Goal: Task Accomplishment & Management: Manage account settings

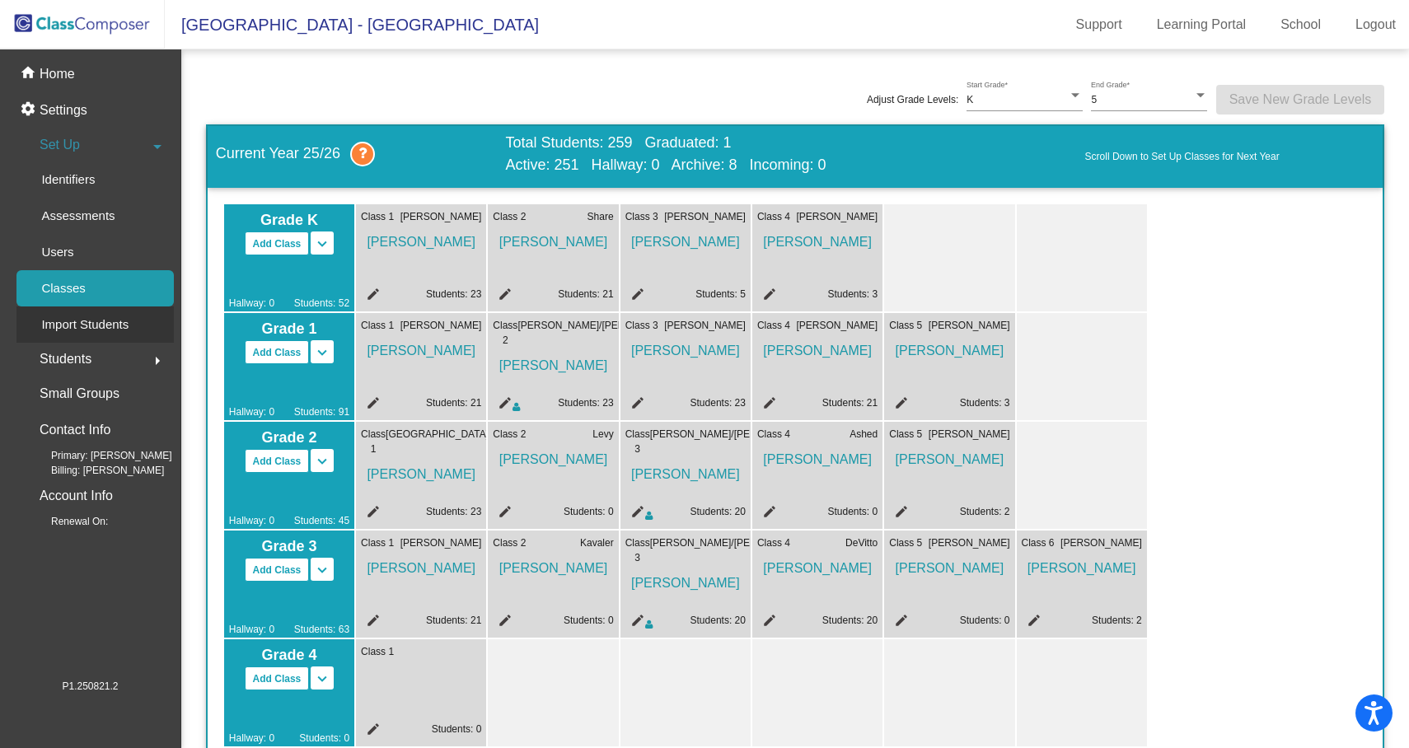
click at [101, 316] on p "Import Students" at bounding box center [84, 325] width 87 height 20
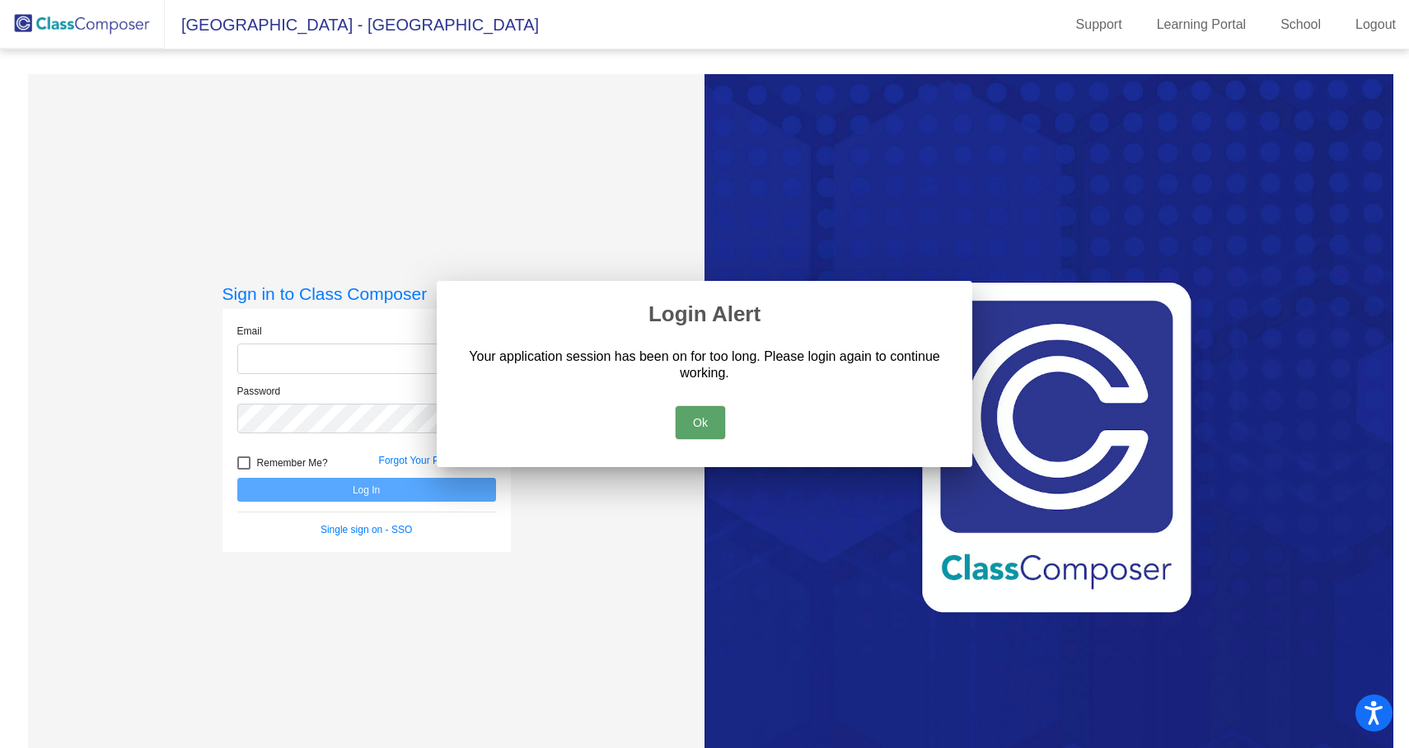
click at [98, 336] on div at bounding box center [704, 374] width 1409 height 748
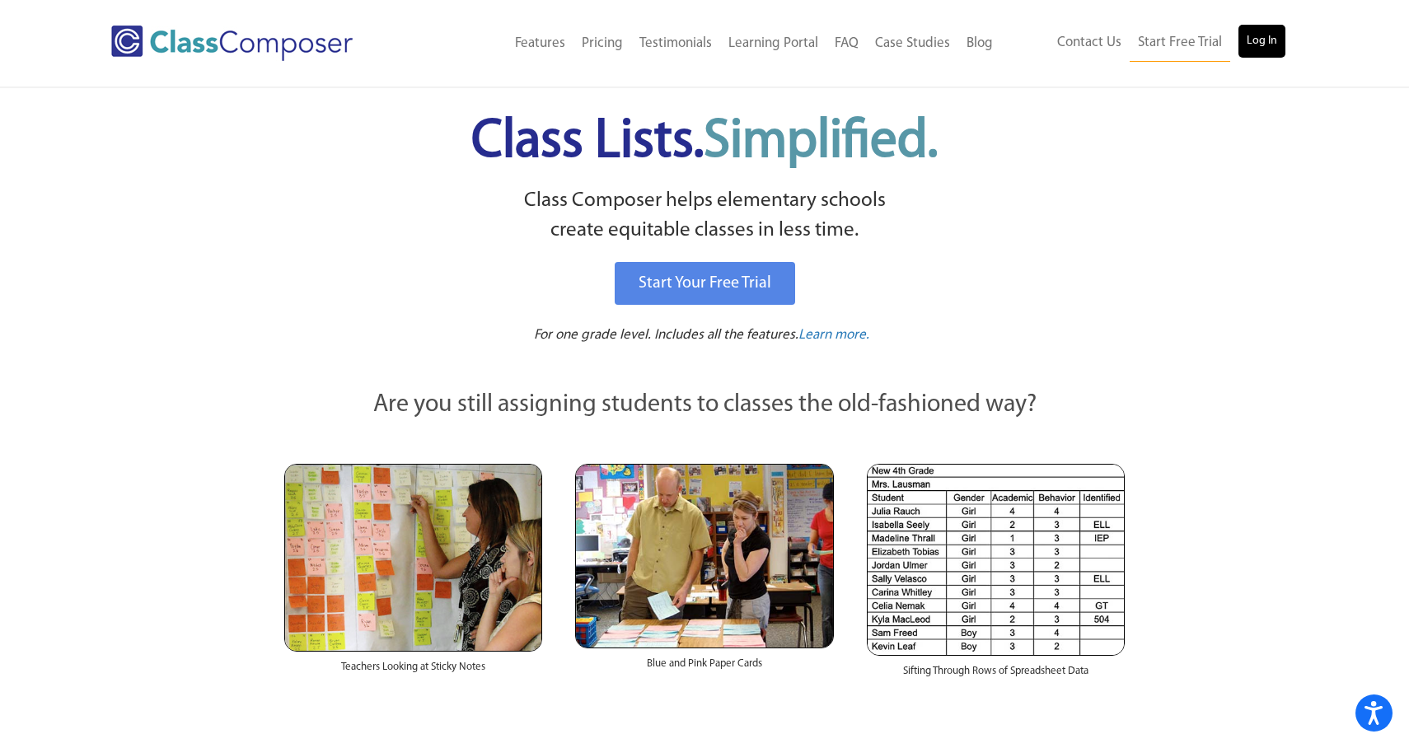
click at [1275, 40] on link "Log In" at bounding box center [1261, 41] width 47 height 33
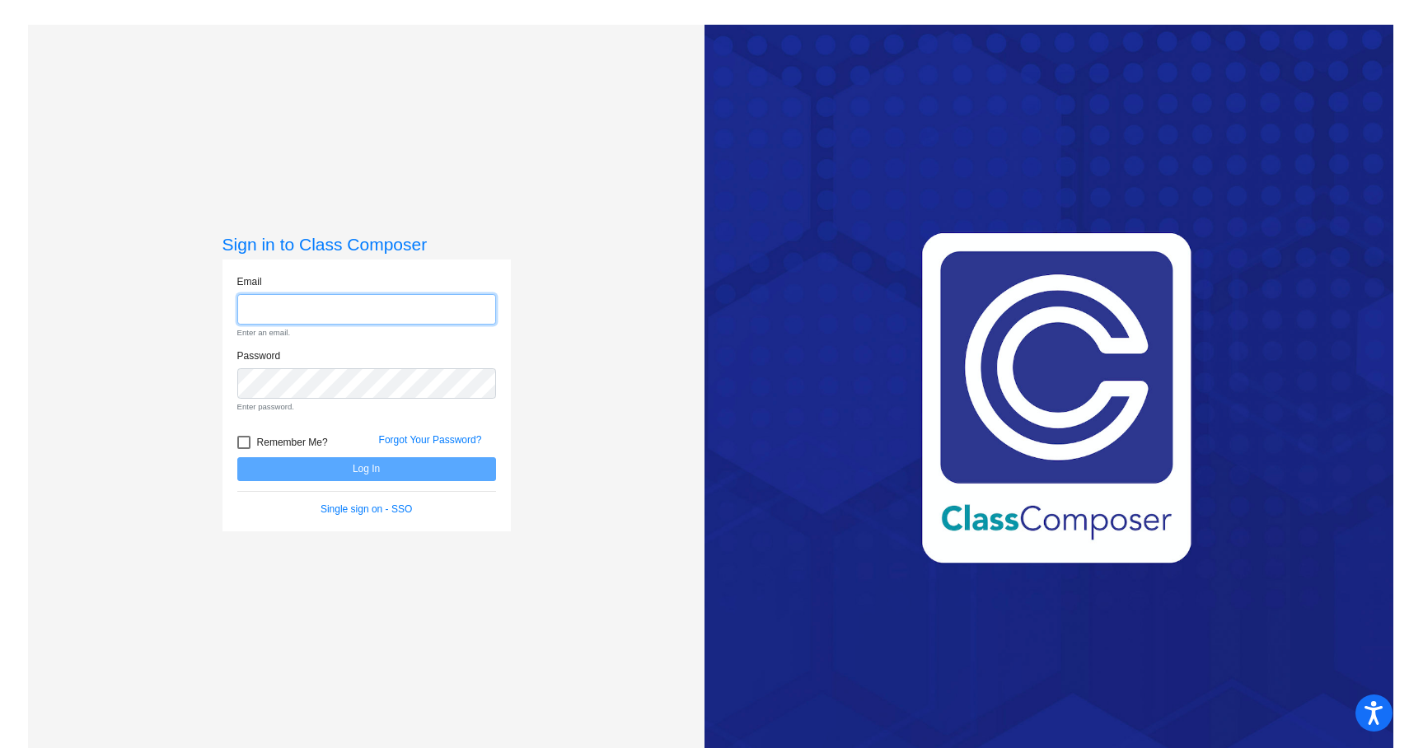
type input "nmacdonald@mtps.org"
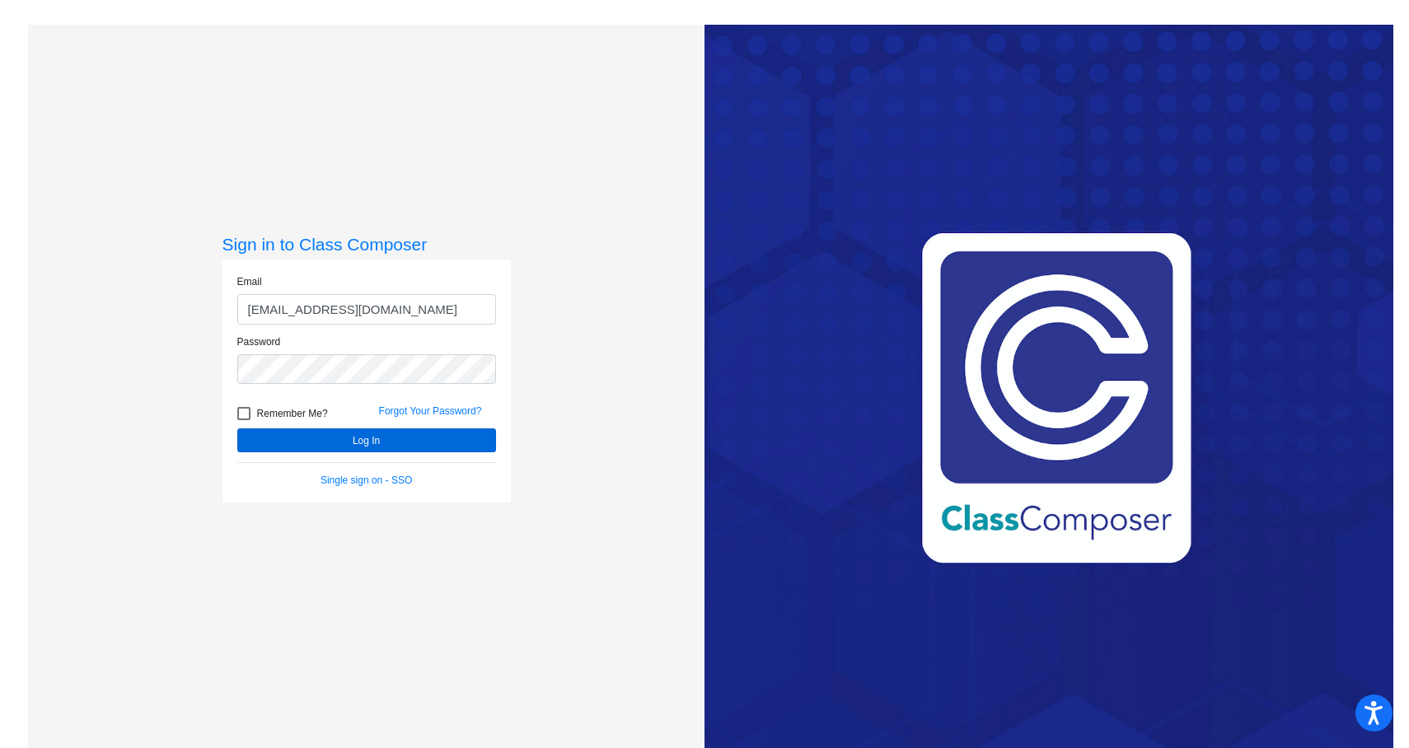
click at [343, 441] on button "Log In" at bounding box center [366, 440] width 259 height 24
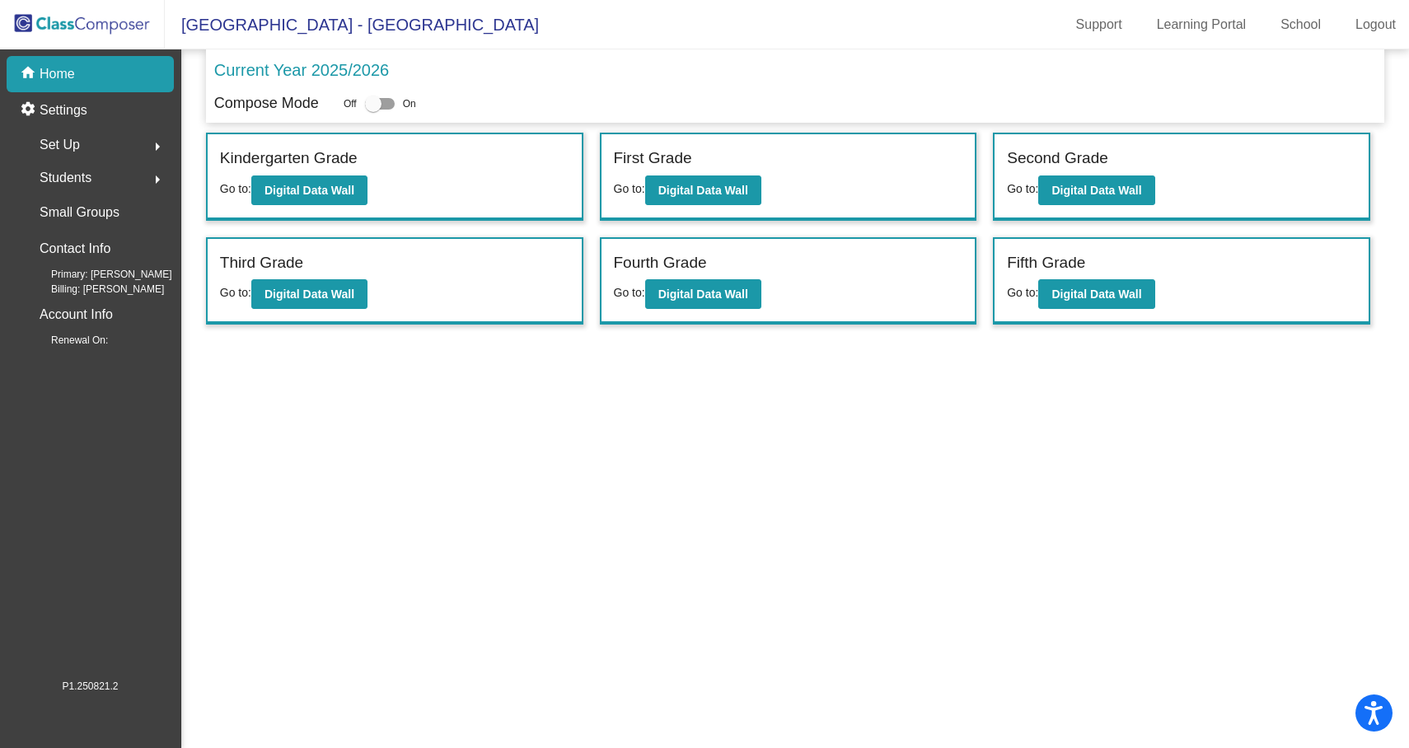
click at [102, 174] on div "Students arrow_right" at bounding box center [94, 177] width 157 height 33
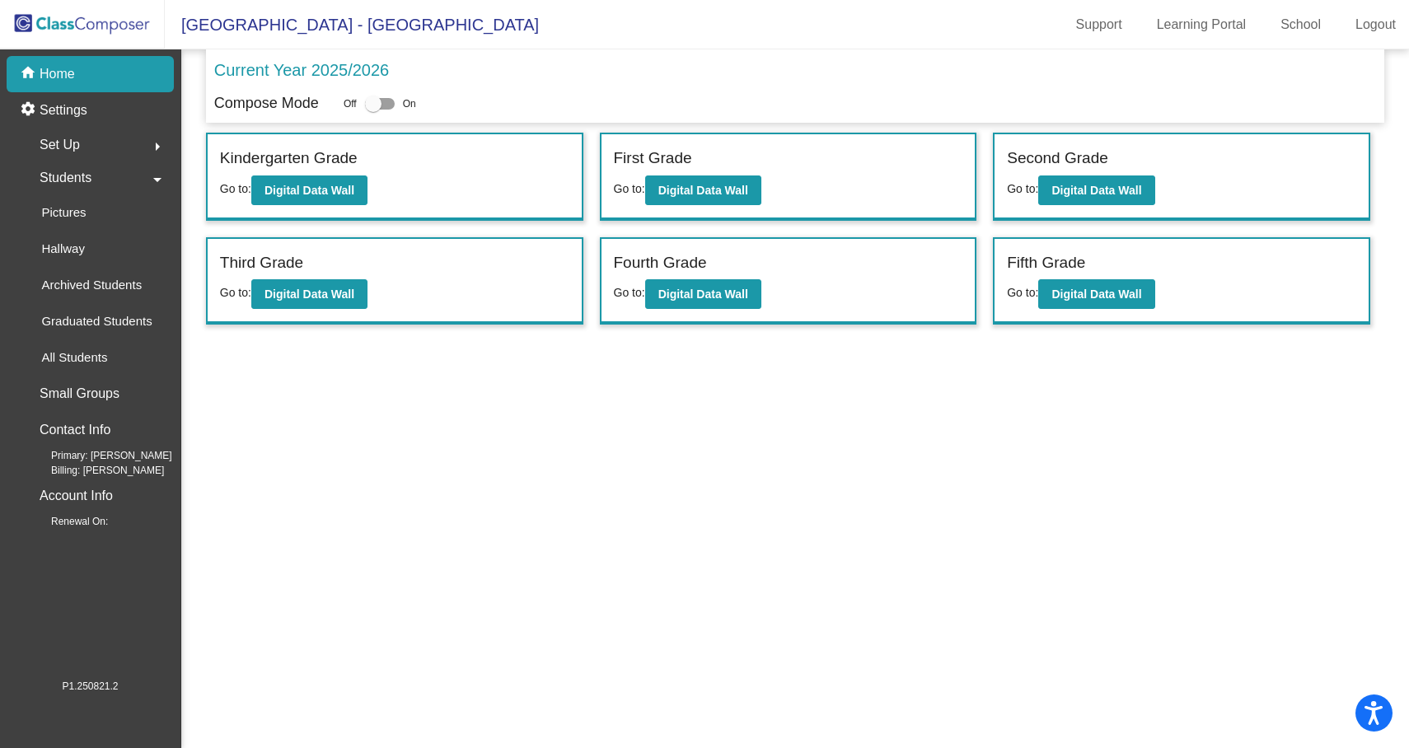
click at [108, 184] on div "Students arrow_drop_down" at bounding box center [94, 177] width 157 height 33
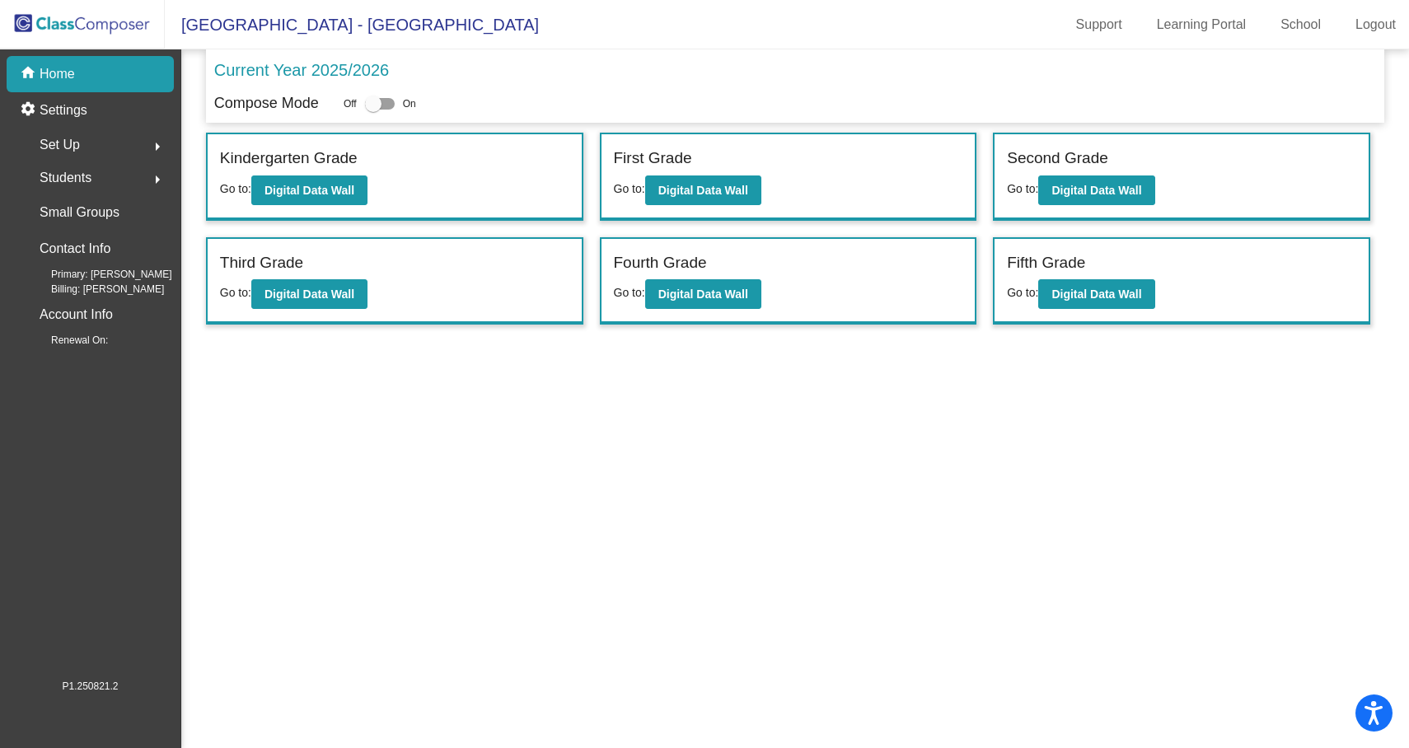
click at [115, 143] on div "Set Up arrow_right" at bounding box center [94, 145] width 157 height 33
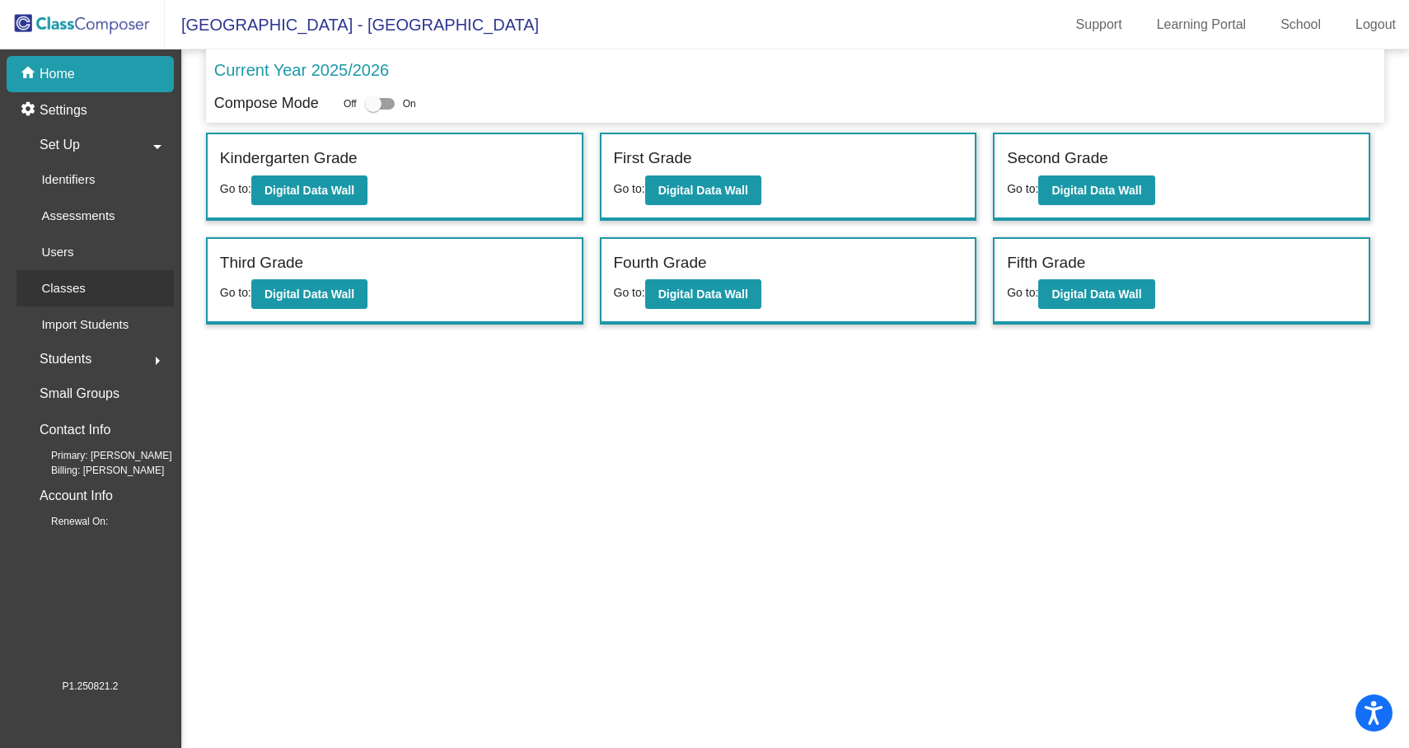
click at [74, 298] on div "Classes" at bounding box center [57, 288] width 82 height 36
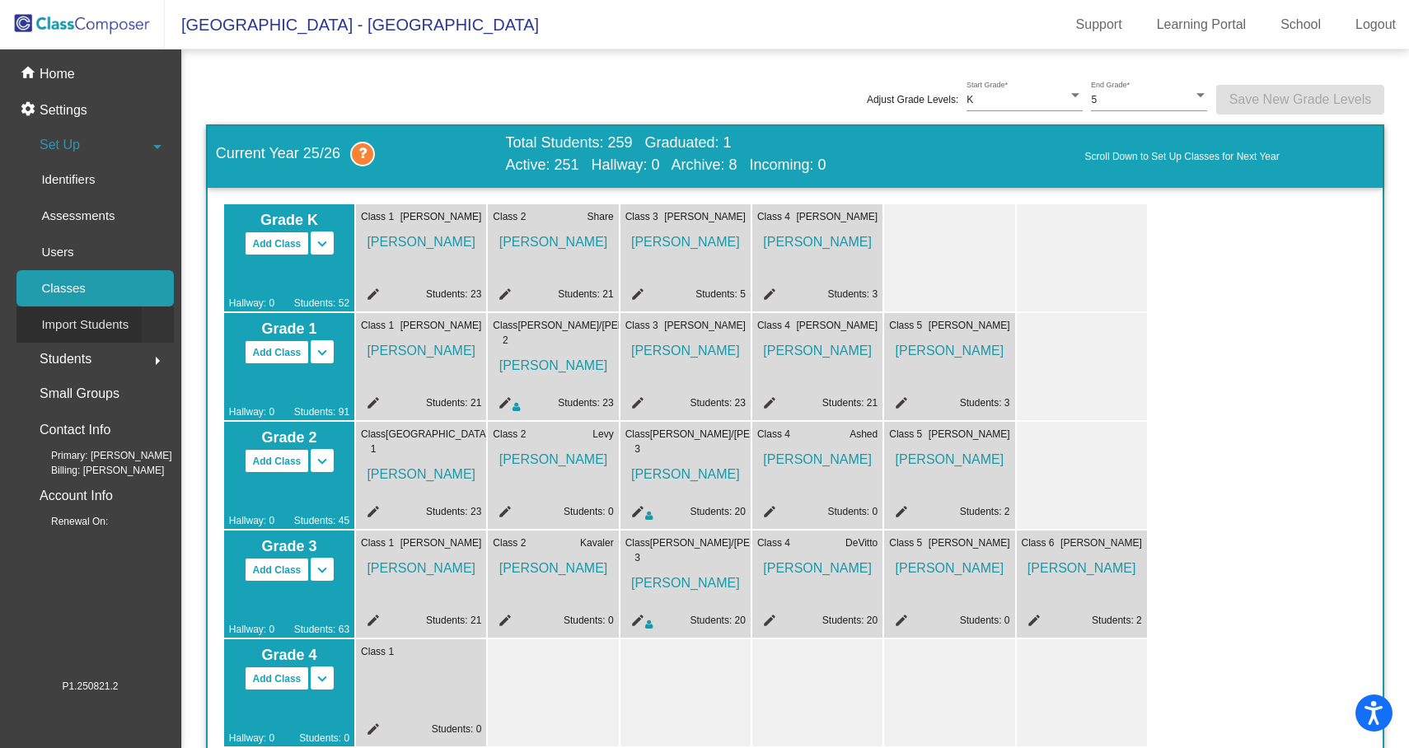
click at [84, 317] on p "Import Students" at bounding box center [84, 325] width 87 height 20
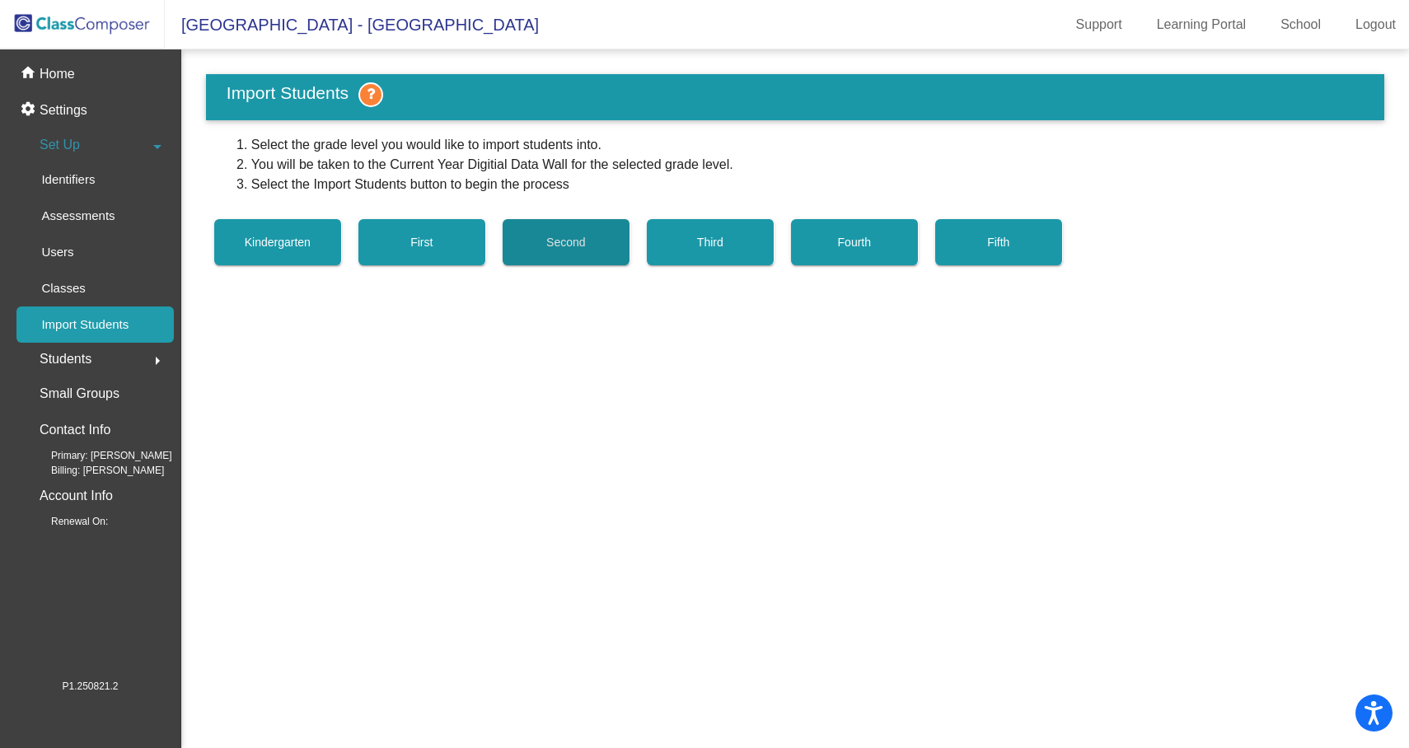
click at [603, 255] on button "Second" at bounding box center [567, 242] width 128 height 46
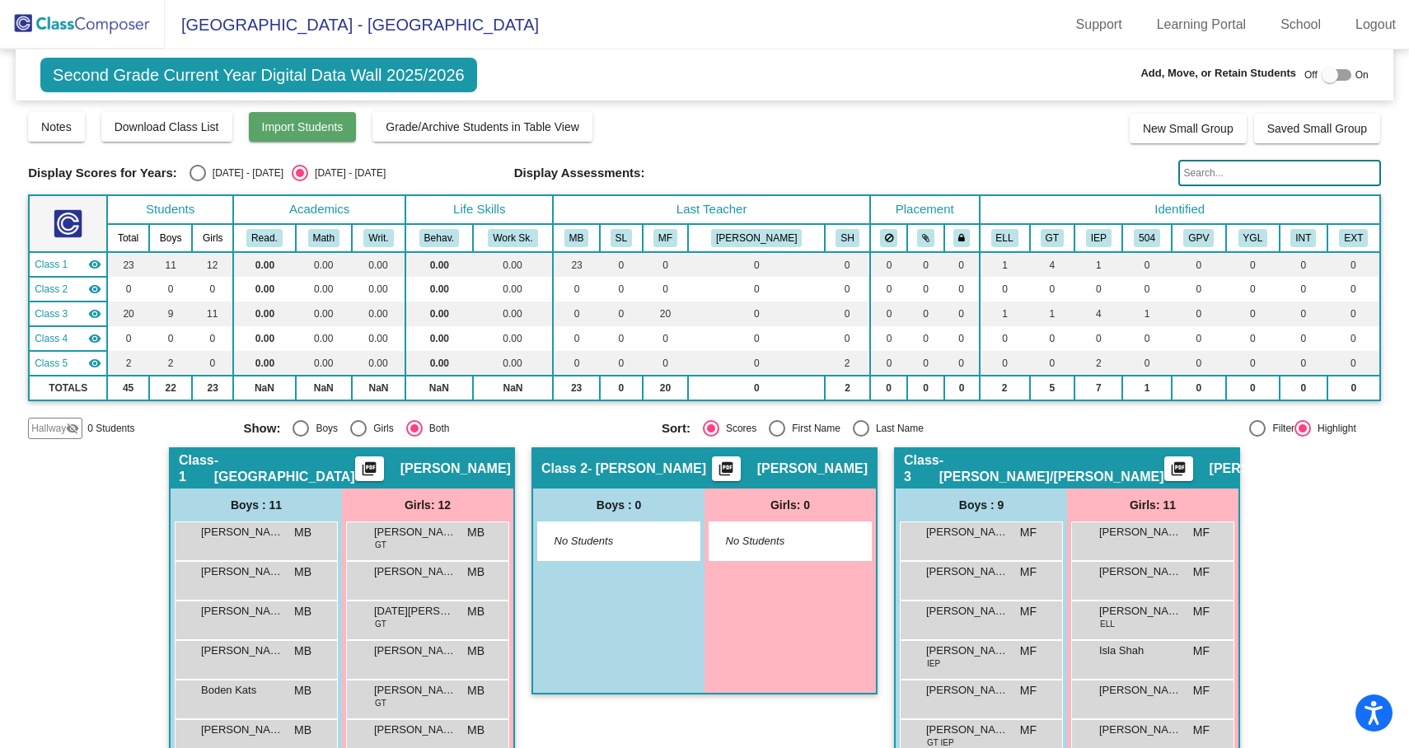
click at [284, 124] on span "Import Students" at bounding box center [303, 126] width 82 height 13
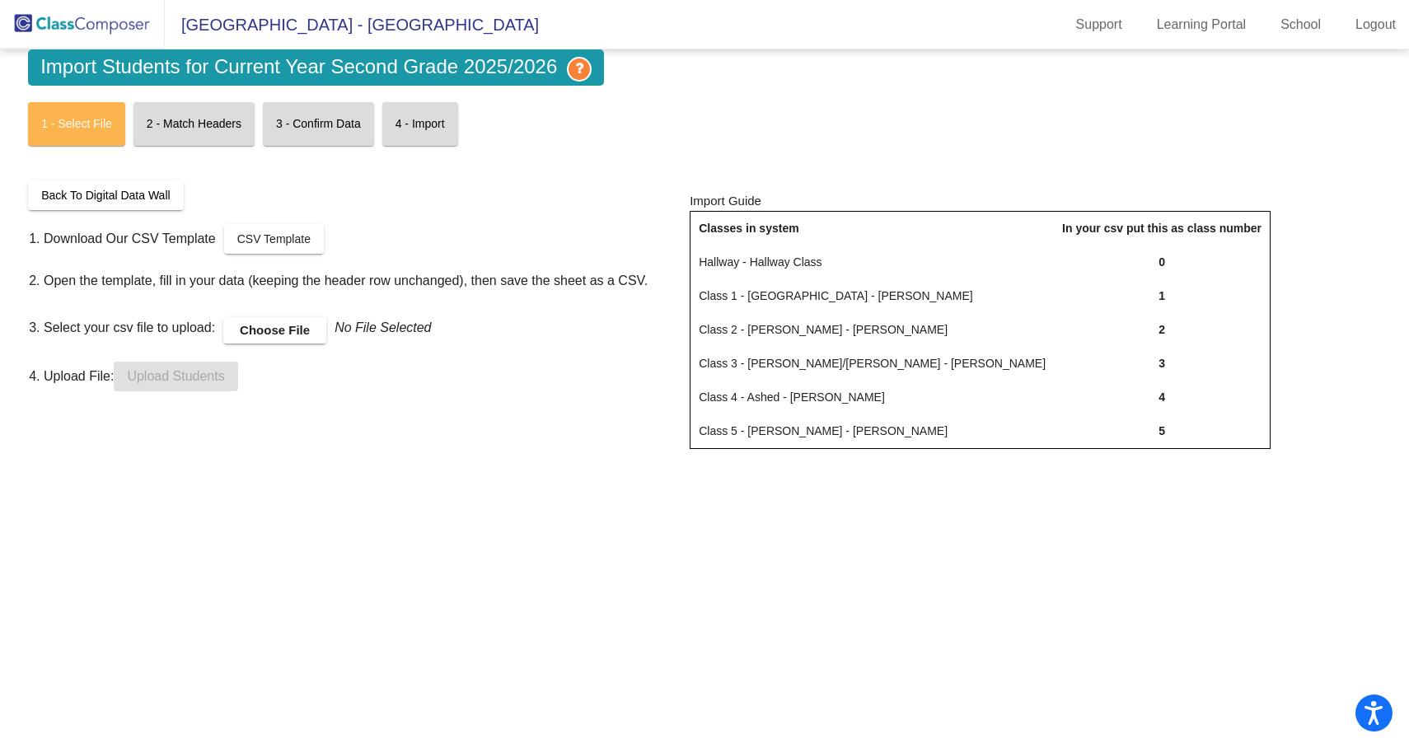
click at [276, 330] on label "Choose File" at bounding box center [274, 330] width 103 height 26
click at [0, 0] on input "Choose File" at bounding box center [0, 0] width 0 height 0
click at [281, 332] on label "Choose File" at bounding box center [274, 330] width 103 height 26
click at [0, 0] on input "Choose File" at bounding box center [0, 0] width 0 height 0
click at [174, 375] on span "Upload Students" at bounding box center [175, 376] width 97 height 14
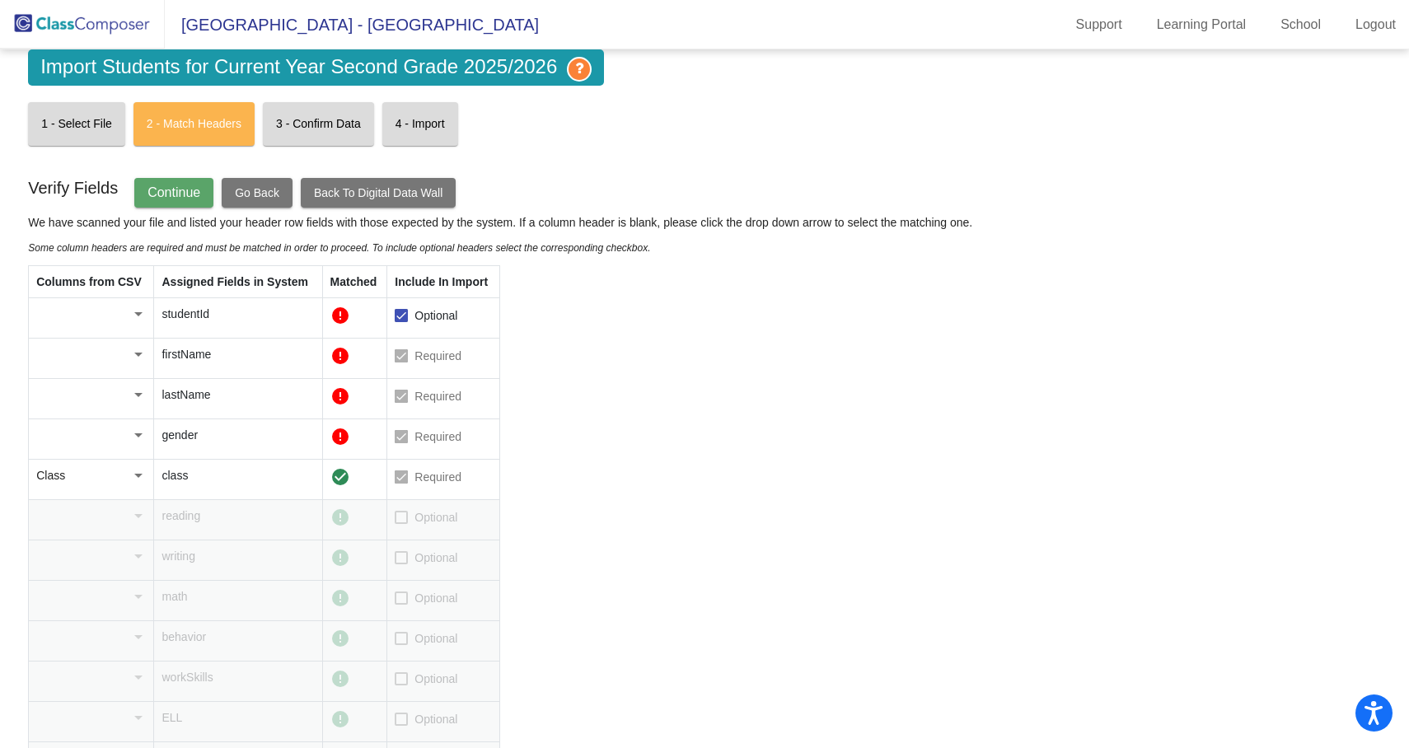
click at [141, 319] on div at bounding box center [138, 314] width 15 height 16
click at [123, 319] on span "ID" at bounding box center [96, 314] width 121 height 35
click at [120, 352] on div at bounding box center [83, 354] width 95 height 16
click at [87, 456] on span "First" at bounding box center [96, 459] width 121 height 35
click at [107, 406] on td at bounding box center [91, 399] width 125 height 40
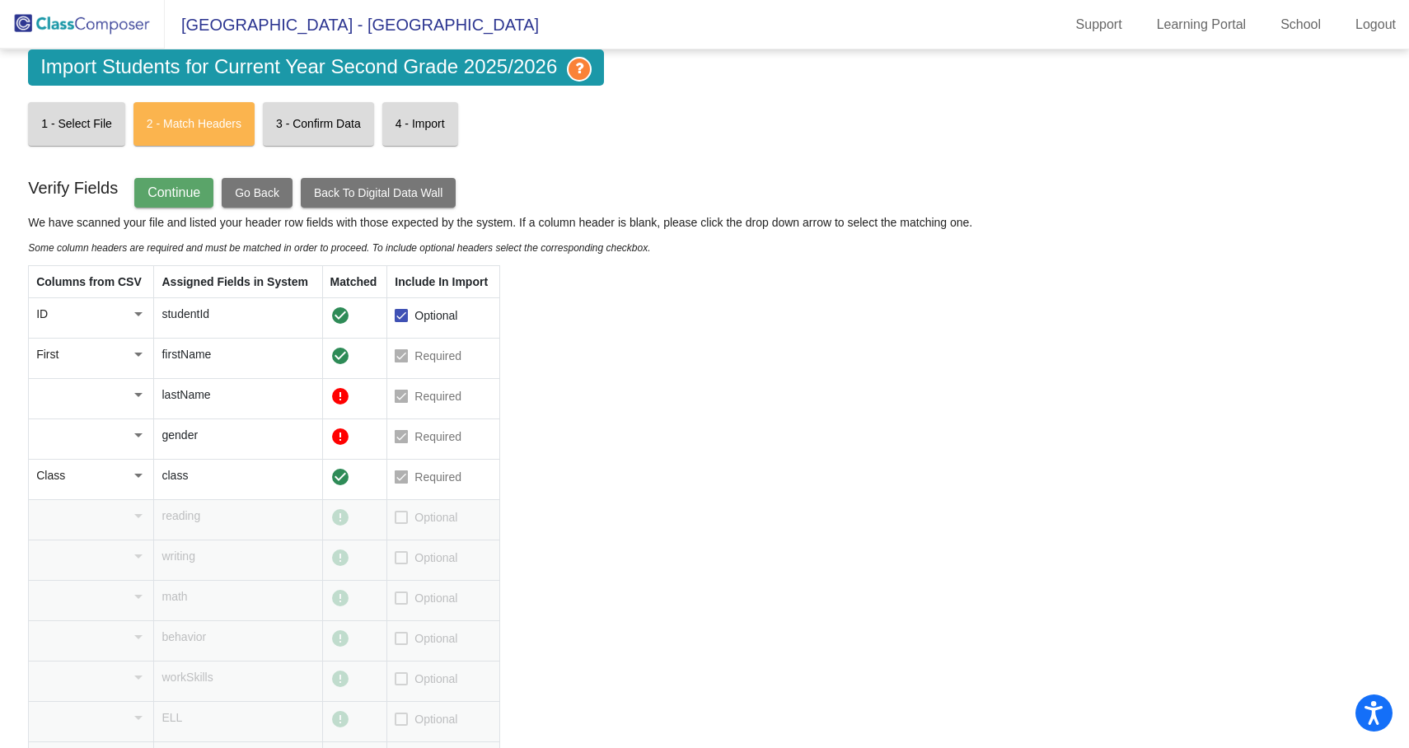
click at [112, 402] on div at bounding box center [83, 394] width 95 height 16
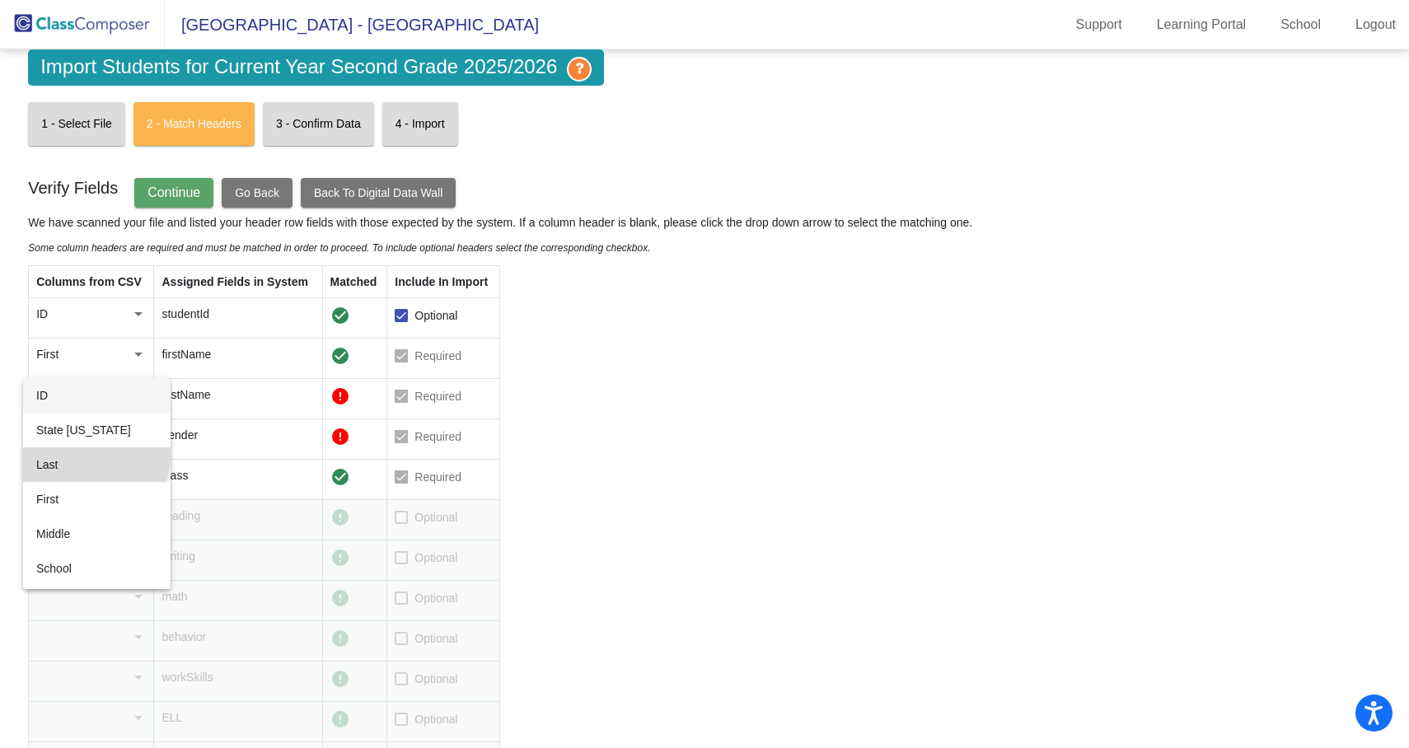
click at [95, 457] on span "Last" at bounding box center [96, 464] width 121 height 35
click at [133, 428] on div at bounding box center [138, 435] width 15 height 16
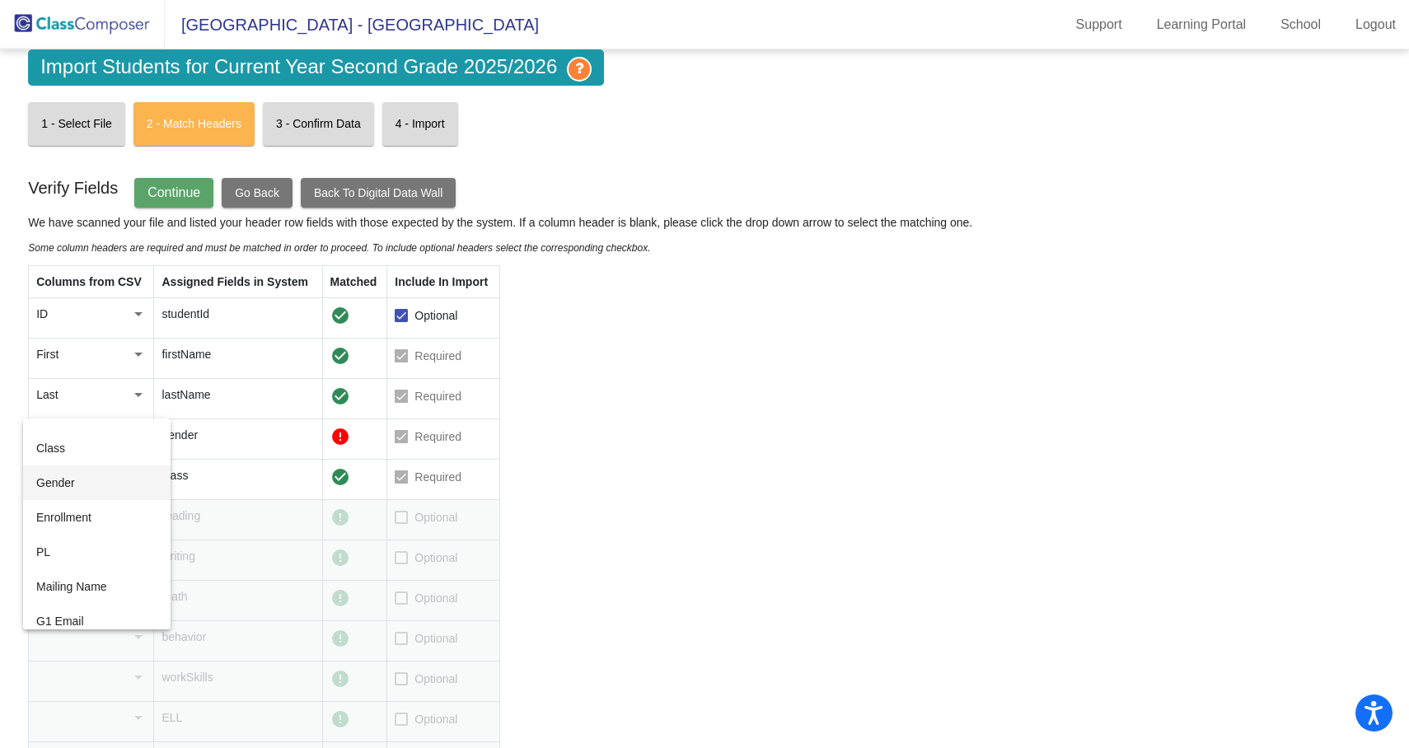
scroll to position [337, 0]
click at [99, 469] on span "Gender" at bounding box center [96, 479] width 121 height 35
click at [195, 185] on span "Continue" at bounding box center [173, 192] width 53 height 14
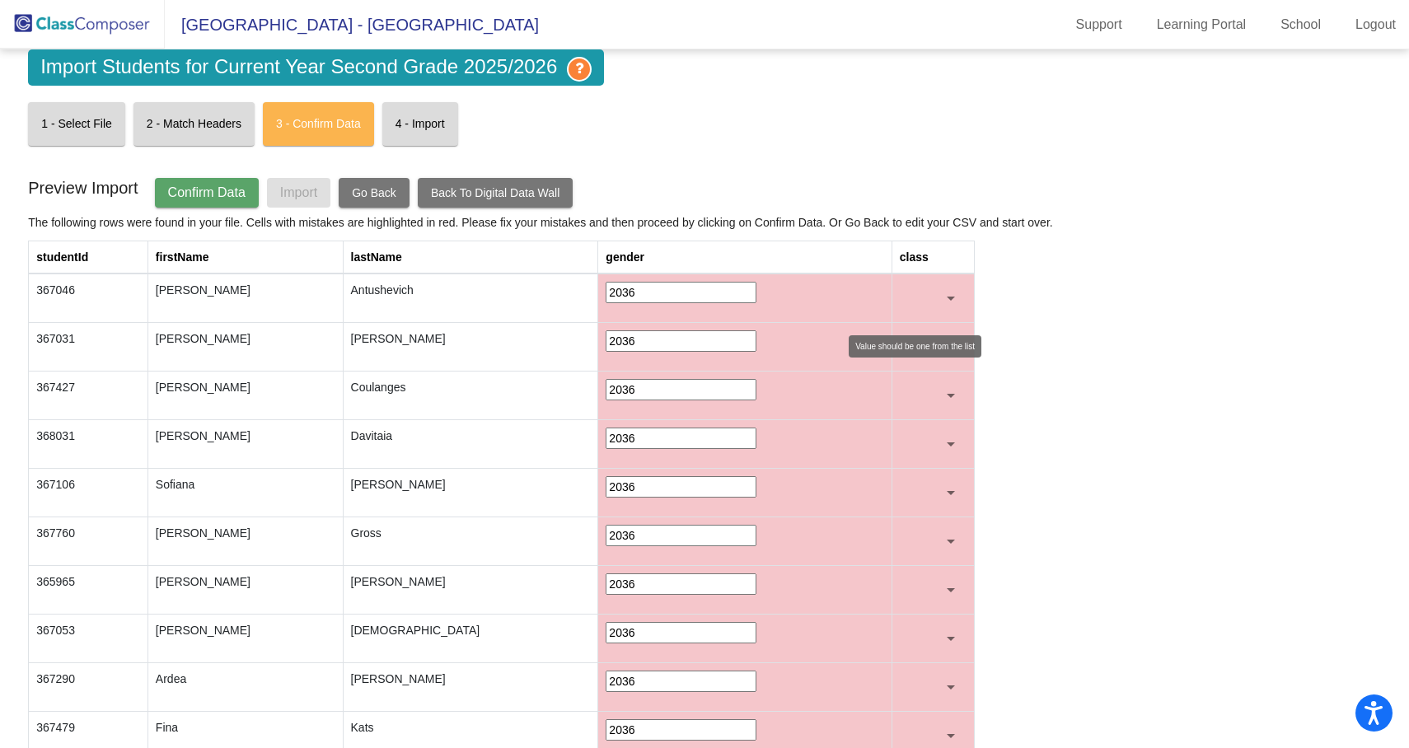
click at [947, 298] on div at bounding box center [951, 299] width 8 height 4
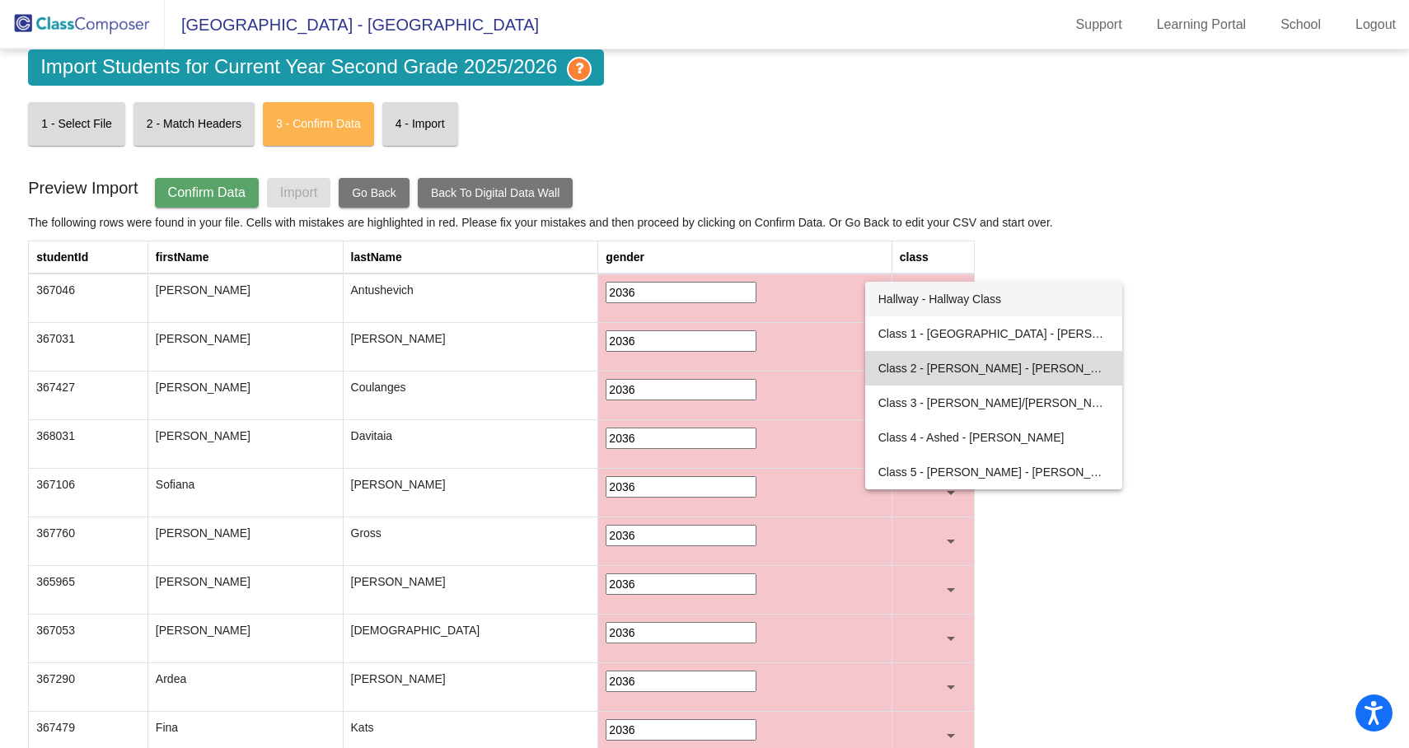
click at [933, 377] on span "Class 2 - Levy - Sharon Levy" at bounding box center [993, 368] width 231 height 35
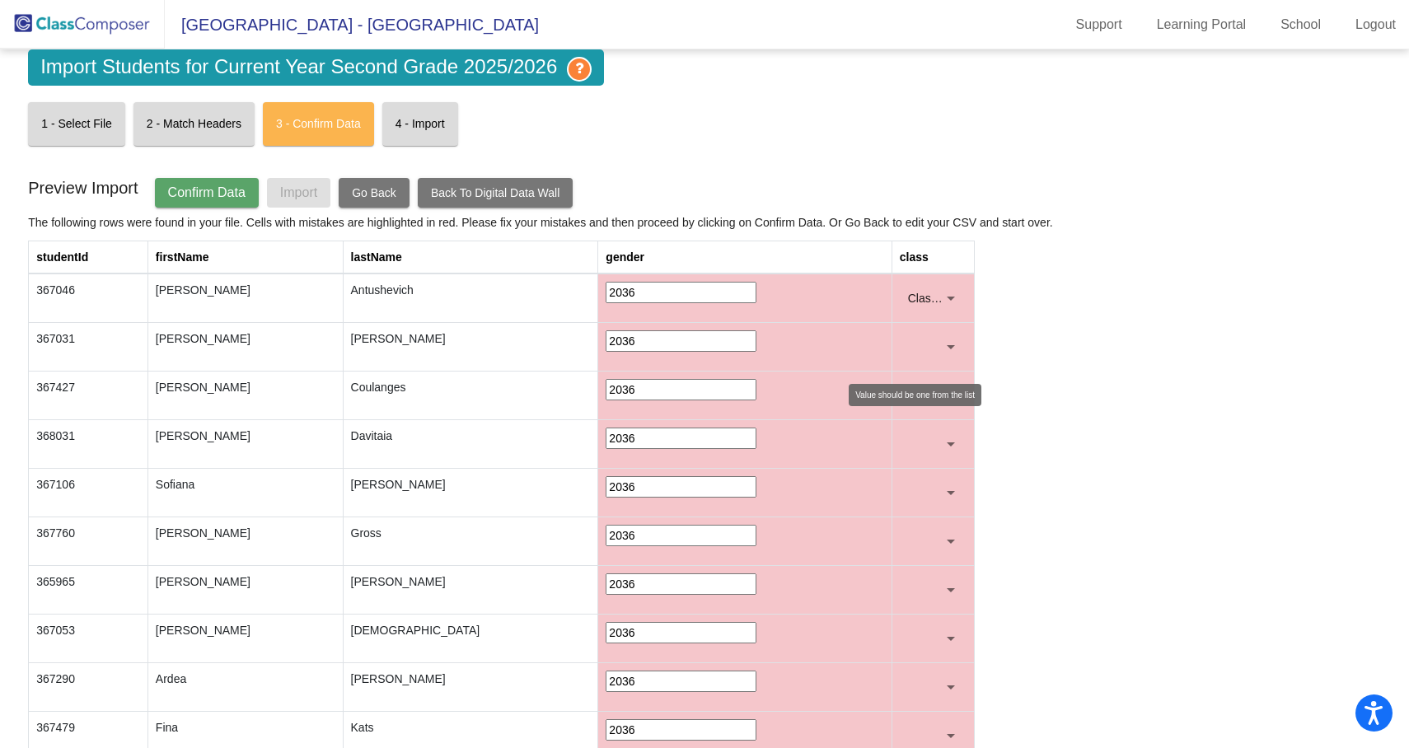
click at [947, 342] on div at bounding box center [950, 347] width 15 height 16
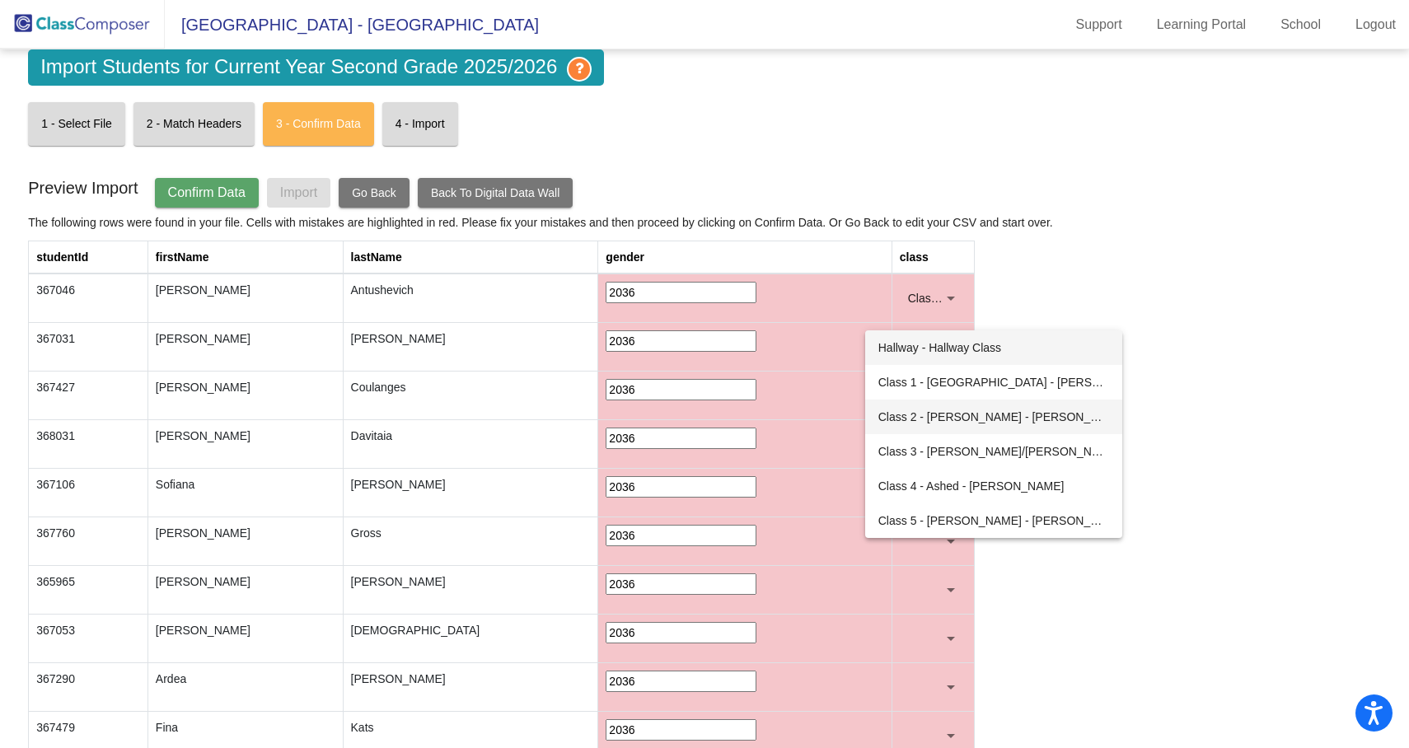
click at [940, 424] on span "Class 2 - Levy - Sharon Levy" at bounding box center [993, 417] width 231 height 35
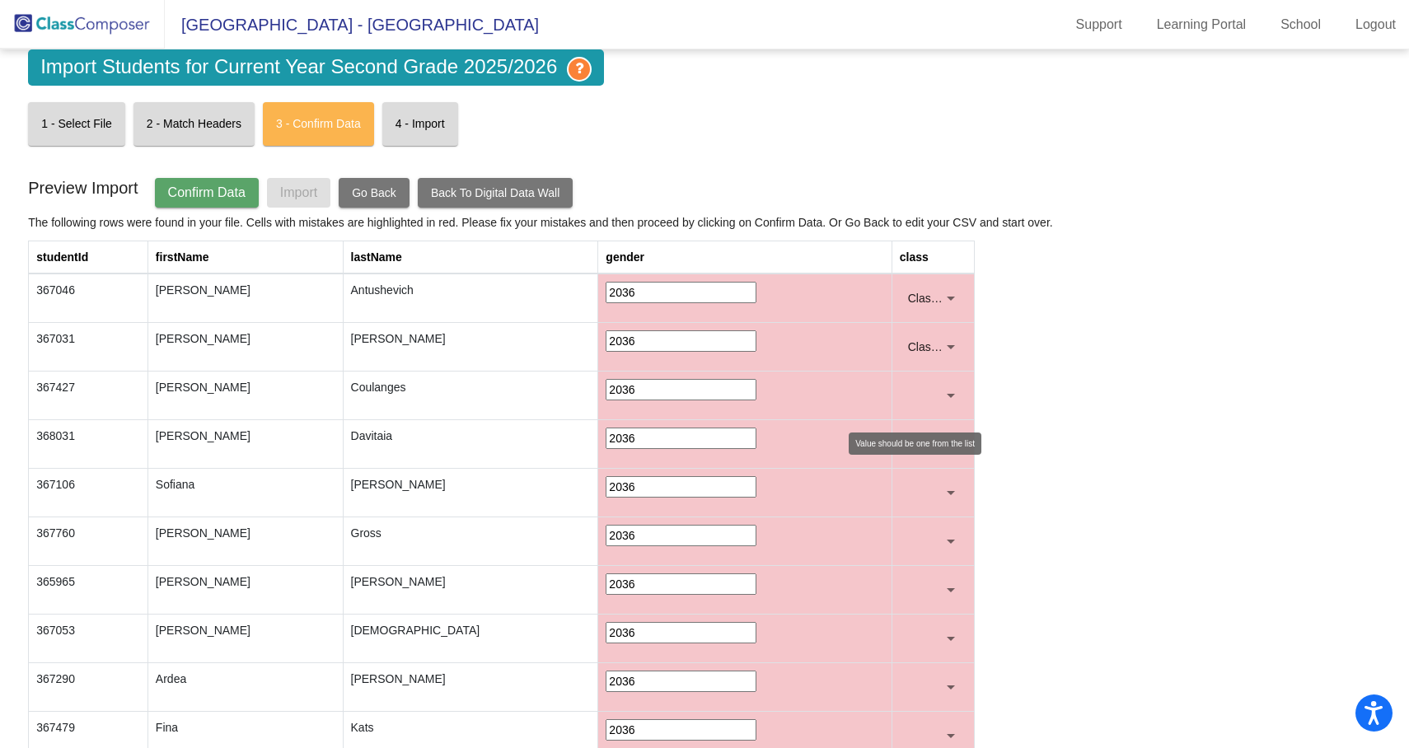
click at [947, 395] on div at bounding box center [951, 396] width 8 height 4
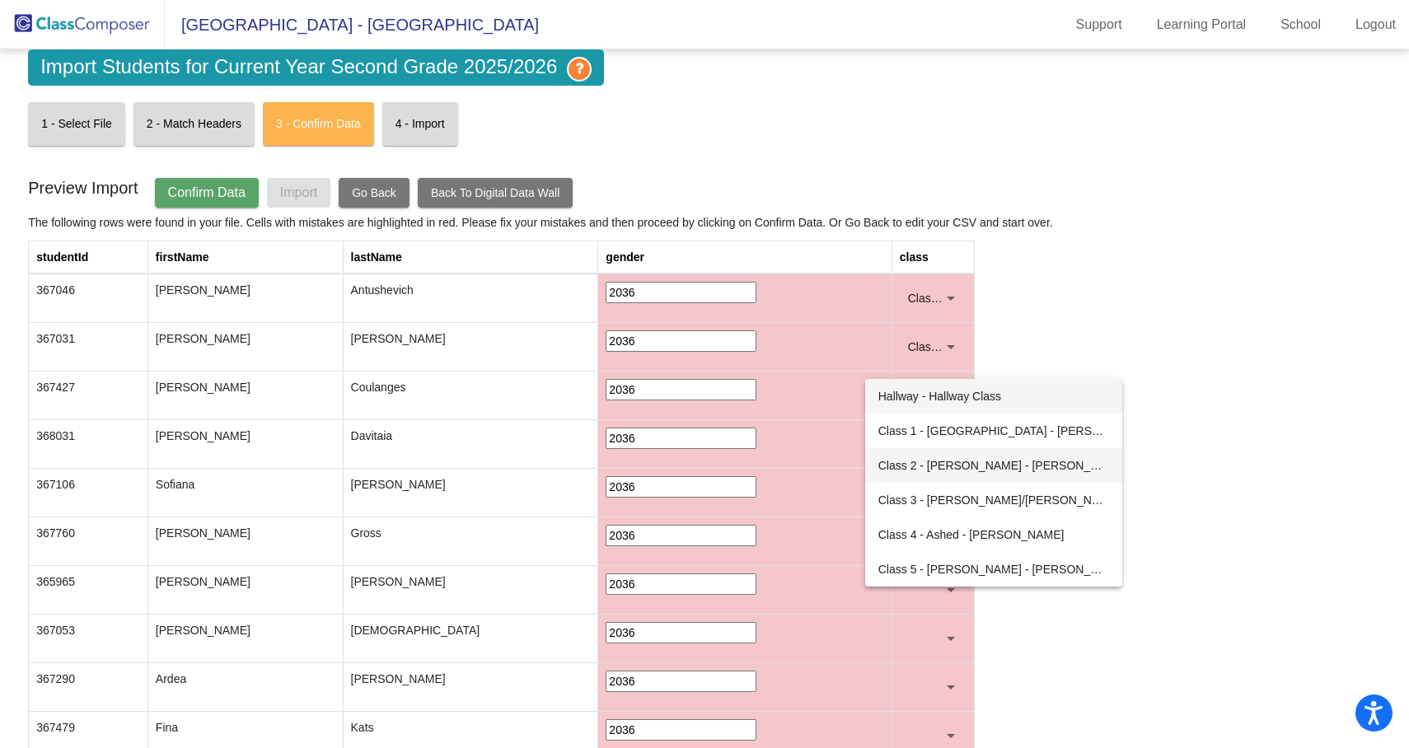
click at [931, 475] on span "Class 2 - Levy - Sharon Levy" at bounding box center [993, 465] width 231 height 35
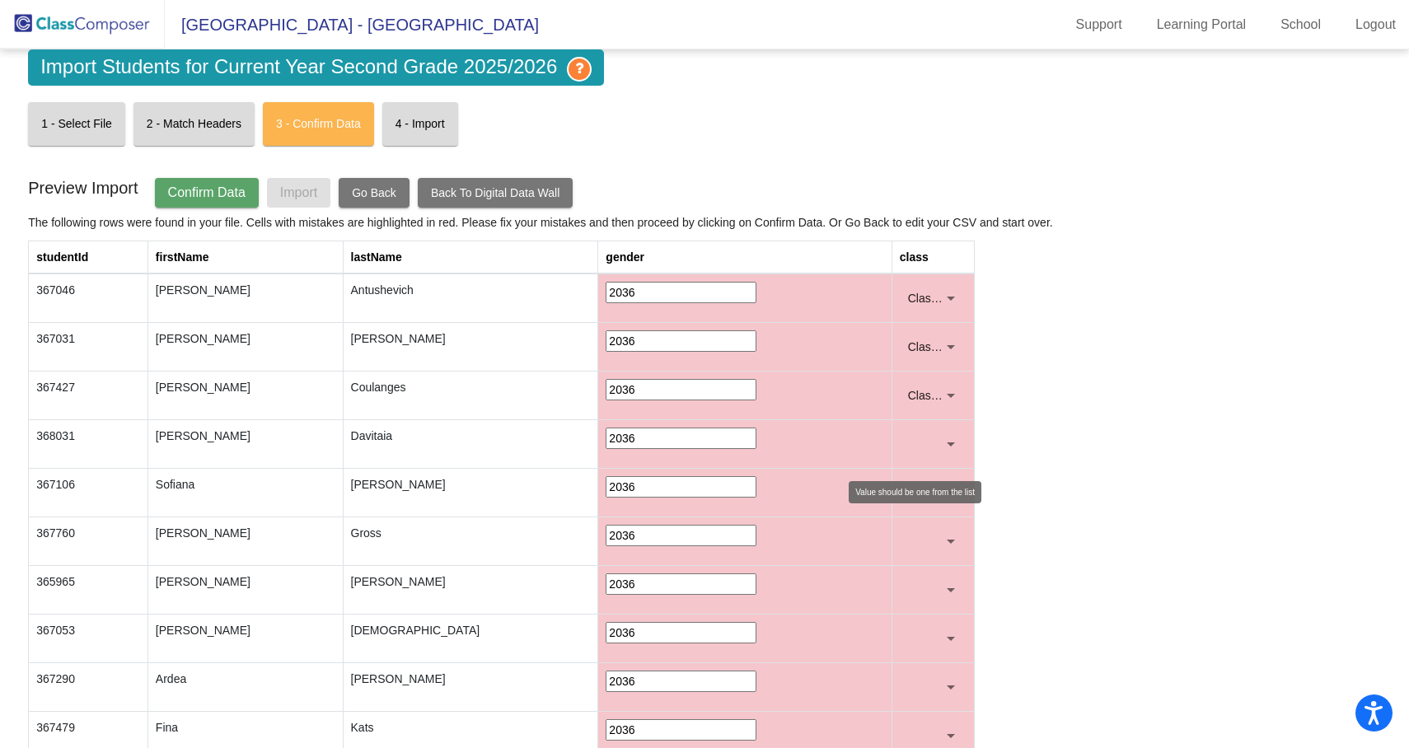
click at [938, 436] on mat-select at bounding box center [934, 444] width 68 height 33
click at [947, 447] on div at bounding box center [951, 444] width 8 height 4
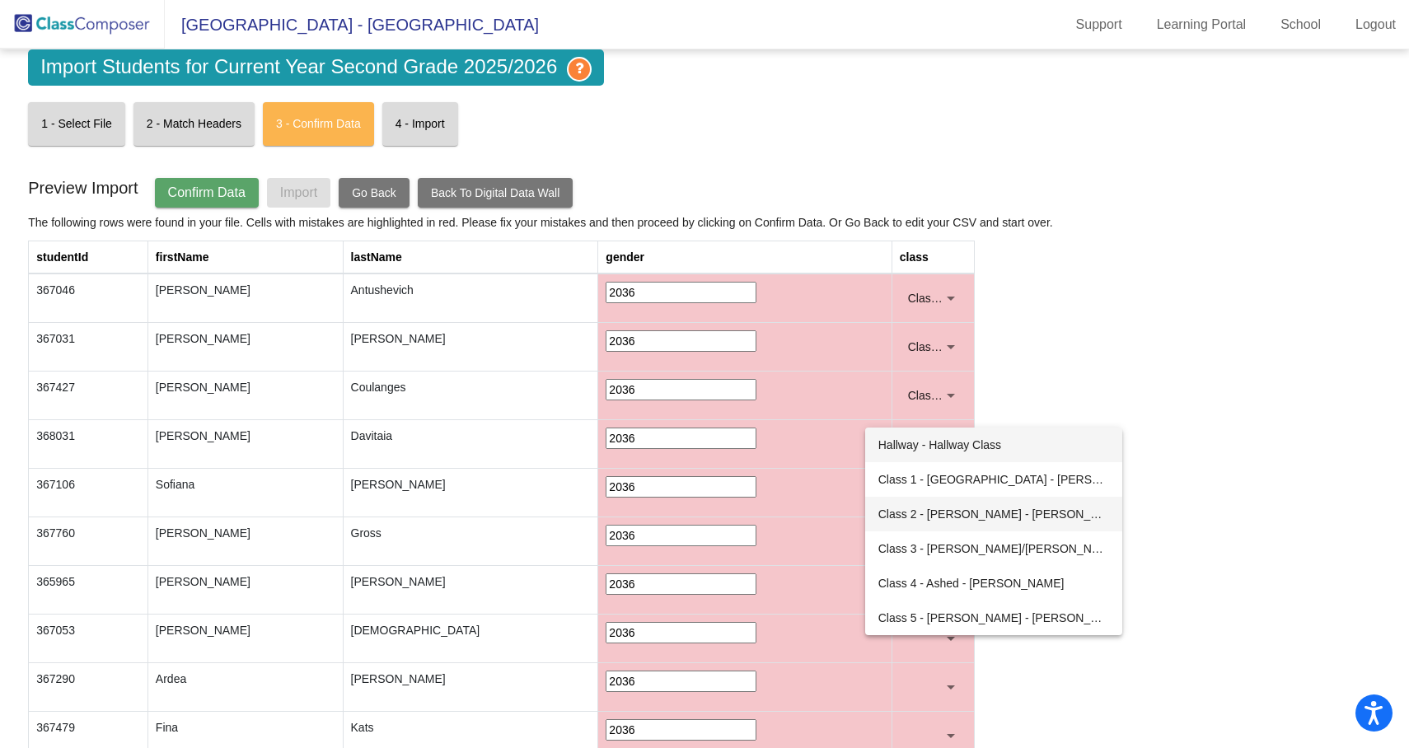
click at [929, 518] on span "Class 2 - Levy - Sharon Levy" at bounding box center [993, 514] width 231 height 35
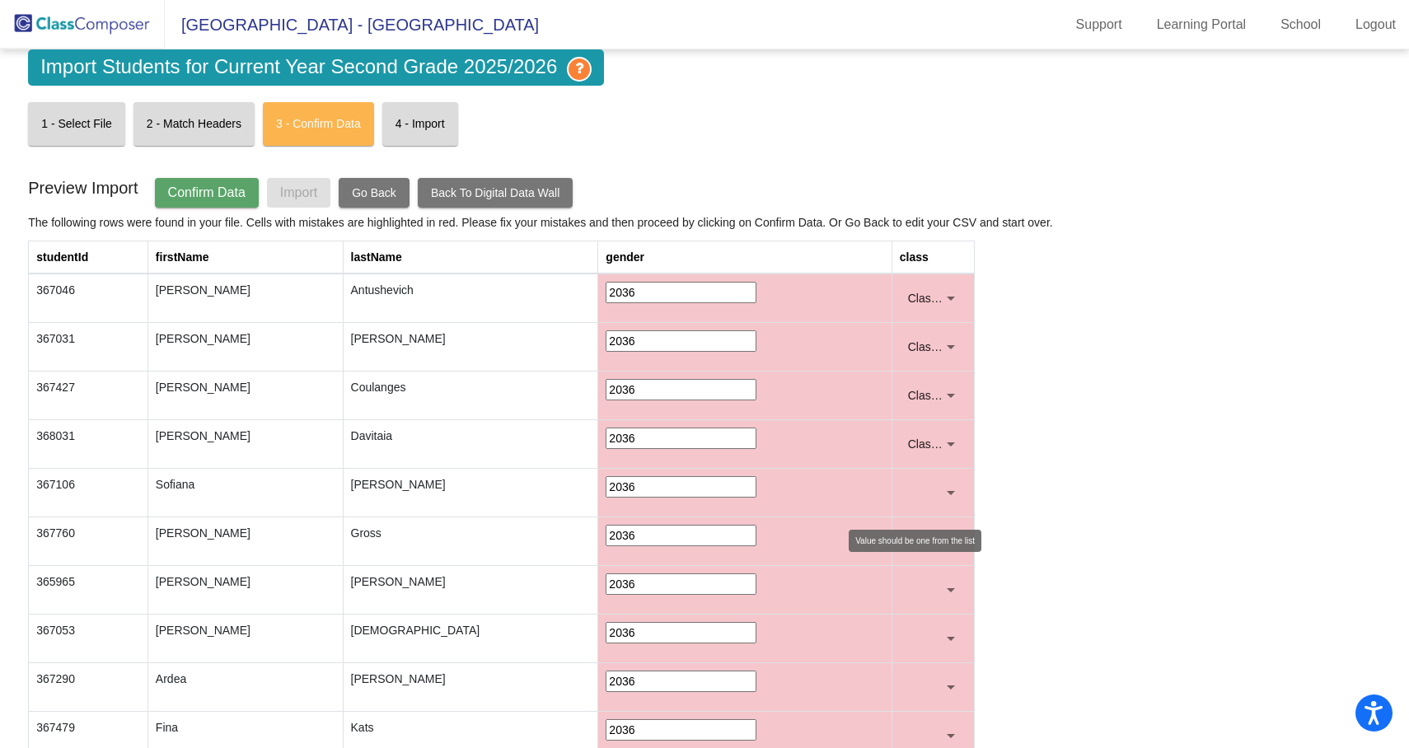
click at [943, 495] on div at bounding box center [950, 492] width 15 height 16
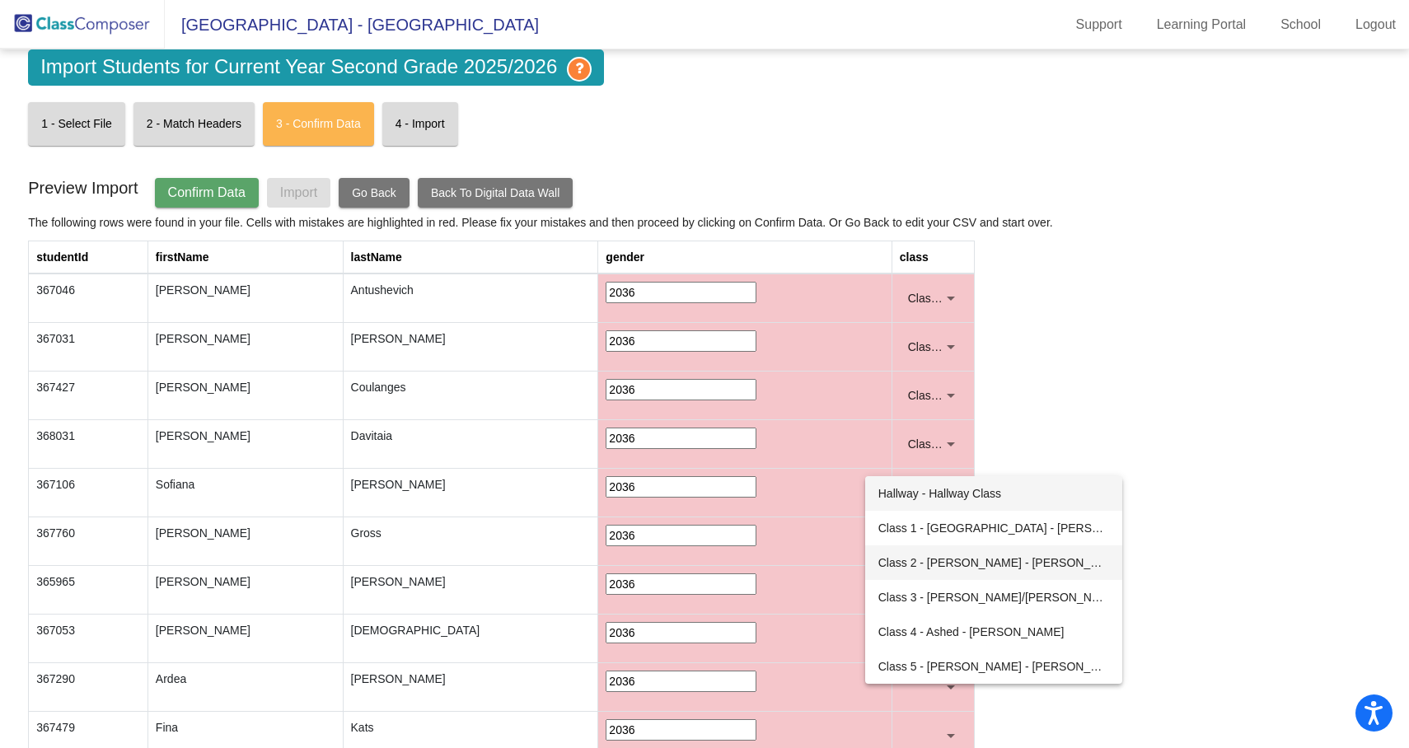
click at [924, 560] on span "Class 2 - Levy - Sharon Levy" at bounding box center [993, 562] width 231 height 35
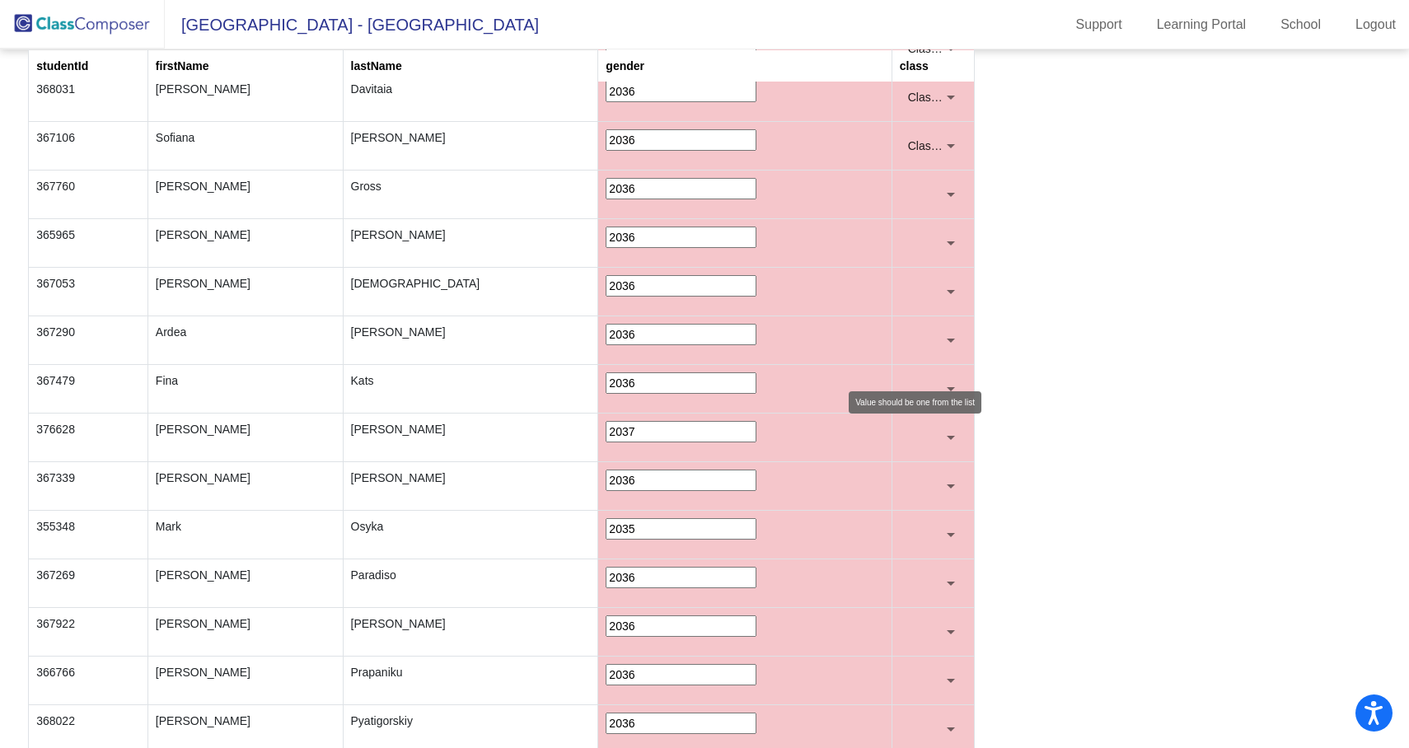
scroll to position [329, 0]
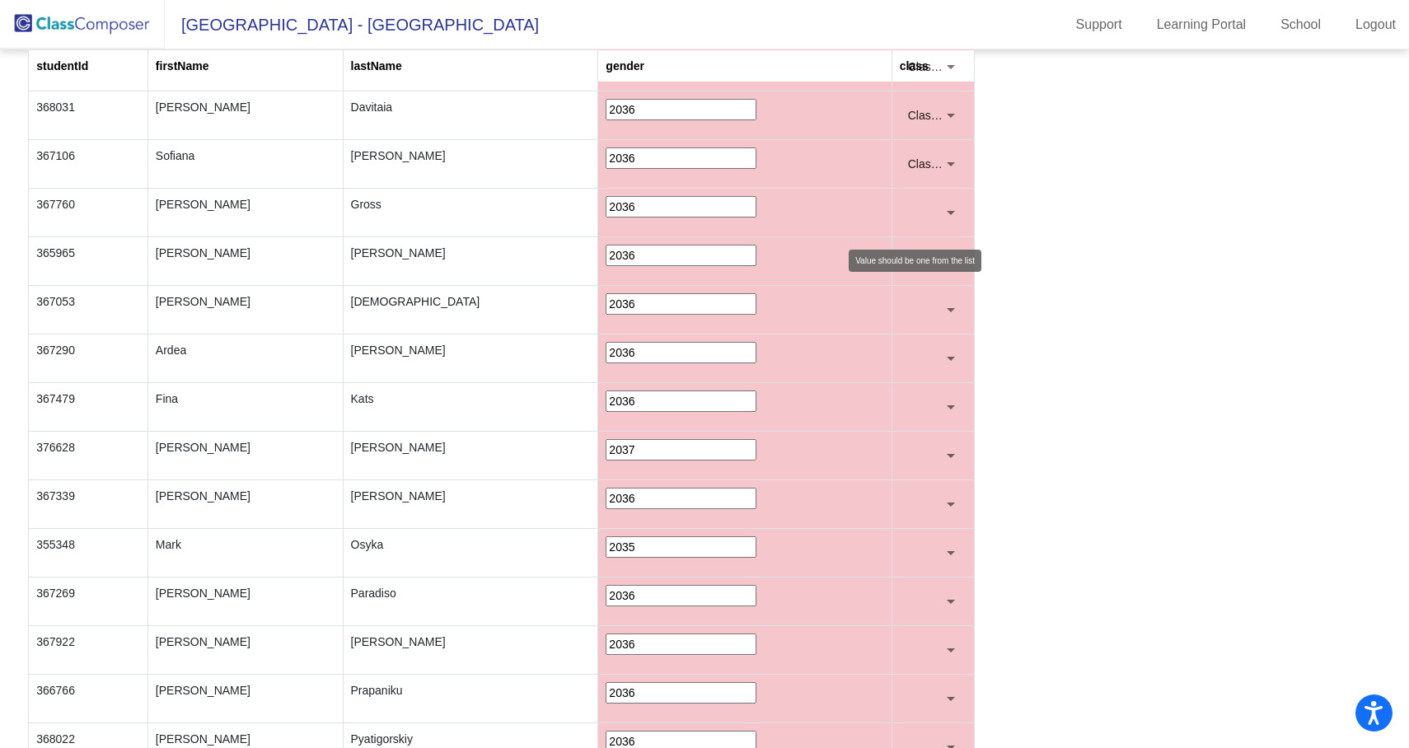
click at [943, 219] on div at bounding box center [950, 212] width 15 height 16
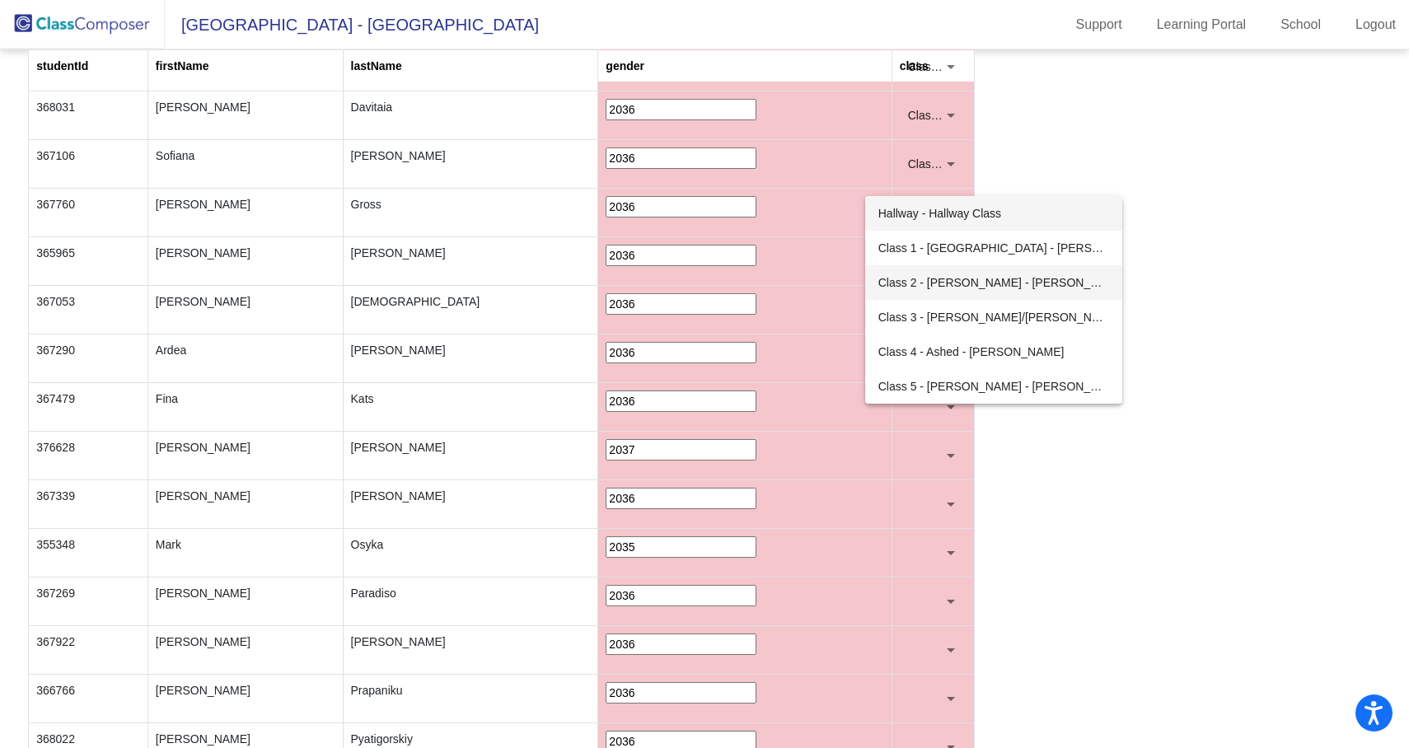
click at [924, 287] on span "Class 2 - Levy - Sharon Levy" at bounding box center [993, 282] width 231 height 35
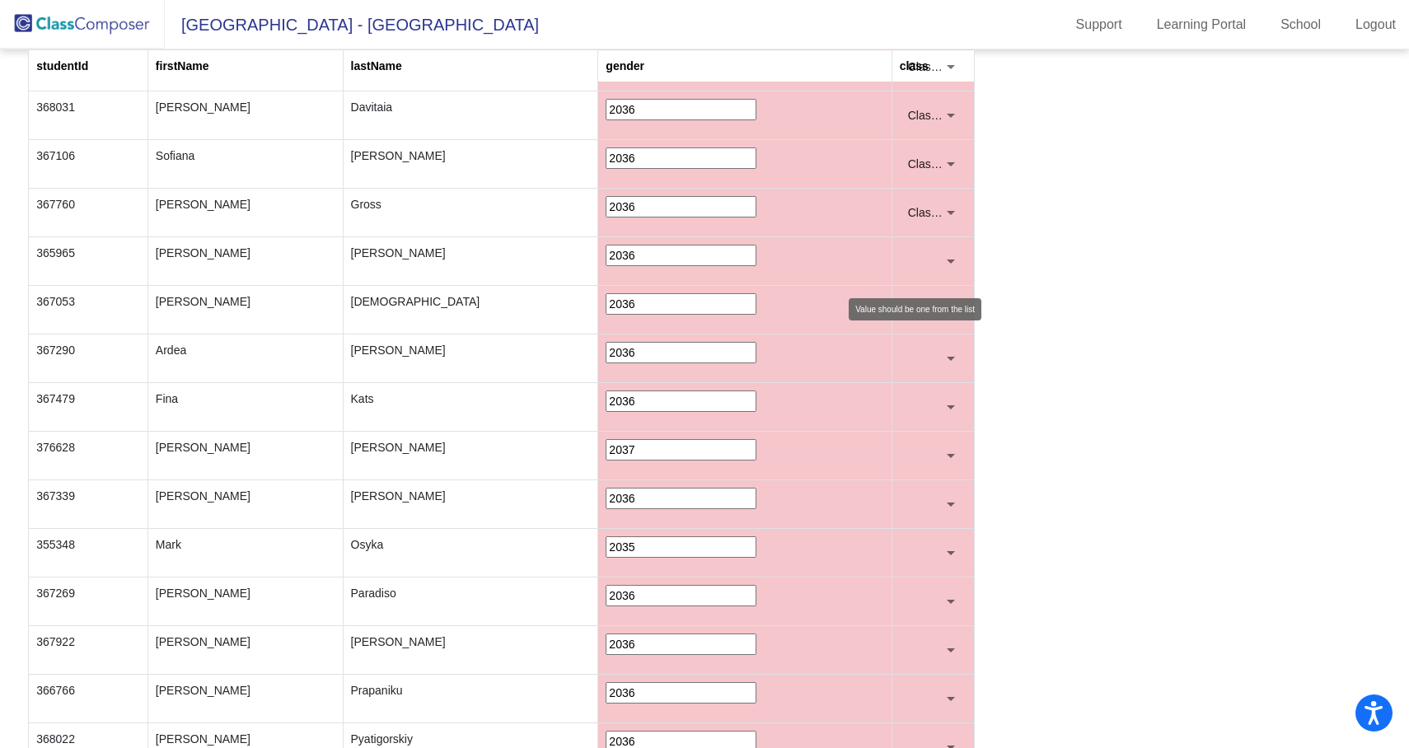
click at [932, 269] on div at bounding box center [926, 261] width 36 height 16
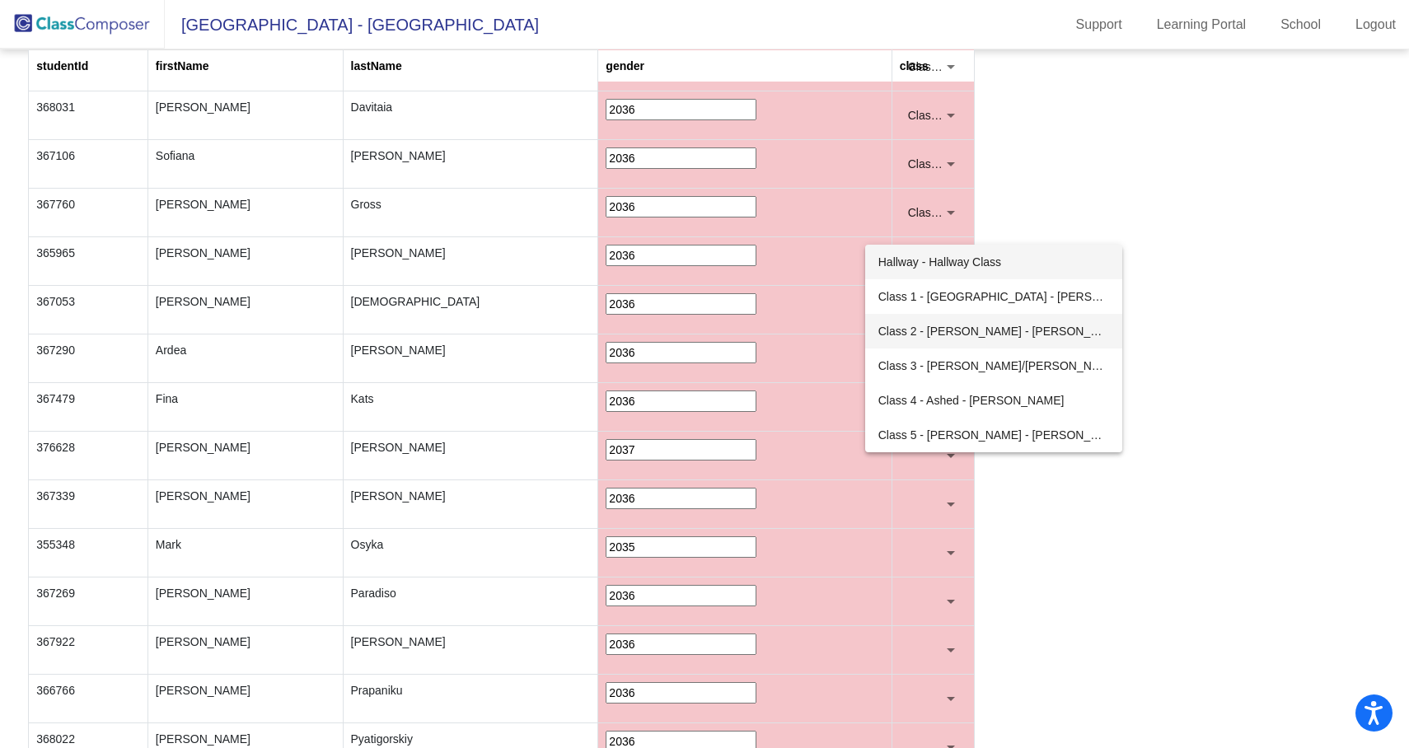
click at [919, 333] on span "Class 2 - Levy - Sharon Levy" at bounding box center [993, 331] width 231 height 35
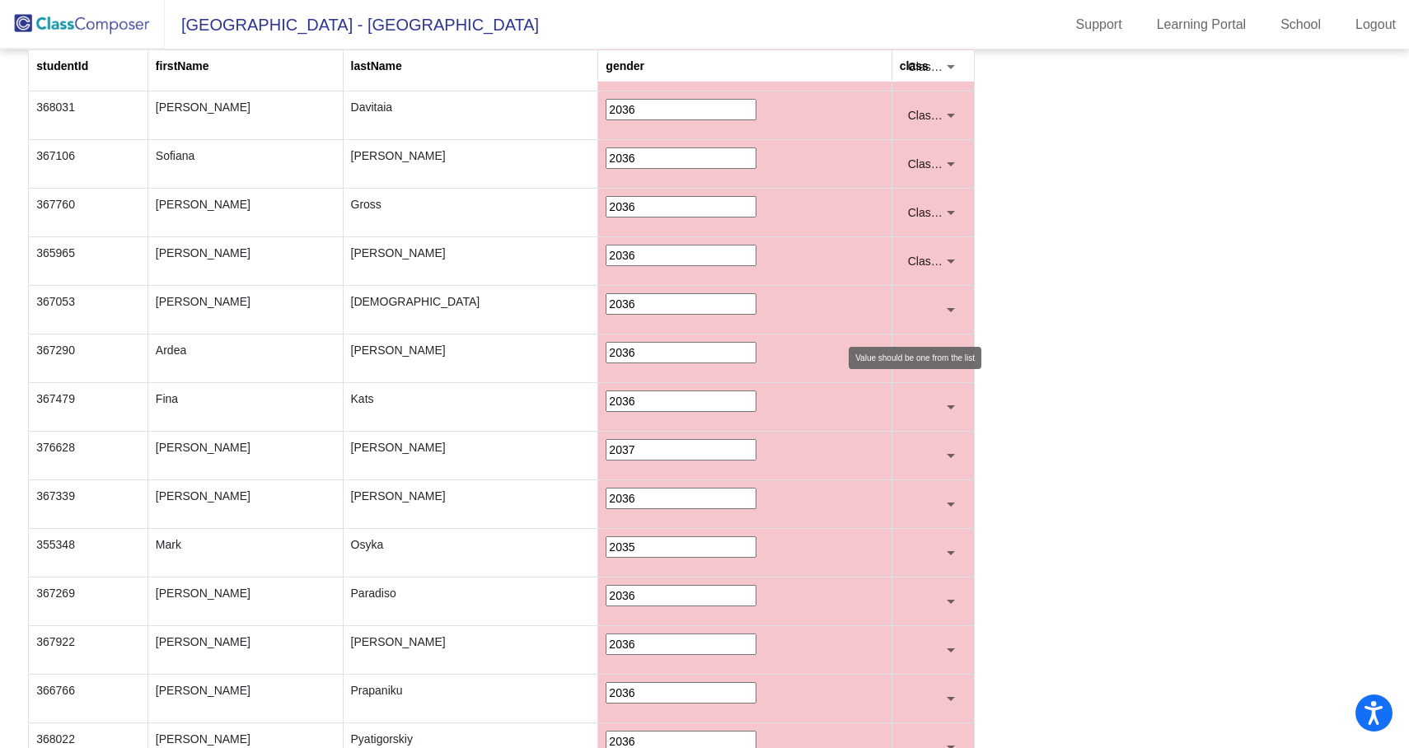
click at [930, 310] on div at bounding box center [926, 310] width 36 height 16
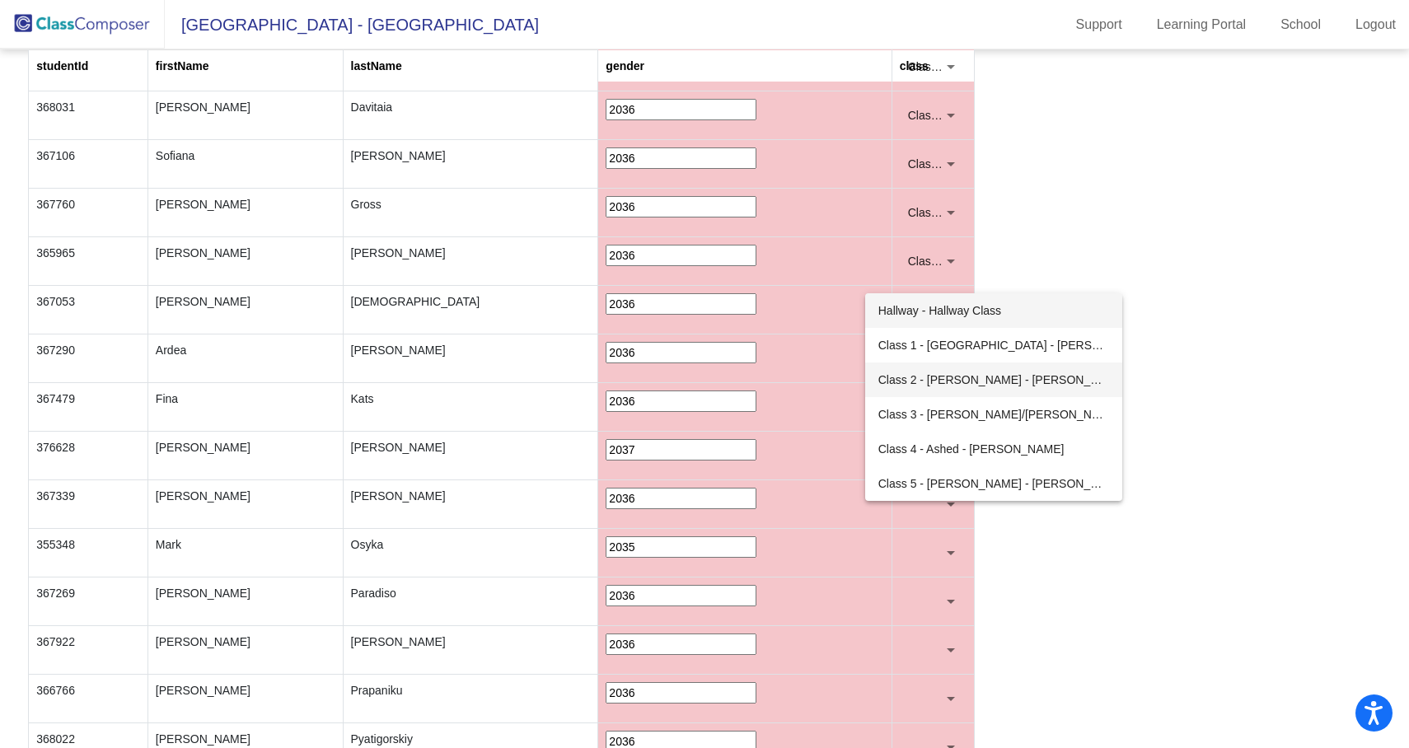
click at [919, 372] on span "Class 2 - Levy - Sharon Levy" at bounding box center [993, 379] width 231 height 35
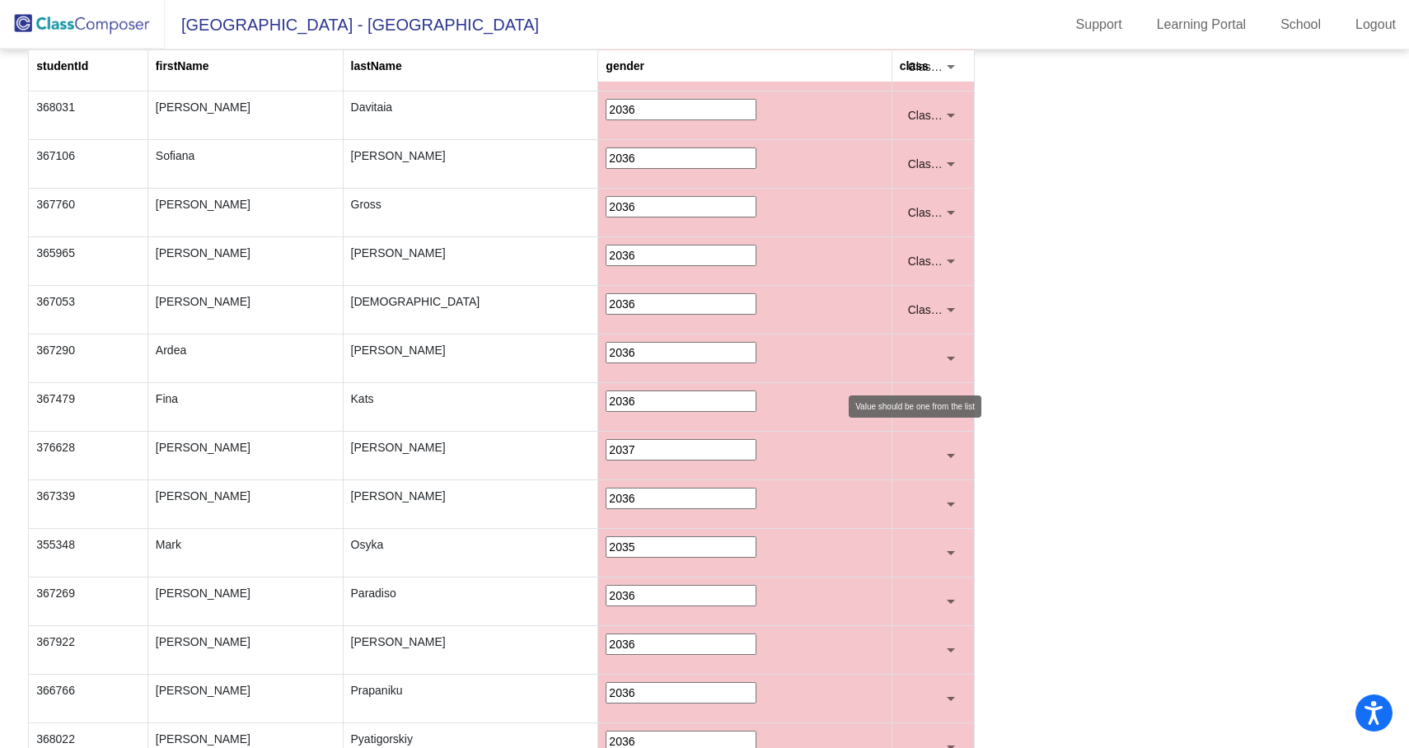
click at [931, 358] on div at bounding box center [926, 358] width 36 height 16
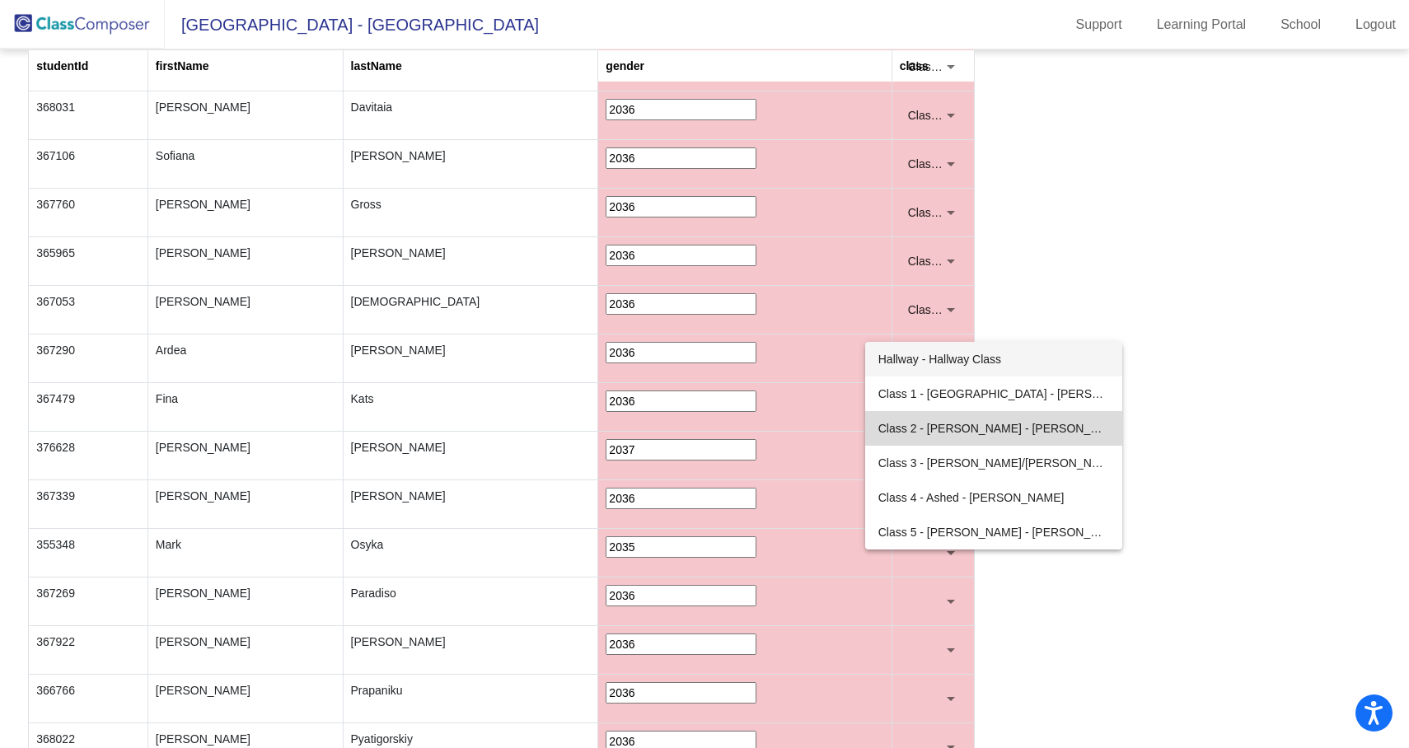
click at [927, 429] on span "Class 2 - Levy - Sharon Levy" at bounding box center [993, 428] width 231 height 35
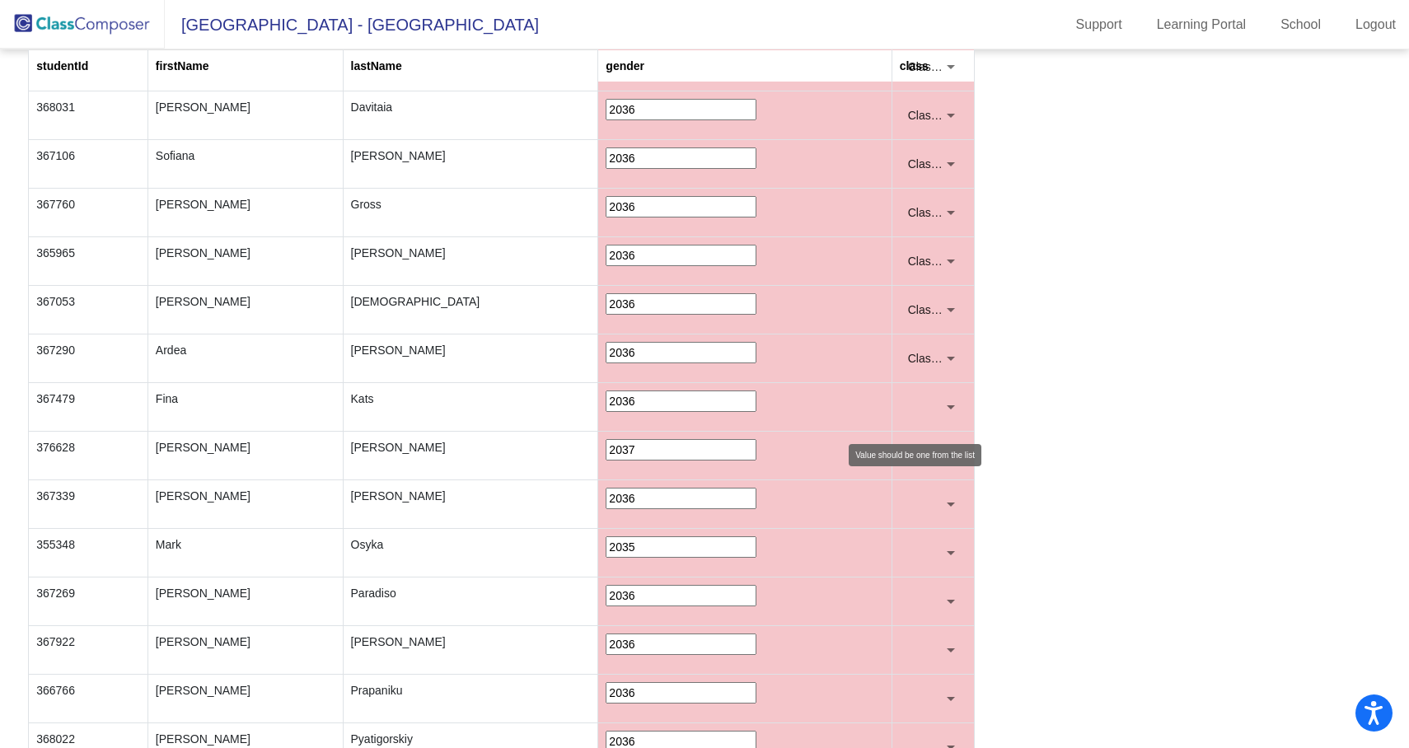
click at [934, 405] on div at bounding box center [926, 407] width 36 height 16
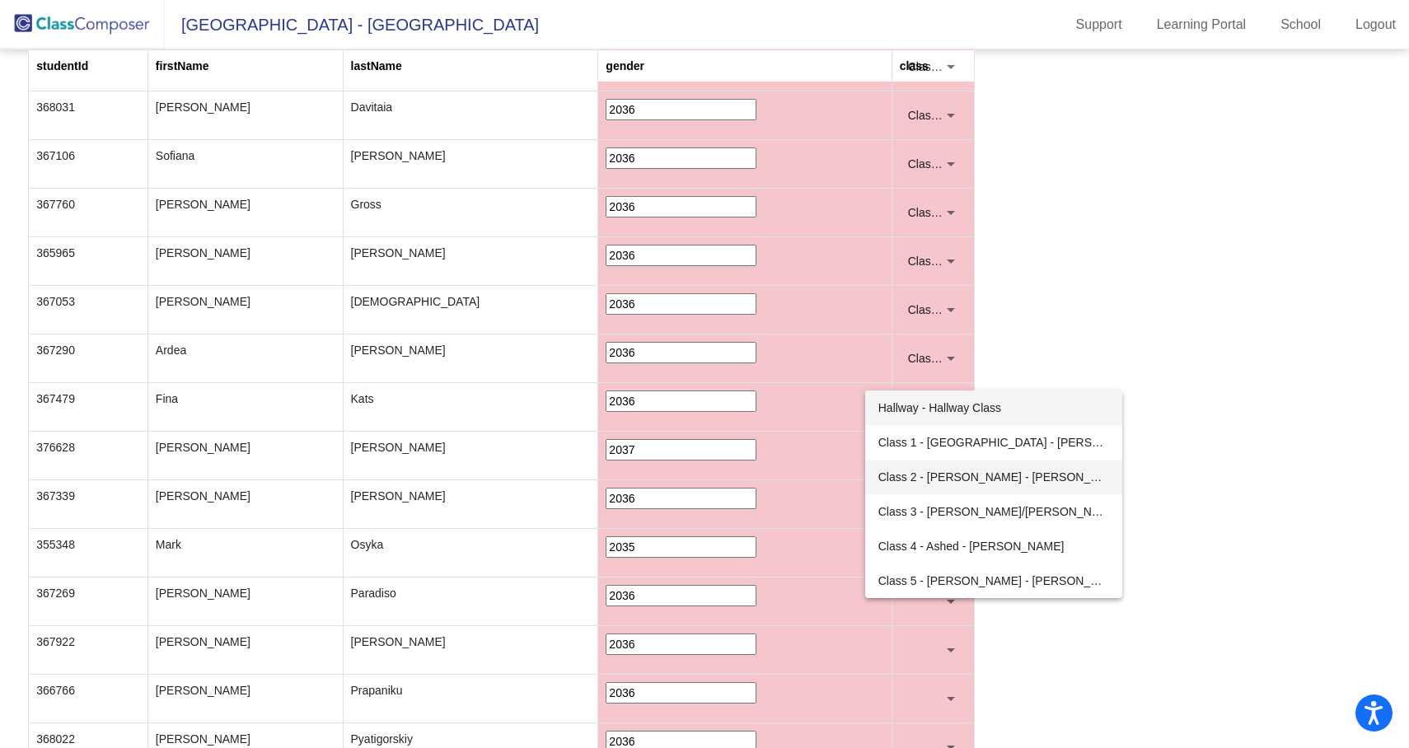
click at [928, 461] on span "Class 2 - Levy - Sharon Levy" at bounding box center [993, 477] width 231 height 35
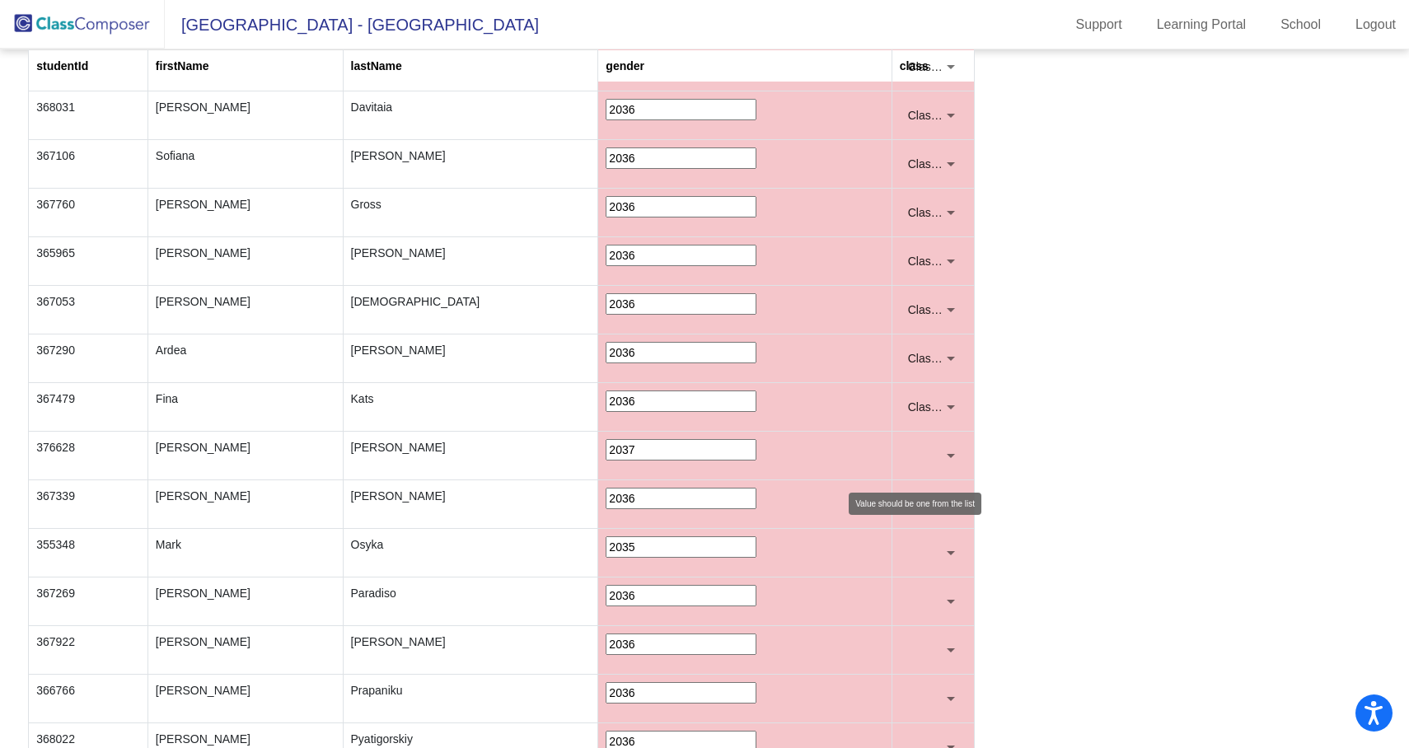
click at [937, 461] on div at bounding box center [926, 455] width 36 height 16
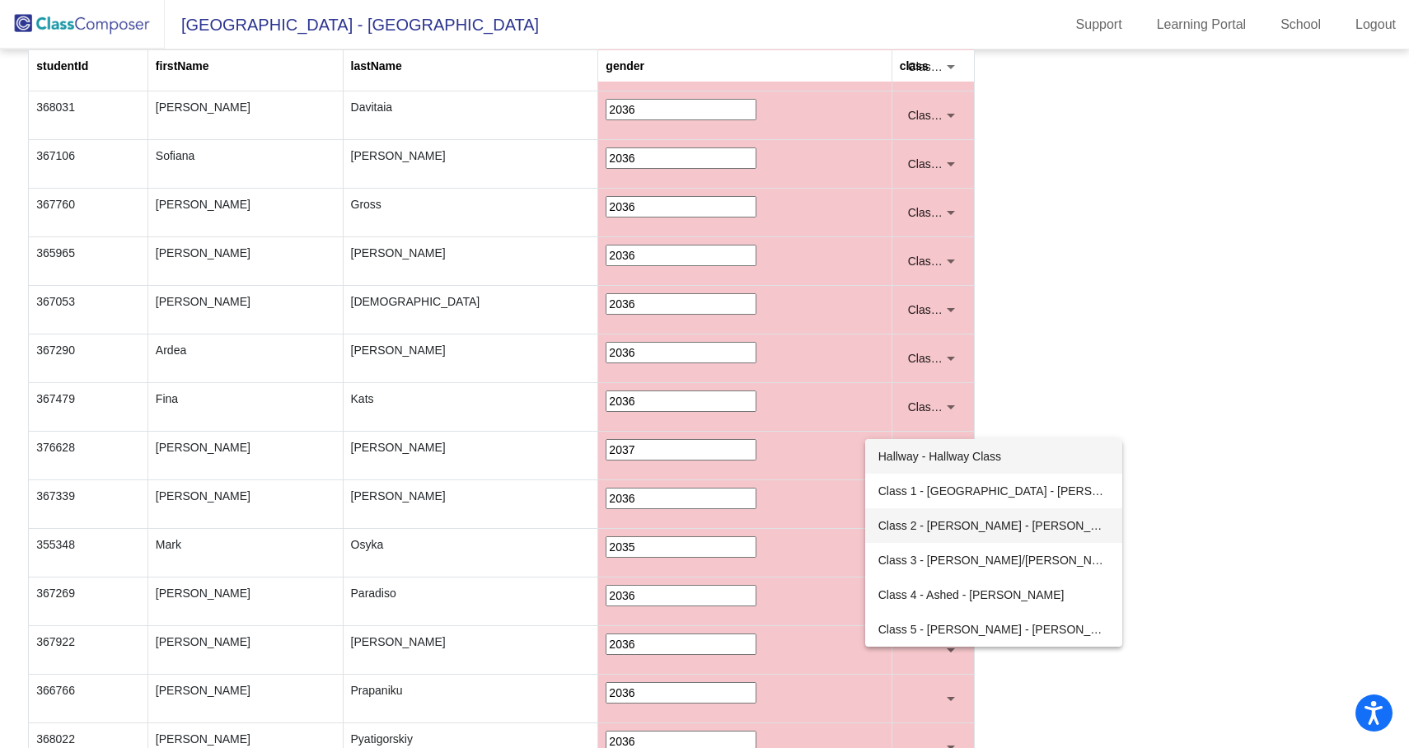
click at [925, 534] on span "Class 2 - Levy - Sharon Levy" at bounding box center [993, 525] width 231 height 35
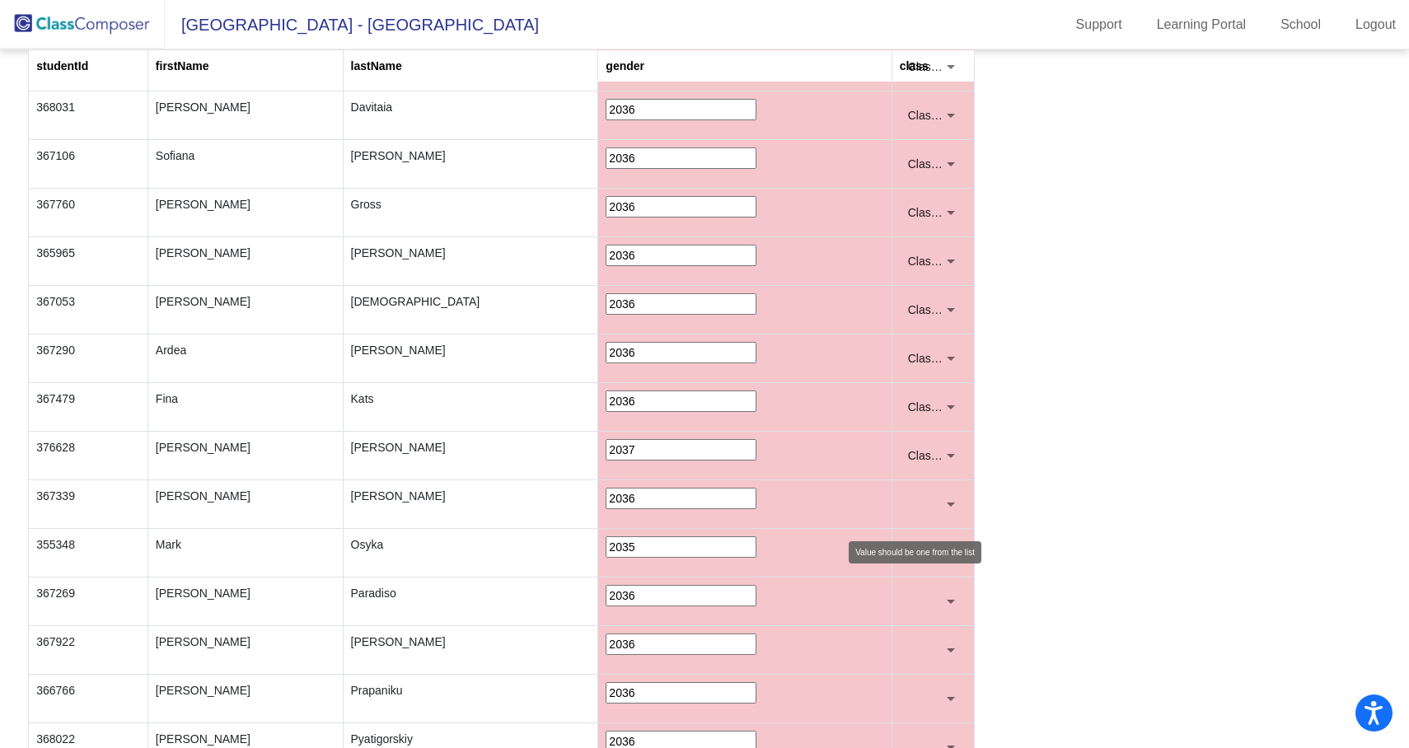
click at [934, 512] on div at bounding box center [926, 504] width 36 height 16
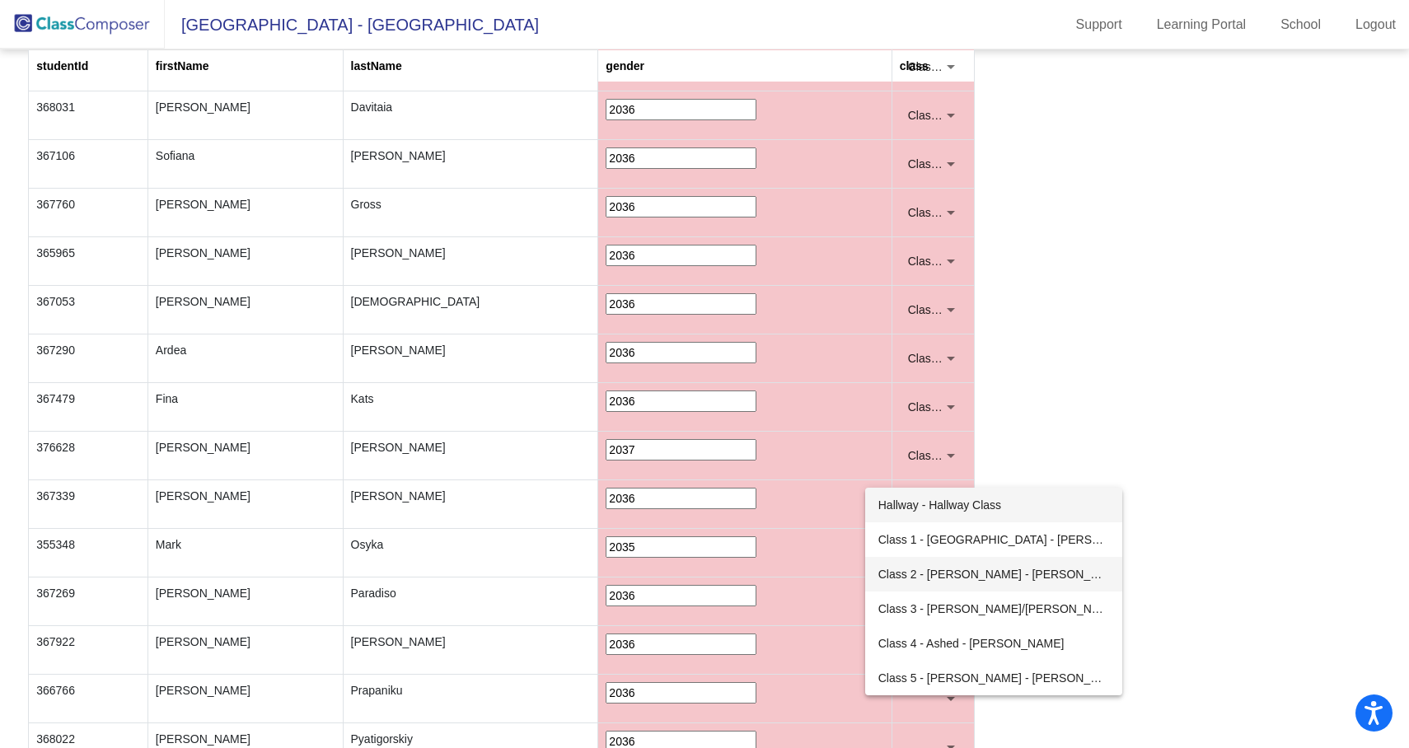
click at [924, 576] on span "Class 2 - Levy - Sharon Levy" at bounding box center [993, 574] width 231 height 35
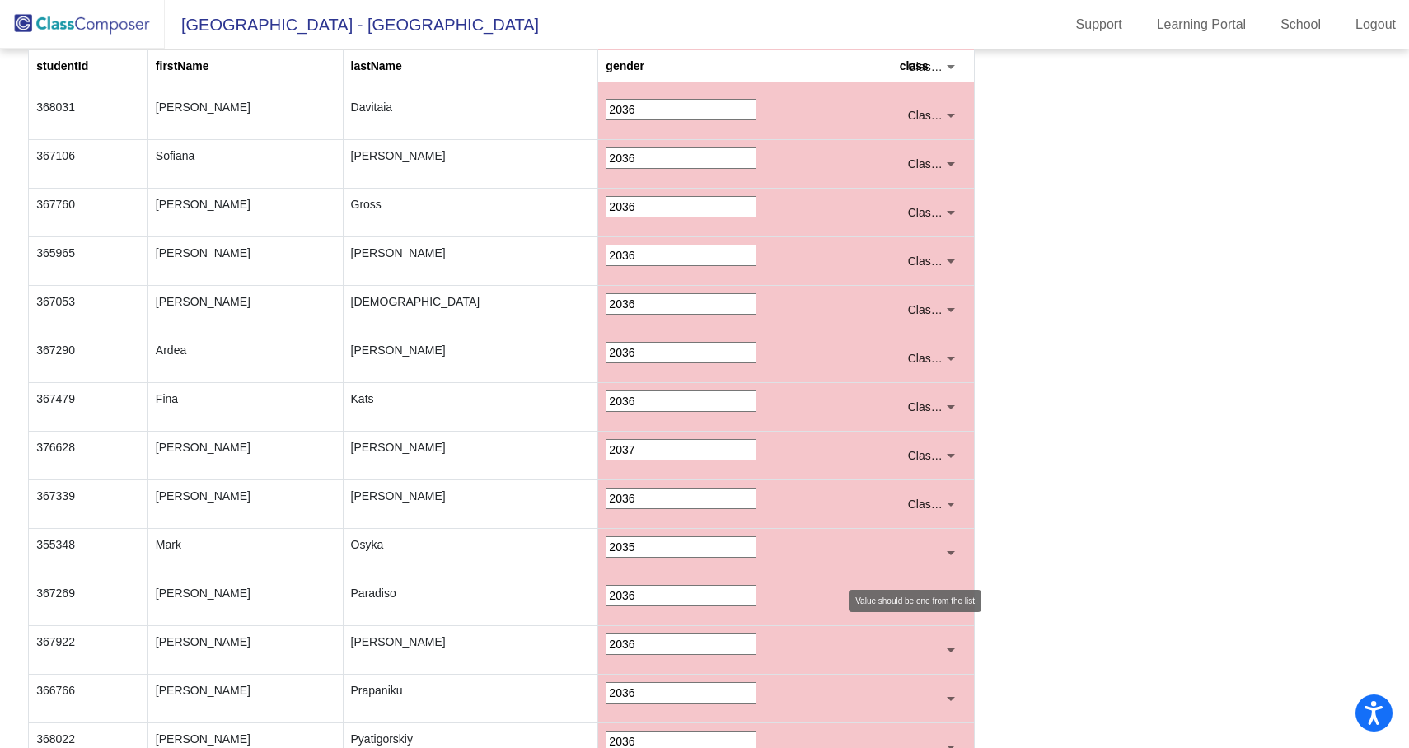
click at [933, 554] on div at bounding box center [926, 553] width 36 height 16
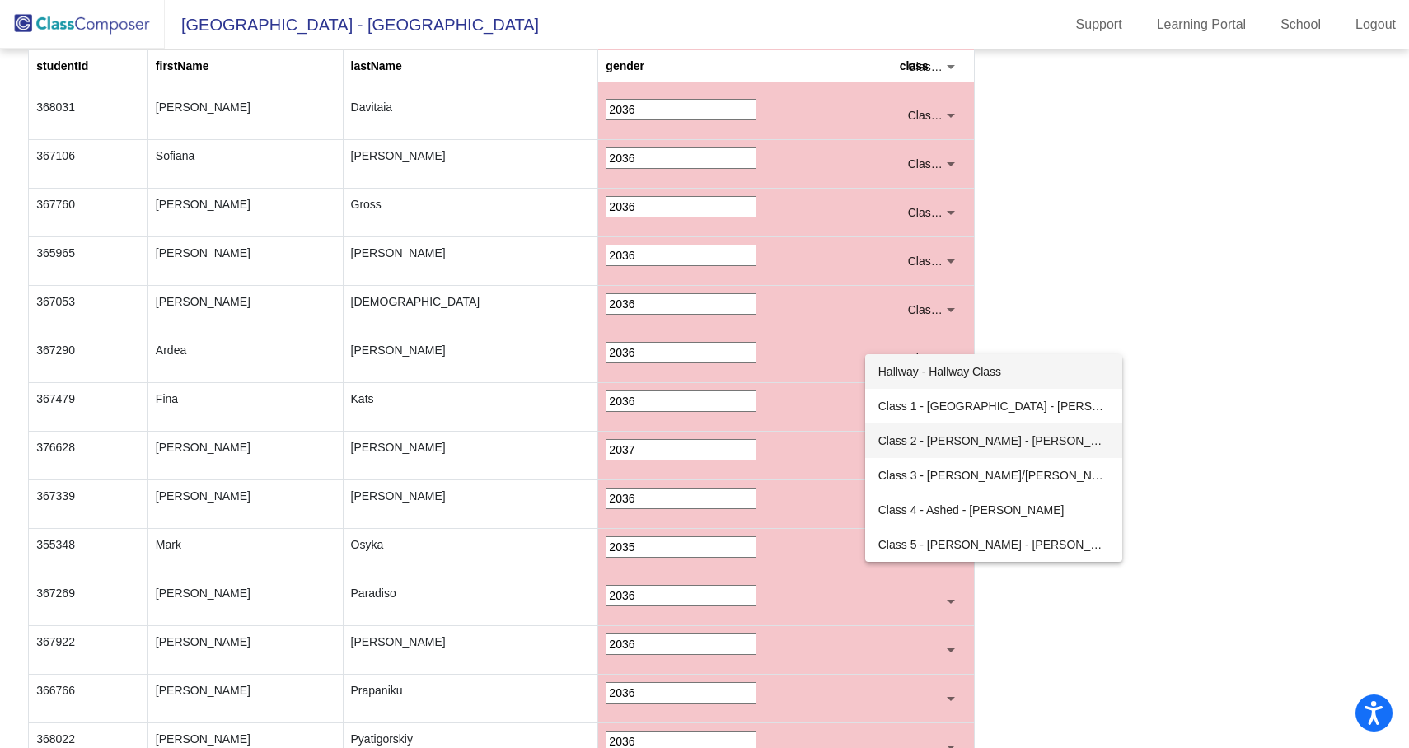
click at [944, 445] on span "Class 2 - Levy - Sharon Levy" at bounding box center [993, 440] width 231 height 35
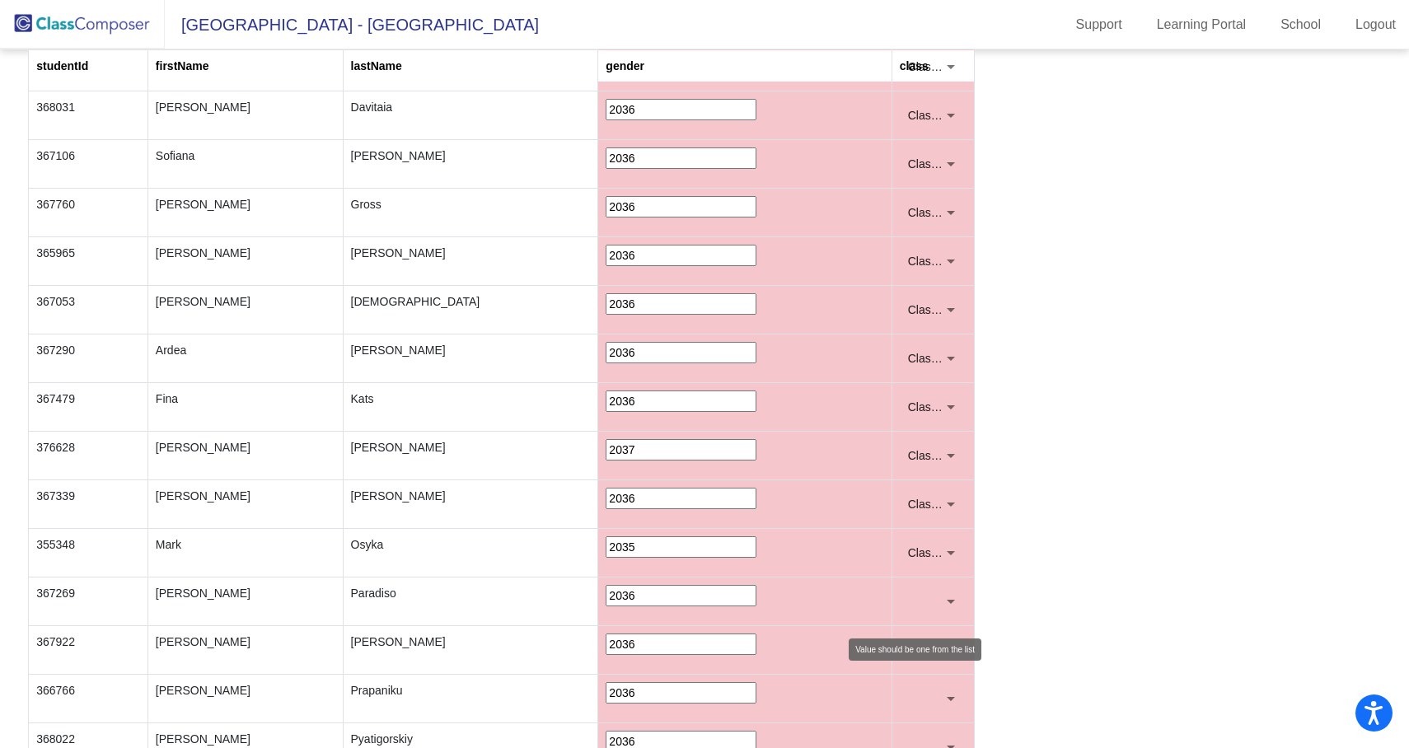
click at [936, 599] on div at bounding box center [926, 601] width 36 height 16
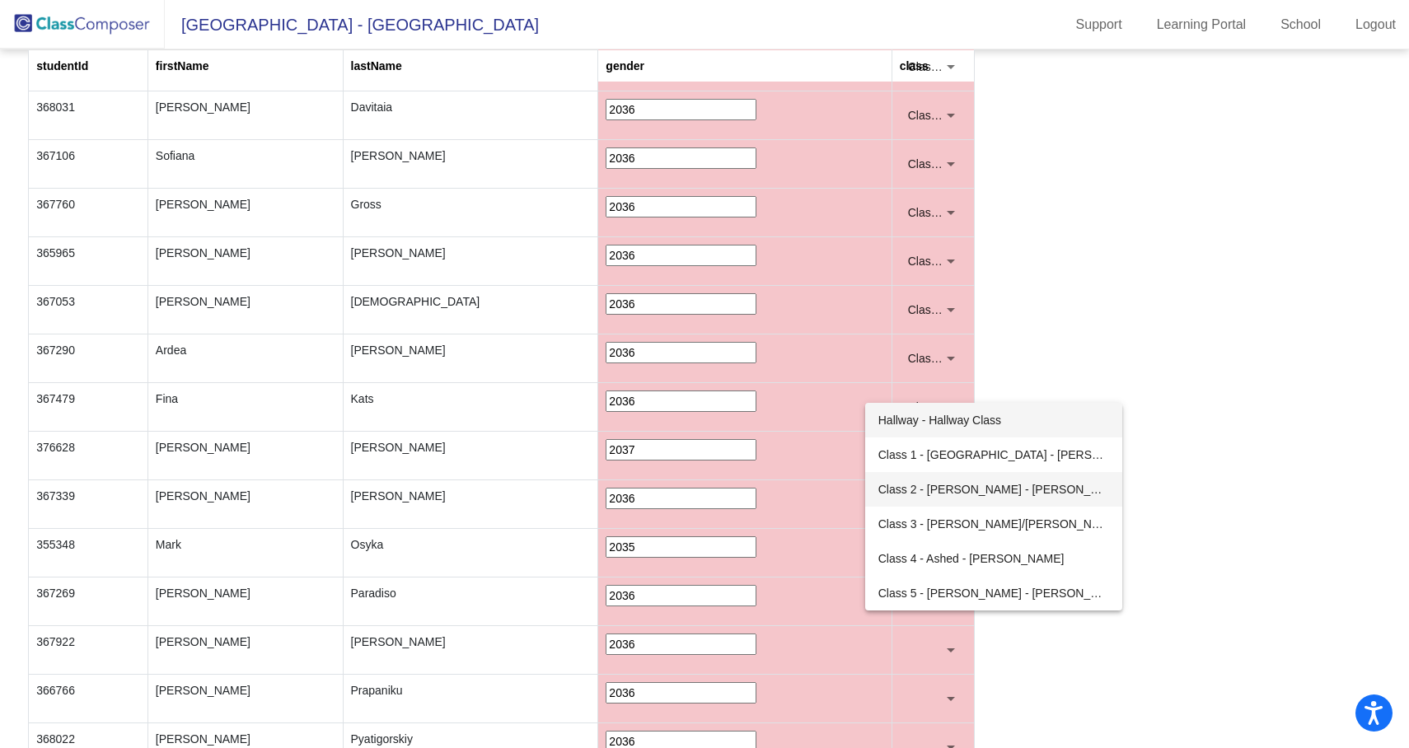
click at [951, 486] on span "Class 2 - Levy - Sharon Levy" at bounding box center [993, 489] width 231 height 35
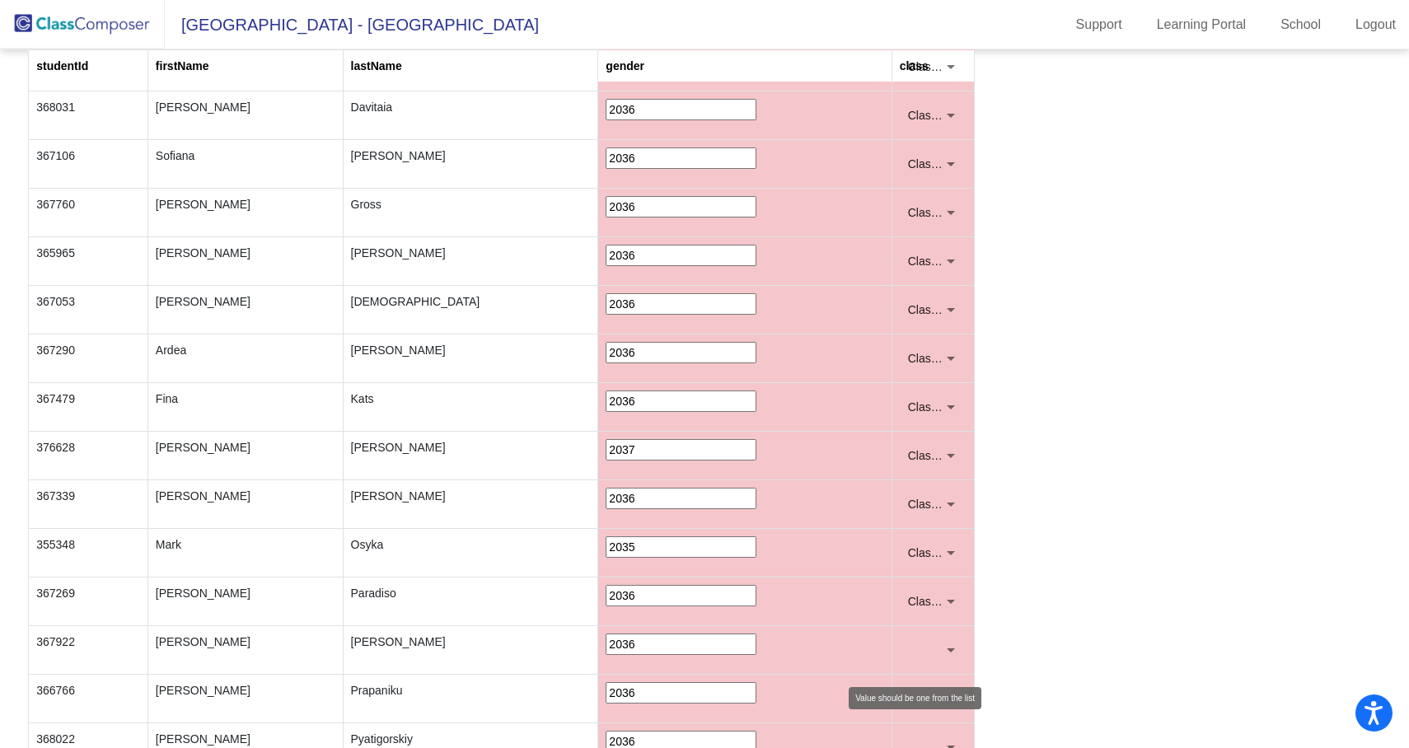
click at [937, 655] on div at bounding box center [926, 650] width 36 height 16
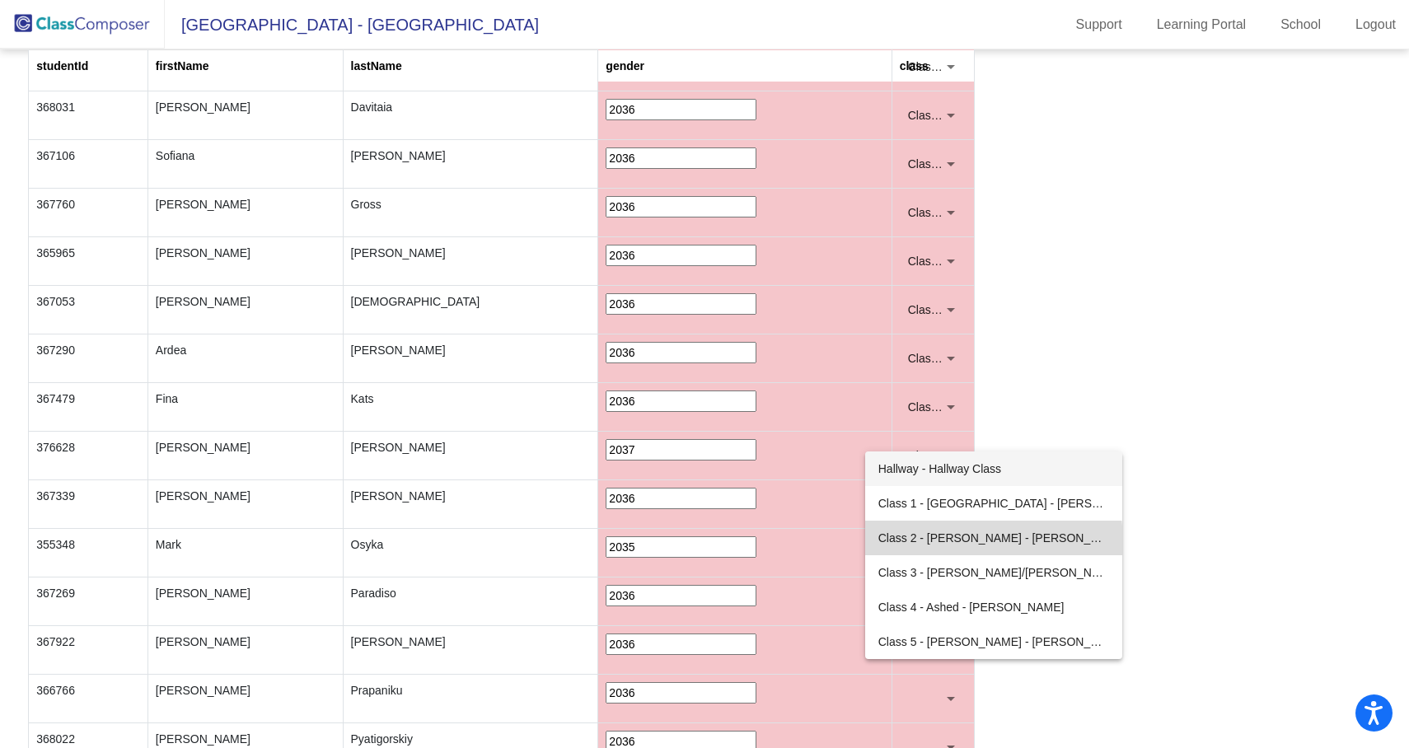
click at [934, 544] on span "Class 2 - Levy - Sharon Levy" at bounding box center [993, 538] width 231 height 35
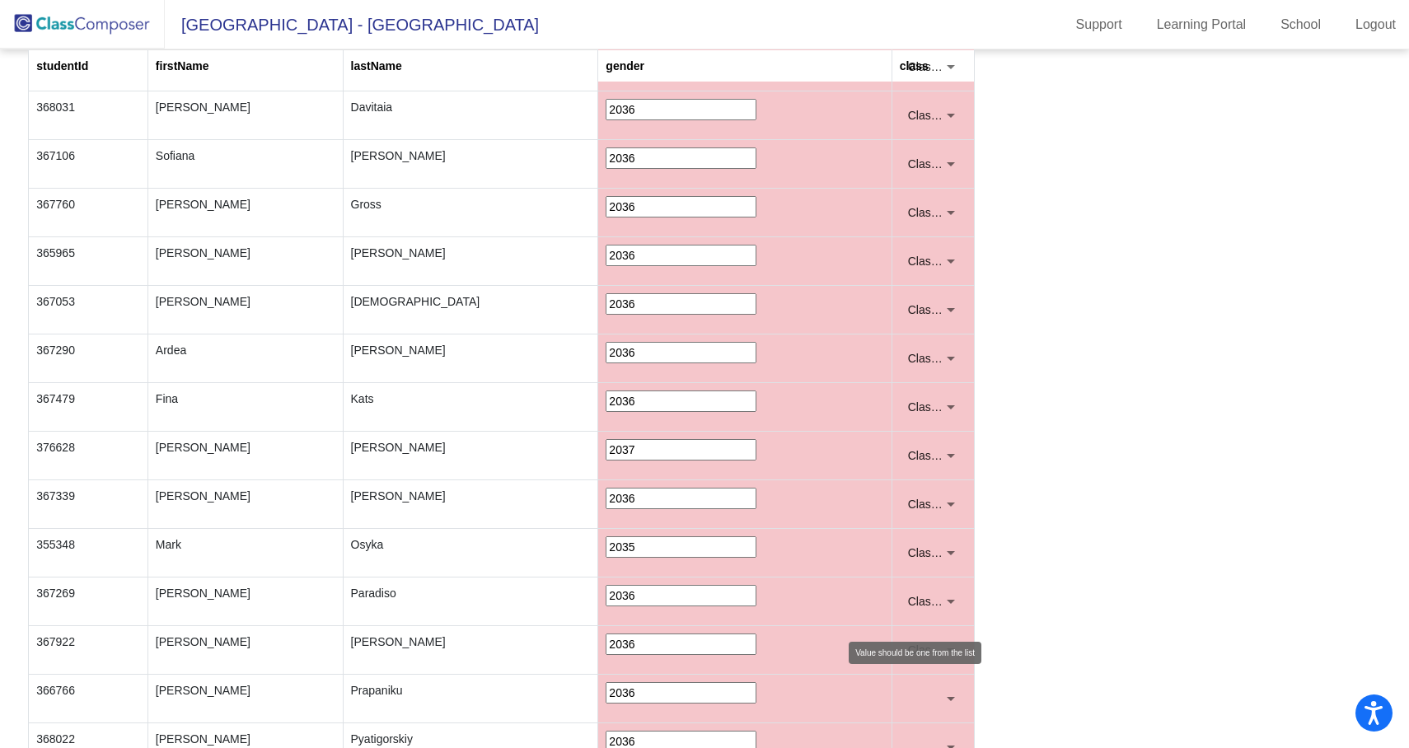
click at [927, 701] on div at bounding box center [926, 698] width 36 height 16
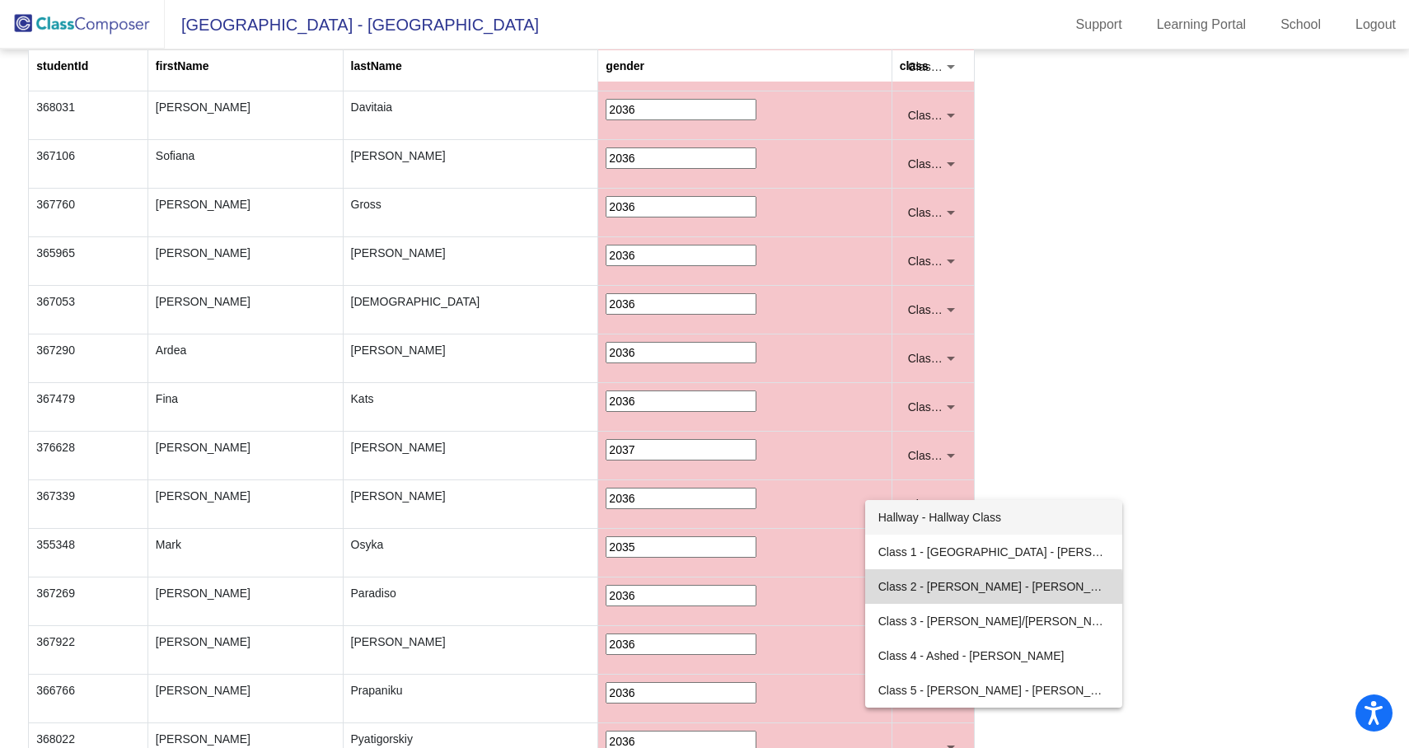
click at [933, 603] on span "Class 2 - Levy - Sharon Levy" at bounding box center [993, 586] width 231 height 35
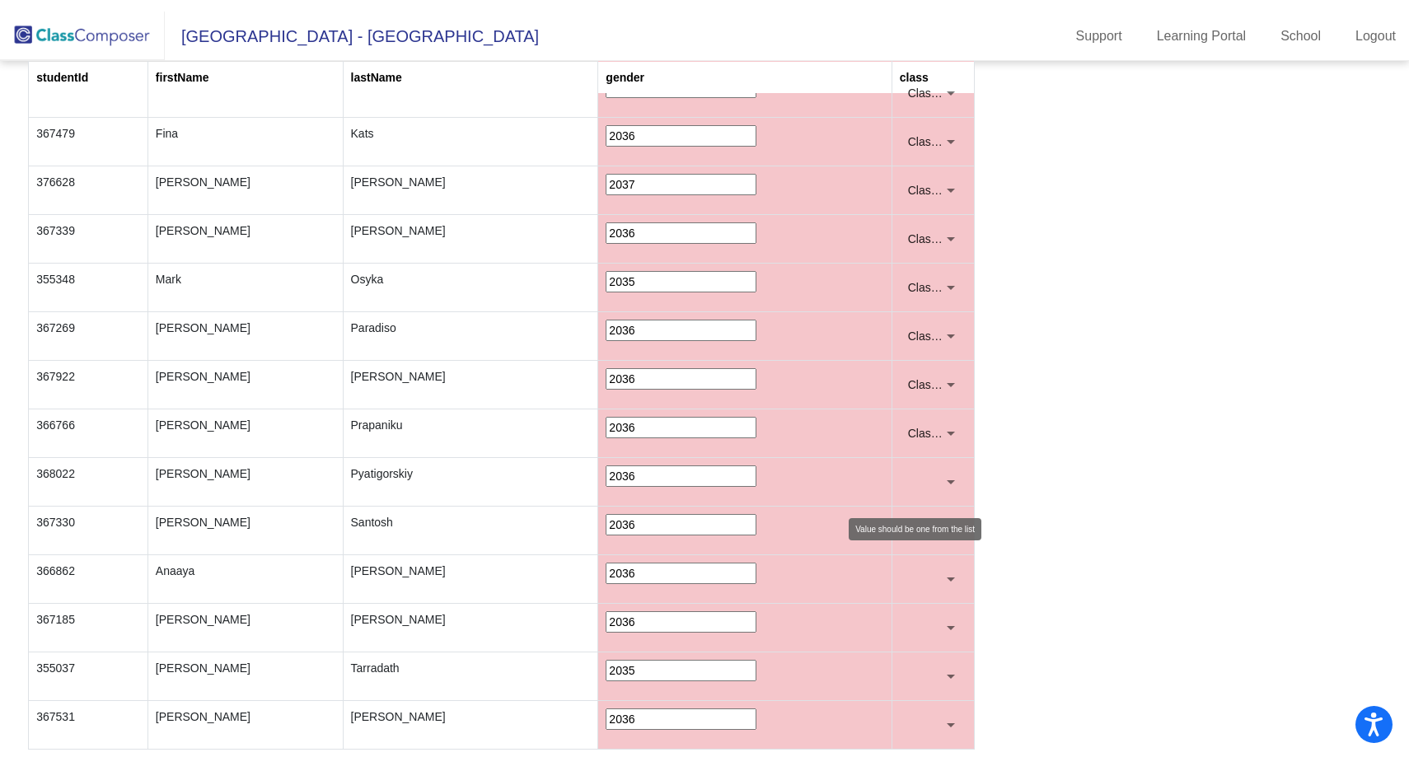
scroll to position [606, 0]
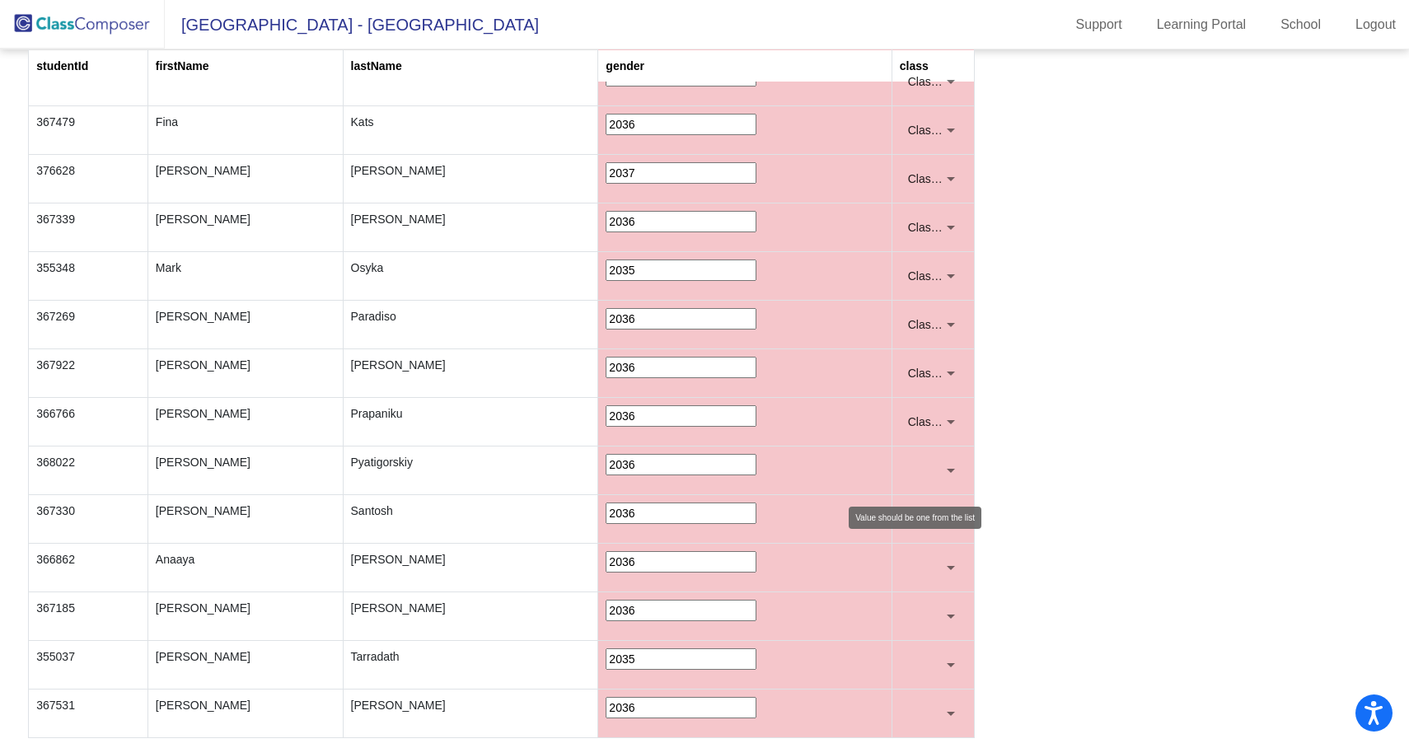
click at [943, 474] on div at bounding box center [950, 470] width 15 height 16
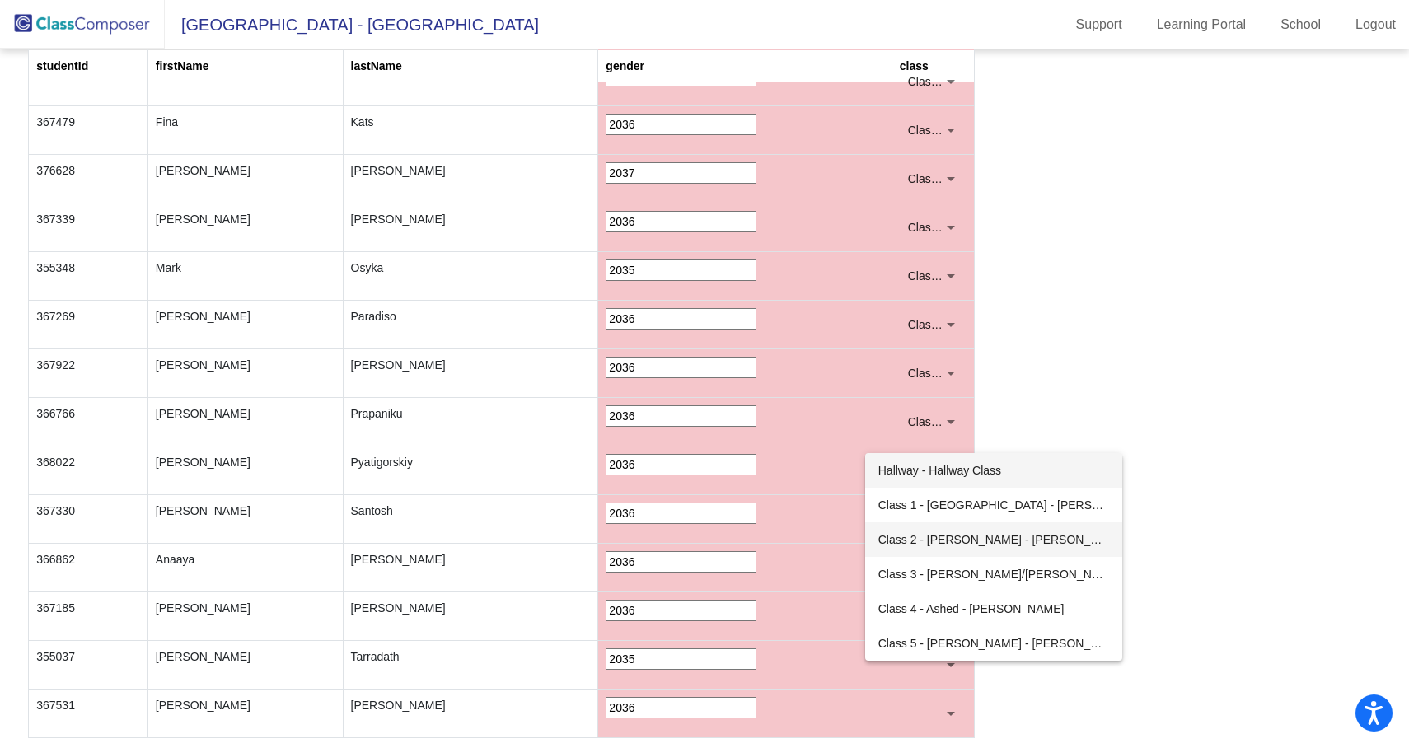
click at [934, 538] on span "Class 2 - Levy - Sharon Levy" at bounding box center [993, 539] width 231 height 35
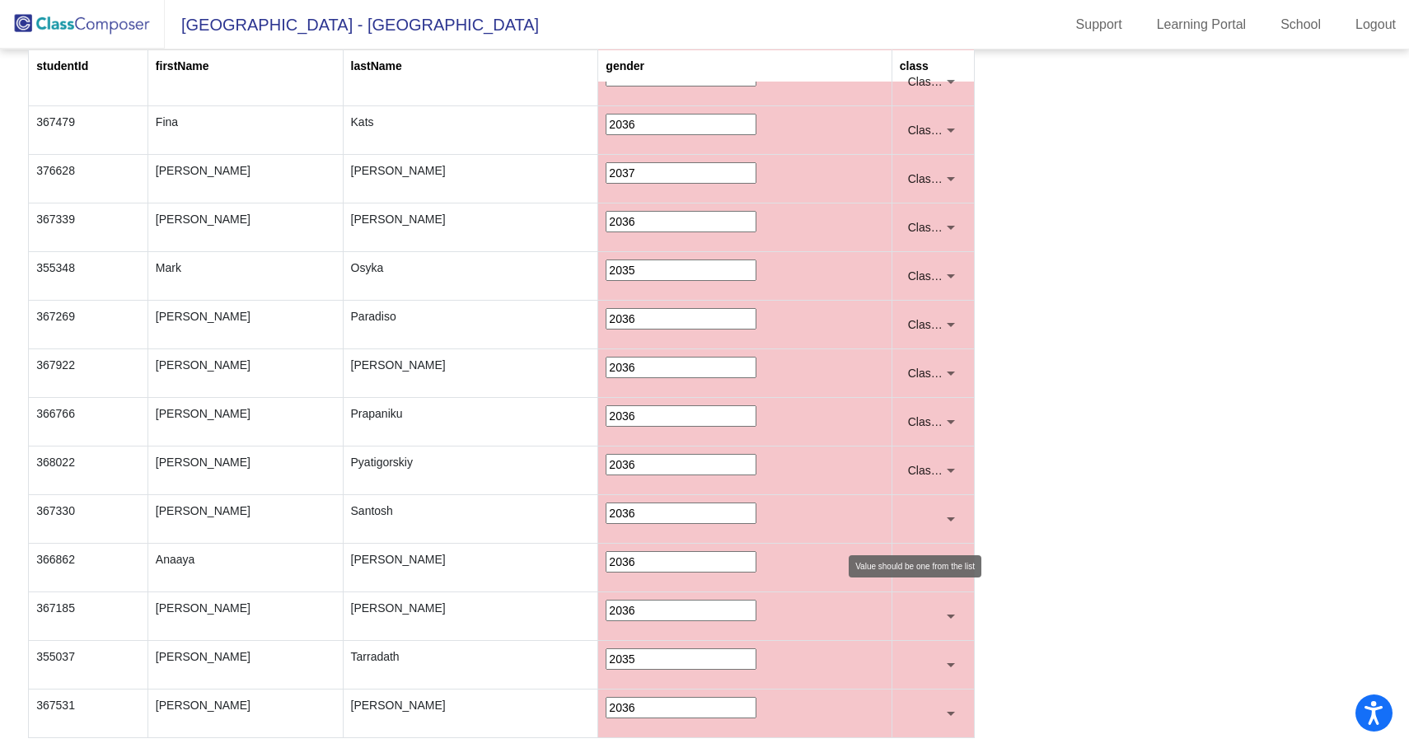
click at [946, 515] on div at bounding box center [950, 519] width 15 height 16
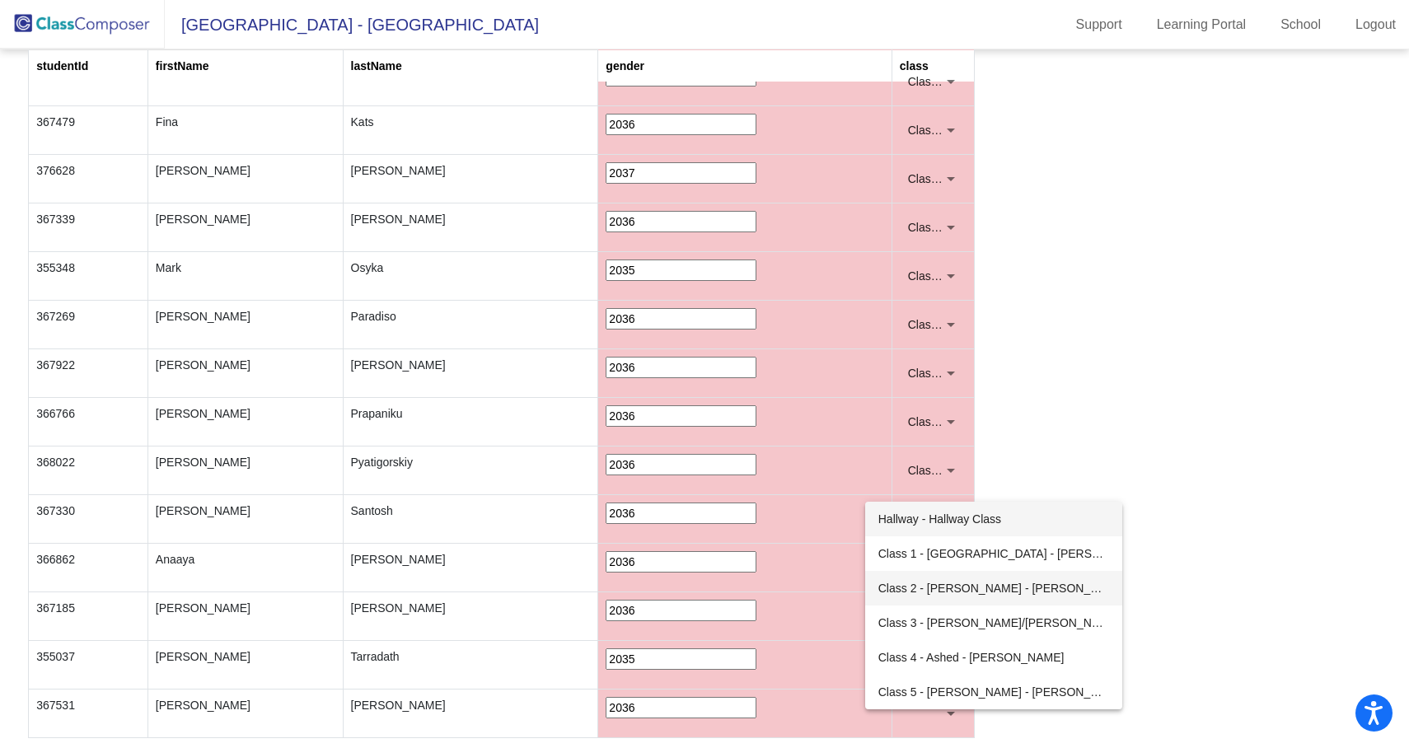
click at [922, 577] on span "Class 2 - Levy - Sharon Levy" at bounding box center [993, 588] width 231 height 35
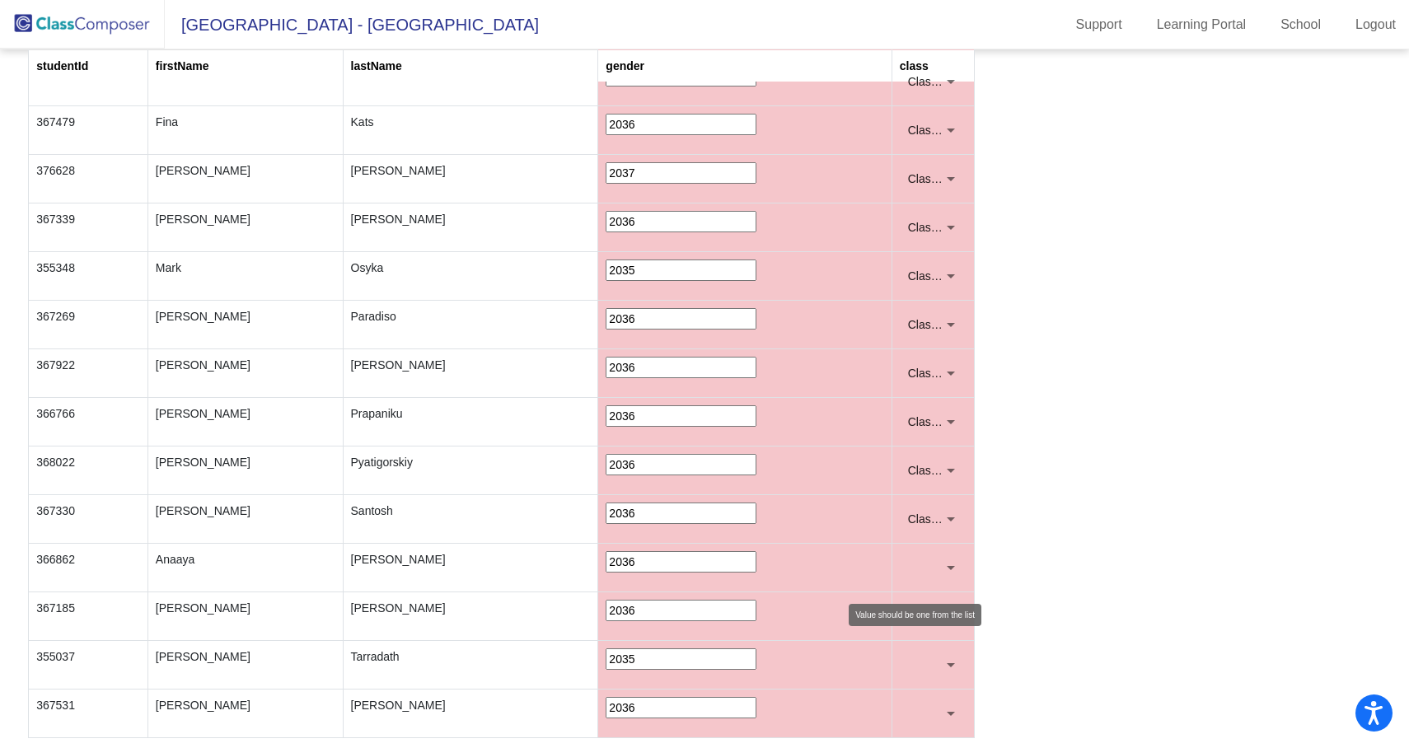
click at [932, 564] on div at bounding box center [926, 567] width 36 height 16
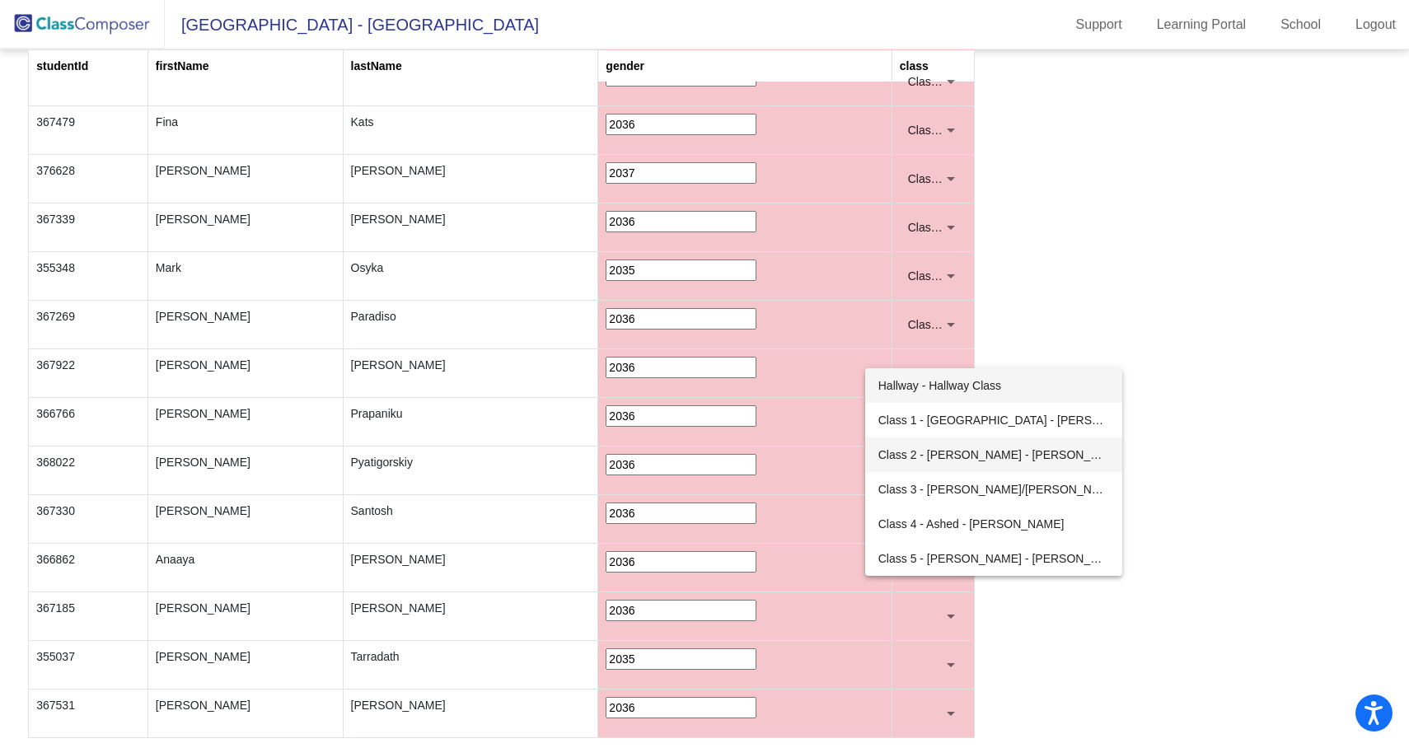
click at [944, 447] on span "Class 2 - Levy - Sharon Levy" at bounding box center [993, 454] width 231 height 35
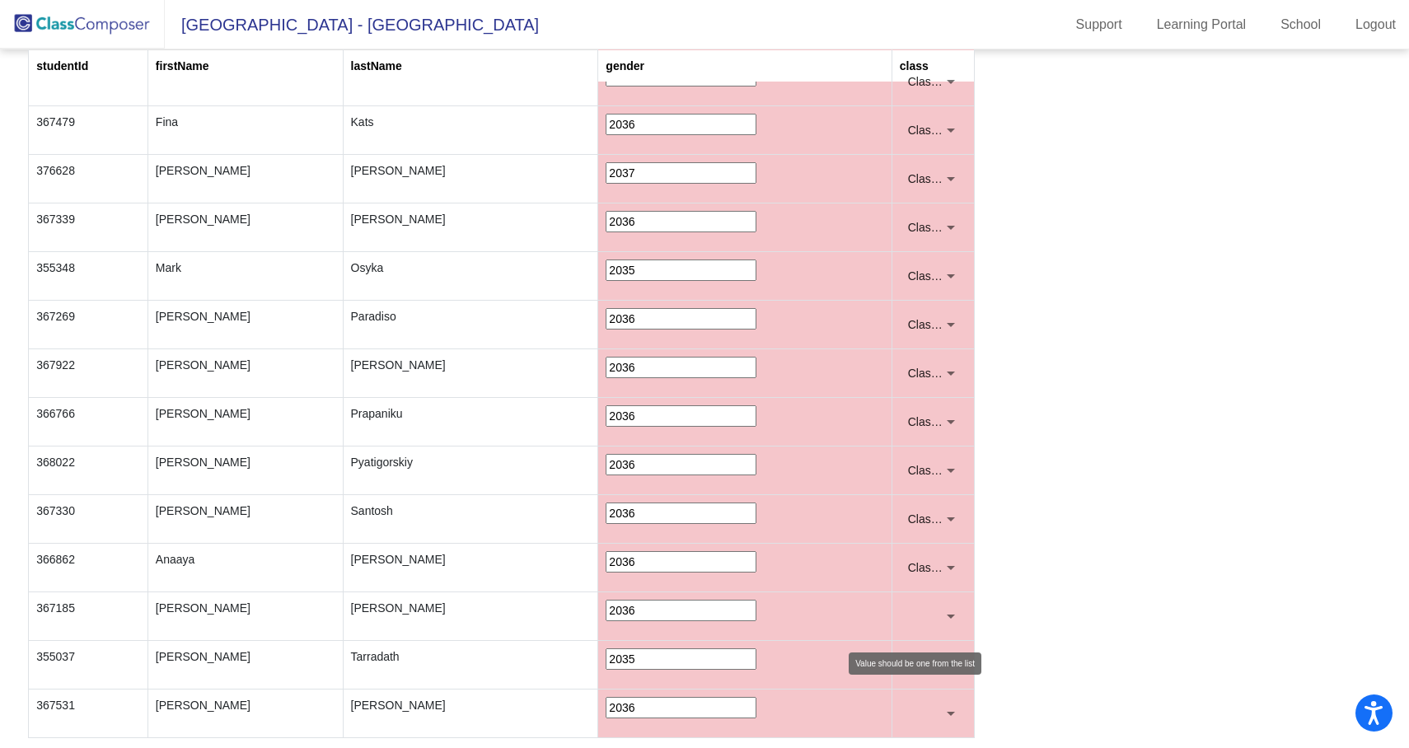
click at [933, 608] on div at bounding box center [926, 616] width 36 height 16
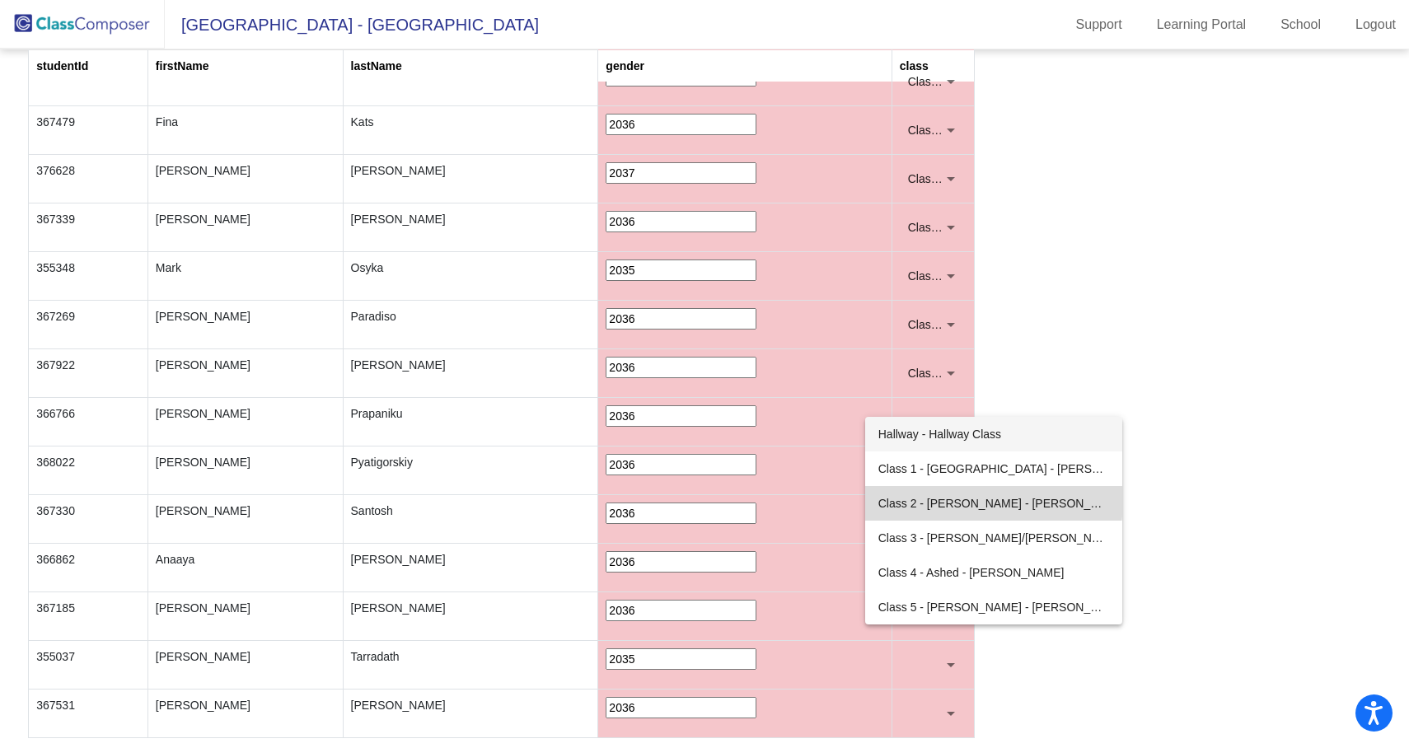
click at [942, 498] on span "Class 2 - Levy - Sharon Levy" at bounding box center [993, 503] width 231 height 35
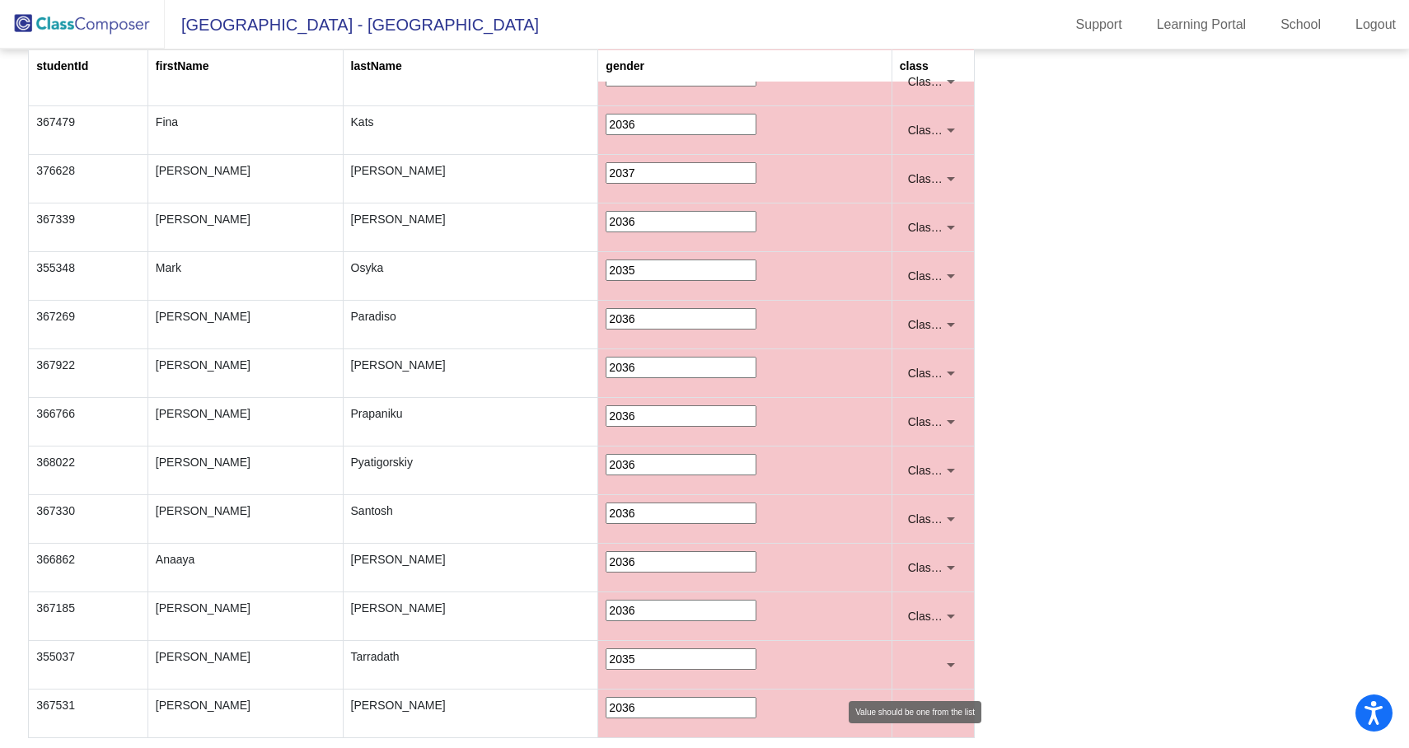
click at [923, 669] on div at bounding box center [926, 665] width 36 height 16
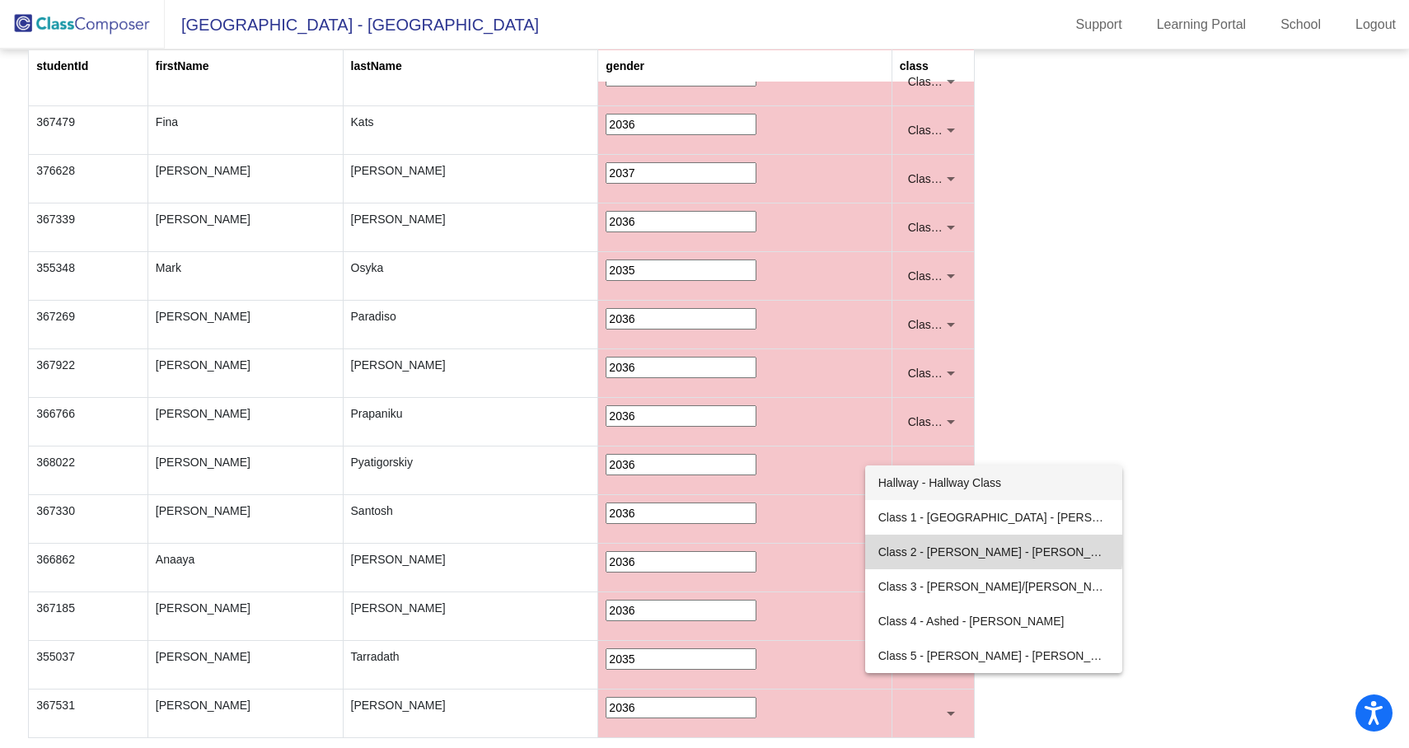
click at [943, 547] on span "Class 2 - Levy - Sharon Levy" at bounding box center [993, 552] width 231 height 35
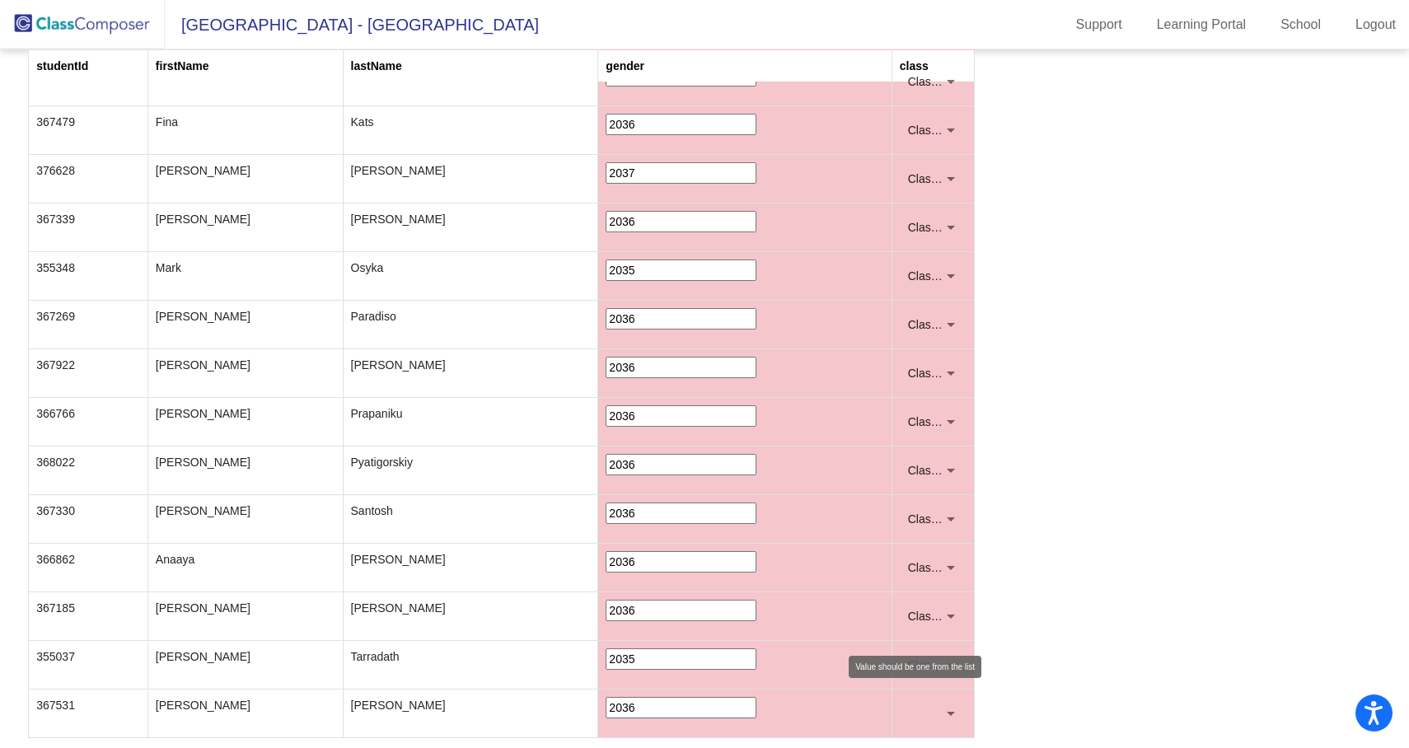
click at [947, 713] on div at bounding box center [951, 714] width 8 height 4
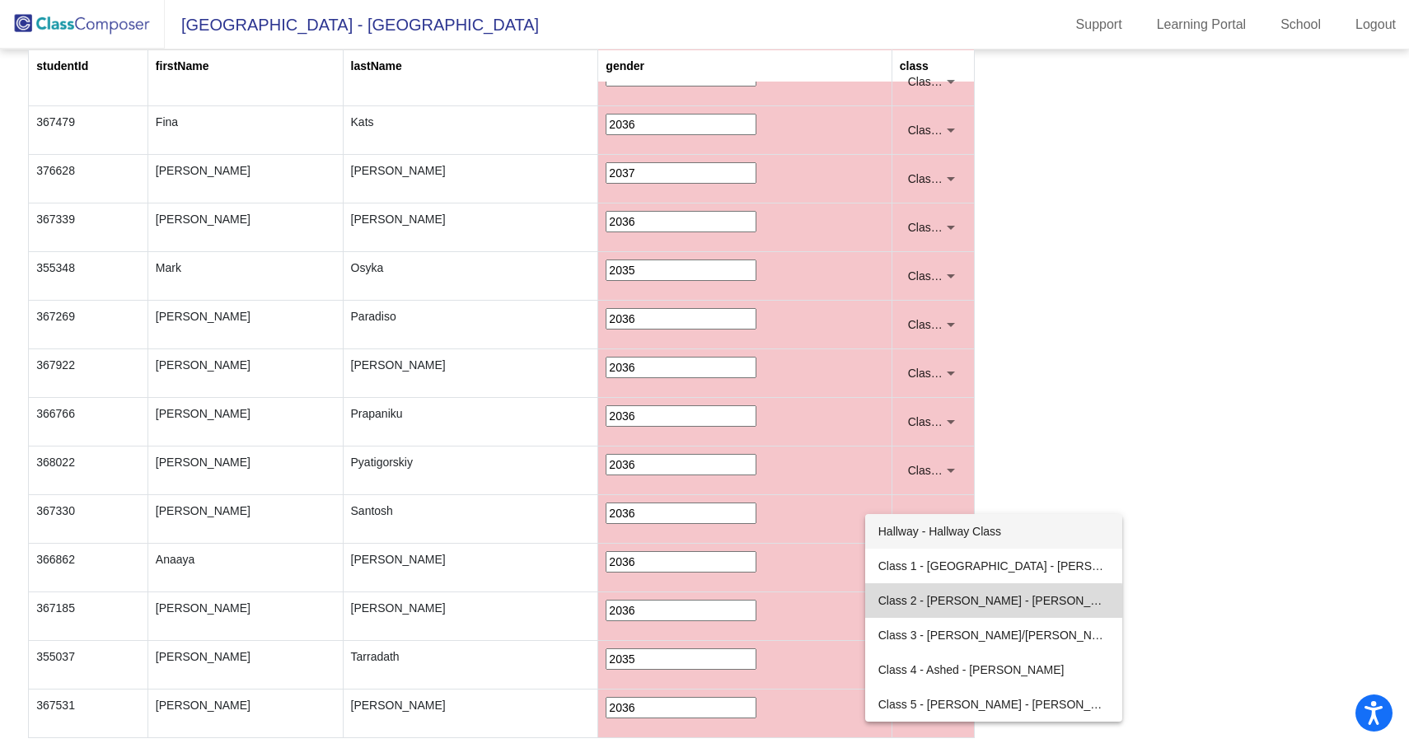
click at [929, 604] on span "Class 2 - Levy - Sharon Levy" at bounding box center [993, 600] width 231 height 35
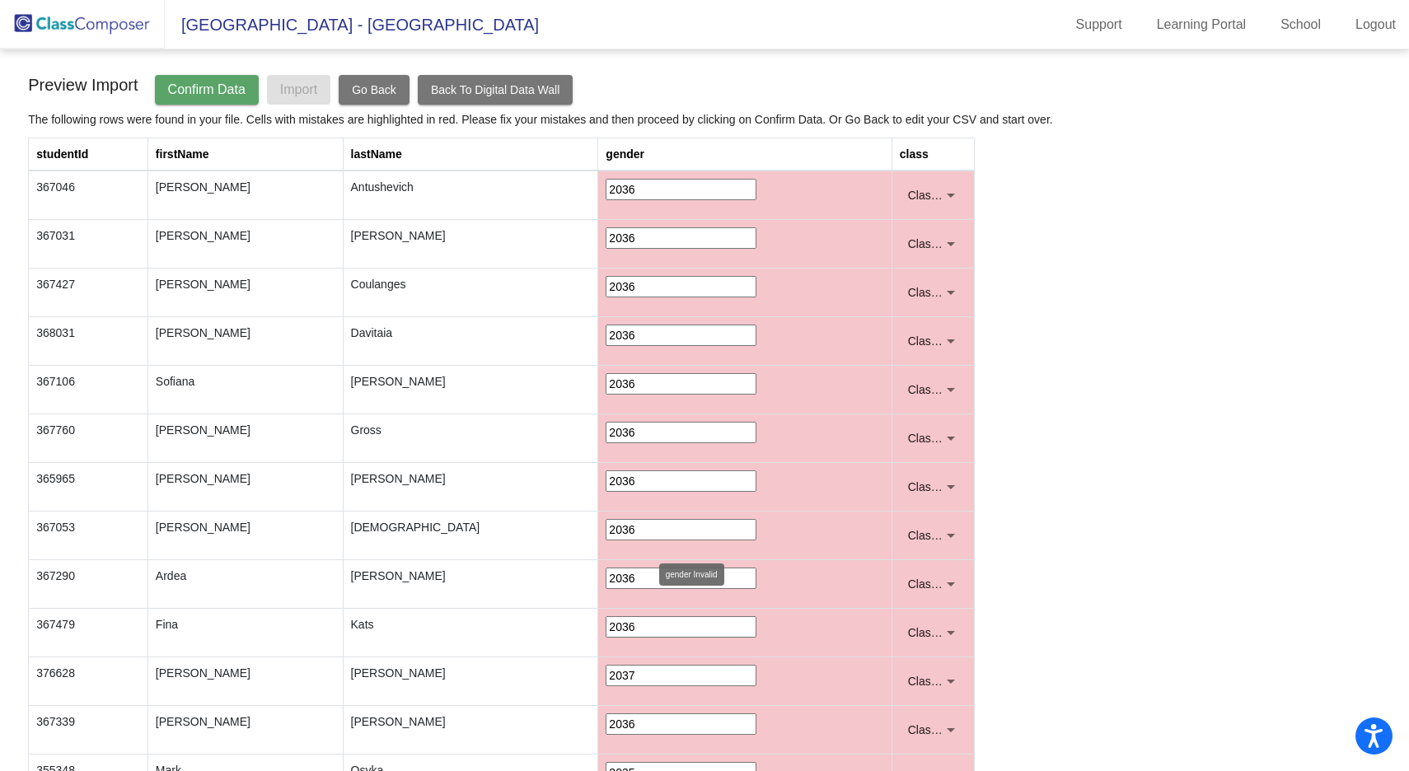
scroll to position [94, 0]
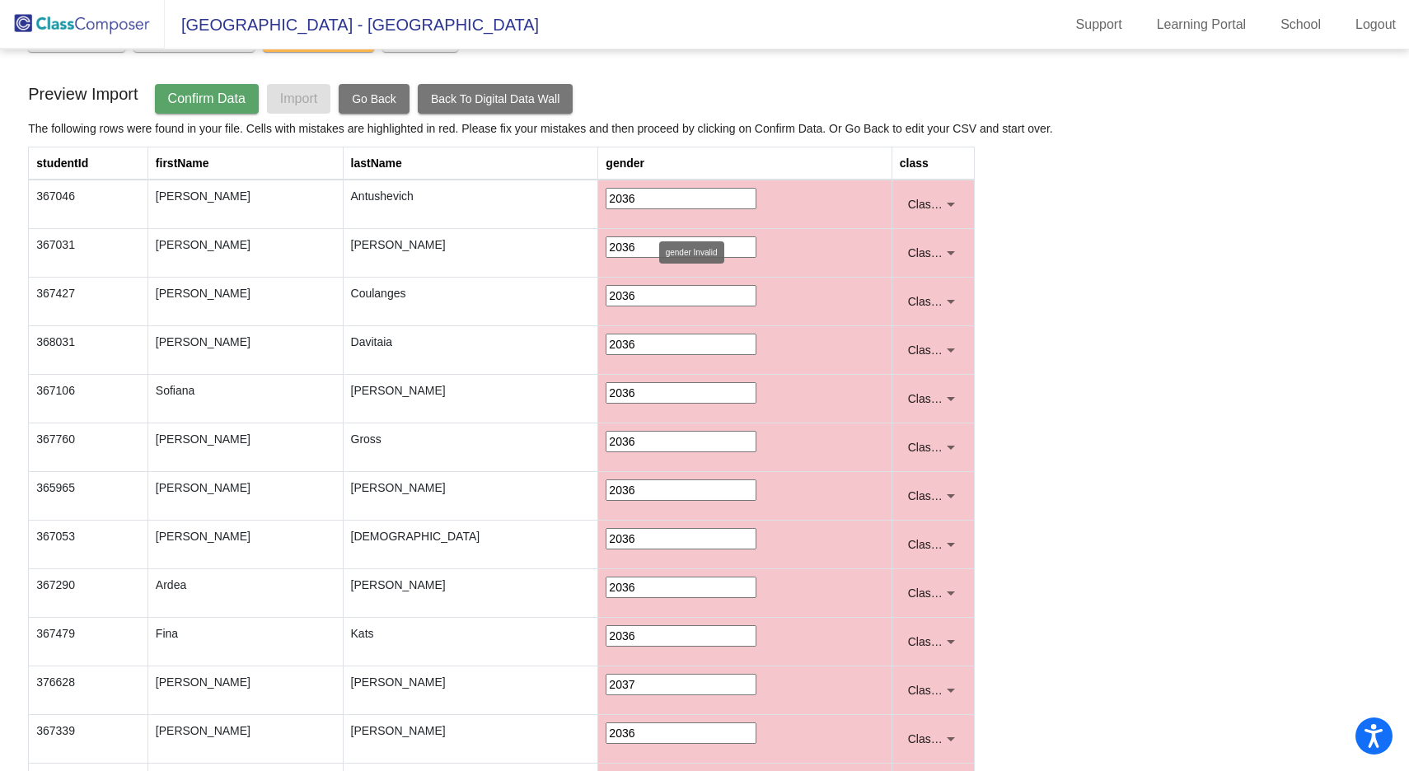
click at [606, 195] on input "2036" at bounding box center [681, 198] width 151 height 21
type input "F"
click at [606, 246] on input "2036" at bounding box center [681, 246] width 151 height 21
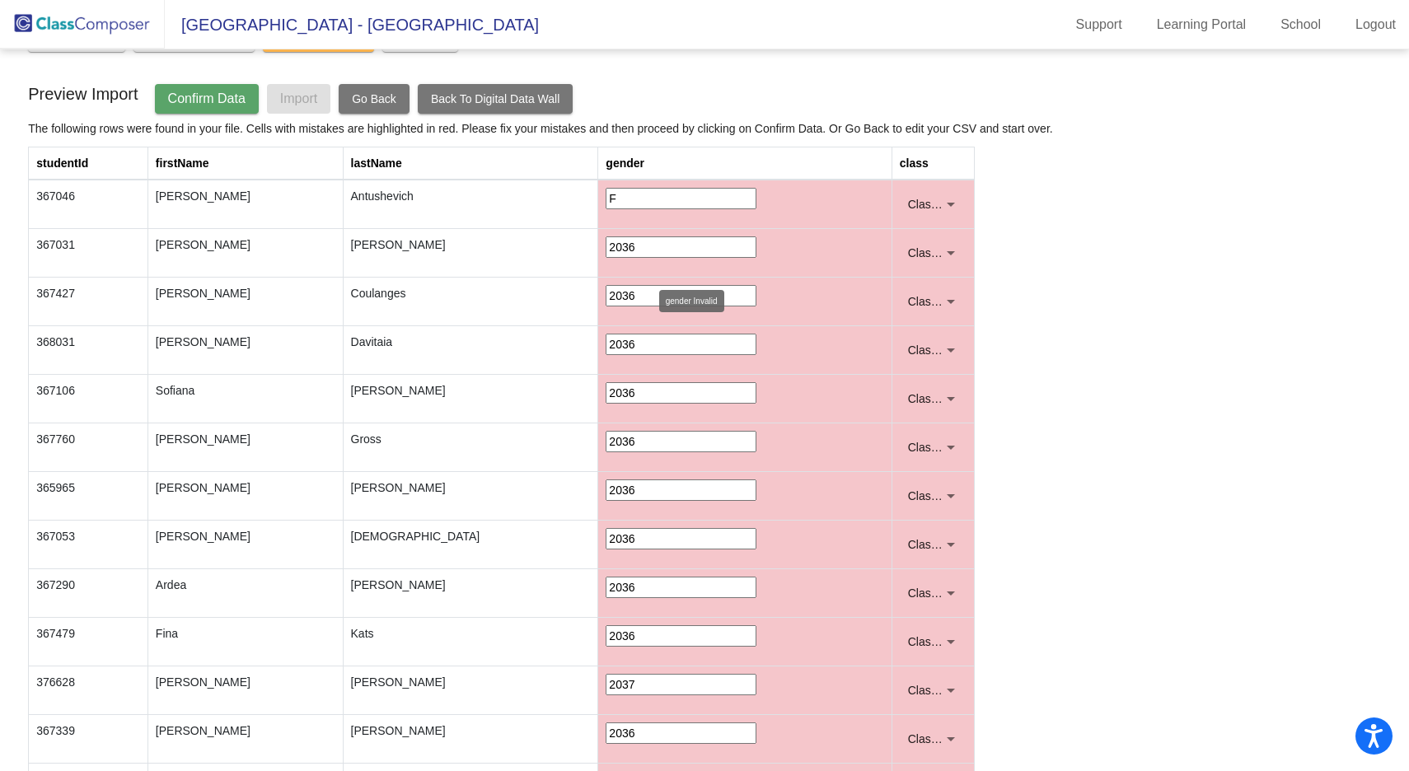
click at [606, 246] on input "2036" at bounding box center [681, 246] width 151 height 21
type input "M"
click at [606, 292] on input "2036" at bounding box center [681, 295] width 151 height 21
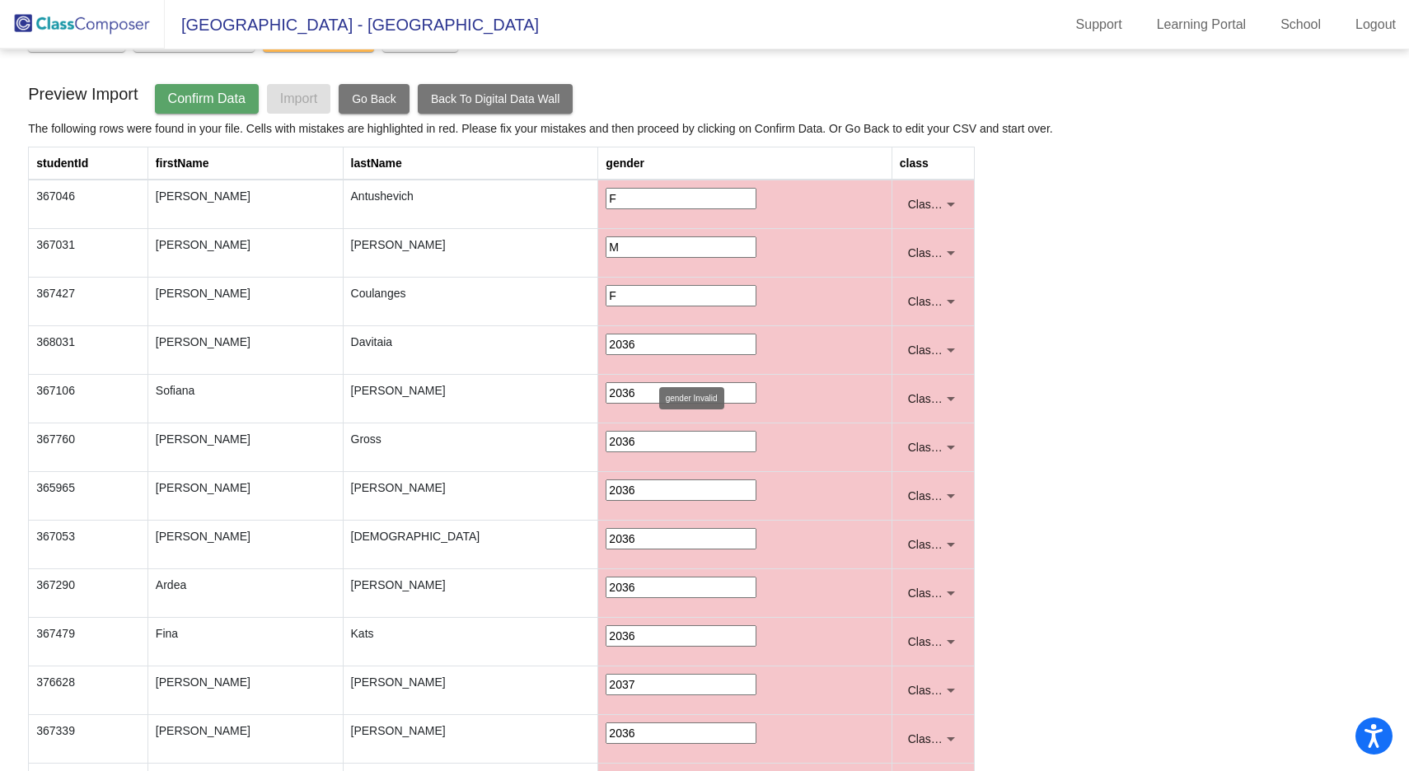
type input "F"
click at [606, 339] on input "2036" at bounding box center [681, 344] width 151 height 21
type input "M"
click at [606, 392] on input "2036" at bounding box center [681, 392] width 151 height 21
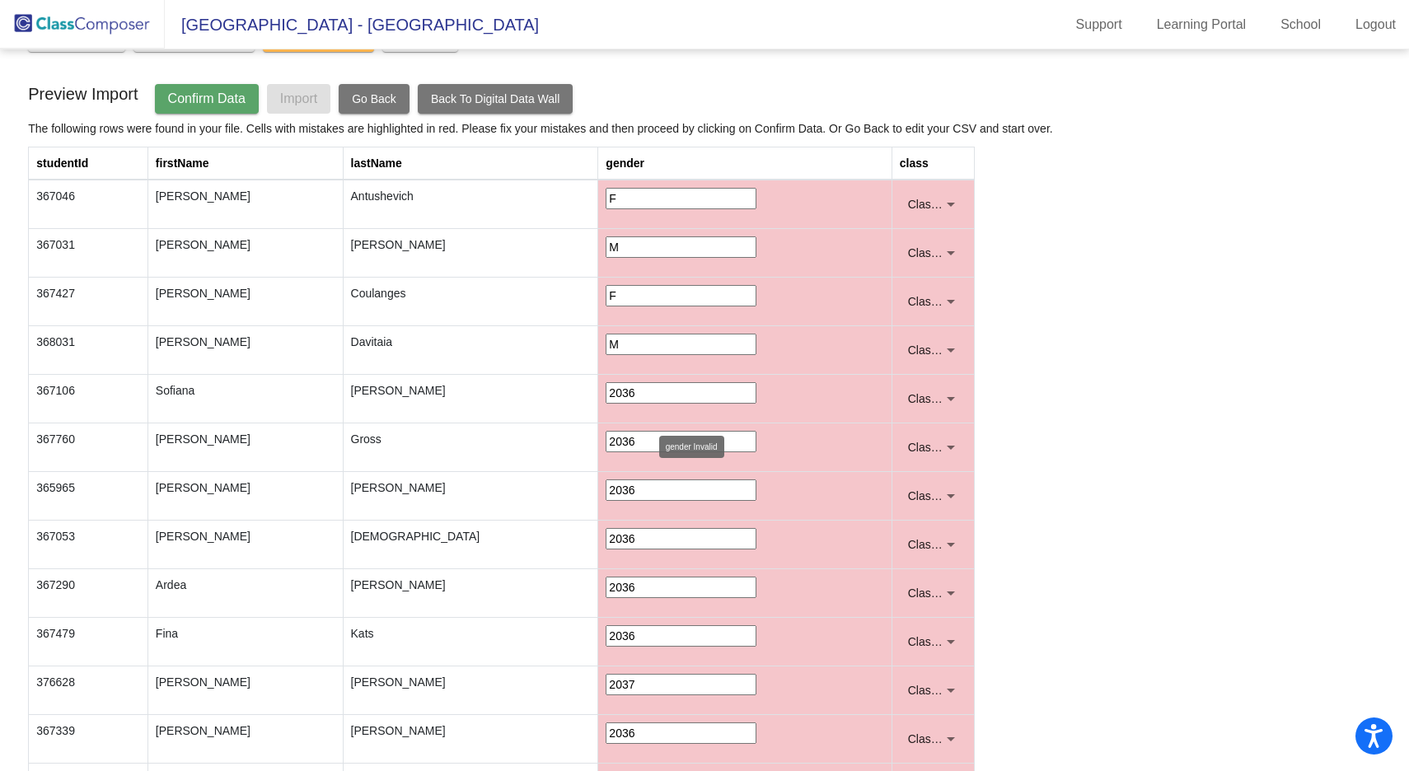
click at [606, 392] on input "2036" at bounding box center [681, 392] width 151 height 21
type input "F"
click at [606, 438] on input "2036" at bounding box center [681, 441] width 151 height 21
type input "M"
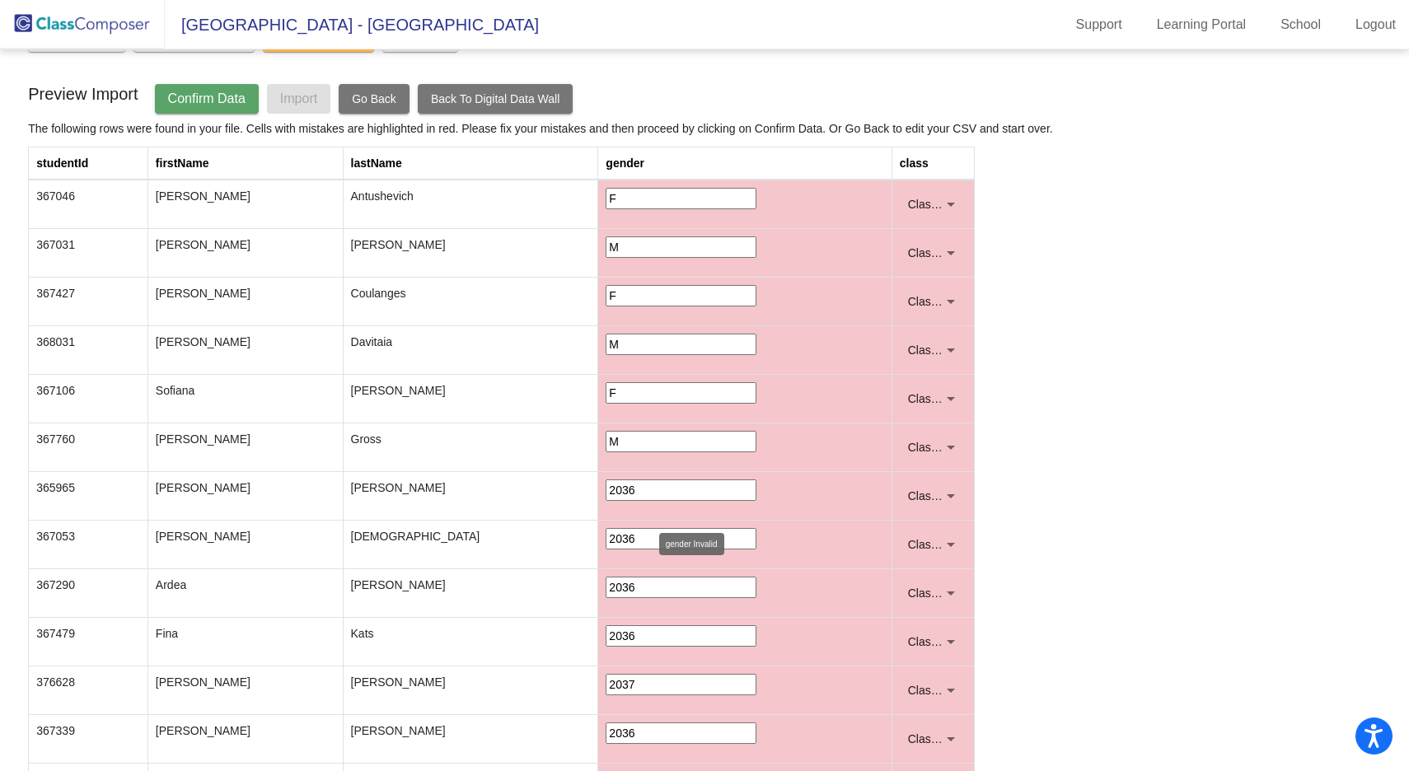
click at [606, 491] on input "2036" at bounding box center [681, 489] width 151 height 21
type input "M"
click at [606, 541] on input "2036" at bounding box center [681, 538] width 151 height 21
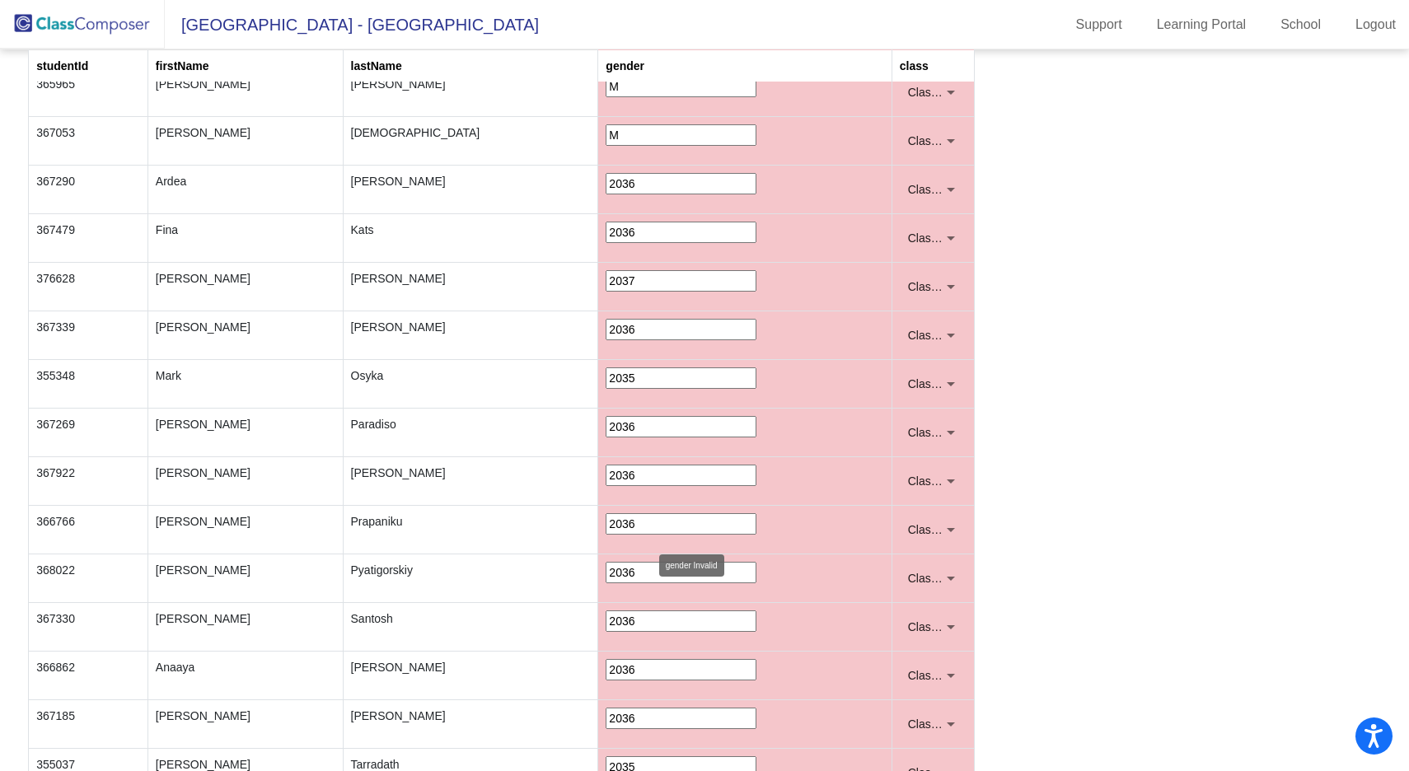
scroll to position [510, 0]
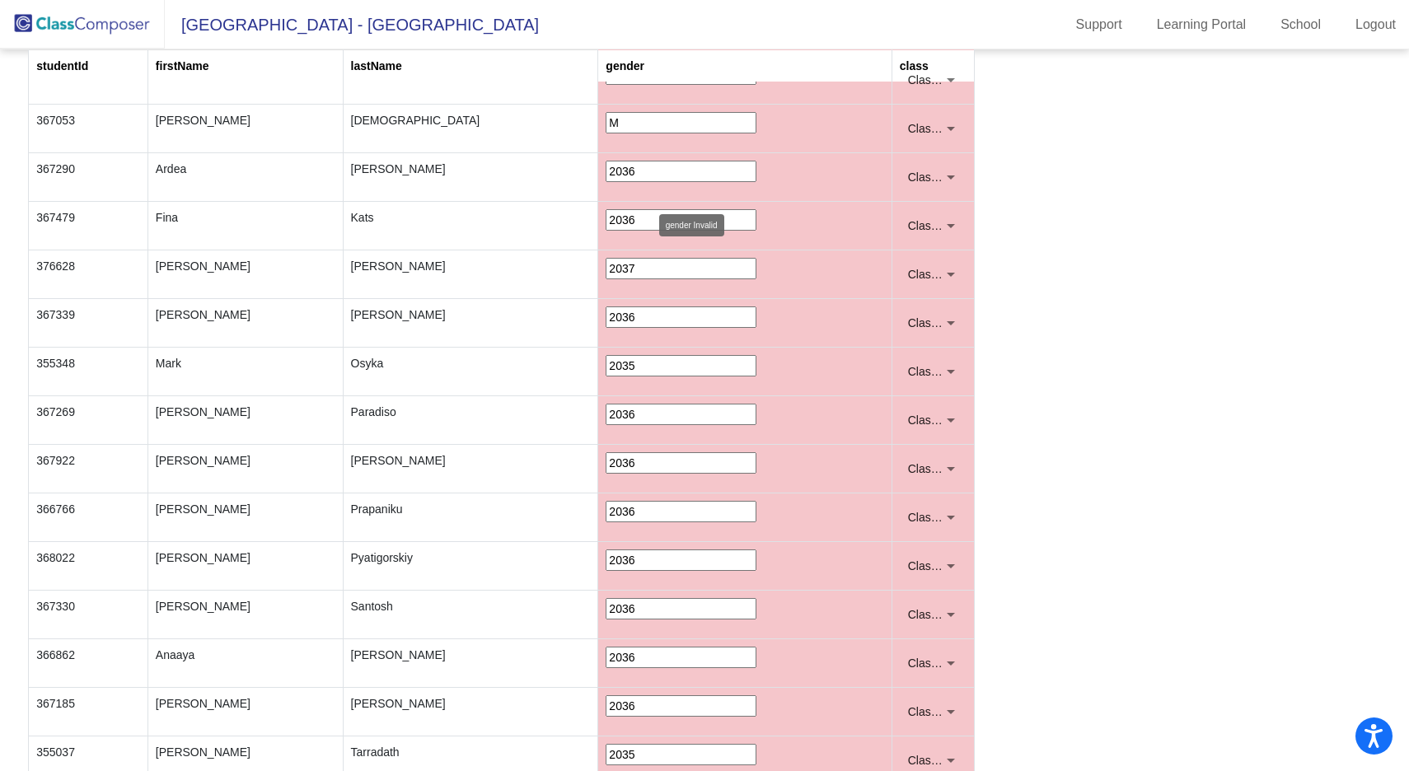
type input "M"
click at [606, 168] on input "2036" at bounding box center [681, 171] width 151 height 21
type input "F"
click at [606, 224] on input "2036" at bounding box center [681, 219] width 151 height 21
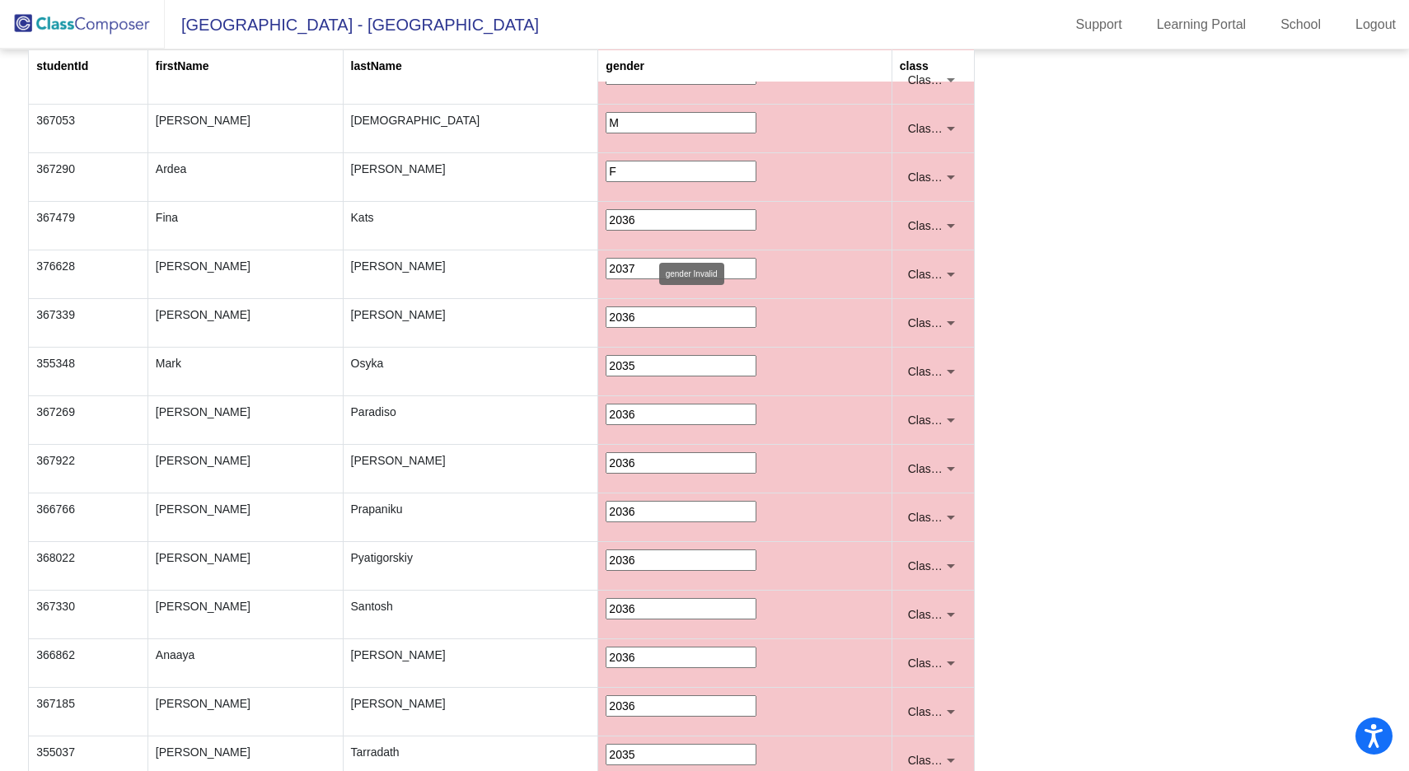
click at [606, 224] on input "2036" at bounding box center [681, 219] width 151 height 21
type input "F"
click at [606, 264] on input "2037" at bounding box center [681, 268] width 151 height 21
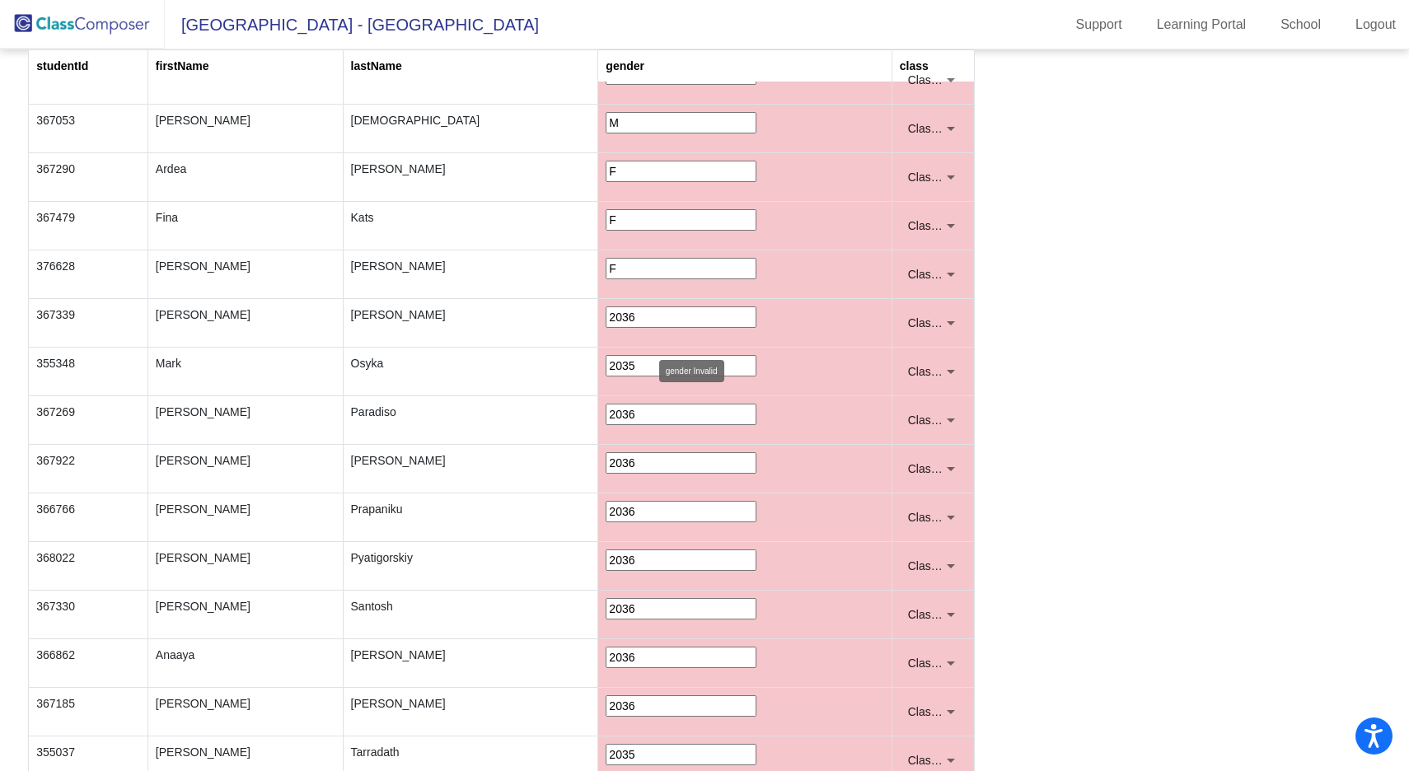
type input "F"
click at [606, 316] on input "2036" at bounding box center [681, 316] width 151 height 21
type input "M"
click at [606, 362] on input "2035" at bounding box center [681, 365] width 151 height 21
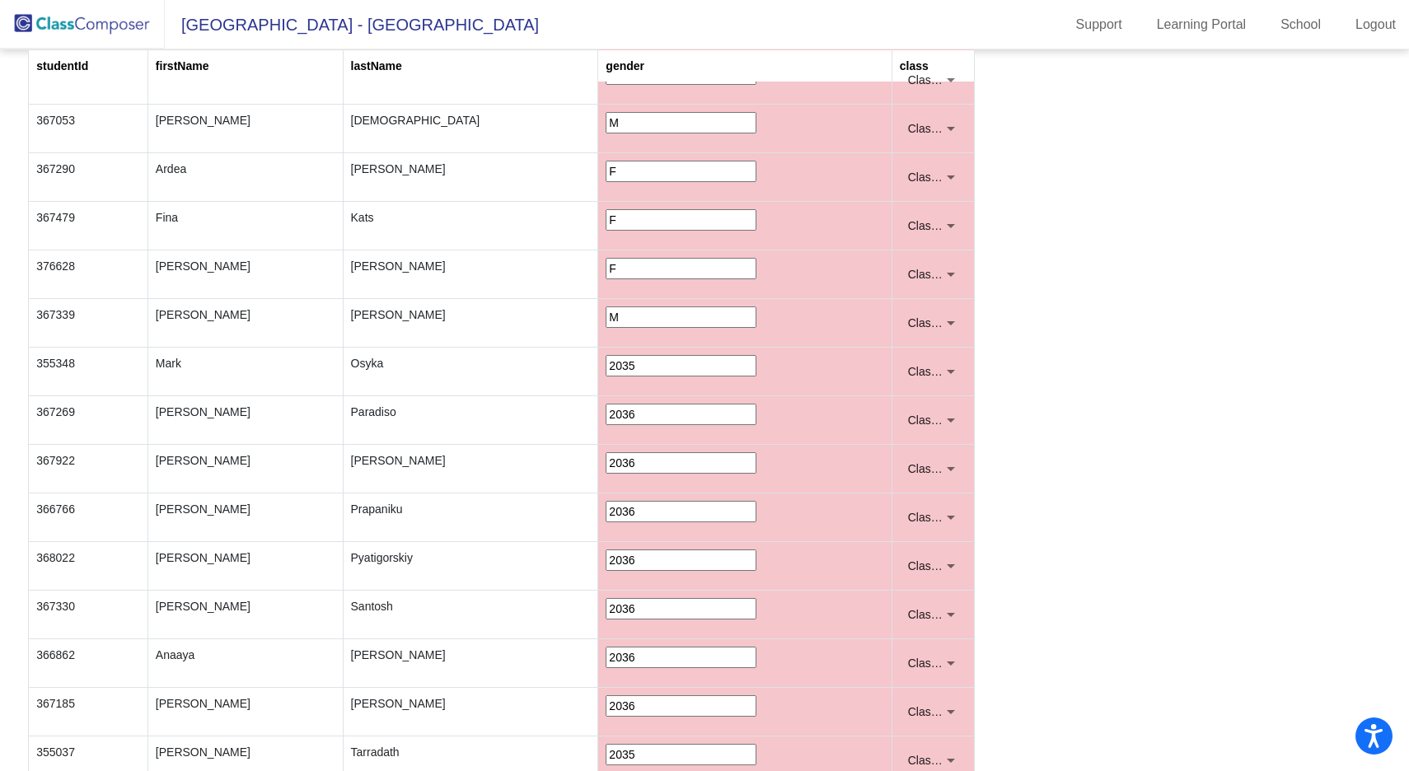
click at [606, 362] on input "2035" at bounding box center [681, 365] width 151 height 21
type input "M"
click at [606, 405] on input "2036" at bounding box center [681, 414] width 151 height 21
type input "M"
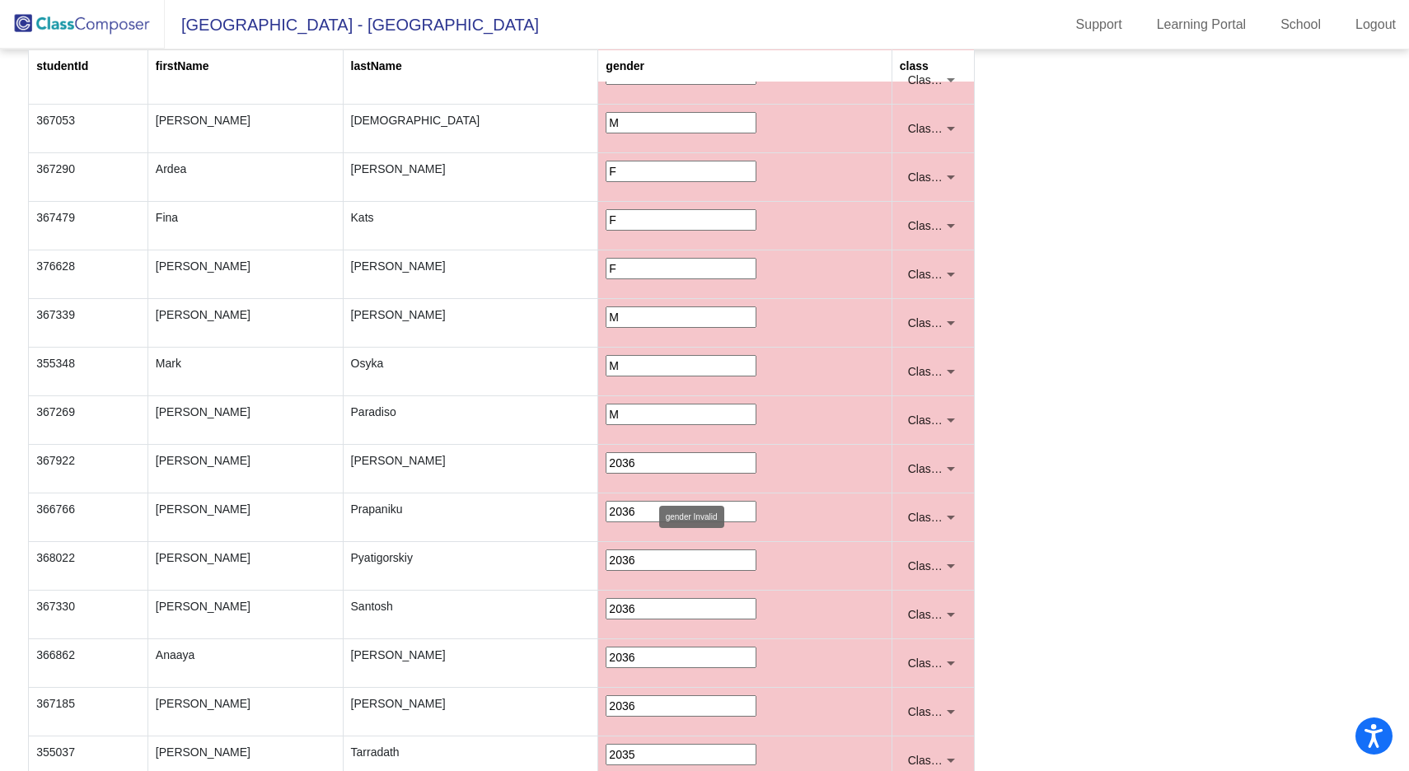
click at [606, 461] on input "2036" at bounding box center [681, 462] width 151 height 21
type input "F"
click at [606, 510] on input "2036" at bounding box center [681, 511] width 151 height 21
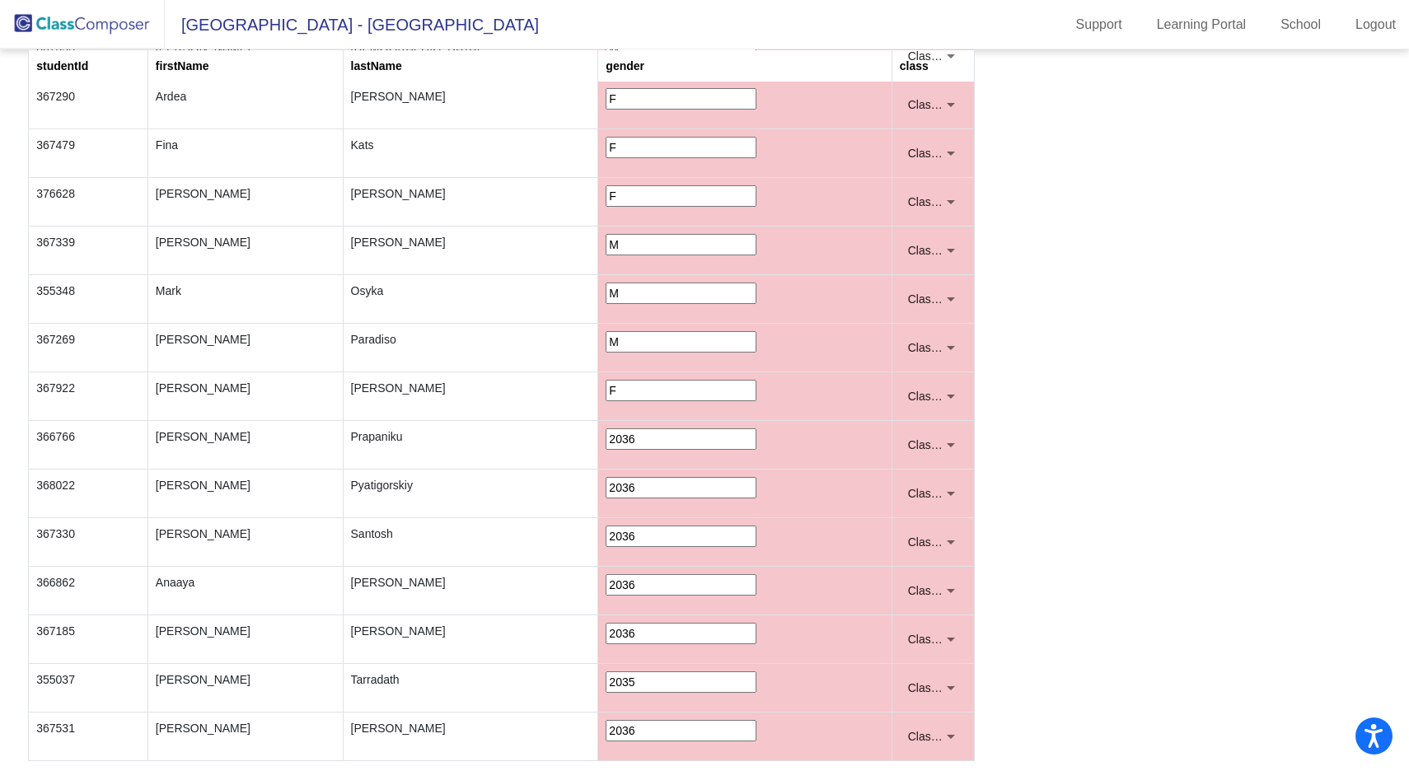
scroll to position [583, 0]
type input "M"
click at [606, 489] on input "2036" at bounding box center [681, 487] width 151 height 21
type input "M"
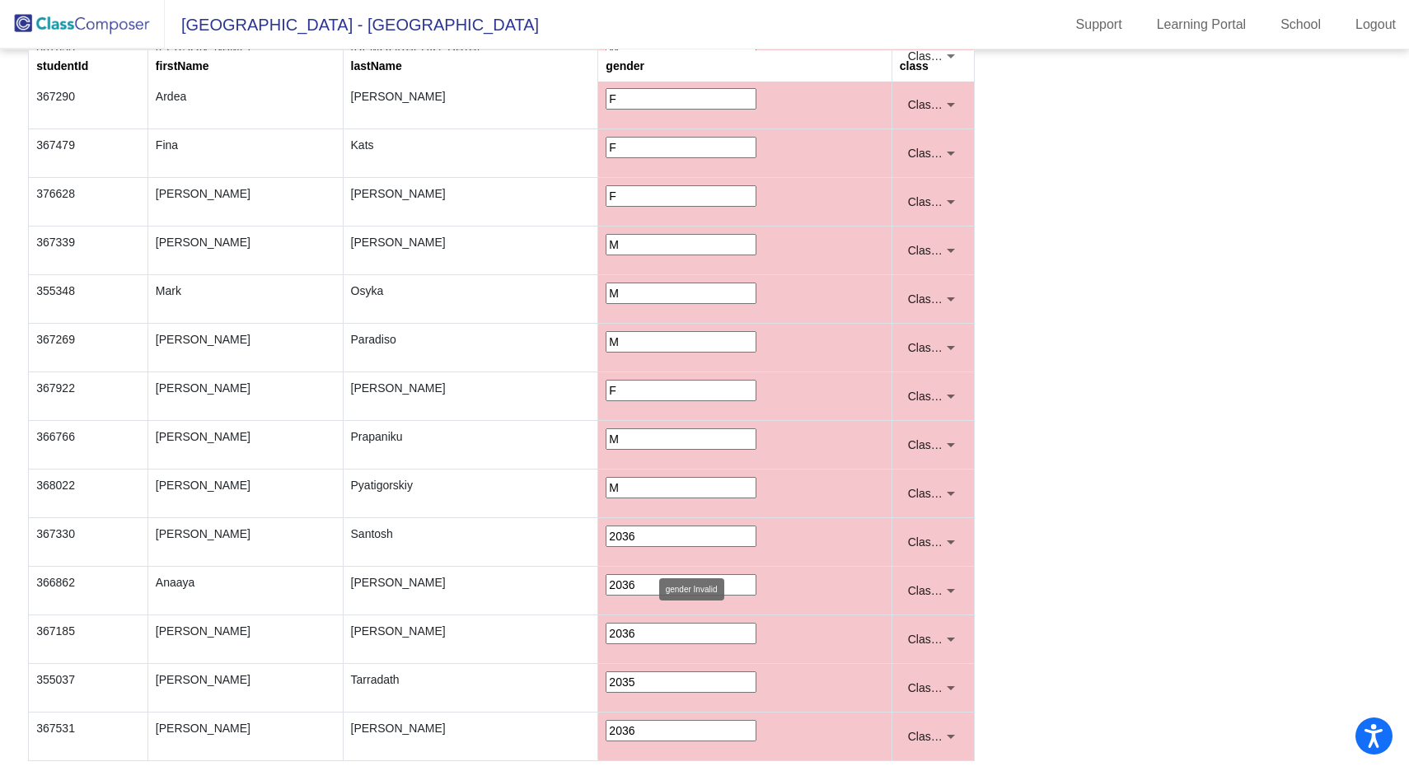
click at [606, 535] on input "2036" at bounding box center [681, 536] width 151 height 21
type input "M"
click at [606, 582] on input "2036" at bounding box center [681, 584] width 151 height 21
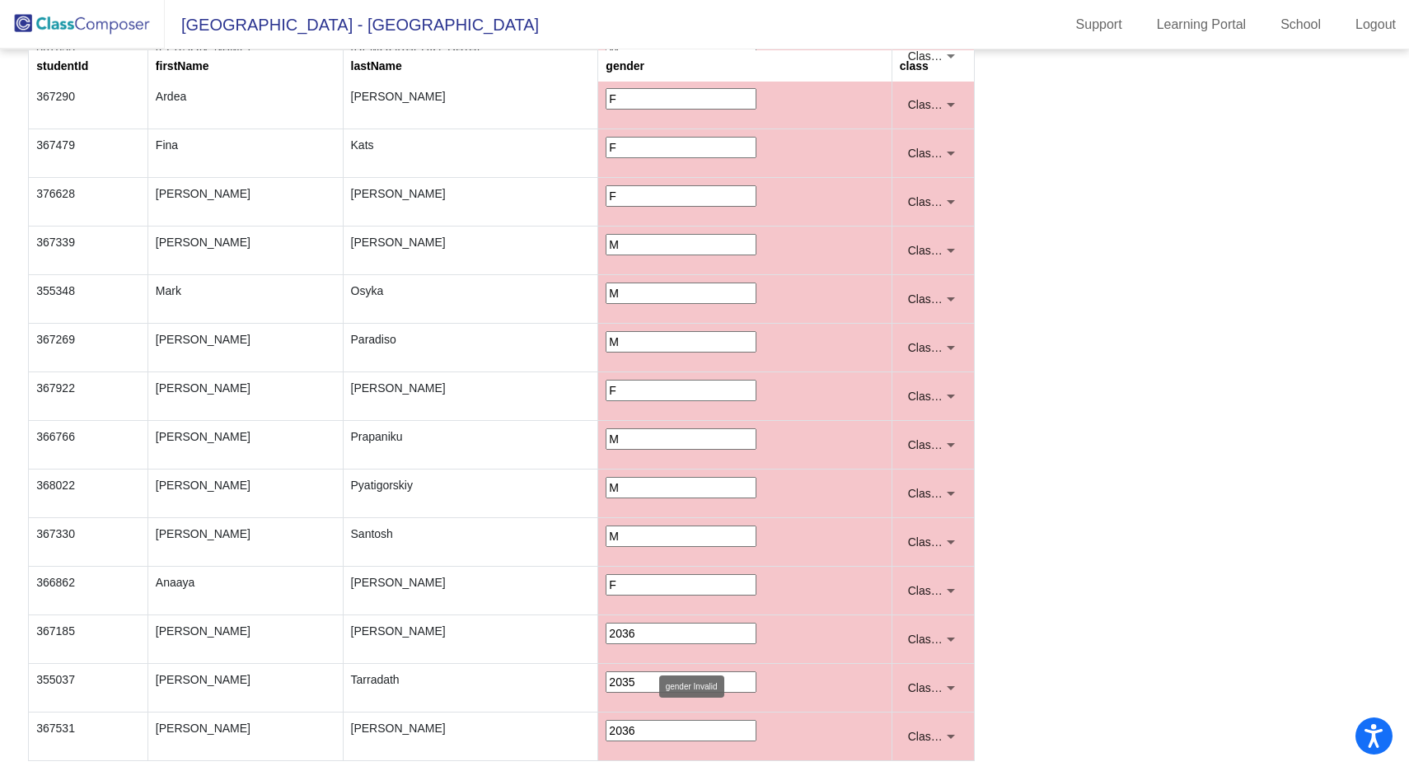
type input "F"
click at [606, 626] on input "2036" at bounding box center [681, 633] width 151 height 21
type input "F"
click at [606, 686] on input "2035" at bounding box center [681, 681] width 151 height 21
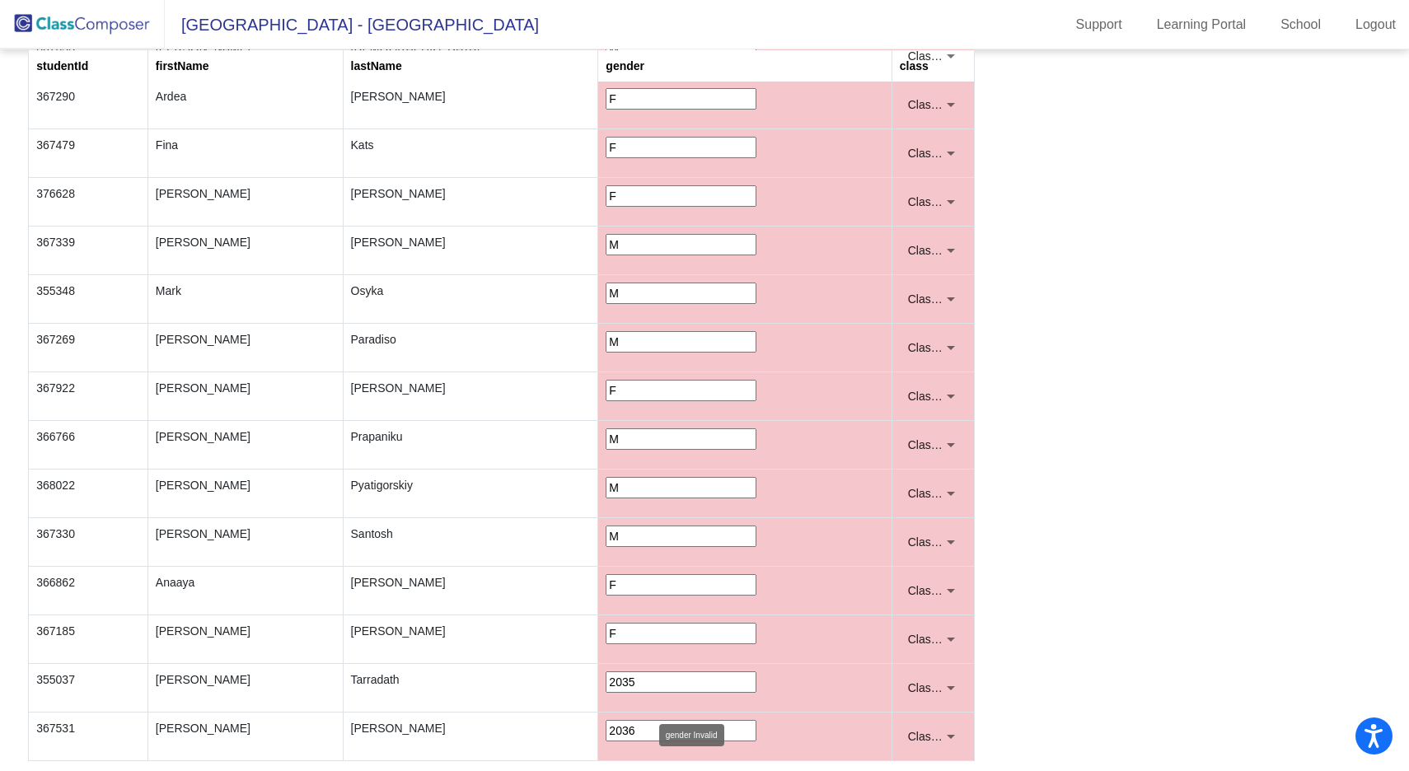
click at [606, 686] on input "2035" at bounding box center [681, 681] width 151 height 21
type input "M"
click at [598, 719] on td "2036" at bounding box center [744, 737] width 293 height 49
click at [606, 729] on input "2036" at bounding box center [681, 730] width 151 height 21
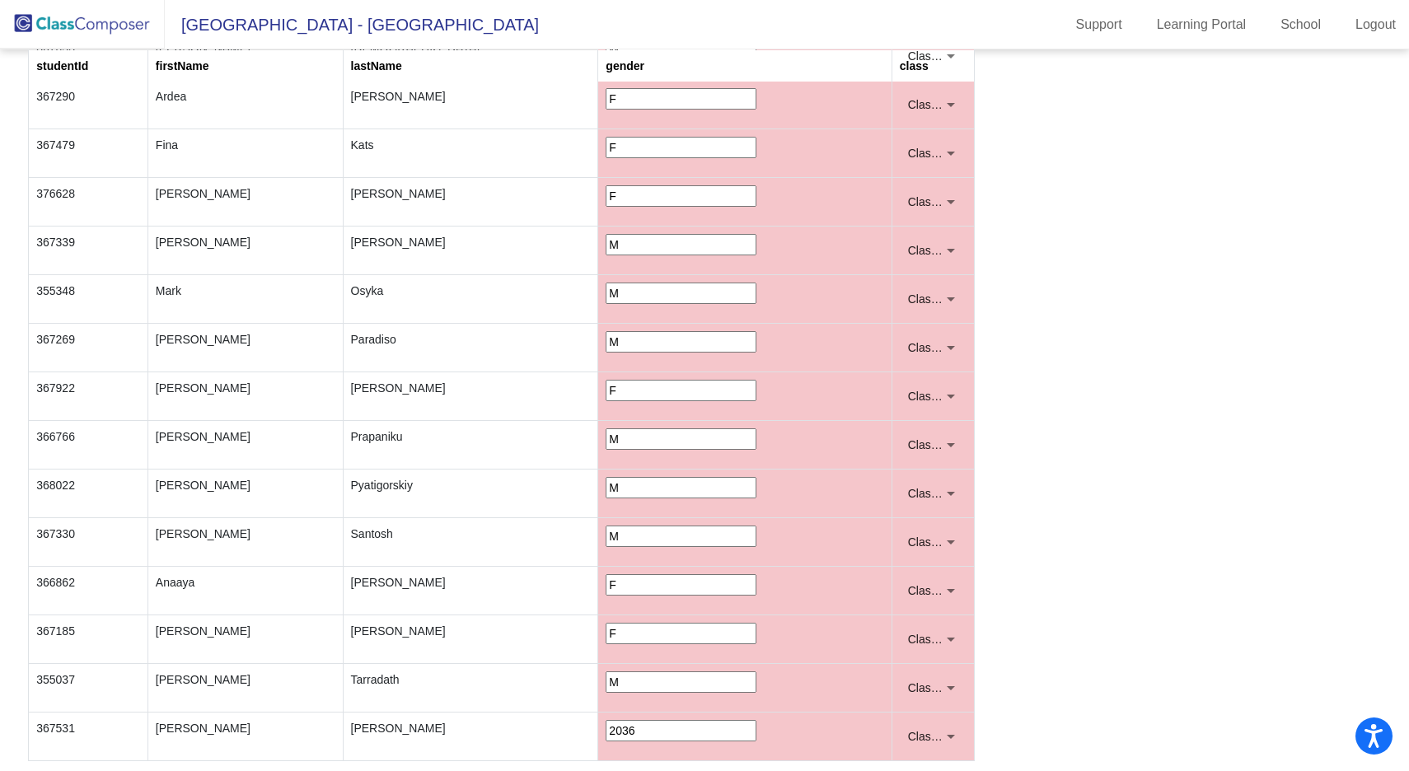
click at [606, 729] on input "2036" at bounding box center [681, 730] width 151 height 21
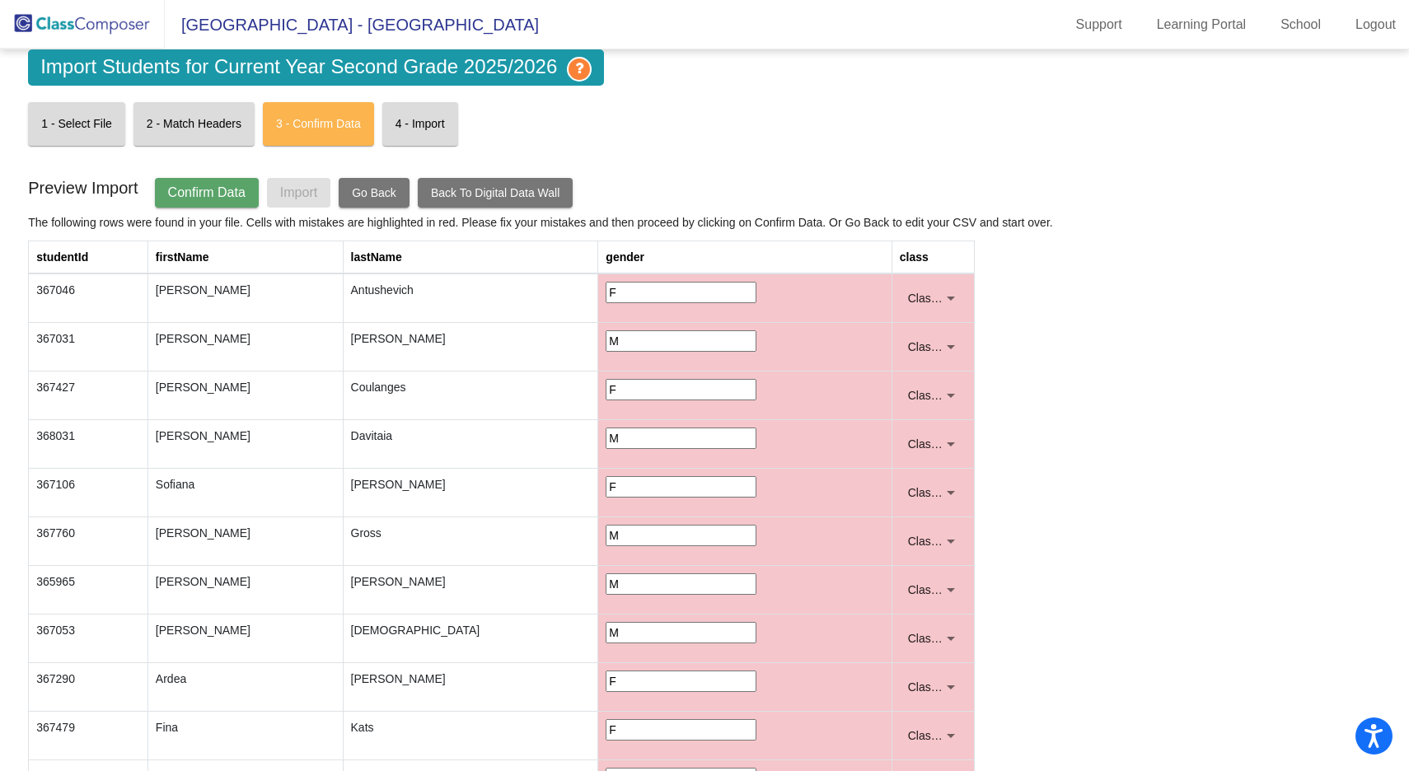
type input "M"
click at [193, 194] on span "Confirm Data" at bounding box center [206, 192] width 77 height 14
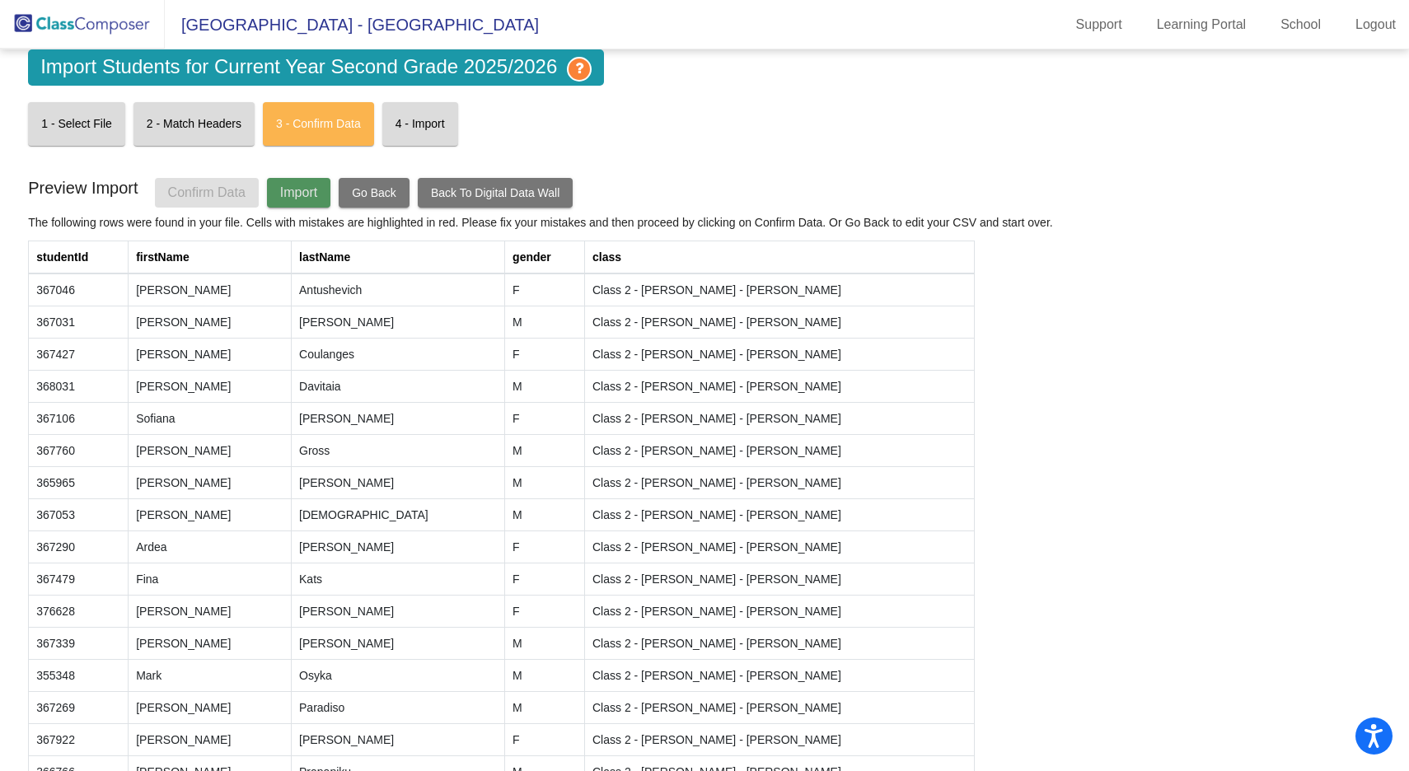
click at [317, 196] on span "Import" at bounding box center [298, 192] width 37 height 14
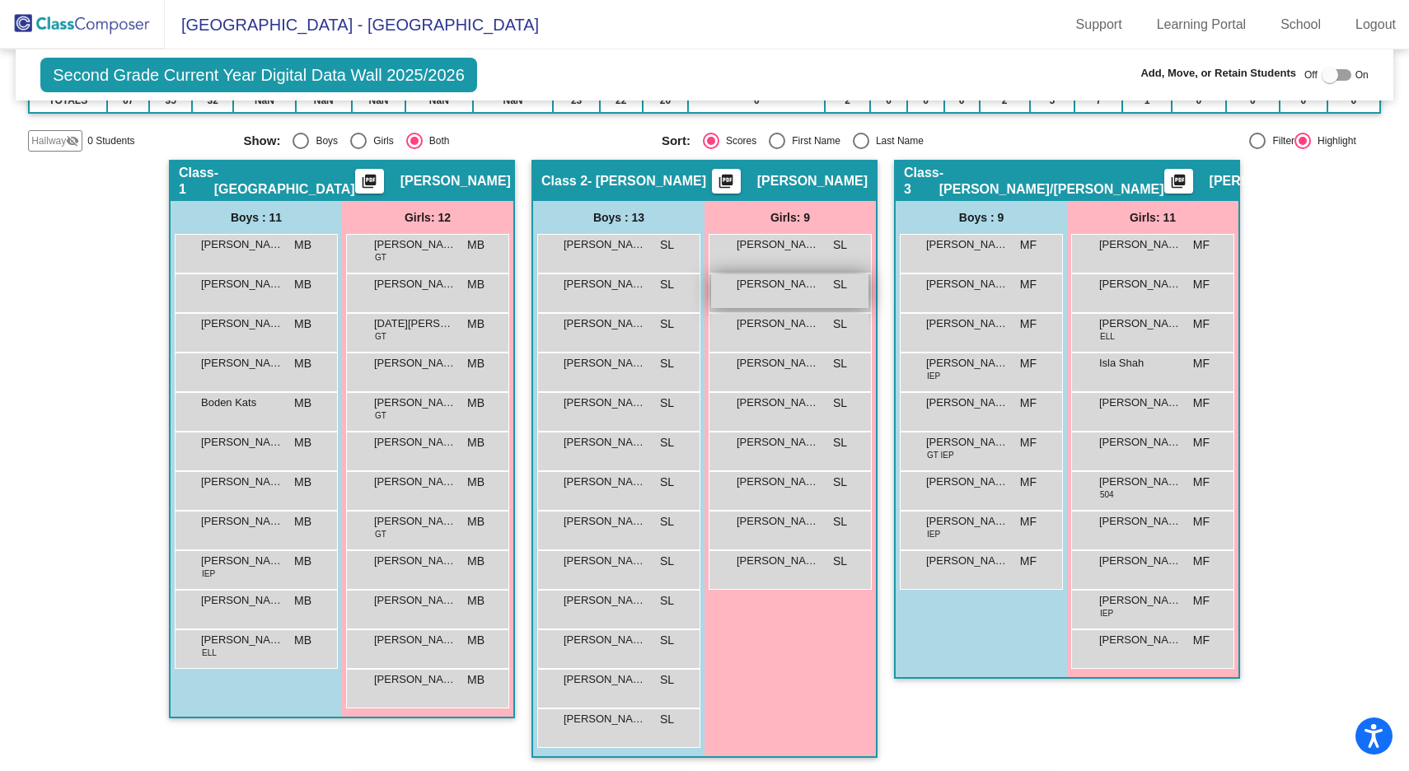
scroll to position [294, 0]
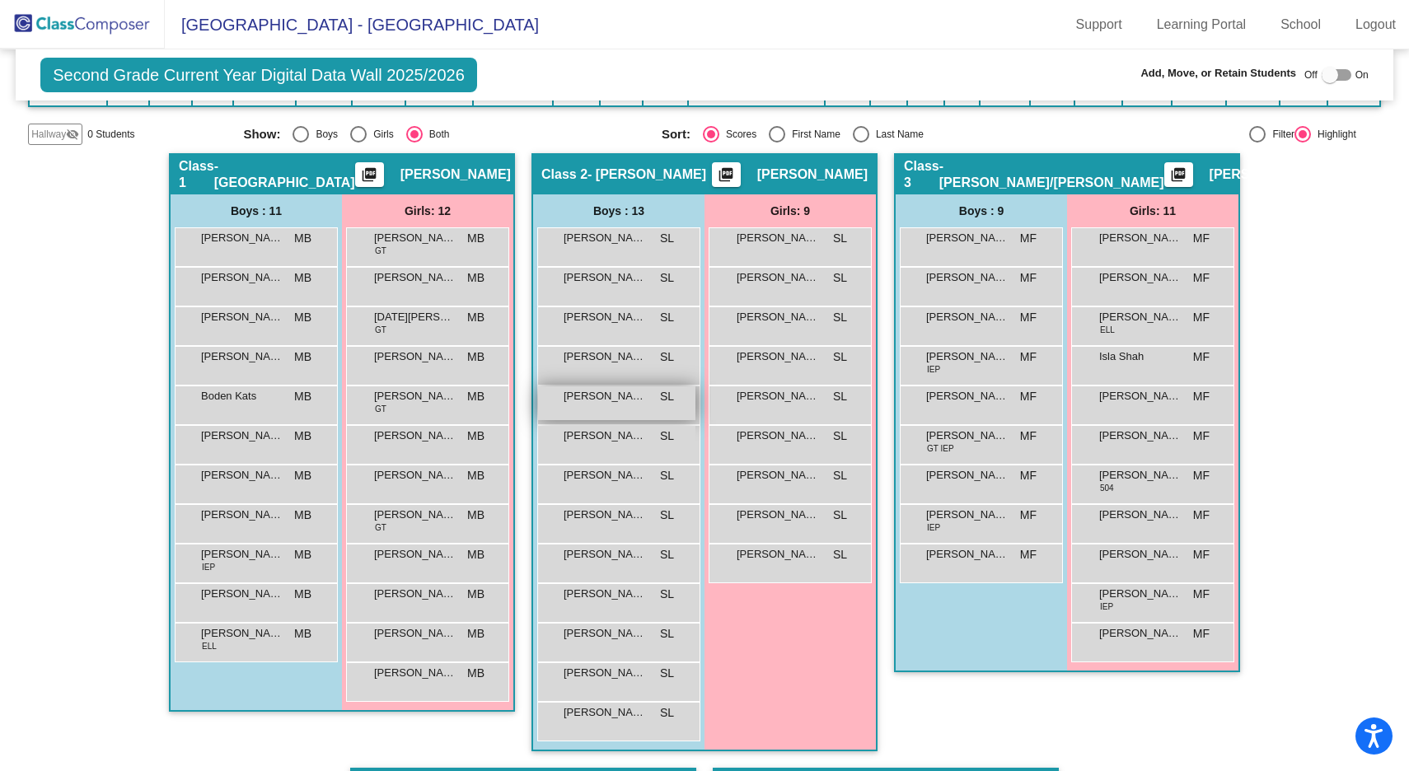
click at [630, 397] on span "Dean Castro-Dill" at bounding box center [604, 396] width 82 height 16
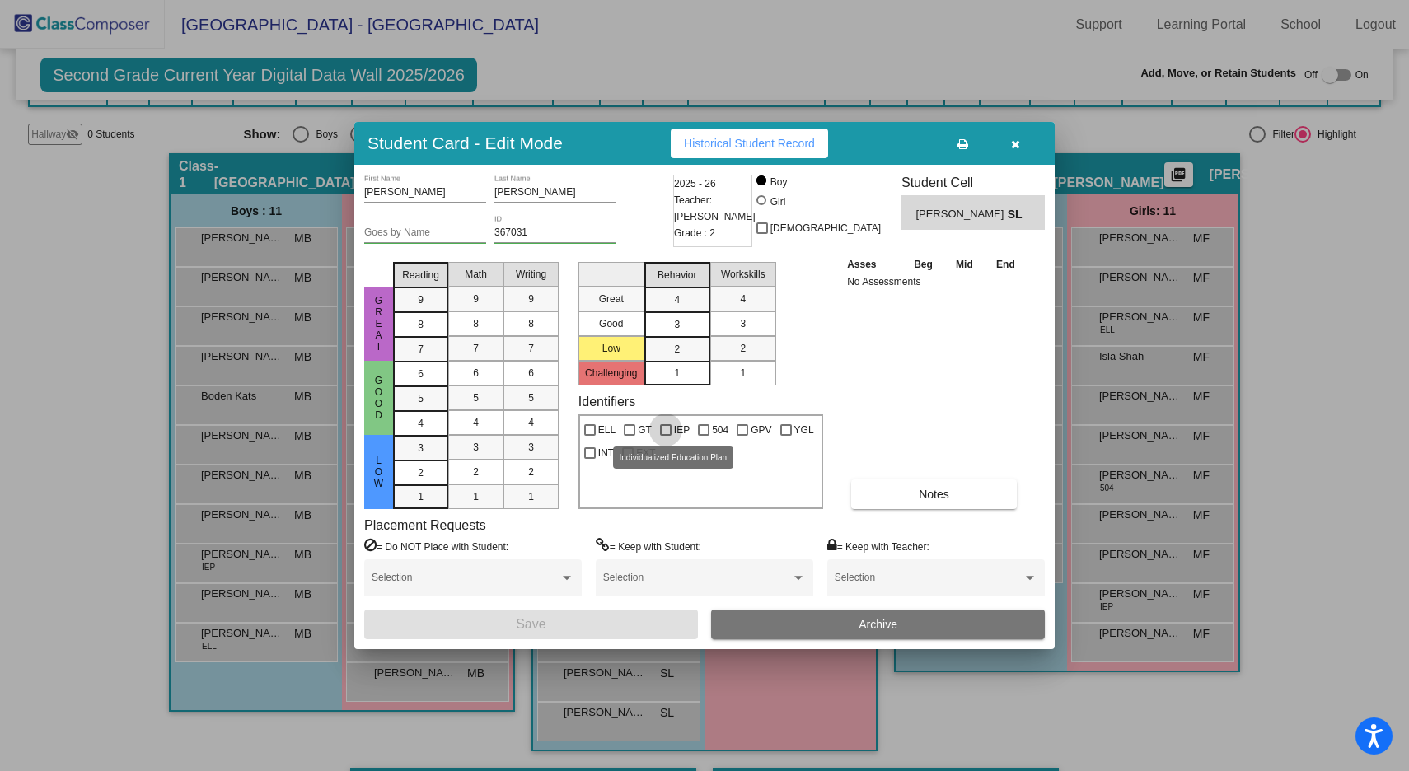
click at [662, 429] on div at bounding box center [666, 430] width 12 height 12
click at [665, 436] on input "IEP" at bounding box center [665, 436] width 1 height 1
checkbox input "true"
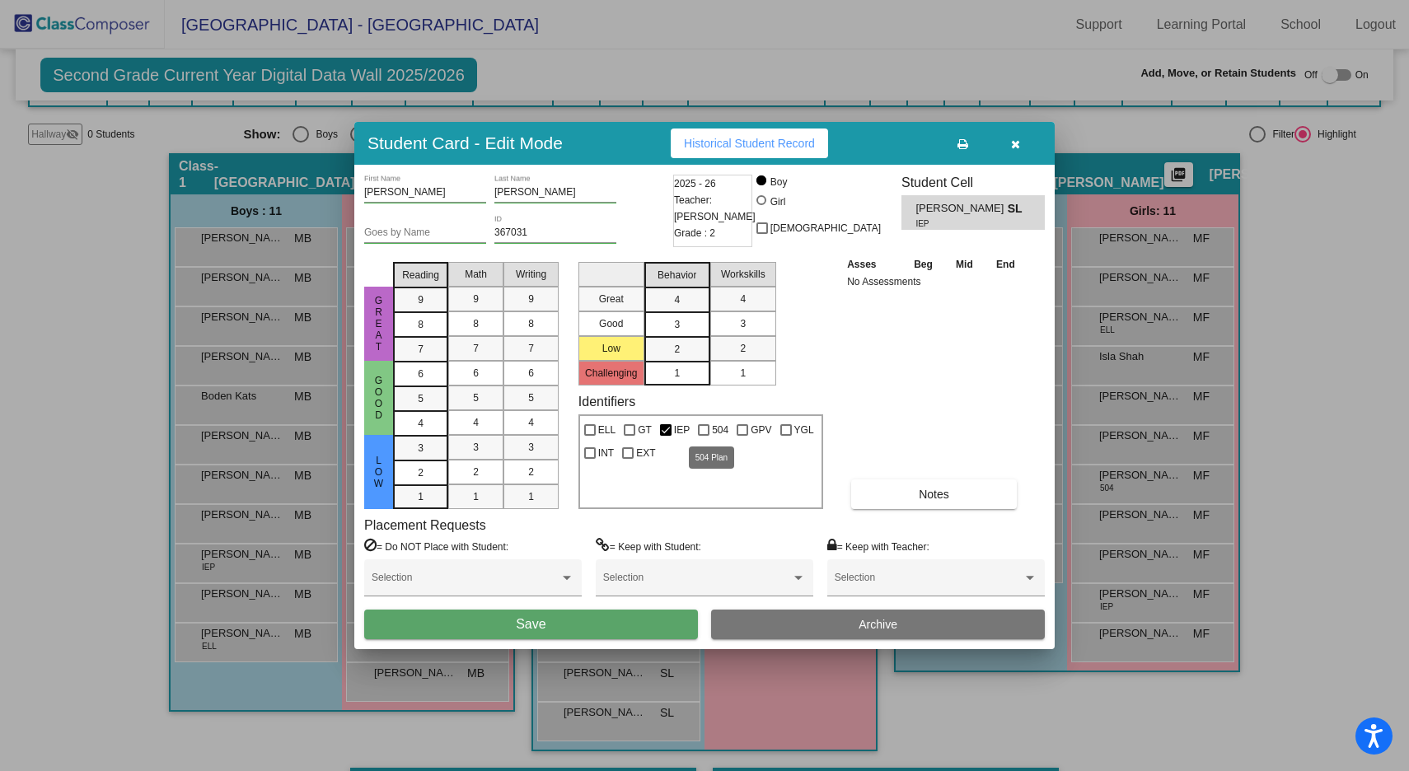
click at [699, 431] on div at bounding box center [704, 430] width 12 height 12
click at [703, 436] on input "504" at bounding box center [703, 436] width 1 height 1
checkbox input "true"
click at [580, 629] on button "Save" at bounding box center [531, 625] width 334 height 30
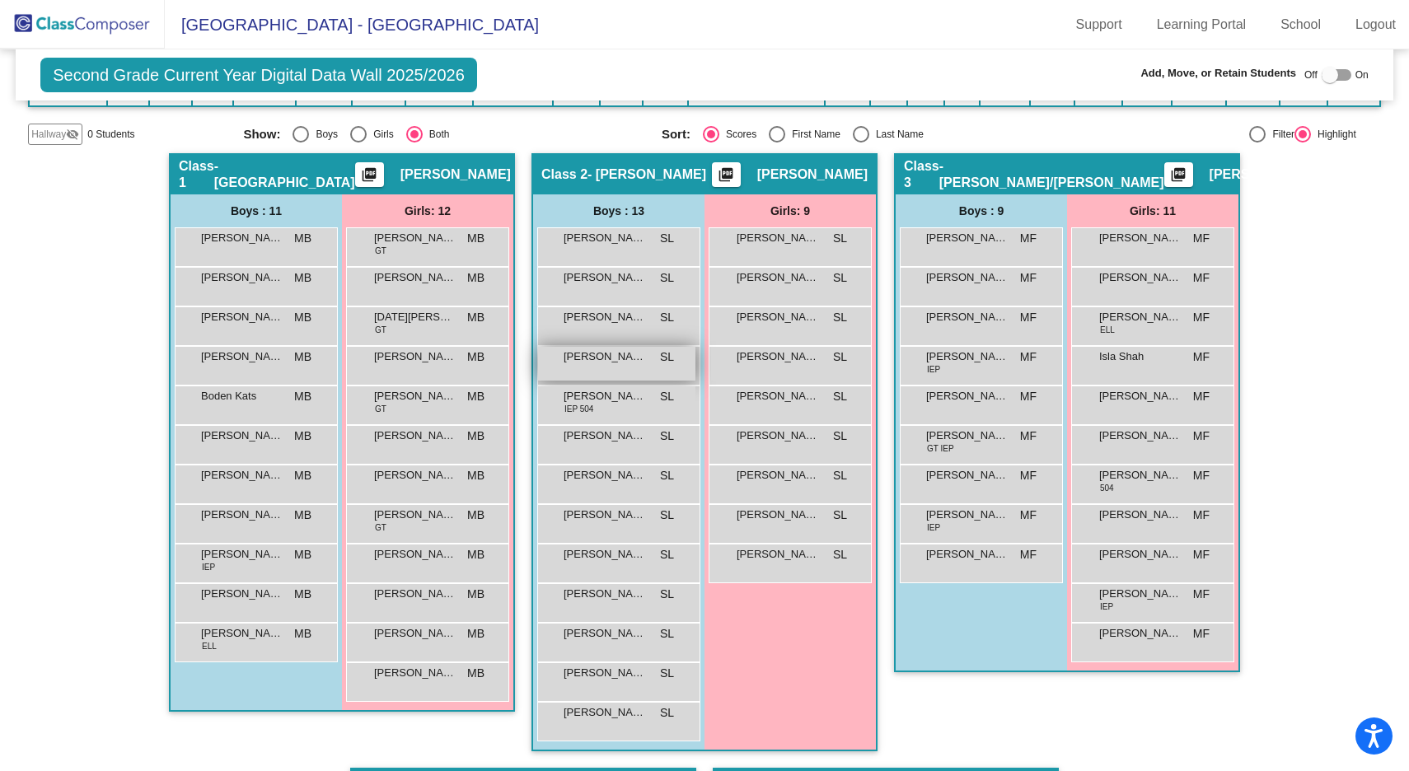
click at [609, 370] on div "Daniel Davitaia SL lock do_not_disturb_alt" at bounding box center [616, 364] width 157 height 34
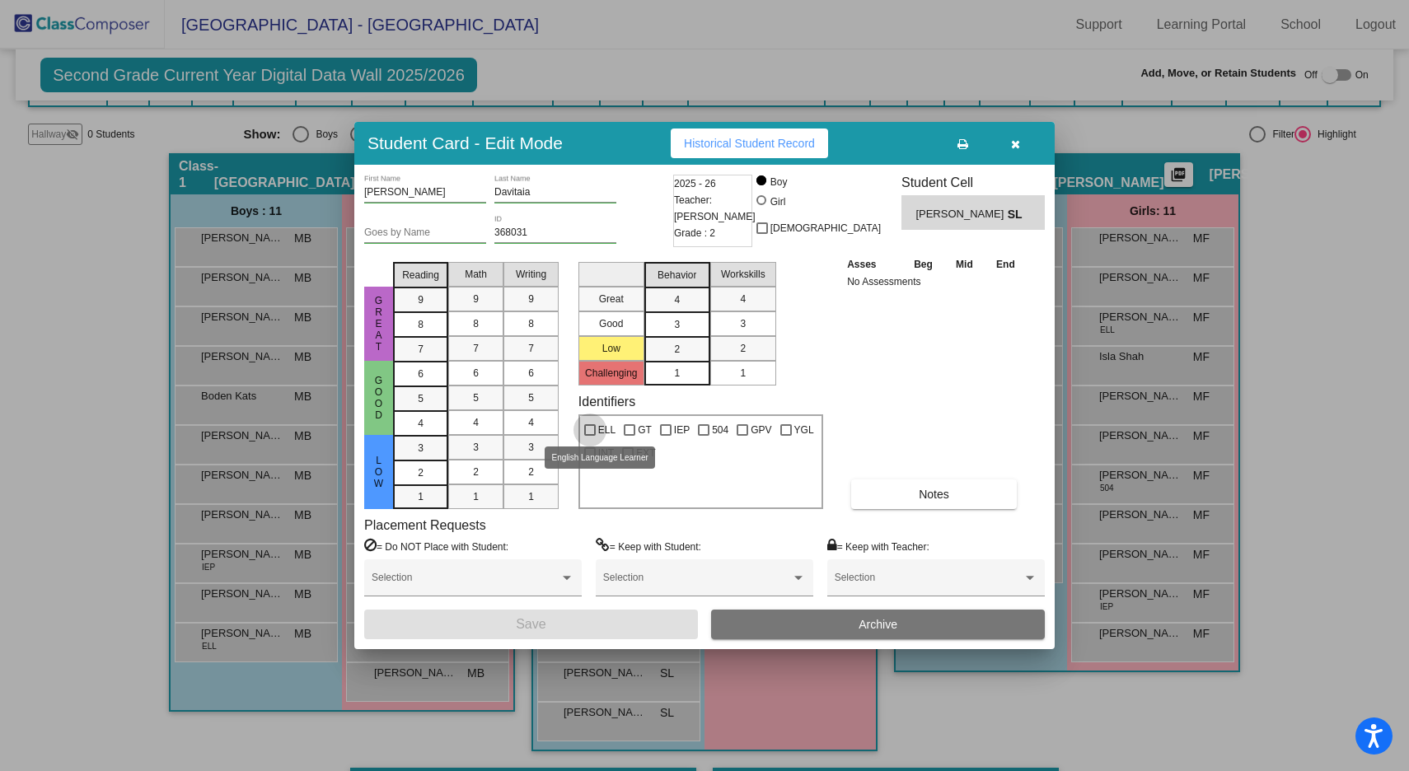
click at [588, 430] on div at bounding box center [590, 430] width 12 height 12
click at [589, 436] on input "ELL" at bounding box center [589, 436] width 1 height 1
checkbox input "true"
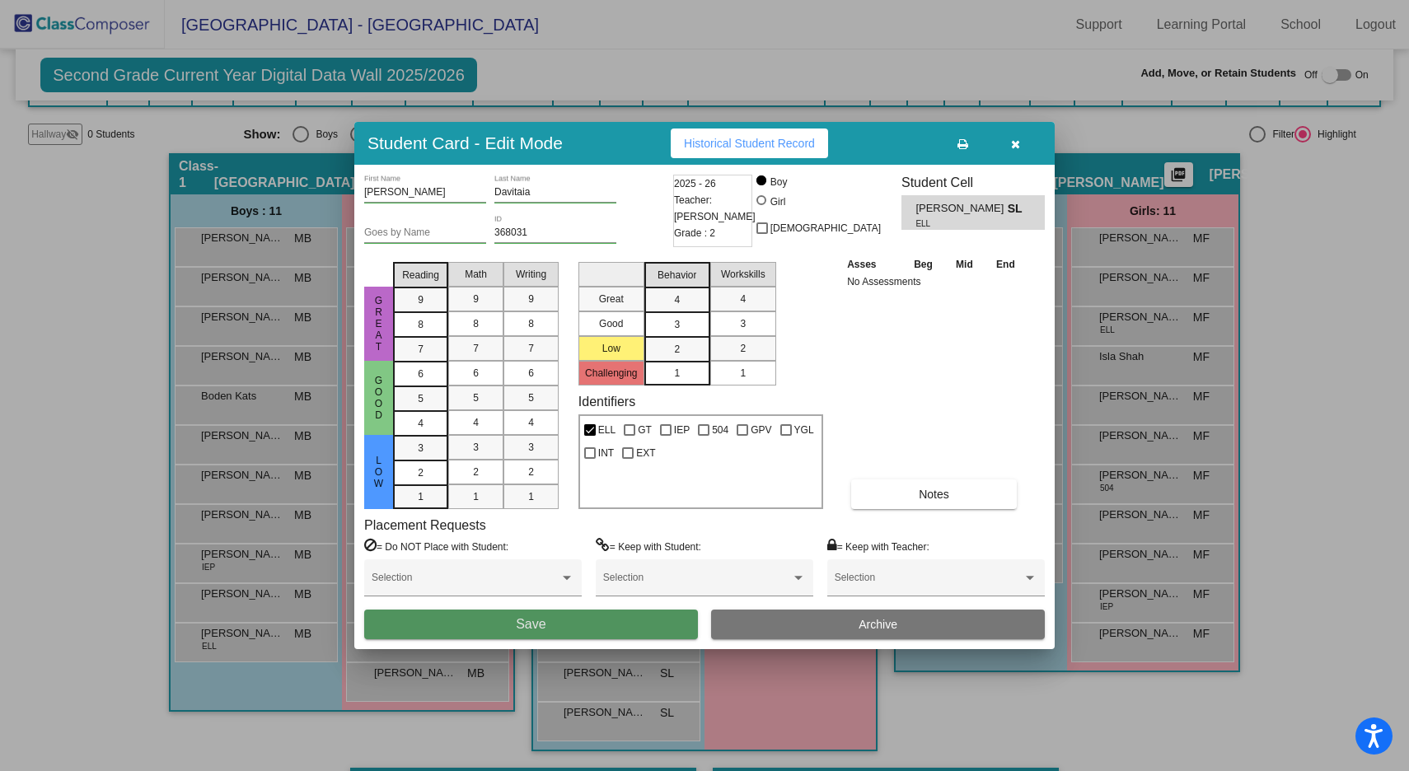
click at [554, 620] on button "Save" at bounding box center [531, 625] width 334 height 30
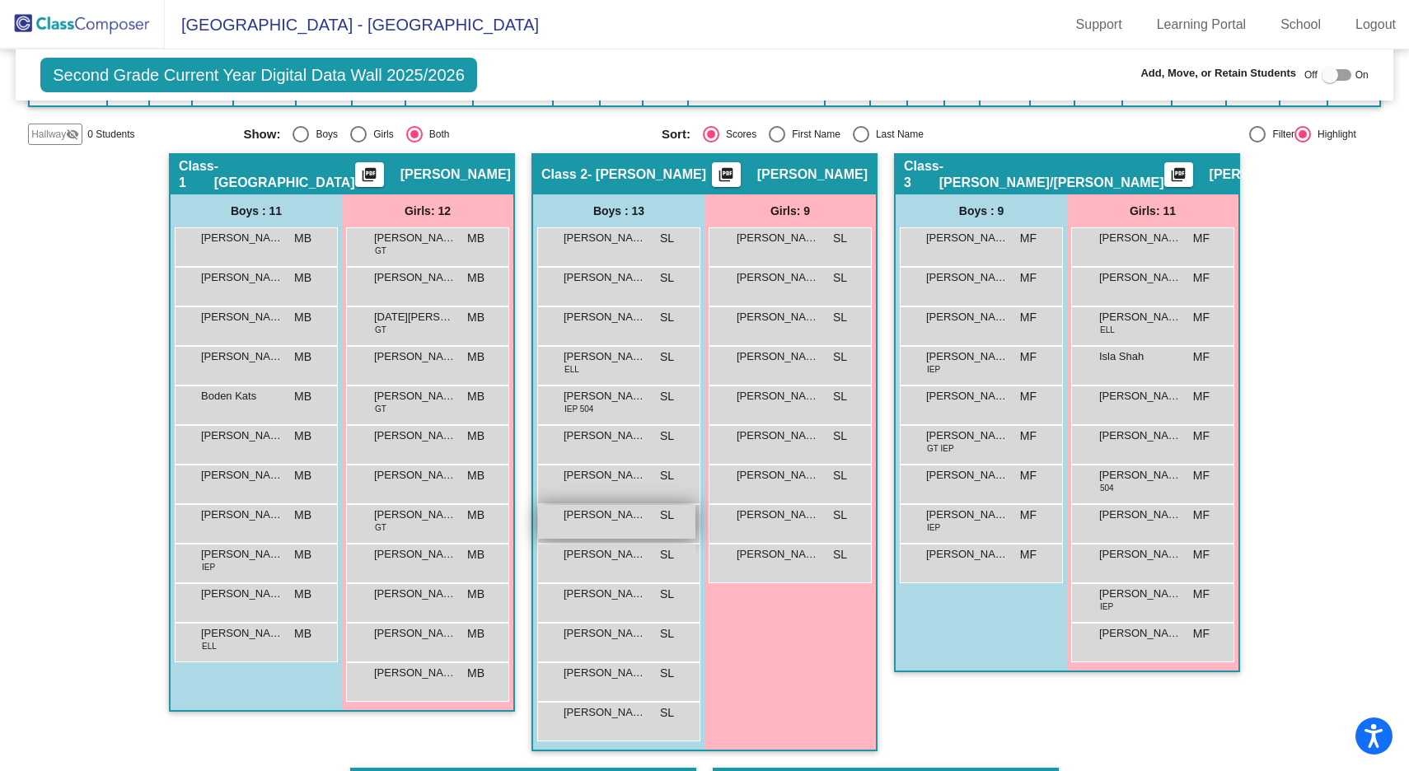
click at [633, 519] on span "Matthew Gross" at bounding box center [604, 515] width 82 height 16
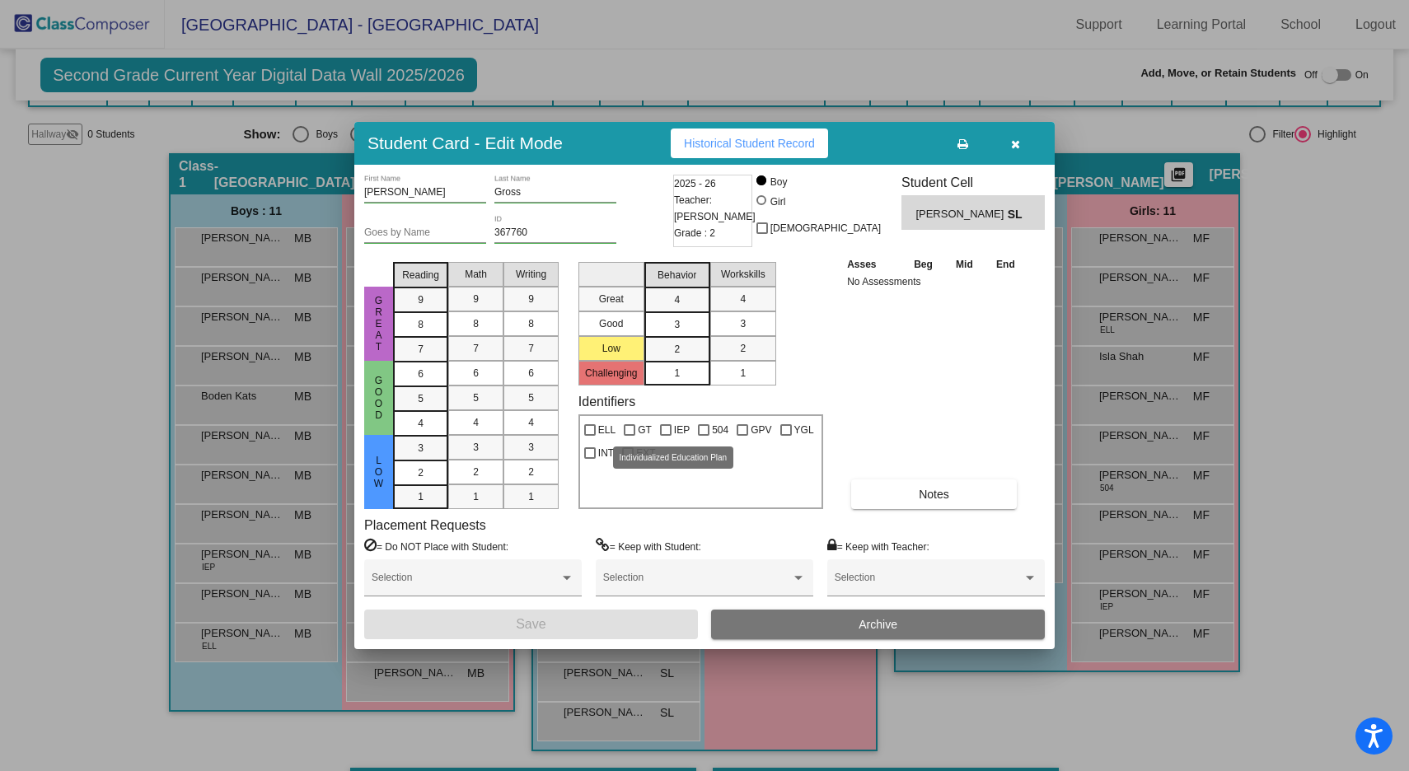
click at [666, 426] on div at bounding box center [666, 430] width 12 height 12
click at [666, 436] on input "IEP" at bounding box center [665, 436] width 1 height 1
checkbox input "true"
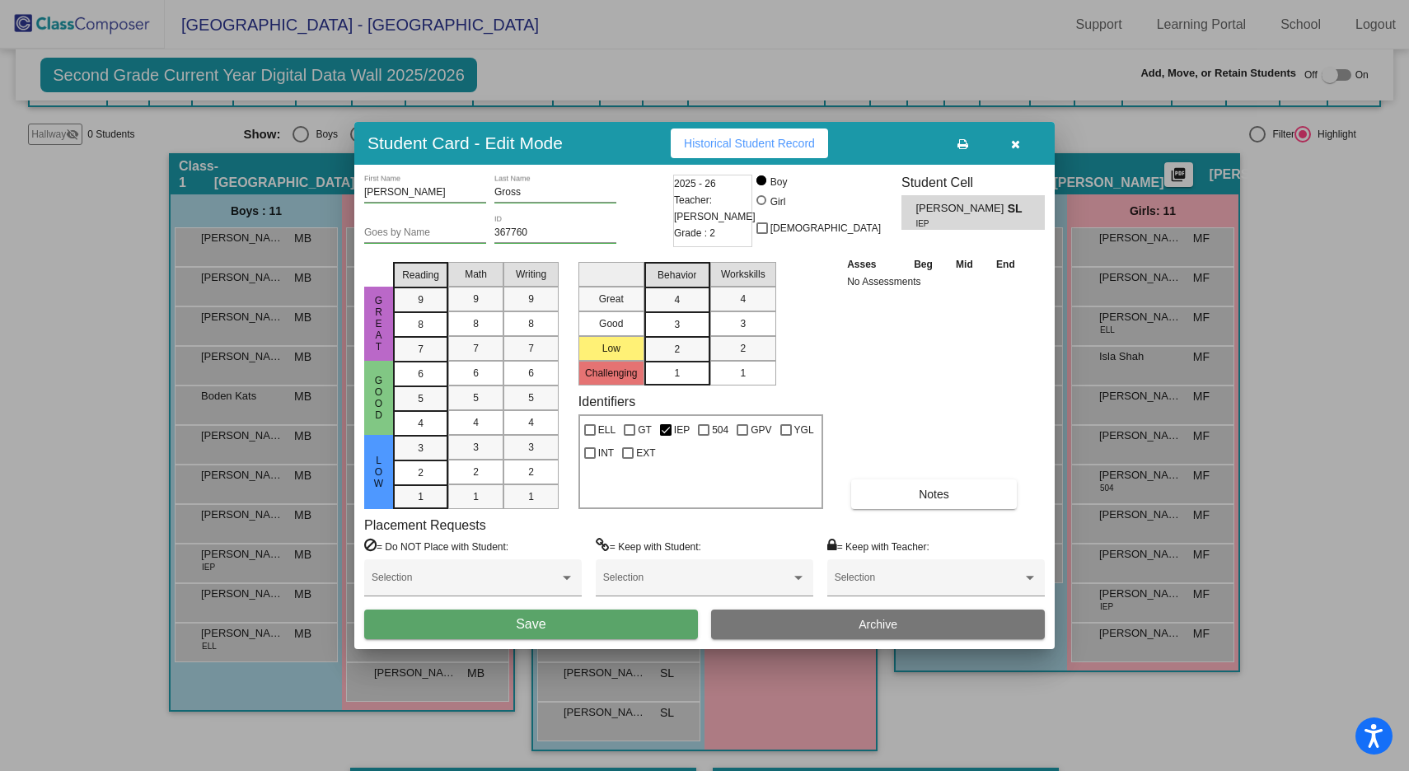
click at [560, 629] on button "Save" at bounding box center [531, 625] width 334 height 30
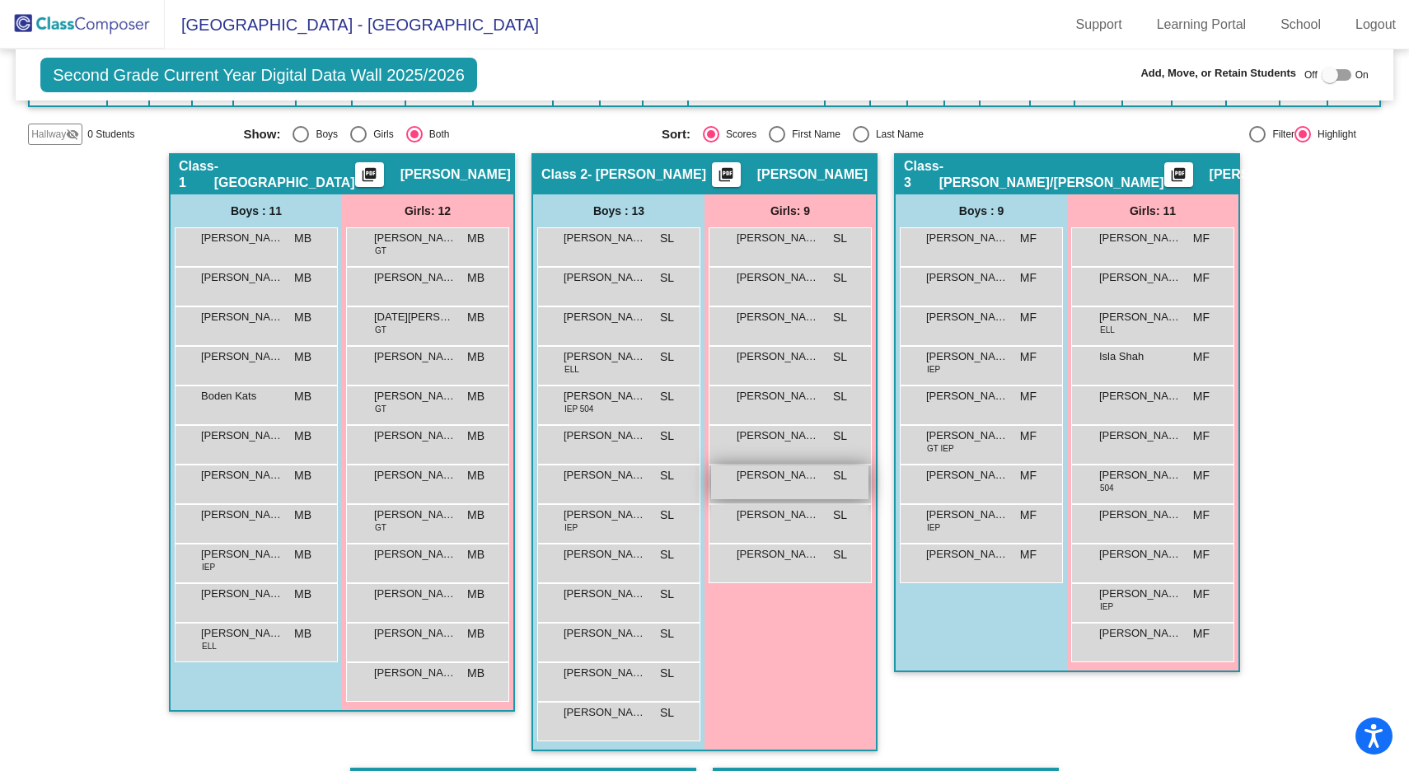
click at [725, 486] on div "Sanjana Malraj SL lock do_not_disturb_alt" at bounding box center [789, 482] width 157 height 34
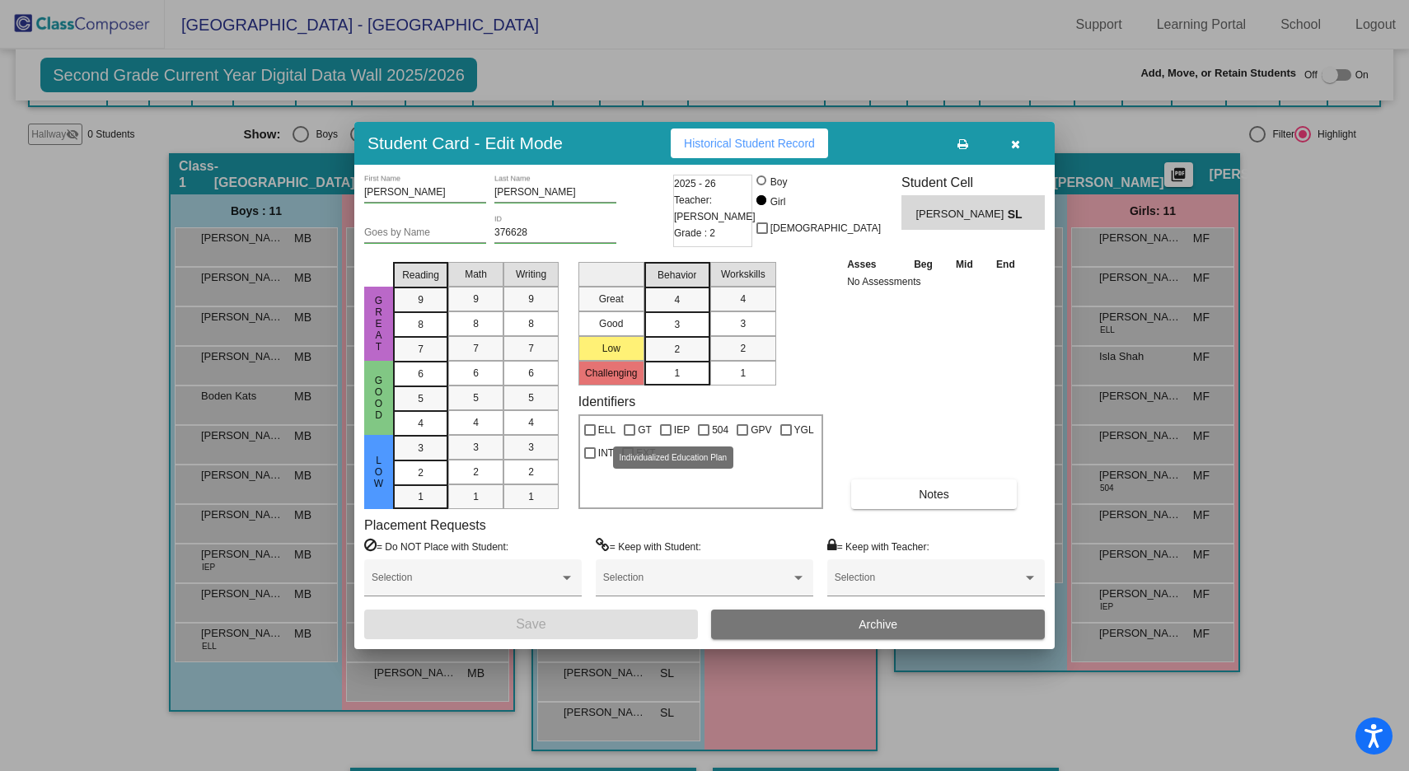
click at [666, 428] on div at bounding box center [666, 430] width 12 height 12
click at [666, 436] on input "IEP" at bounding box center [665, 436] width 1 height 1
checkbox input "true"
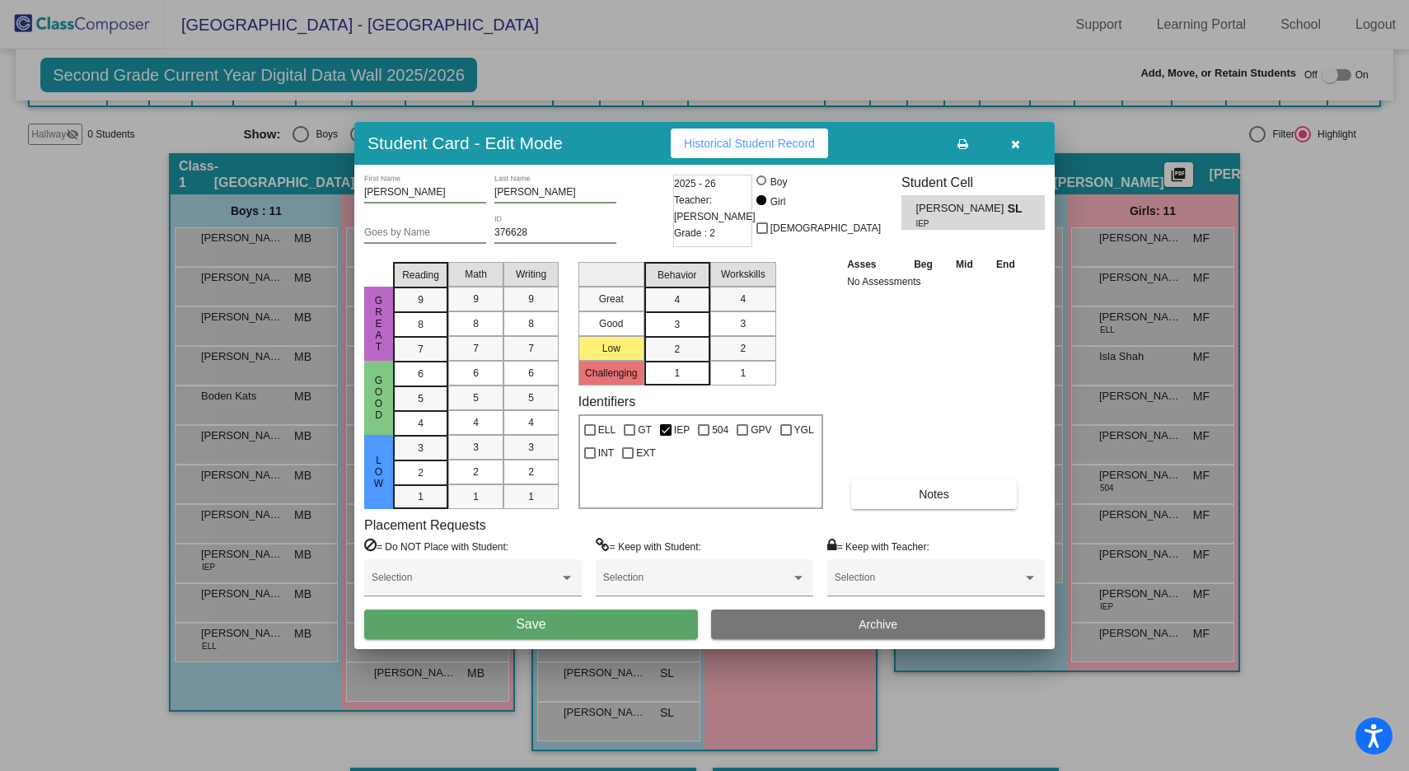
click at [606, 622] on button "Save" at bounding box center [531, 625] width 334 height 30
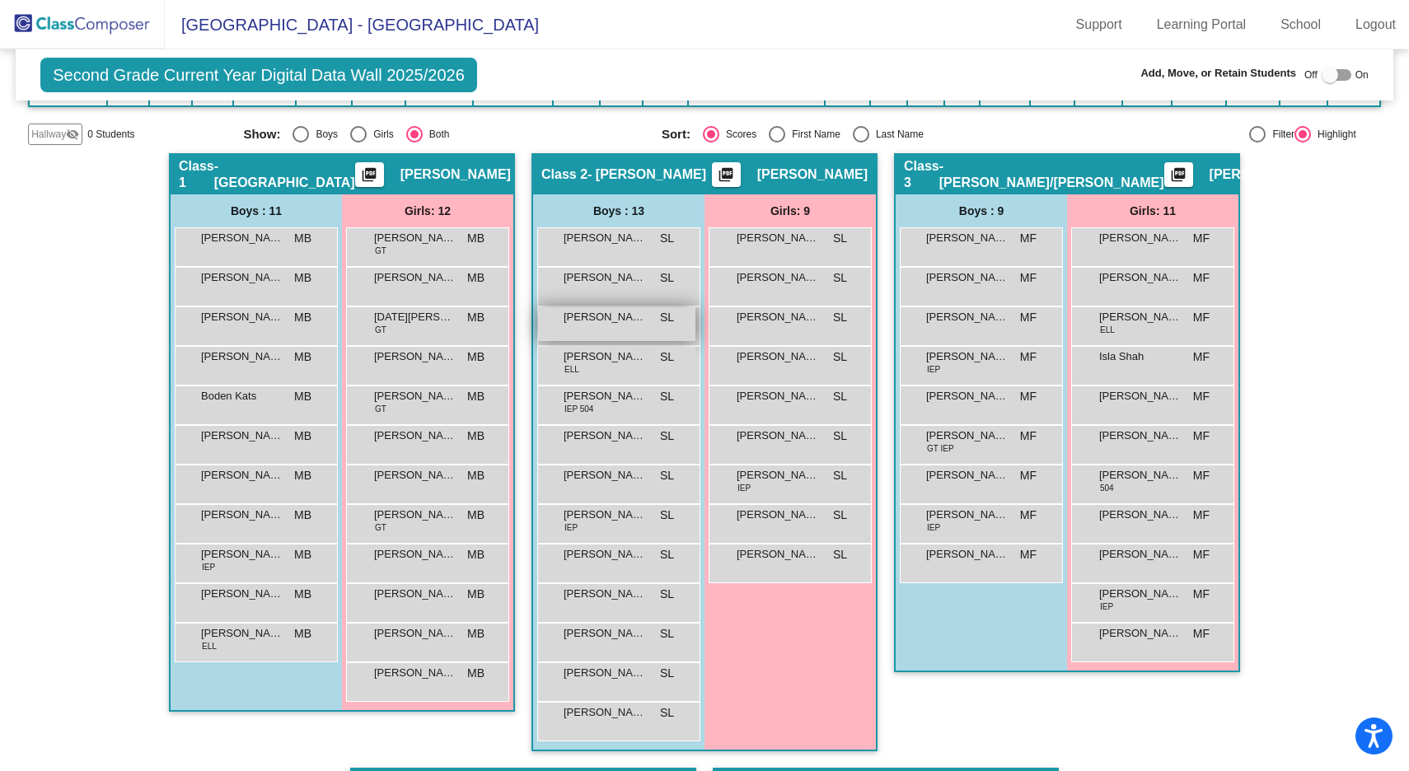
click at [616, 309] on span "Brady O'Rourke" at bounding box center [604, 317] width 82 height 16
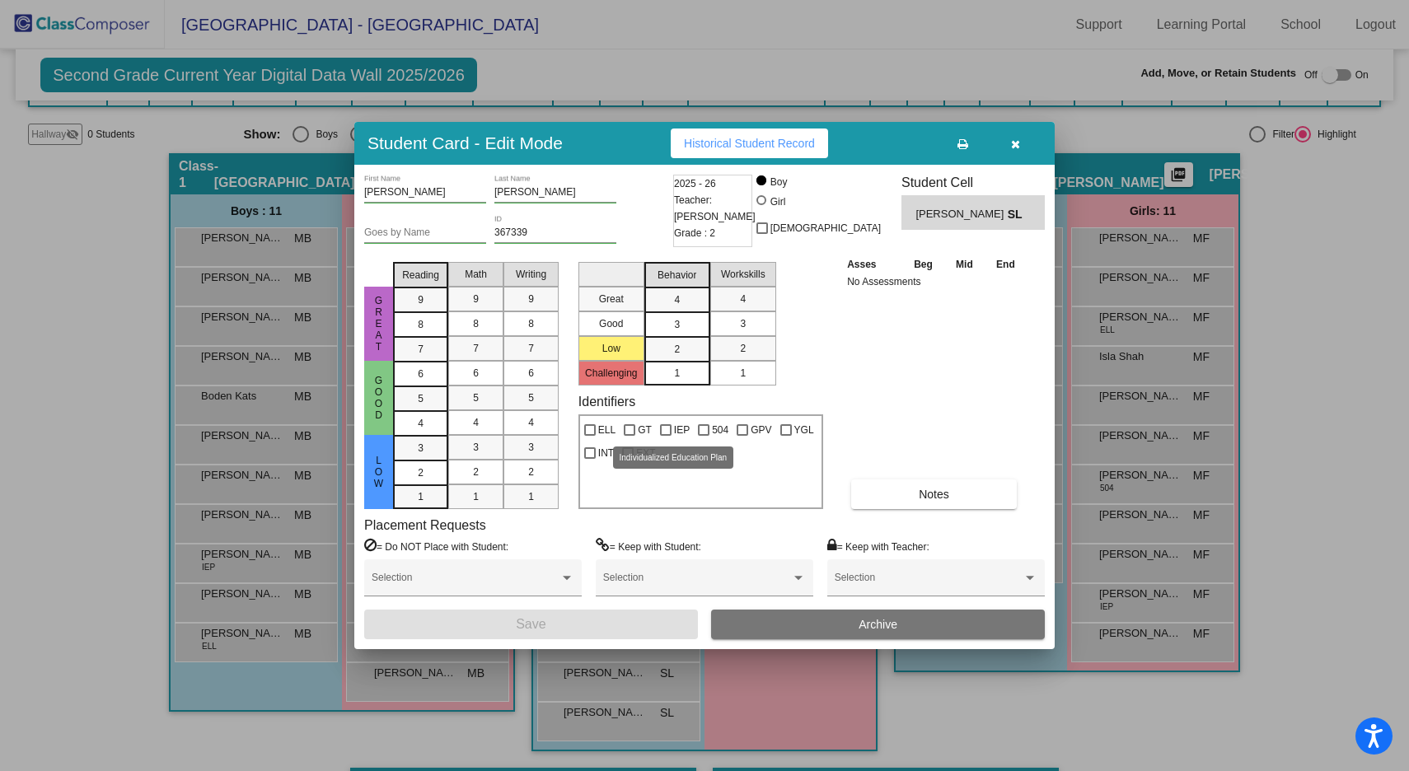
click at [669, 432] on div at bounding box center [666, 430] width 12 height 12
click at [666, 436] on input "IEP" at bounding box center [665, 436] width 1 height 1
checkbox input "true"
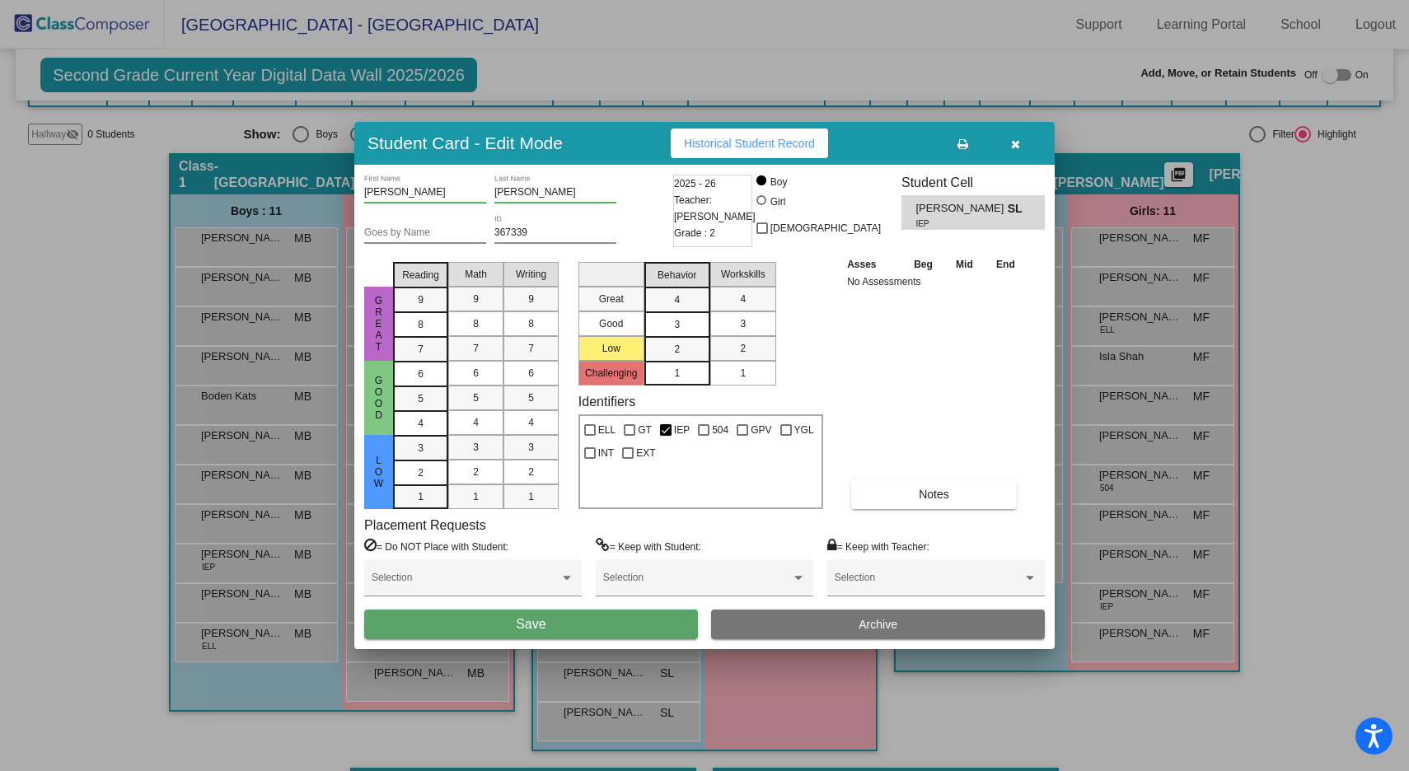
click at [621, 633] on button "Save" at bounding box center [531, 625] width 334 height 30
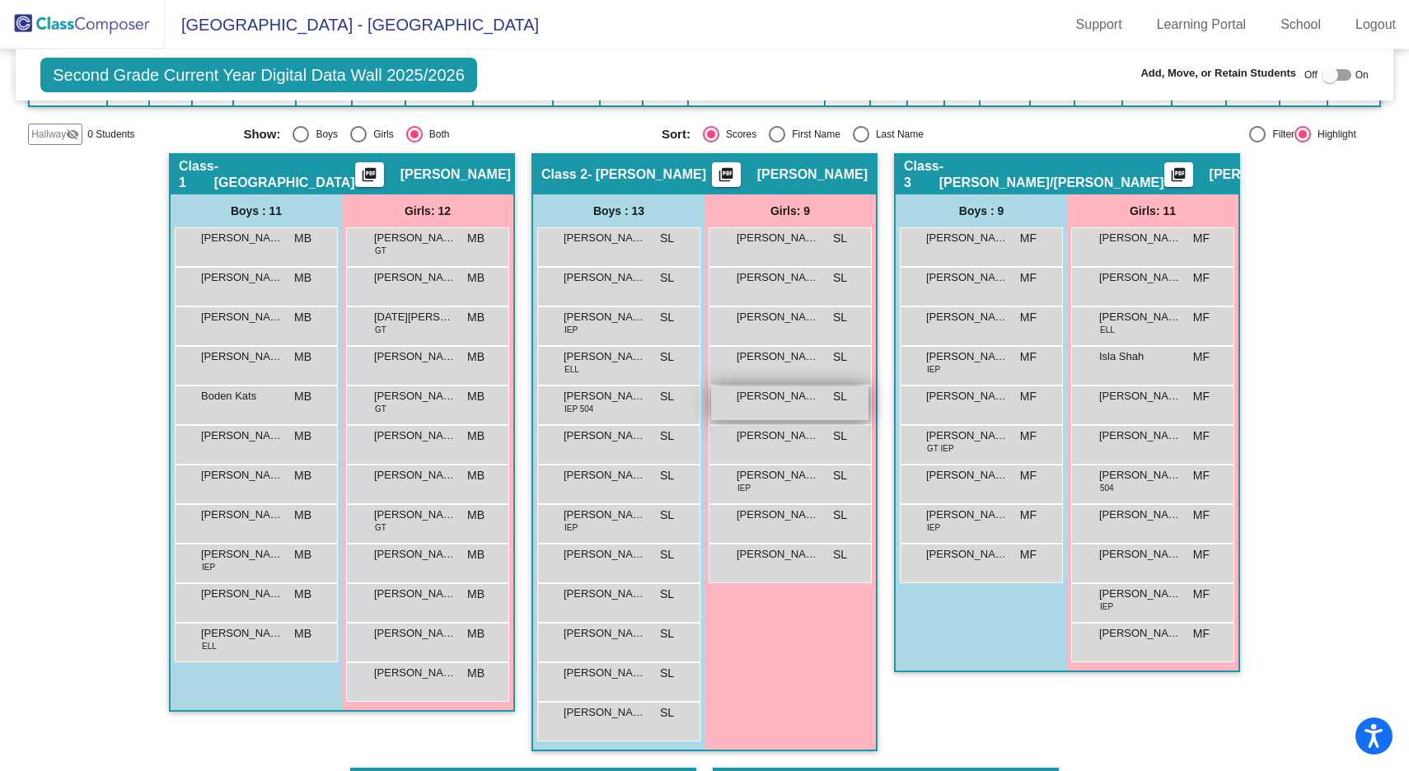
click at [725, 400] on div "Nicolette Sutera SL lock do_not_disturb_alt" at bounding box center [789, 403] width 157 height 34
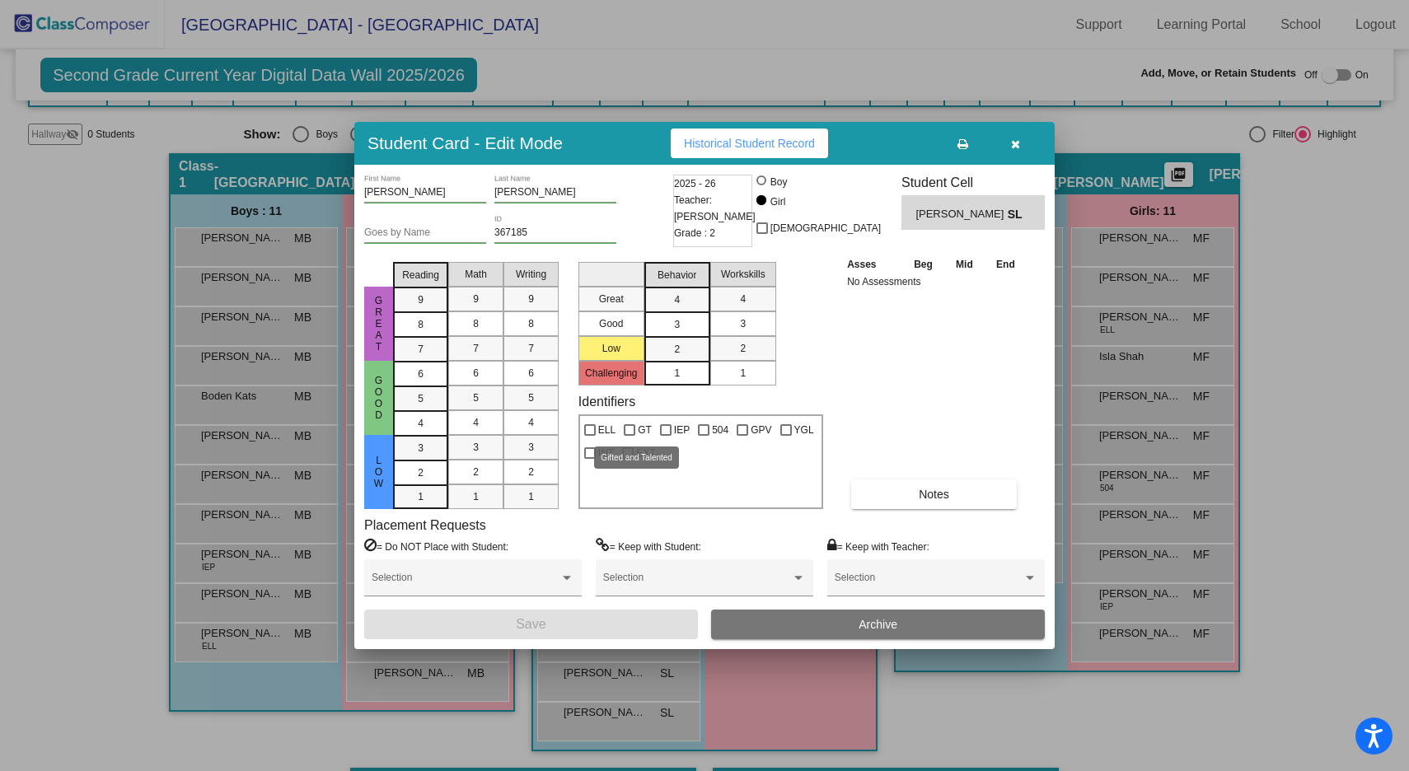
click at [627, 430] on div at bounding box center [630, 430] width 12 height 12
click at [629, 436] on input "GT" at bounding box center [629, 436] width 1 height 1
checkbox input "true"
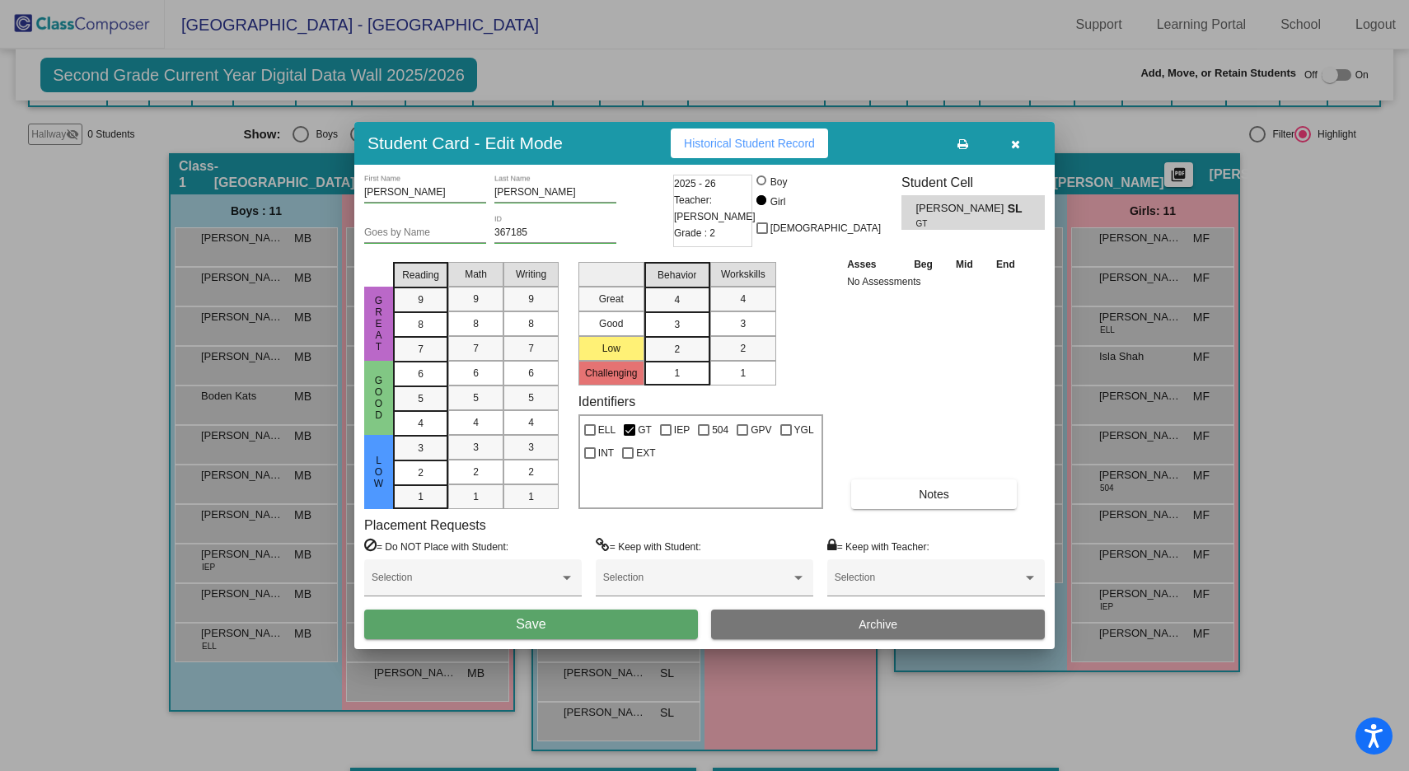
click at [545, 624] on span "Save" at bounding box center [531, 624] width 30 height 14
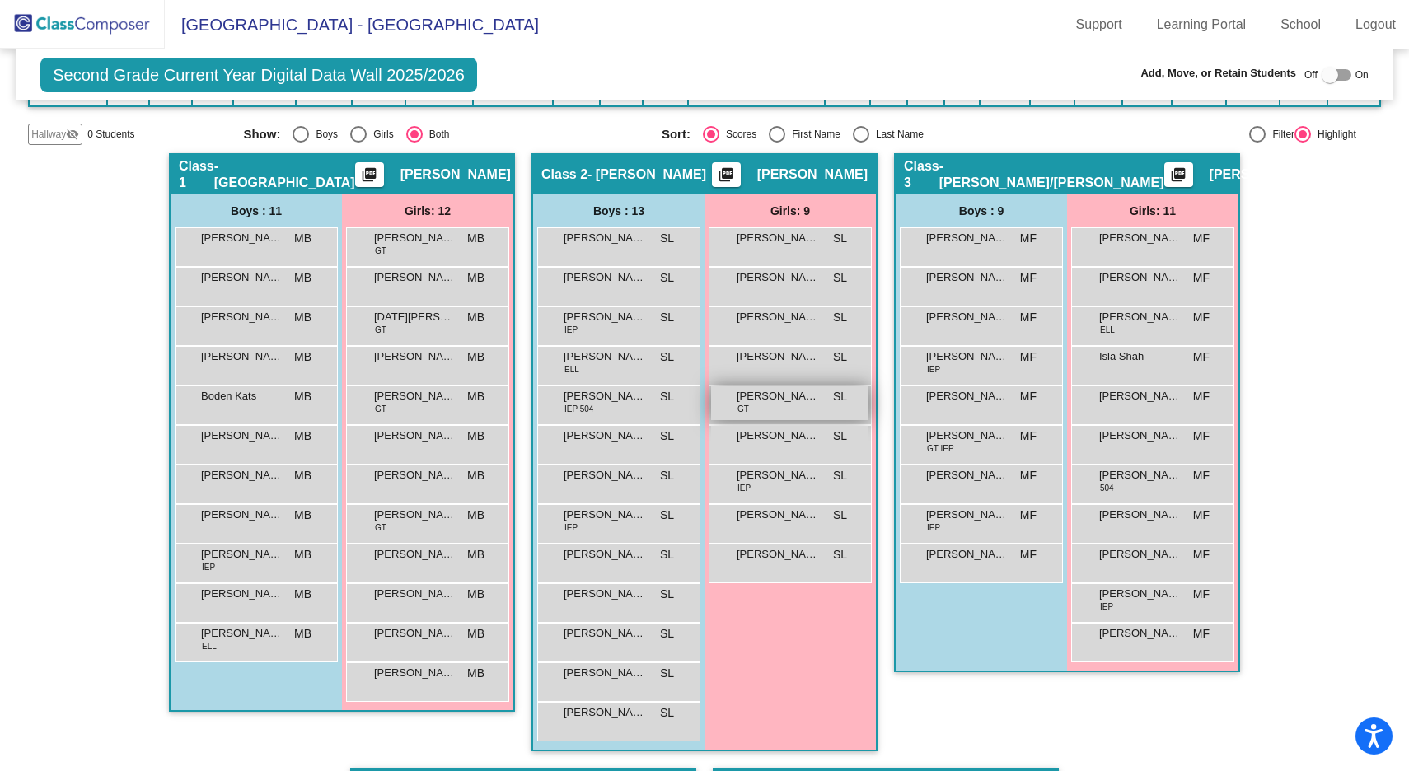
click at [740, 403] on span "GT" at bounding box center [743, 409] width 12 height 12
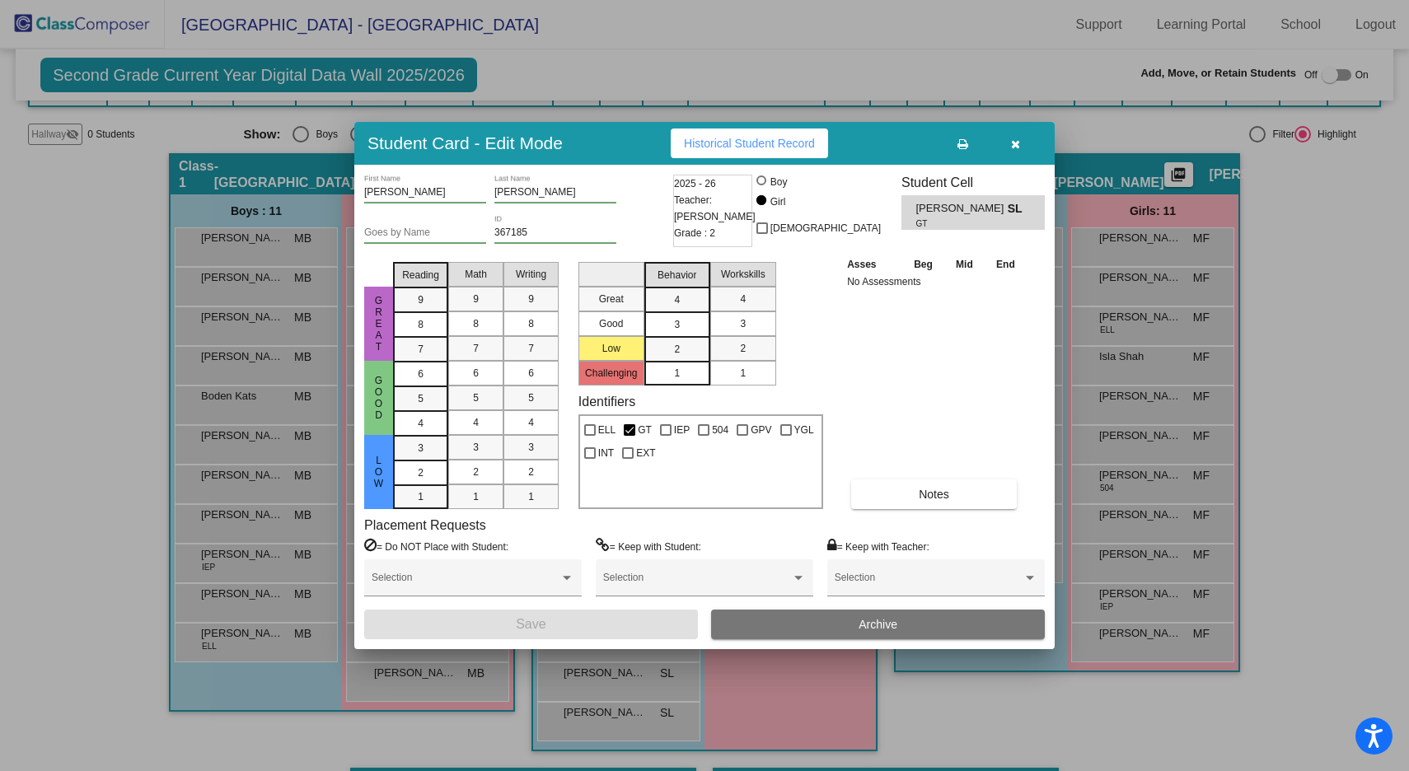
click at [741, 629] on button "Archive" at bounding box center [878, 625] width 334 height 30
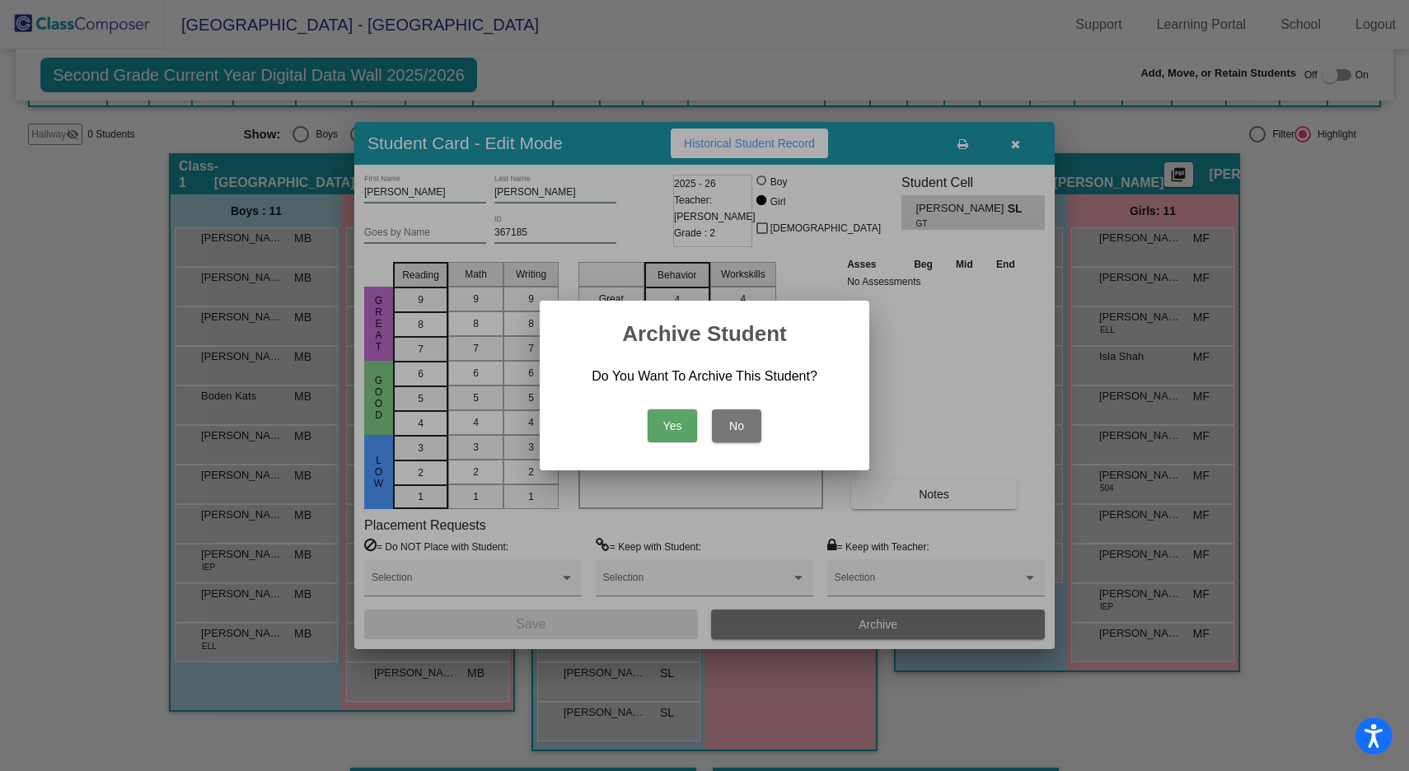
click at [744, 423] on button "No" at bounding box center [736, 425] width 49 height 33
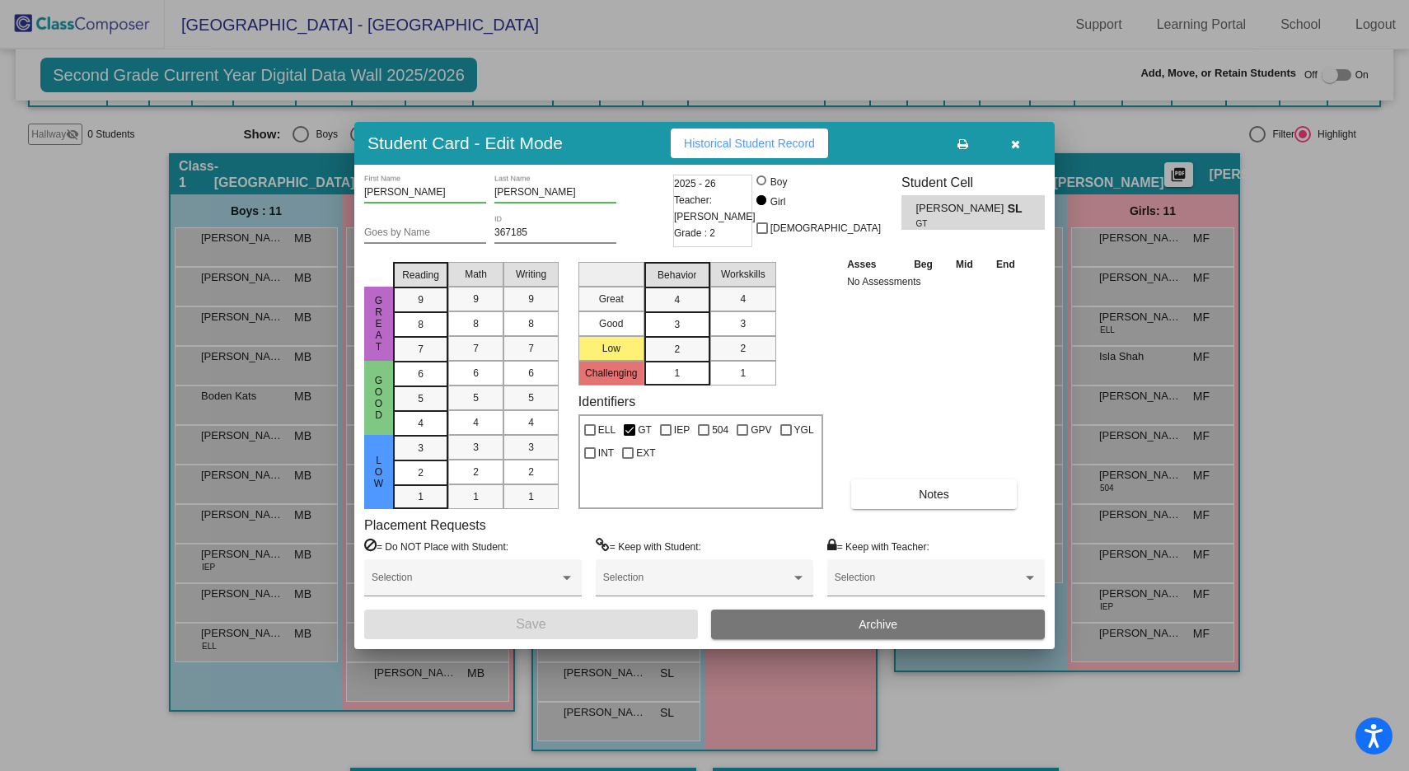
click at [1015, 152] on button "button" at bounding box center [1015, 144] width 53 height 30
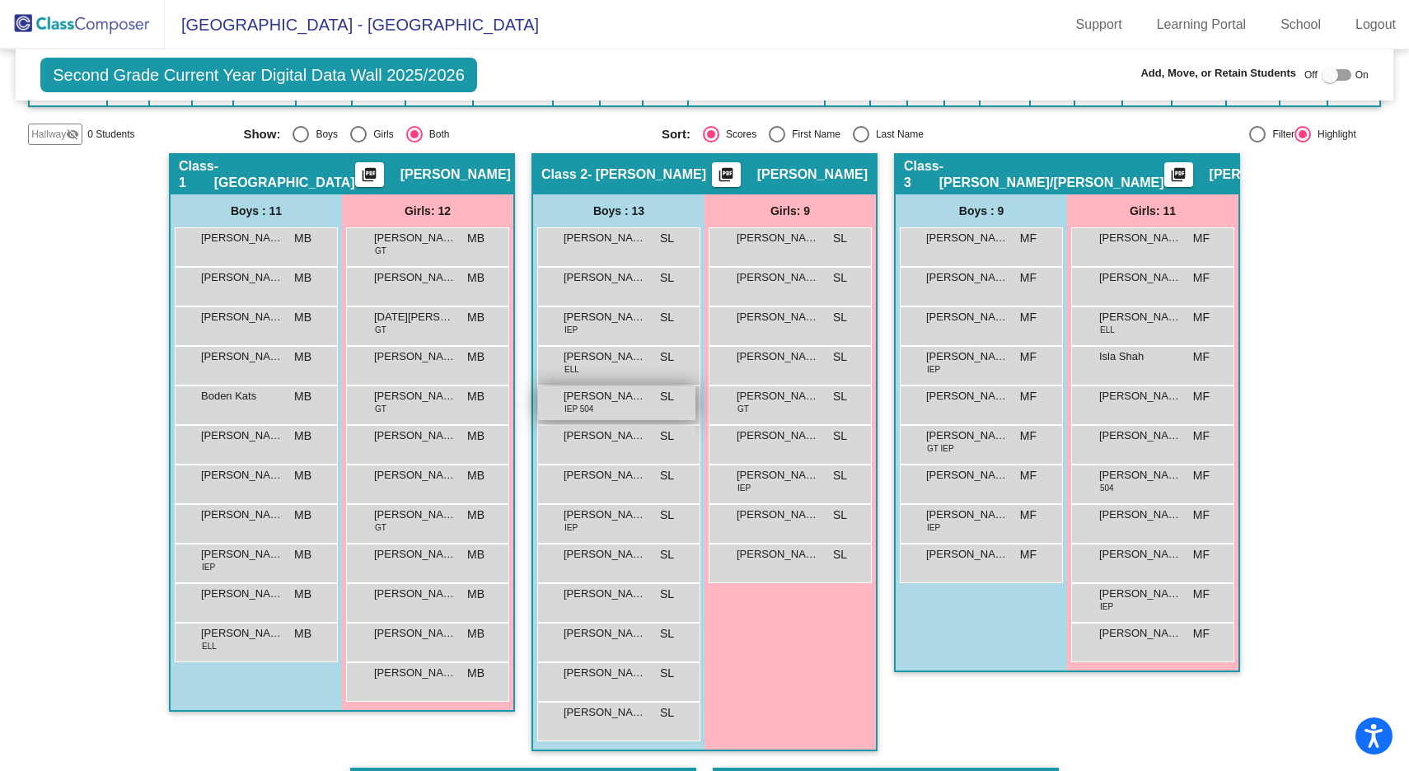
scroll to position [314, 0]
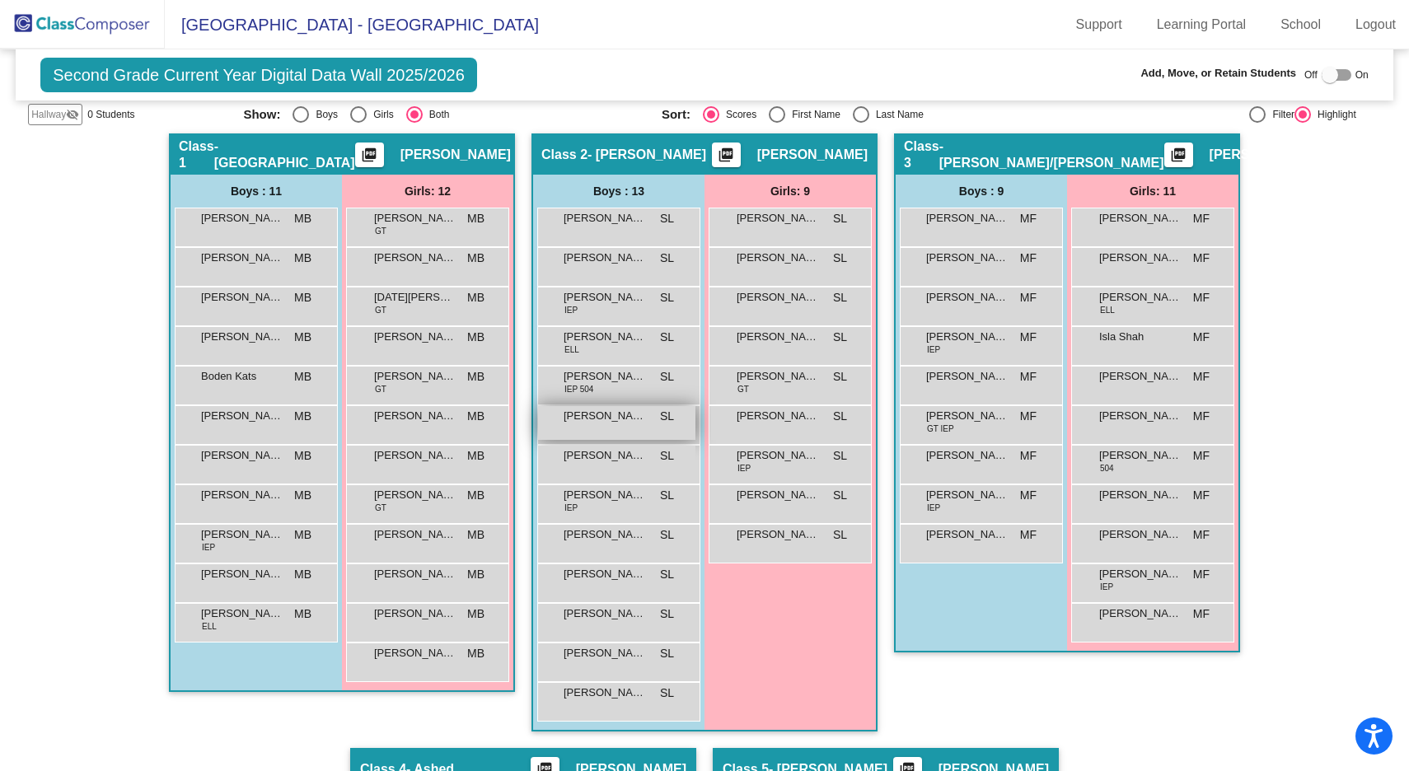
click at [595, 419] on span "Liam Tarradath" at bounding box center [604, 416] width 82 height 16
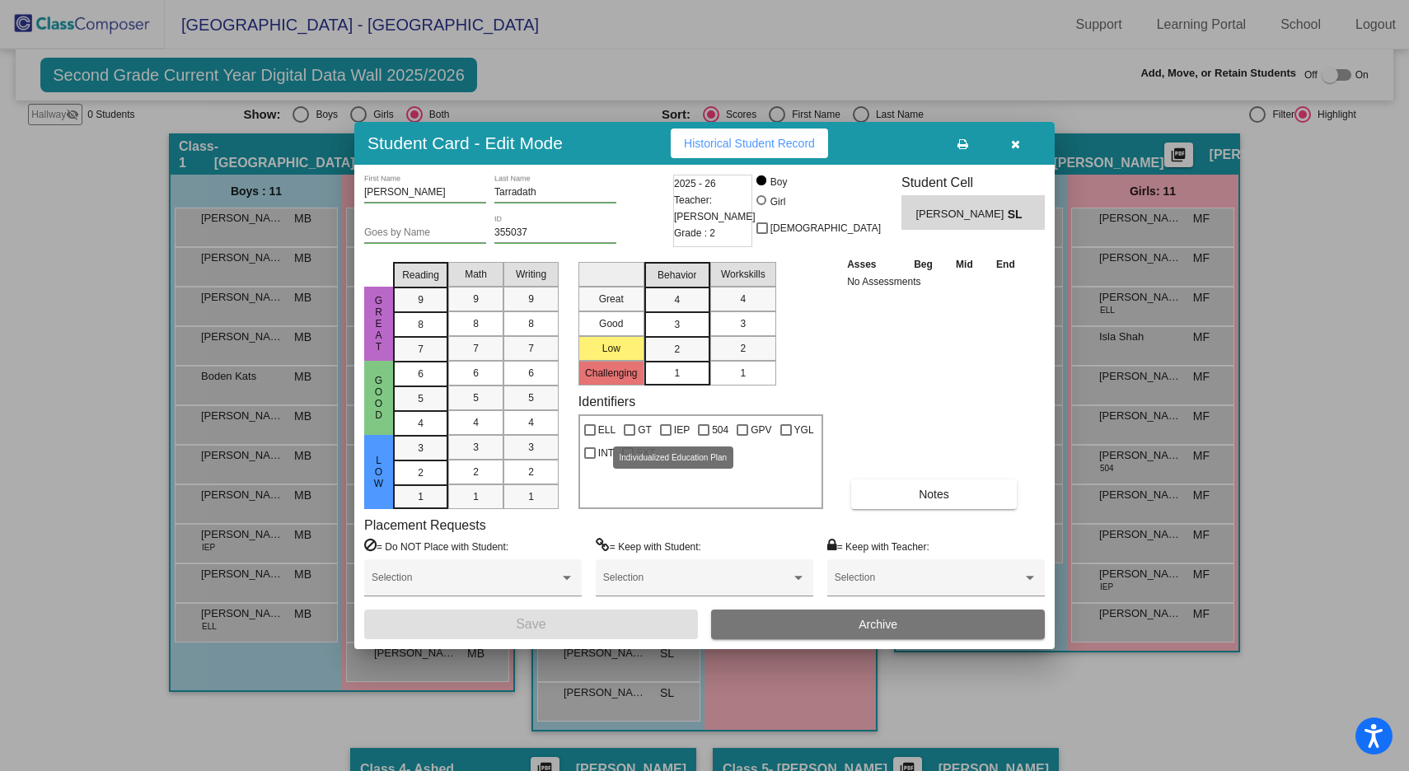
click at [660, 433] on div at bounding box center [666, 430] width 12 height 12
click at [665, 436] on input "IEP" at bounding box center [665, 436] width 1 height 1
checkbox input "true"
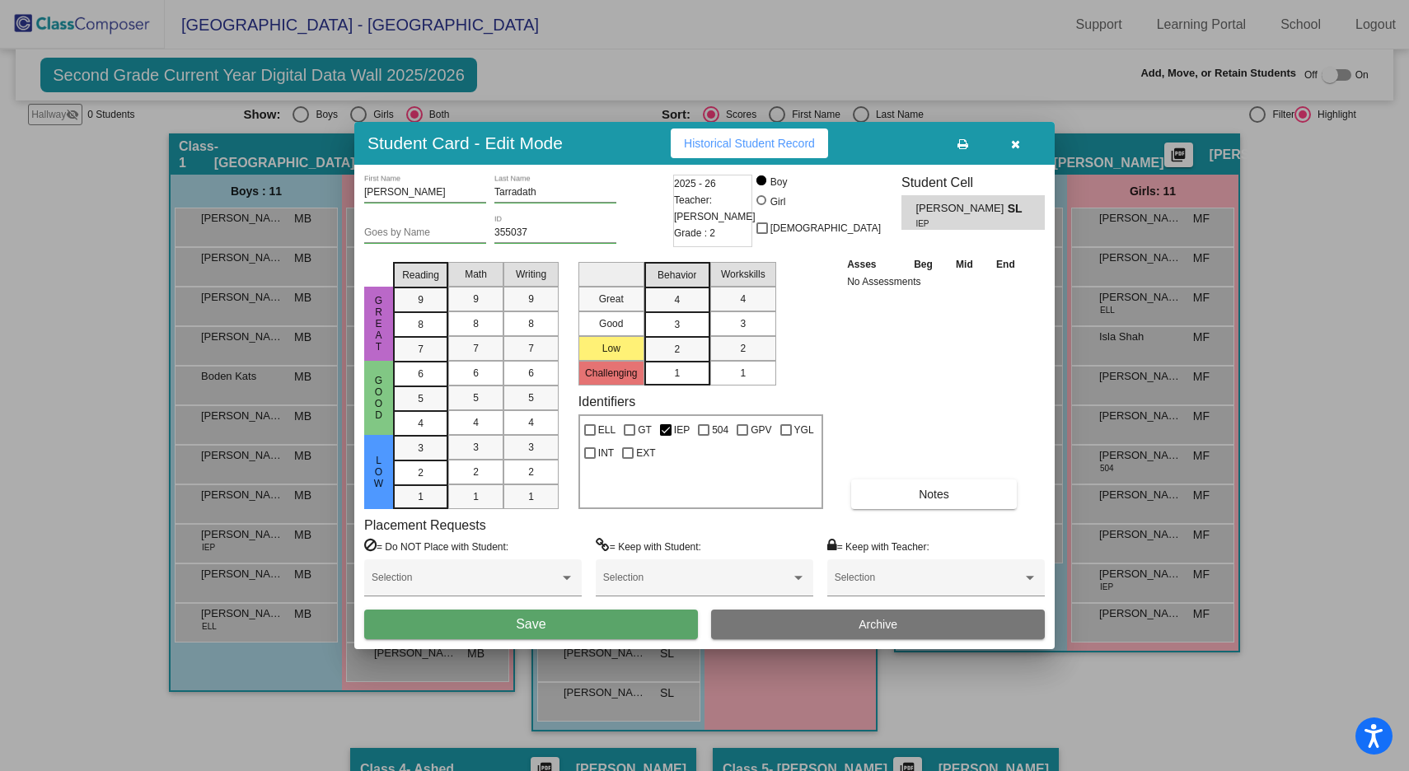
click at [583, 634] on button "Save" at bounding box center [531, 625] width 334 height 30
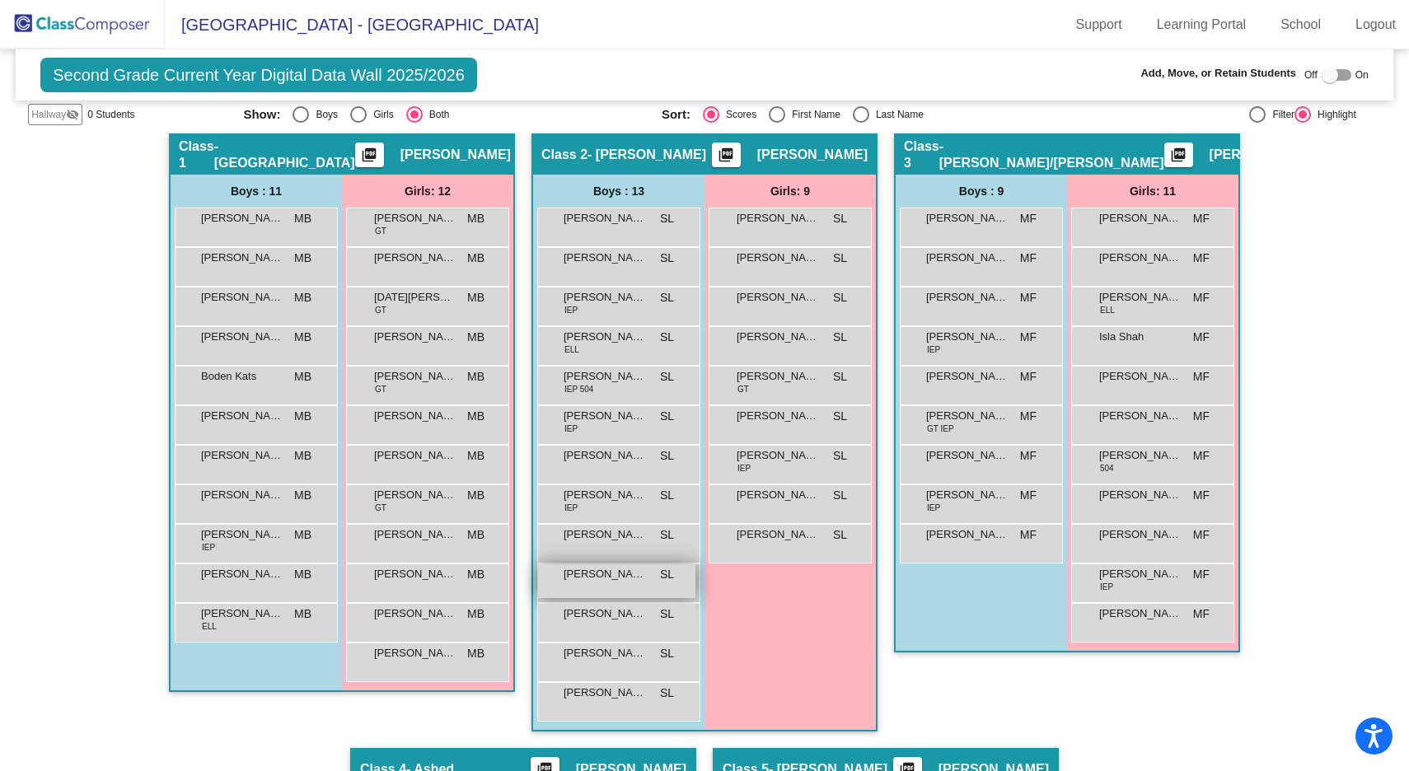
click at [615, 578] on span "Platon Yepifanov" at bounding box center [604, 574] width 82 height 16
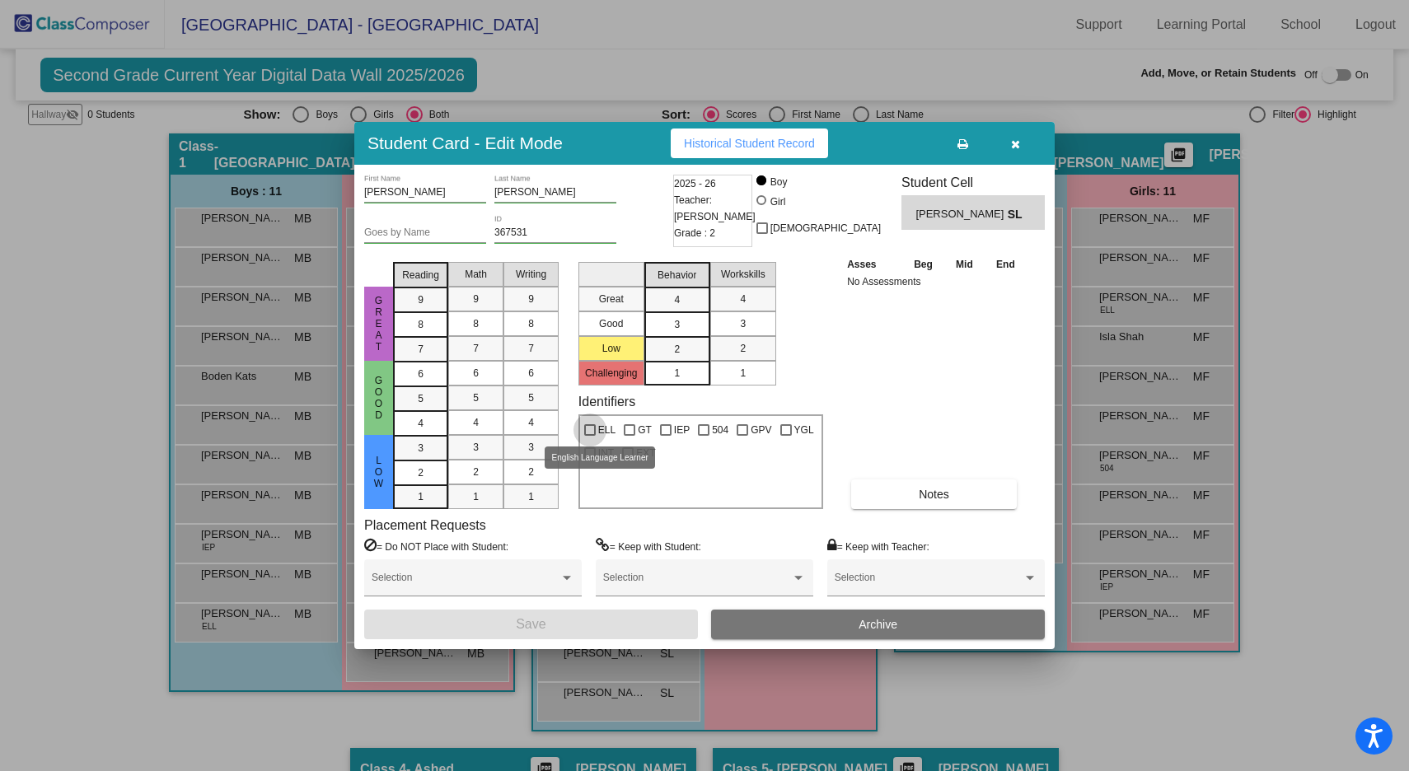
click at [588, 426] on div at bounding box center [590, 430] width 12 height 12
click at [589, 436] on input "ELL" at bounding box center [589, 436] width 1 height 1
checkbox input "true"
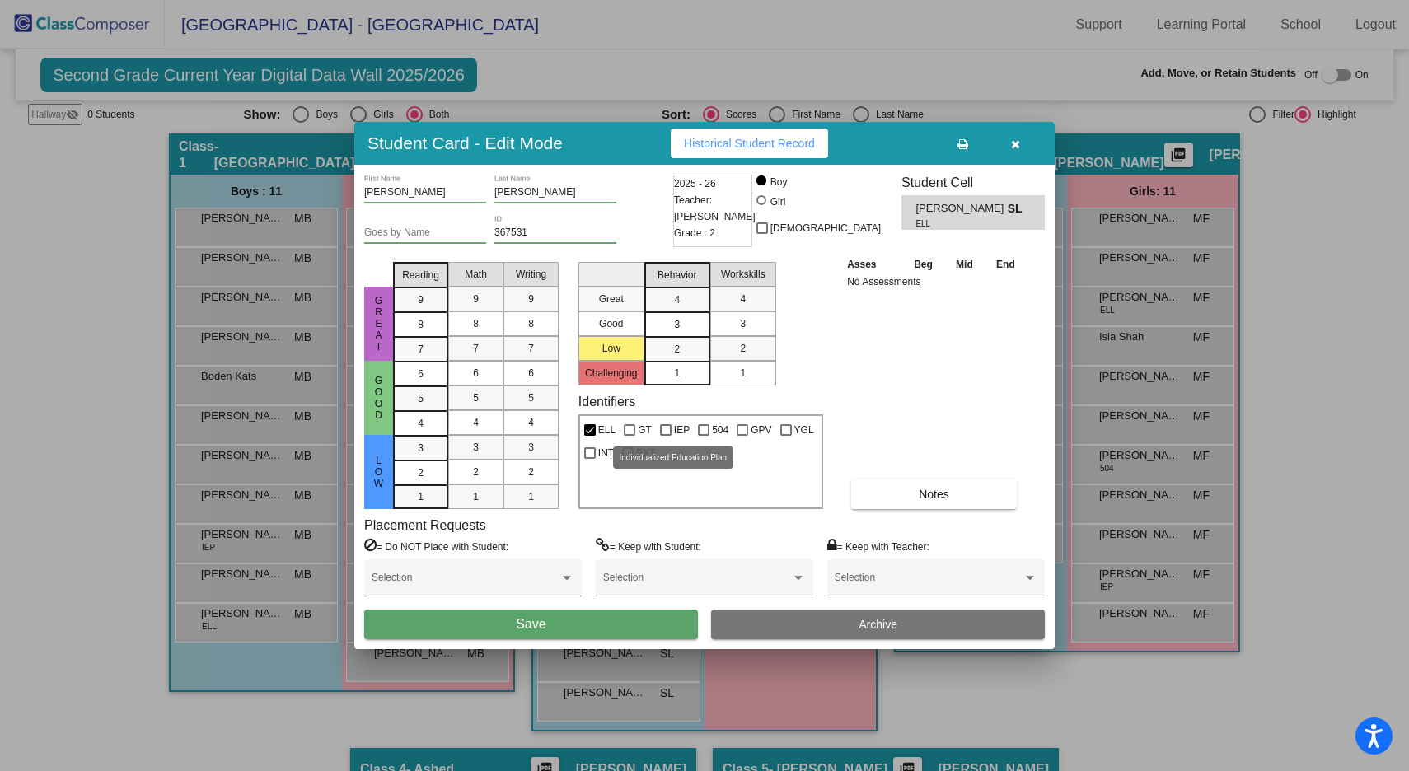
click at [661, 428] on div at bounding box center [666, 430] width 12 height 12
click at [665, 436] on input "IEP" at bounding box center [665, 436] width 1 height 1
checkbox input "true"
click at [569, 631] on button "Save" at bounding box center [531, 625] width 334 height 30
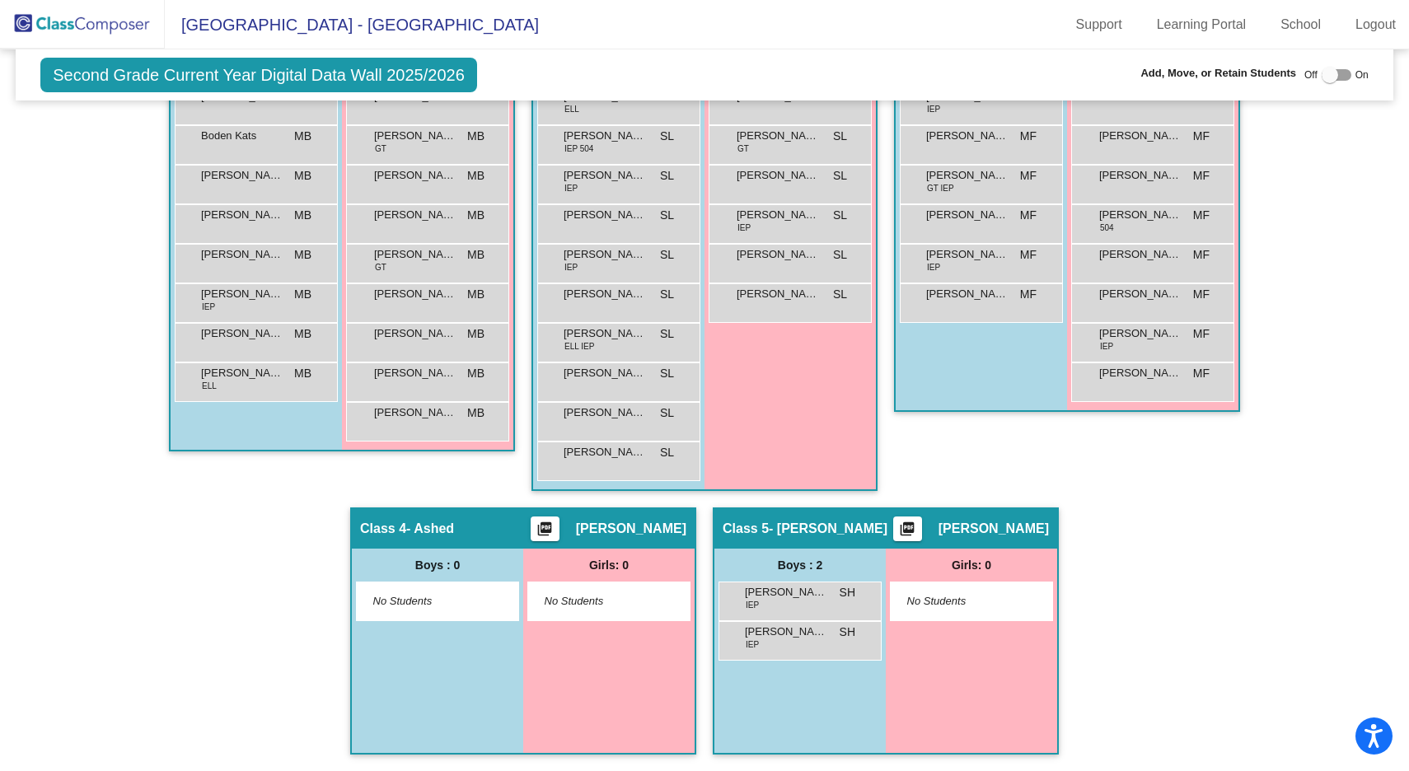
scroll to position [554, 0]
click at [1323, 81] on div at bounding box center [1329, 75] width 16 height 16
checkbox input "true"
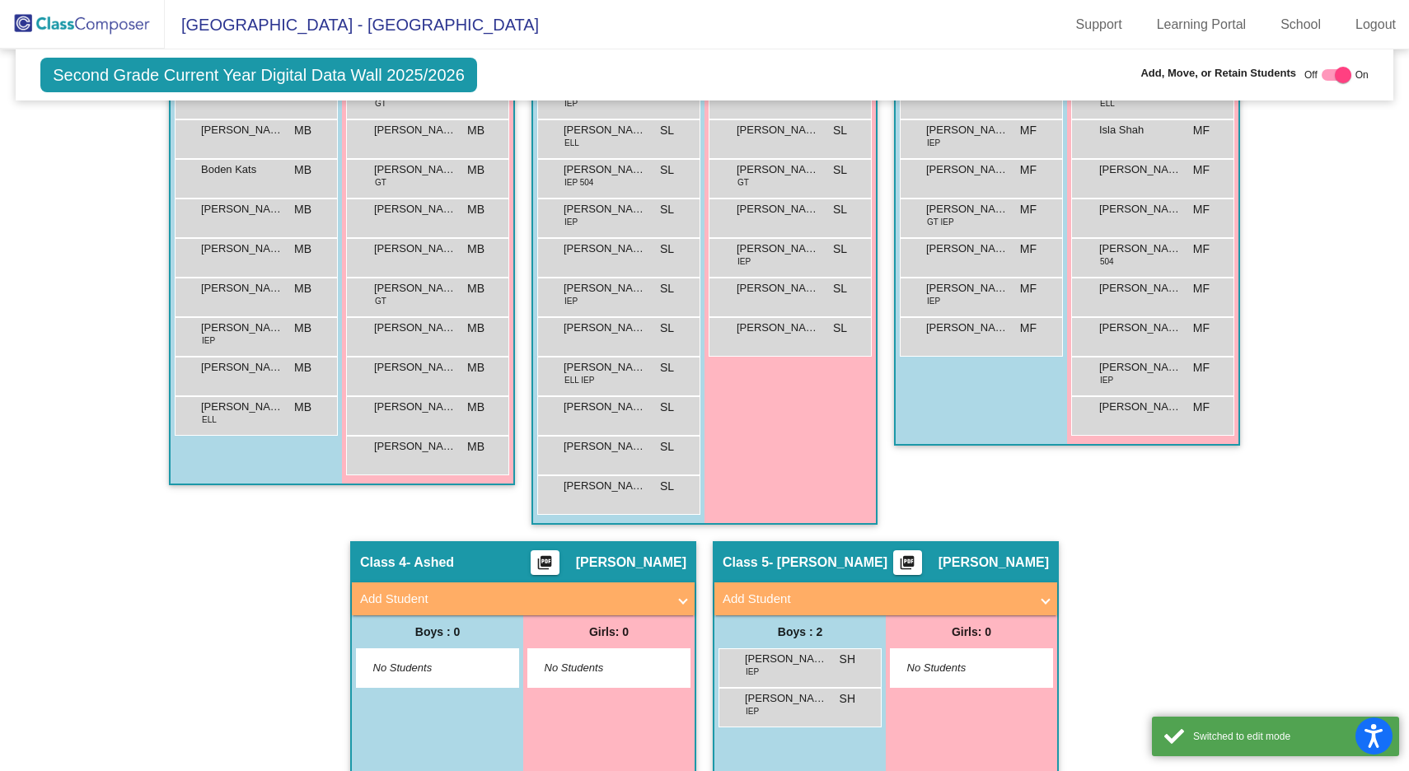
click at [666, 605] on span "Add Student" at bounding box center [520, 599] width 320 height 19
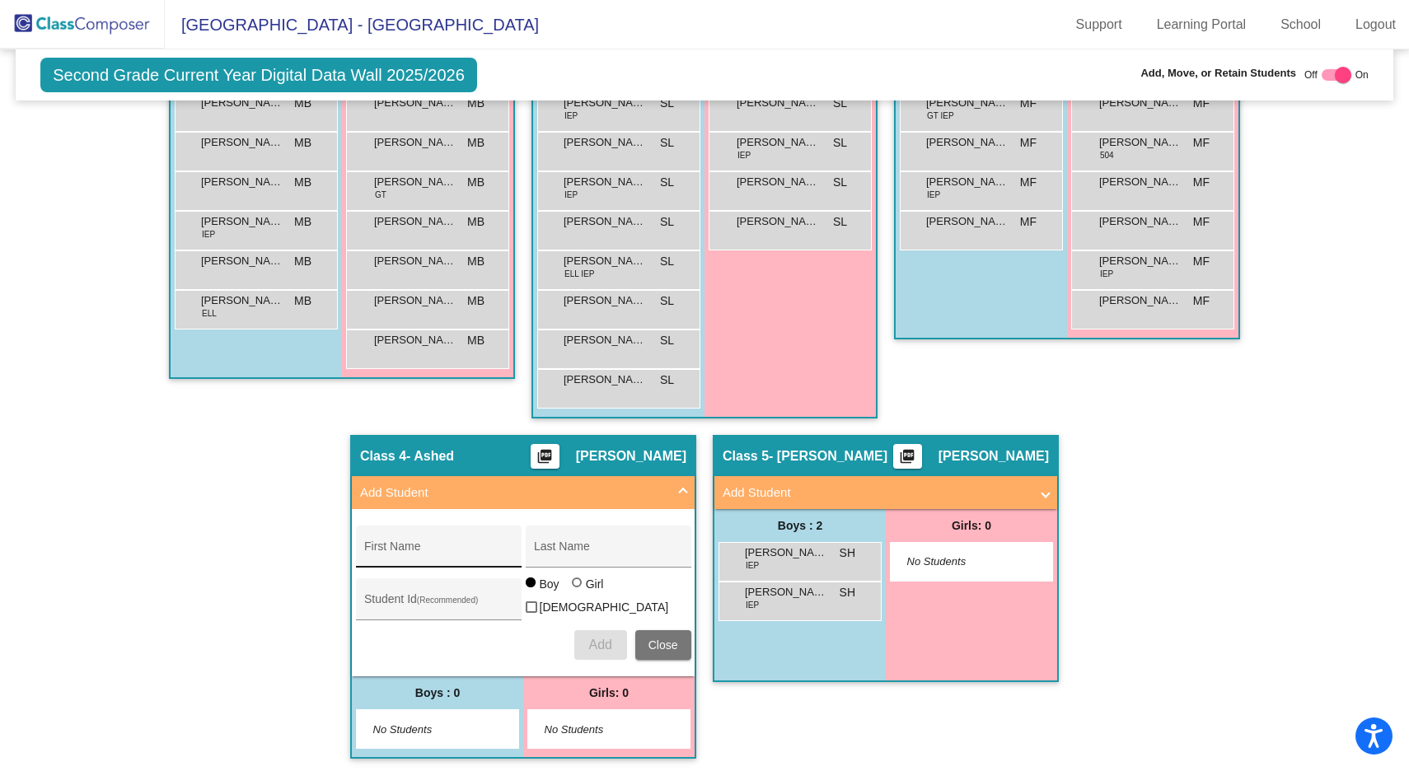
scroll to position [659, 0]
click at [396, 547] on input "First Name" at bounding box center [438, 553] width 148 height 13
type input "Matthew"
type input "Gross"
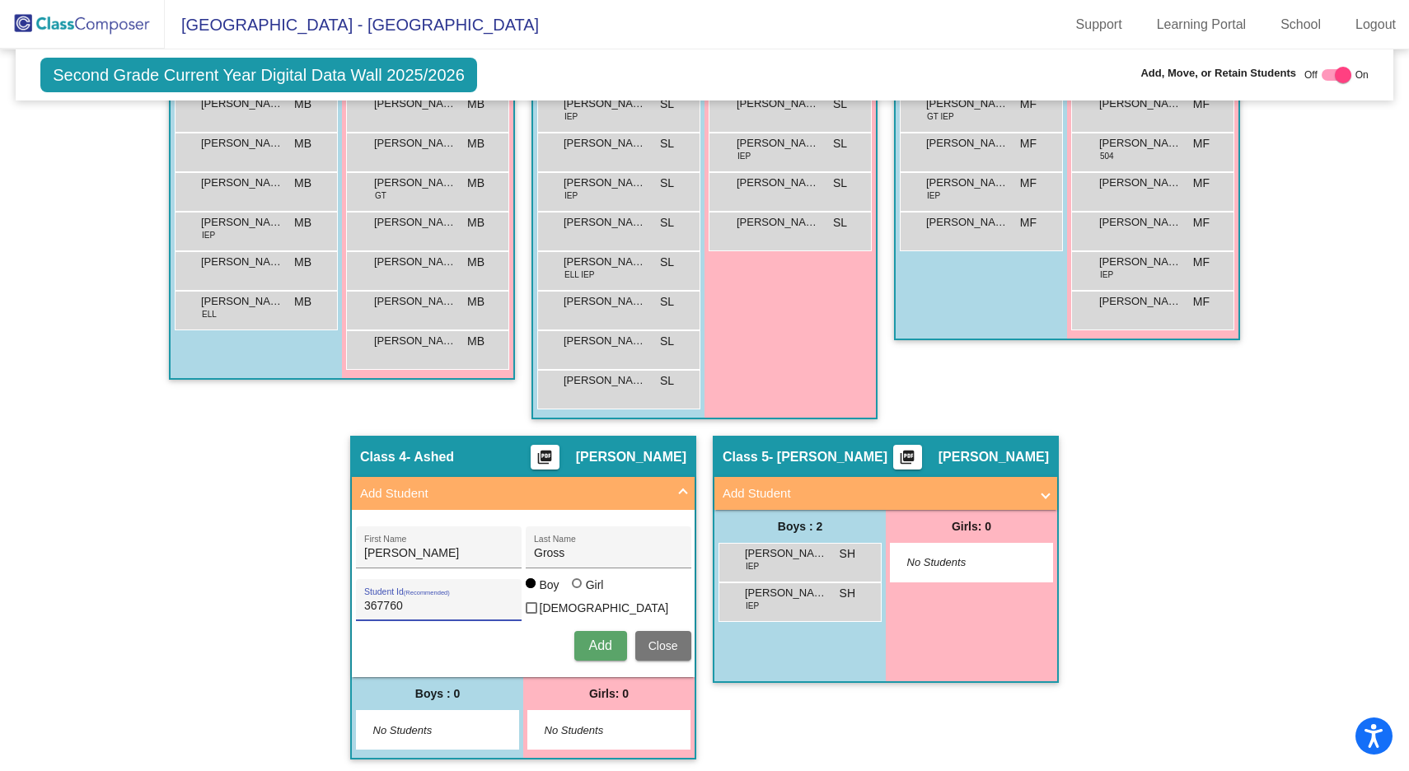
type input "367760"
click at [594, 651] on button "Add" at bounding box center [600, 646] width 53 height 30
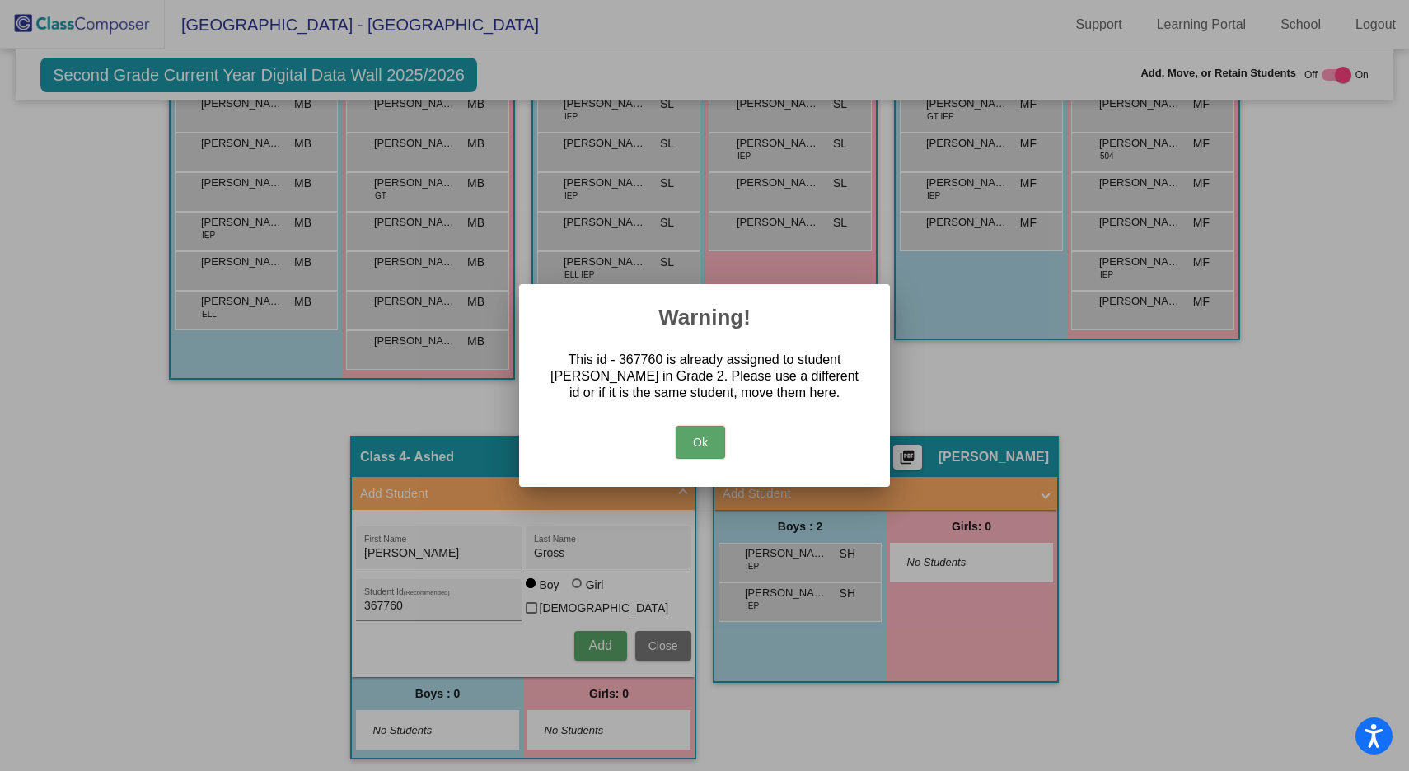
click at [708, 432] on button "Ok" at bounding box center [700, 442] width 49 height 33
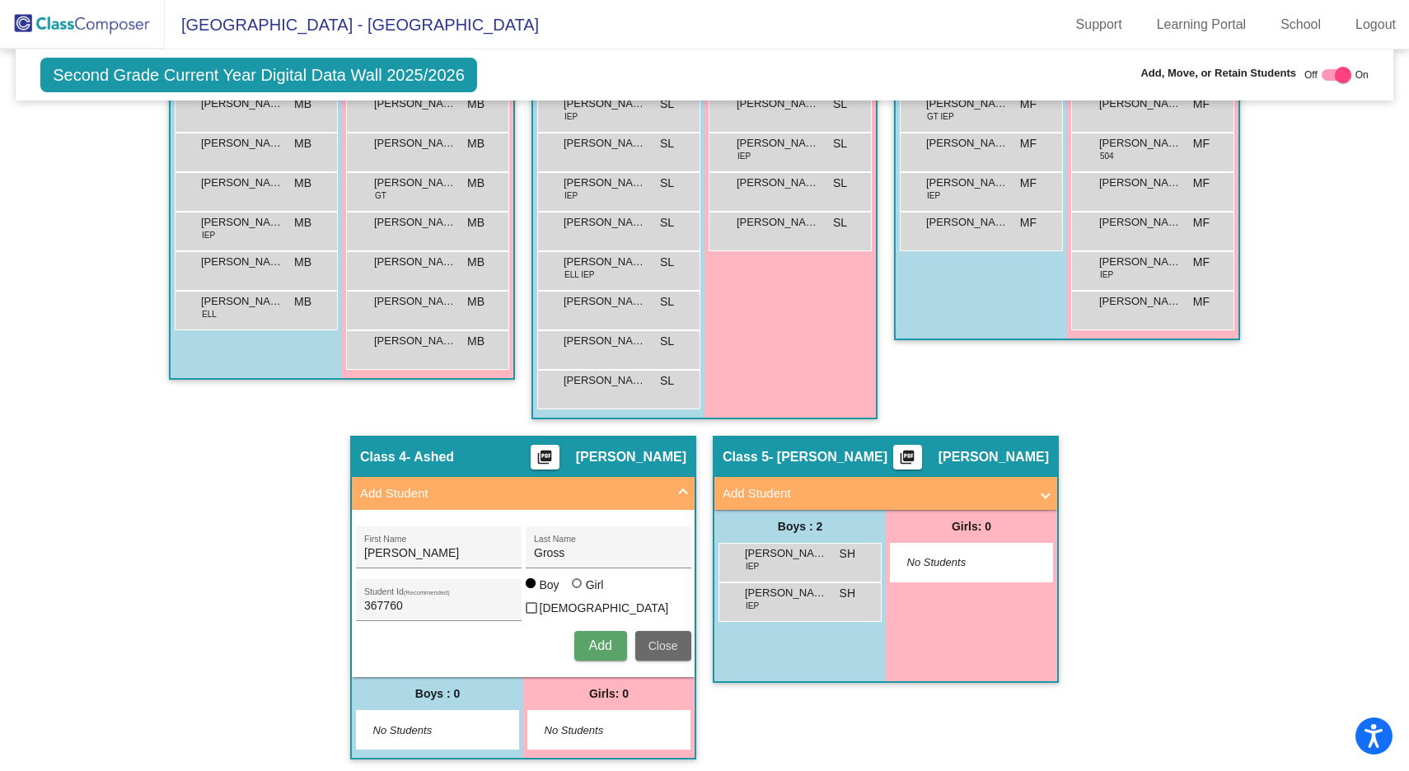
click at [669, 653] on button "Close" at bounding box center [663, 646] width 56 height 30
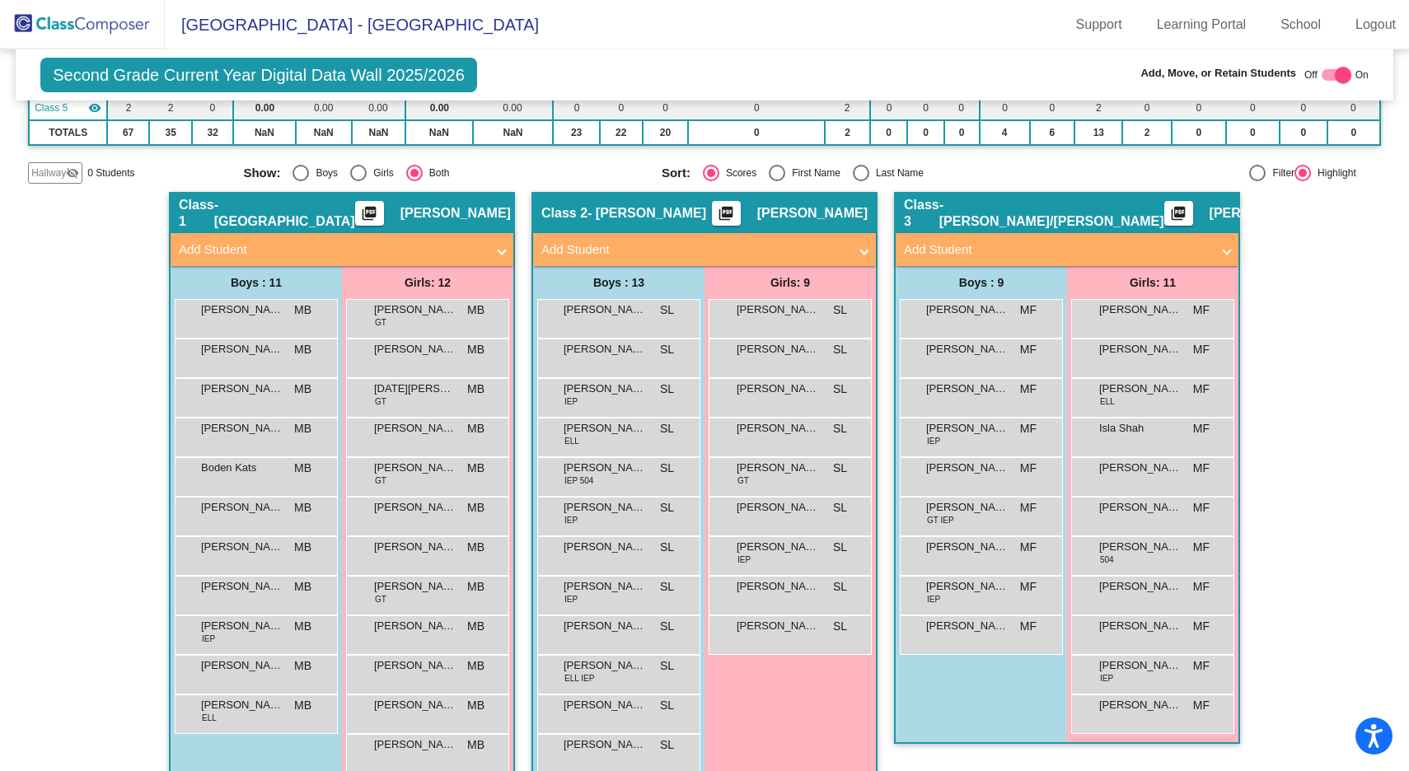
scroll to position [253, 0]
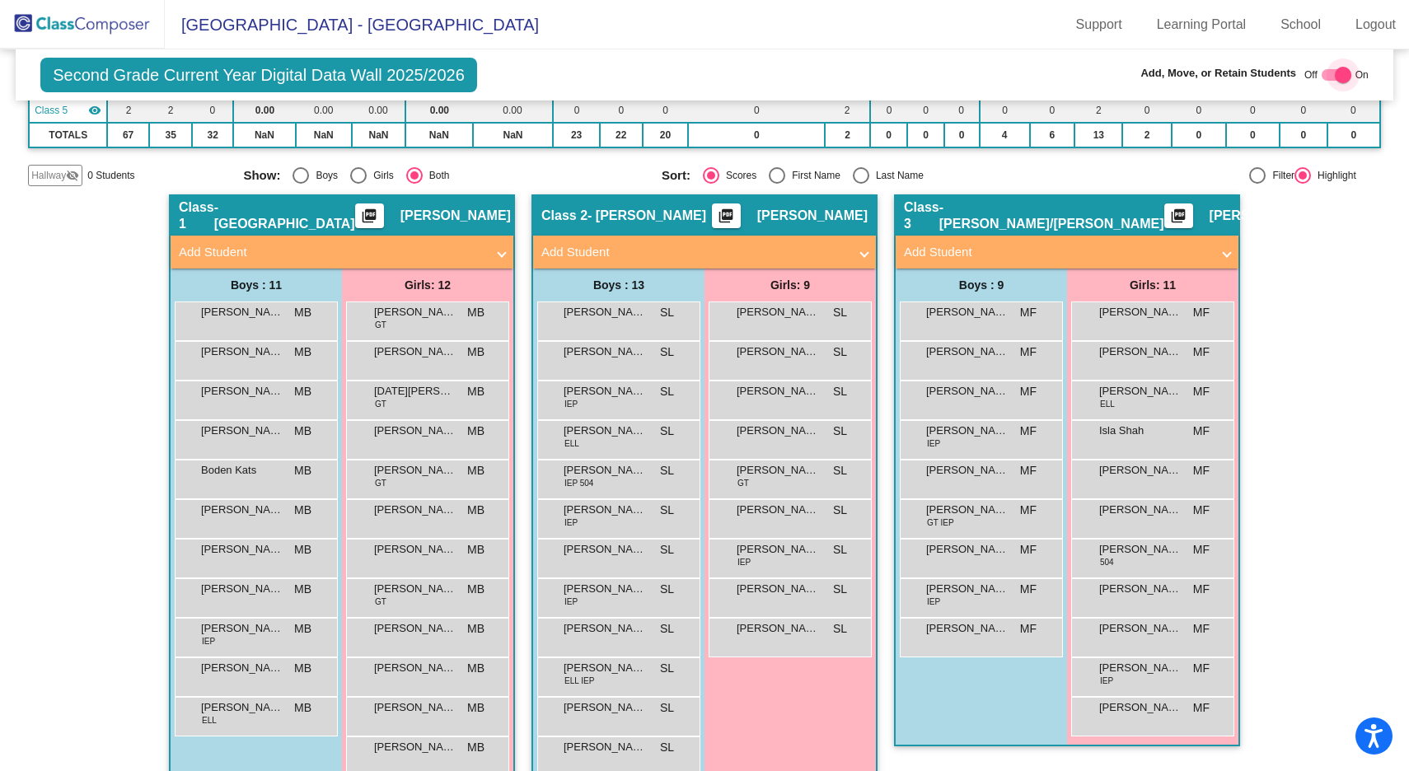
click at [1325, 77] on div at bounding box center [1336, 75] width 30 height 12
checkbox input "false"
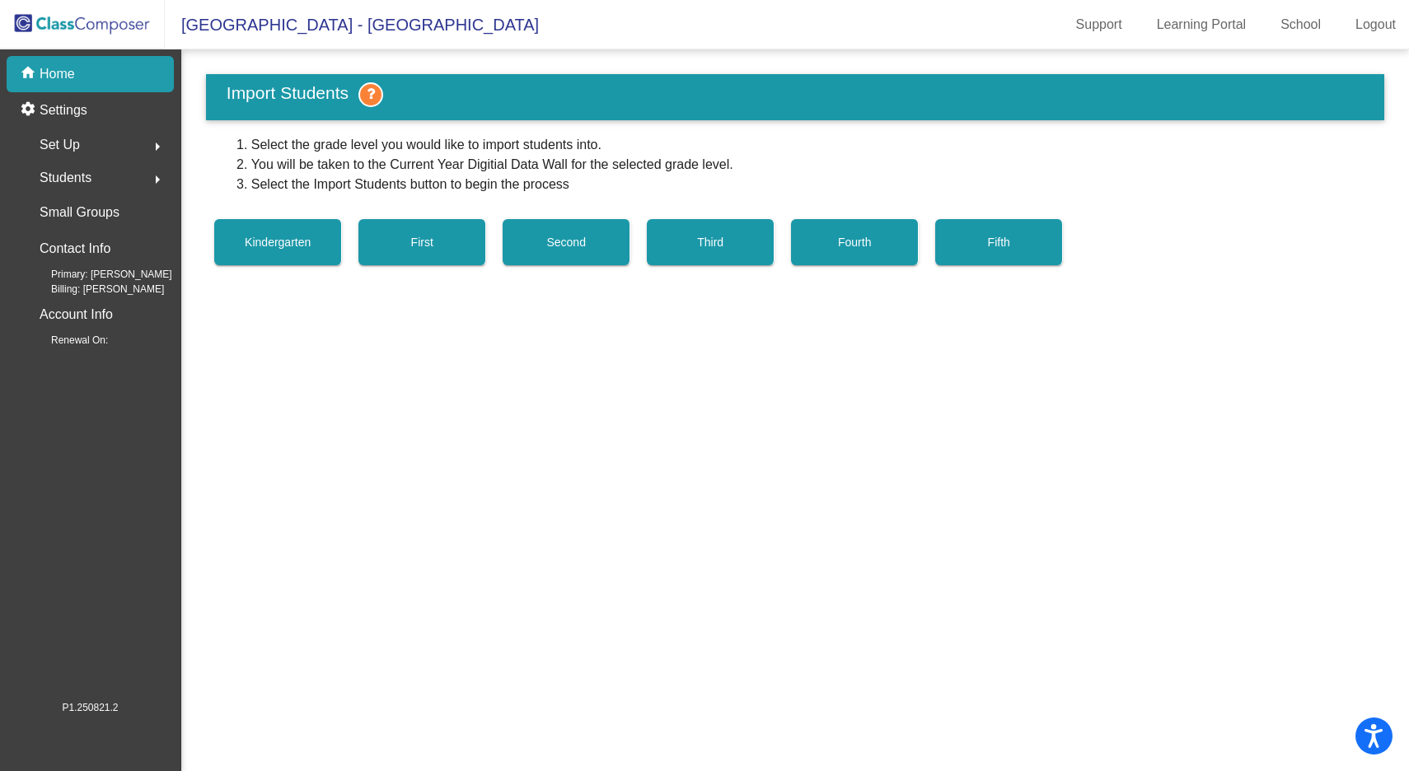
click at [93, 167] on div "Students arrow_right" at bounding box center [94, 177] width 157 height 33
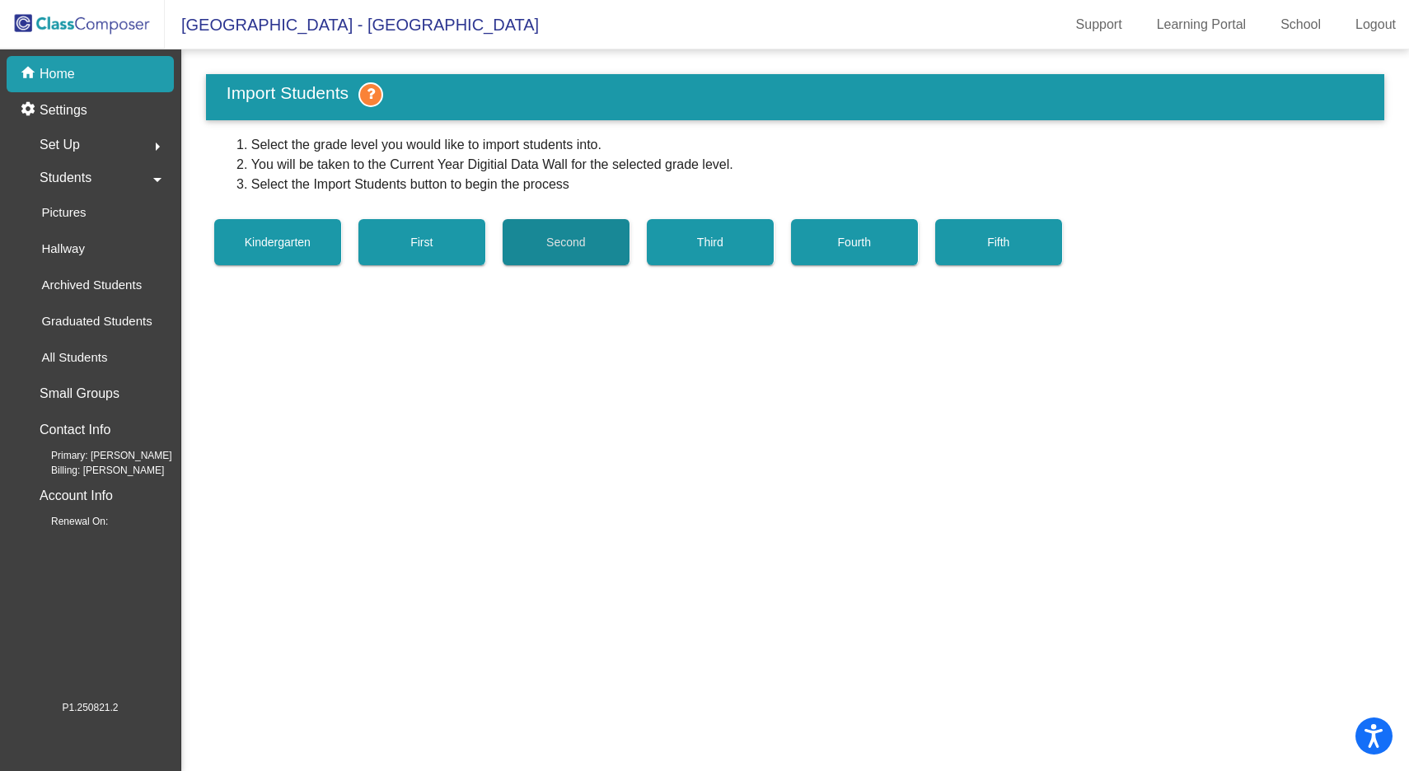
click at [553, 236] on span "Second" at bounding box center [565, 242] width 39 height 13
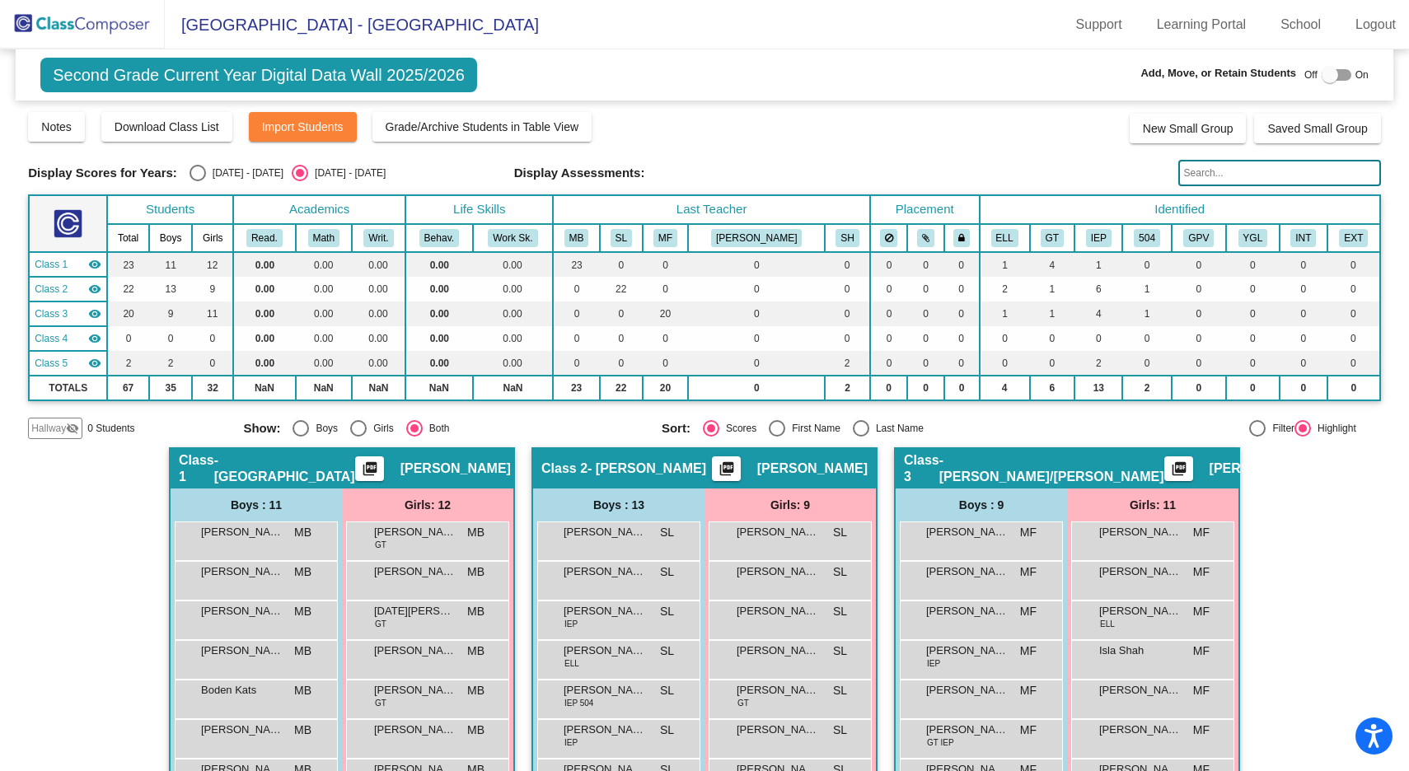
click at [831, 458] on div "Class 2 - Levy picture_as_pdf Sharon Levy" at bounding box center [704, 469] width 343 height 40
click at [700, 473] on div "Class 2 - Levy picture_as_pdf Sharon Levy" at bounding box center [704, 469] width 343 height 40
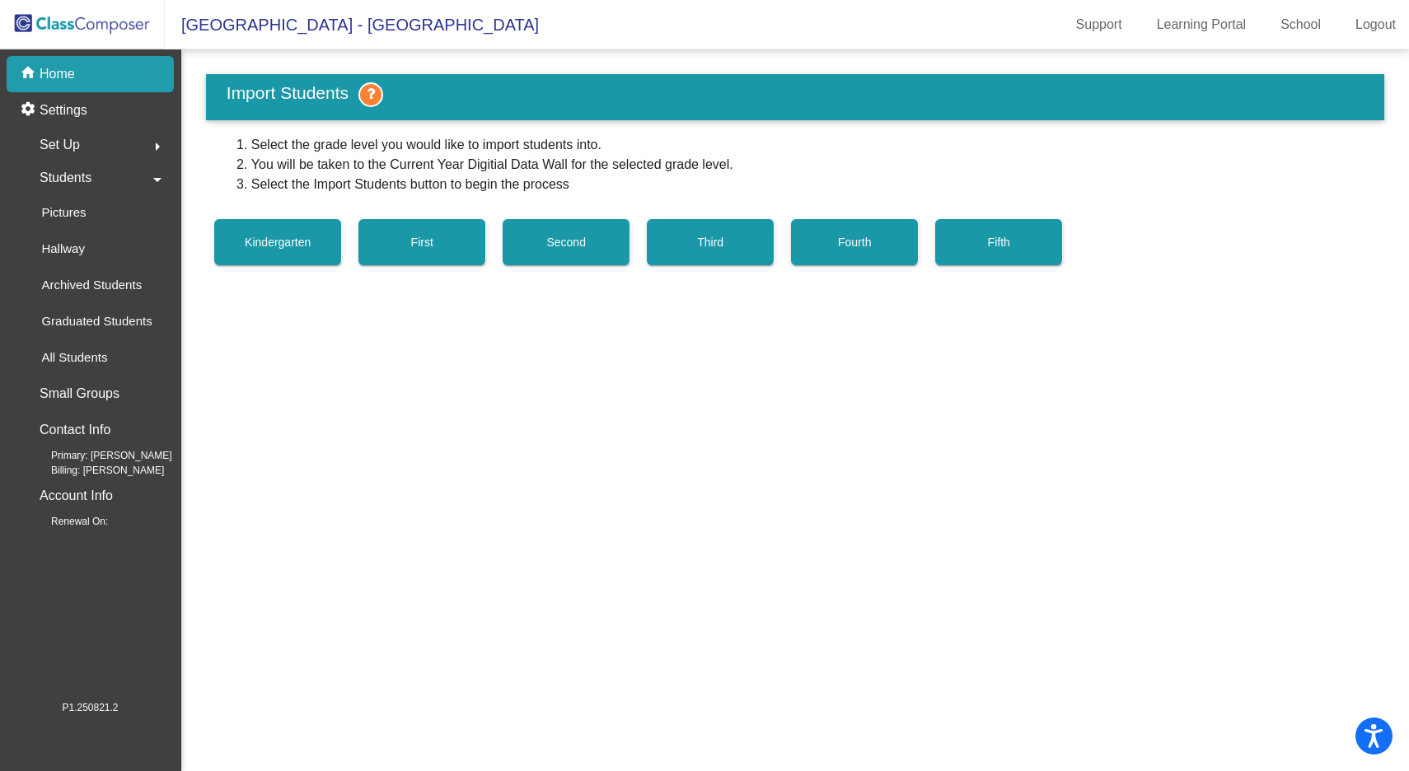
click at [91, 178] on span "Students" at bounding box center [66, 177] width 52 height 23
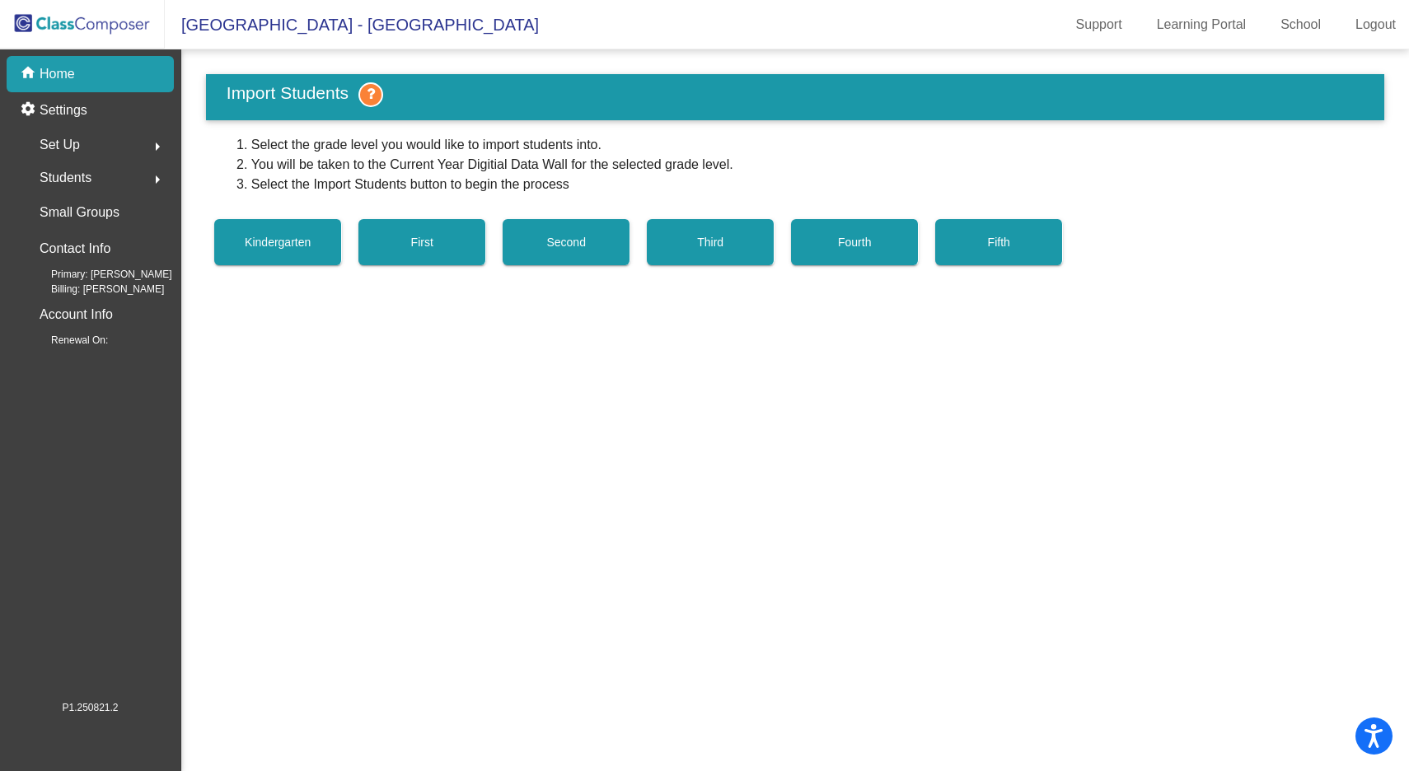
click at [91, 178] on span "Students" at bounding box center [66, 177] width 52 height 23
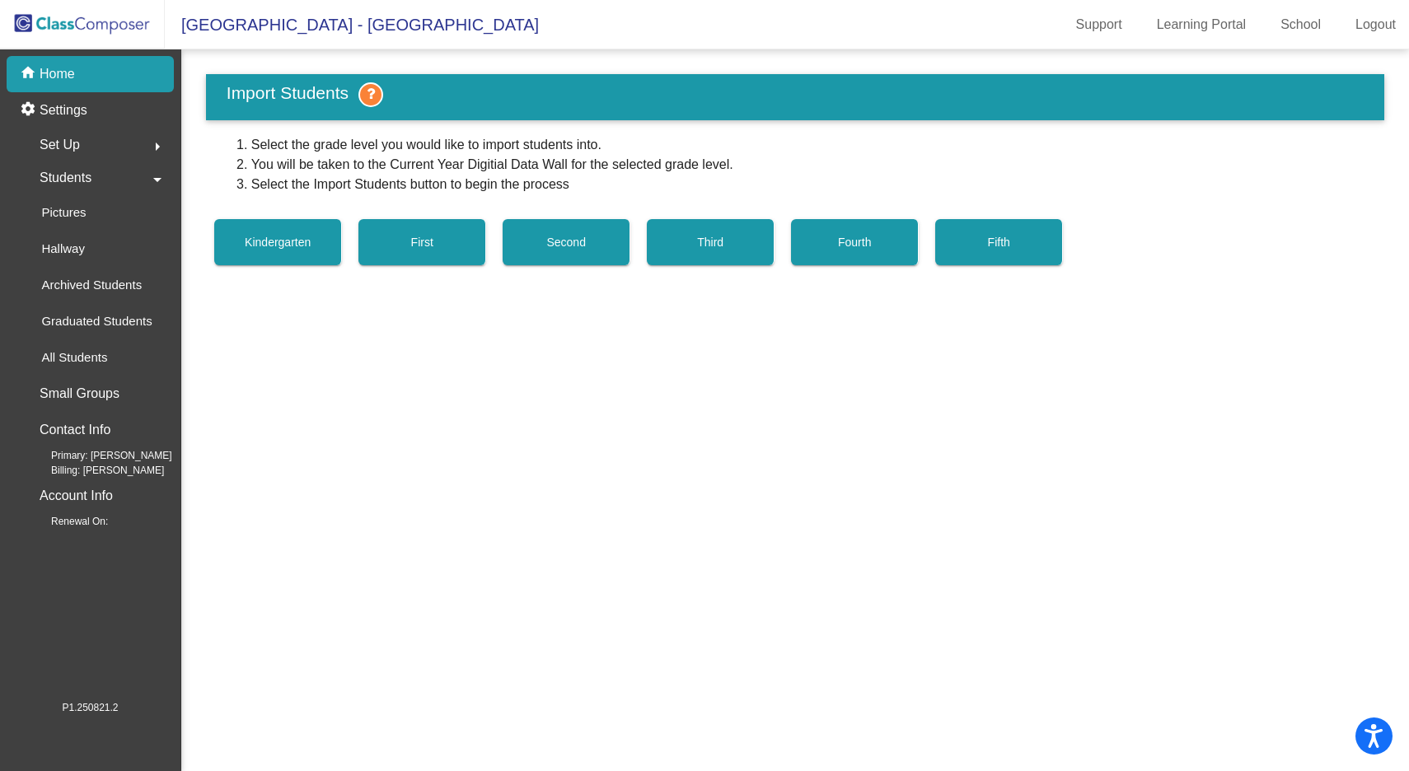
click at [99, 149] on div "Set Up arrow_right" at bounding box center [94, 145] width 157 height 33
click at [64, 289] on p "Classes" at bounding box center [63, 288] width 44 height 20
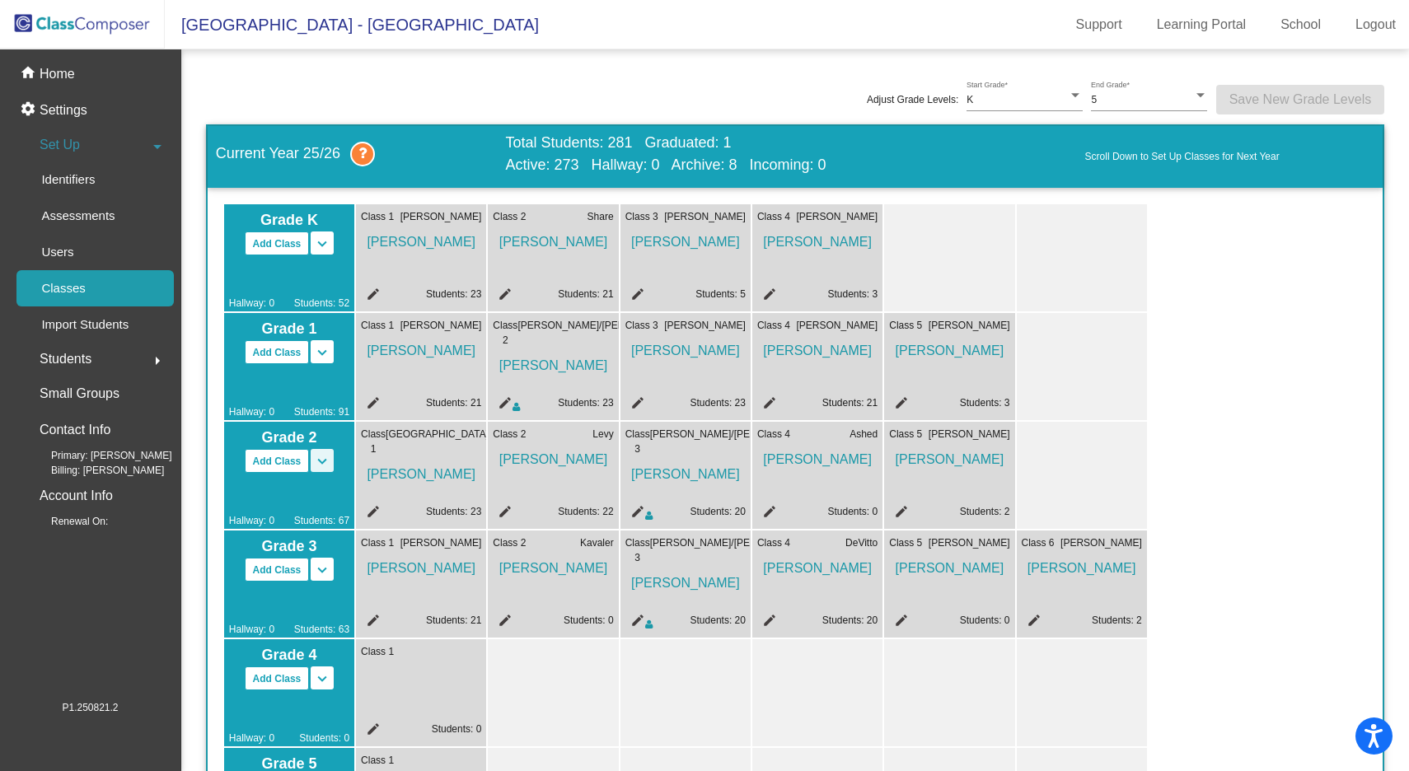
click at [325, 254] on mat-icon "keyboard_arrow_down" at bounding box center [322, 244] width 20 height 20
click at [283, 479] on span "Split 2/3" at bounding box center [271, 478] width 42 height 13
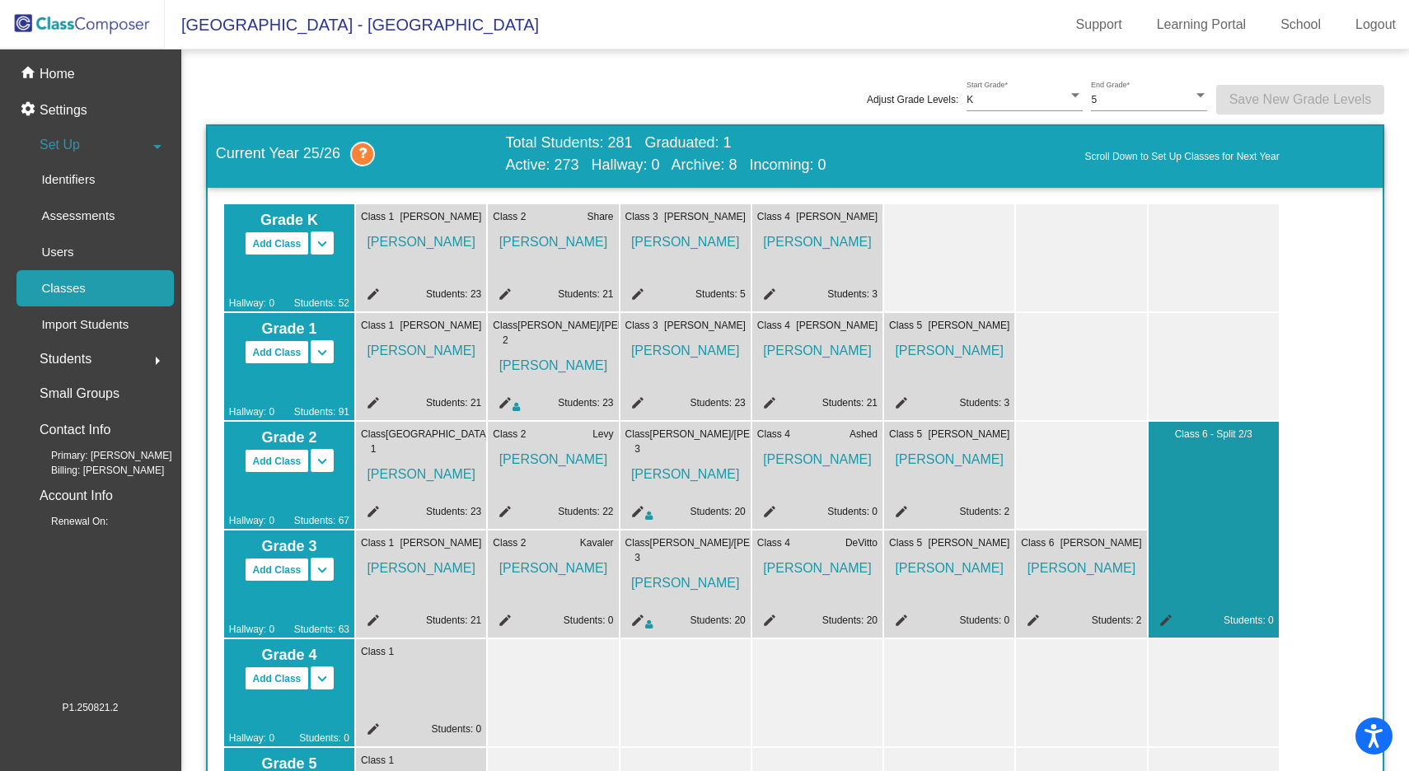
click at [318, 473] on div "Hallway: 0 Students: 67" at bounding box center [289, 500] width 120 height 55
click at [327, 254] on mat-icon "keyboard_arrow_down" at bounding box center [322, 244] width 20 height 20
click at [1170, 616] on mat-icon "edit" at bounding box center [1163, 623] width 20 height 20
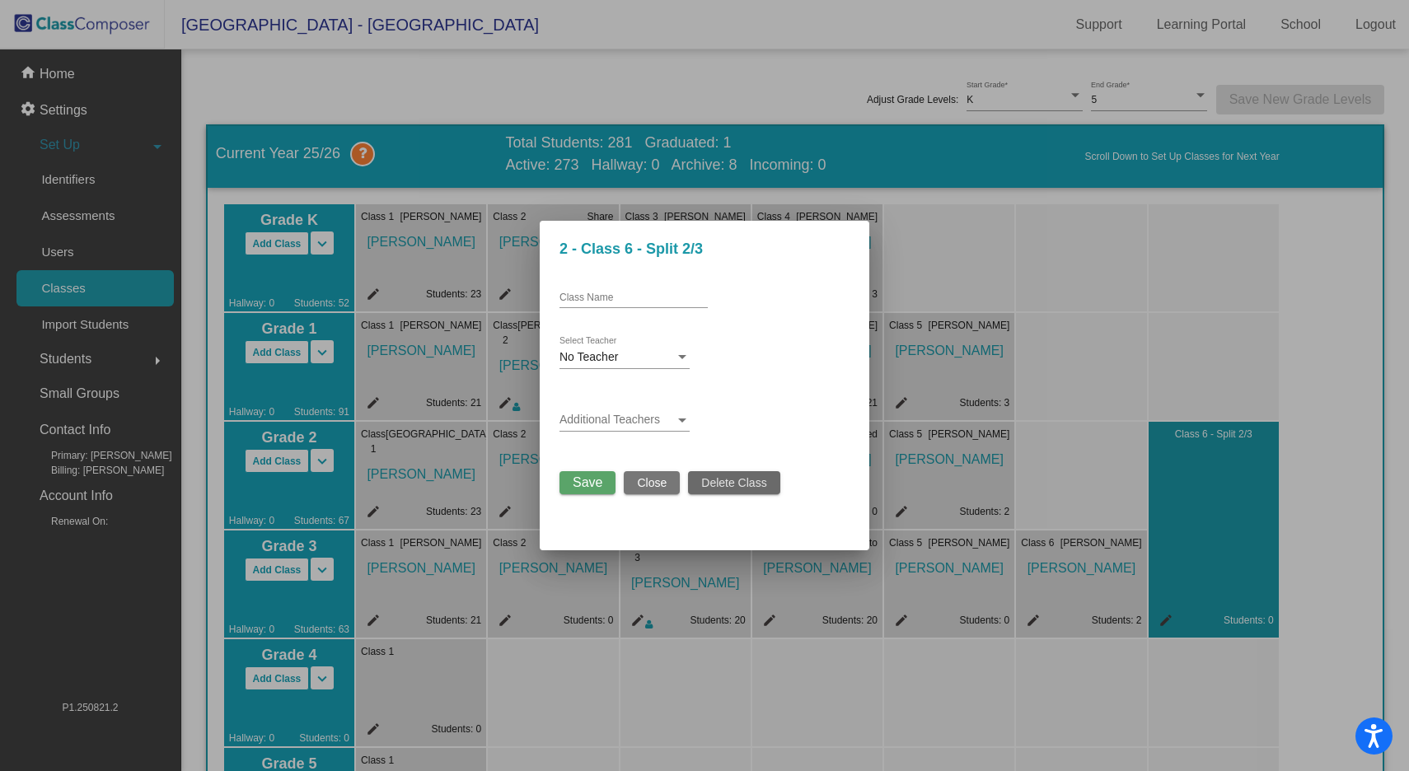
click at [715, 477] on span "Delete Class" at bounding box center [733, 482] width 65 height 13
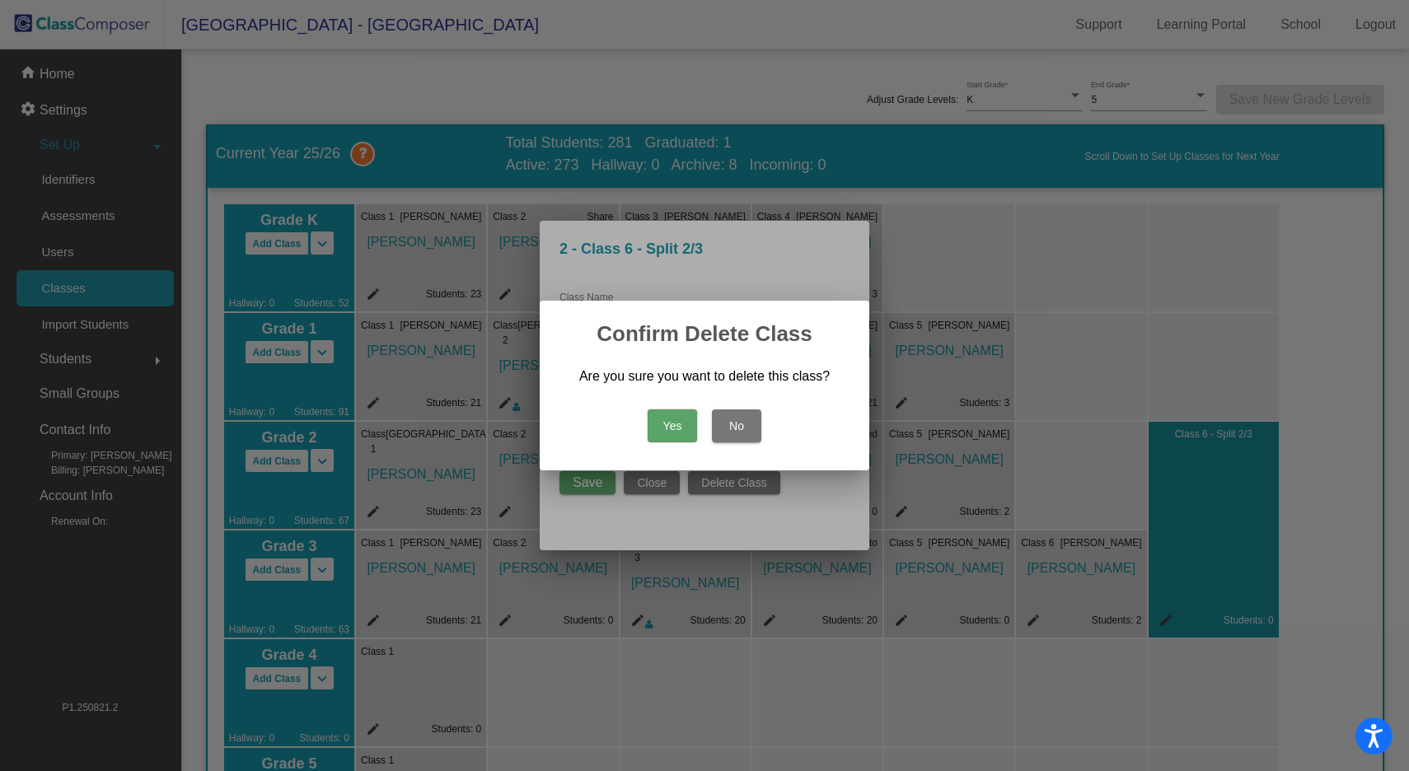
click at [671, 431] on button "Yes" at bounding box center [672, 425] width 49 height 33
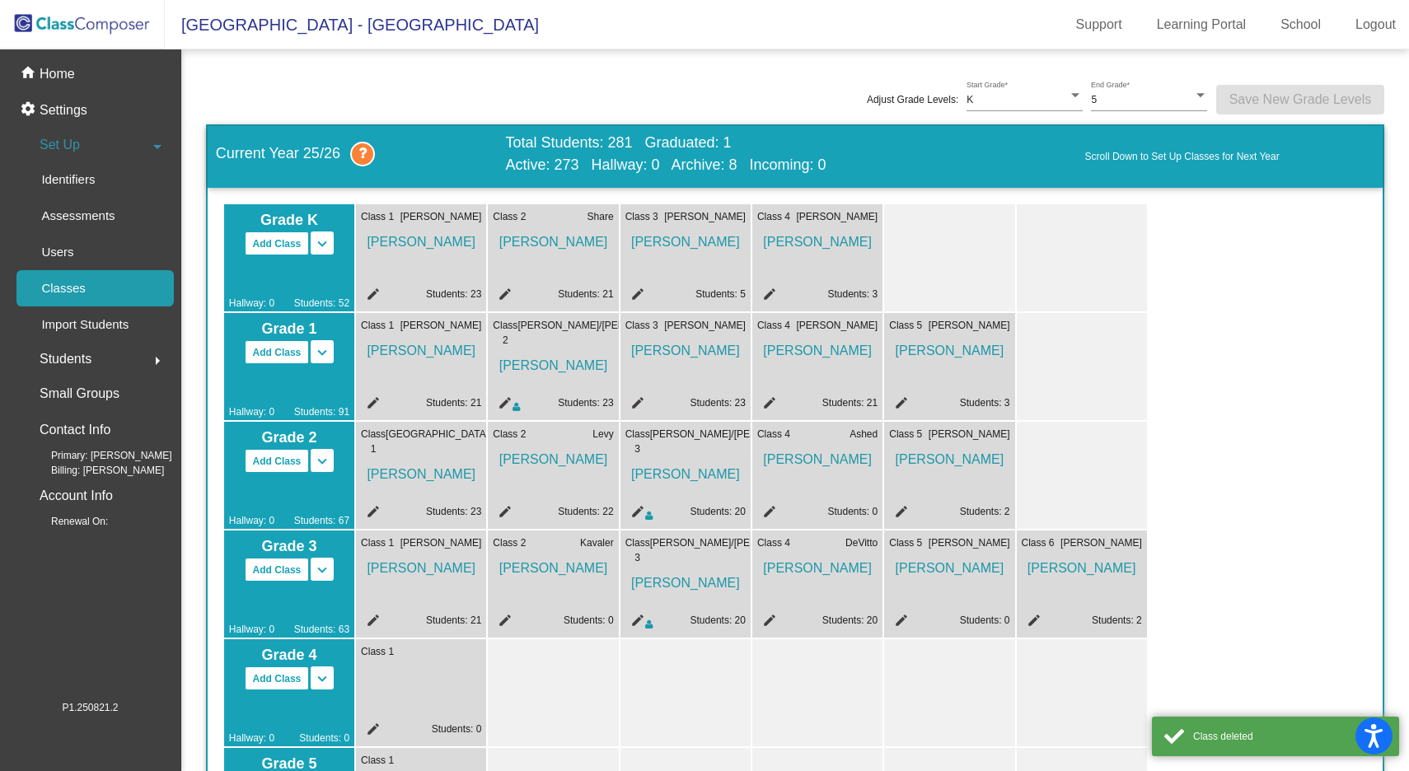
click at [560, 460] on span "[PERSON_NAME]" at bounding box center [553, 456] width 120 height 28
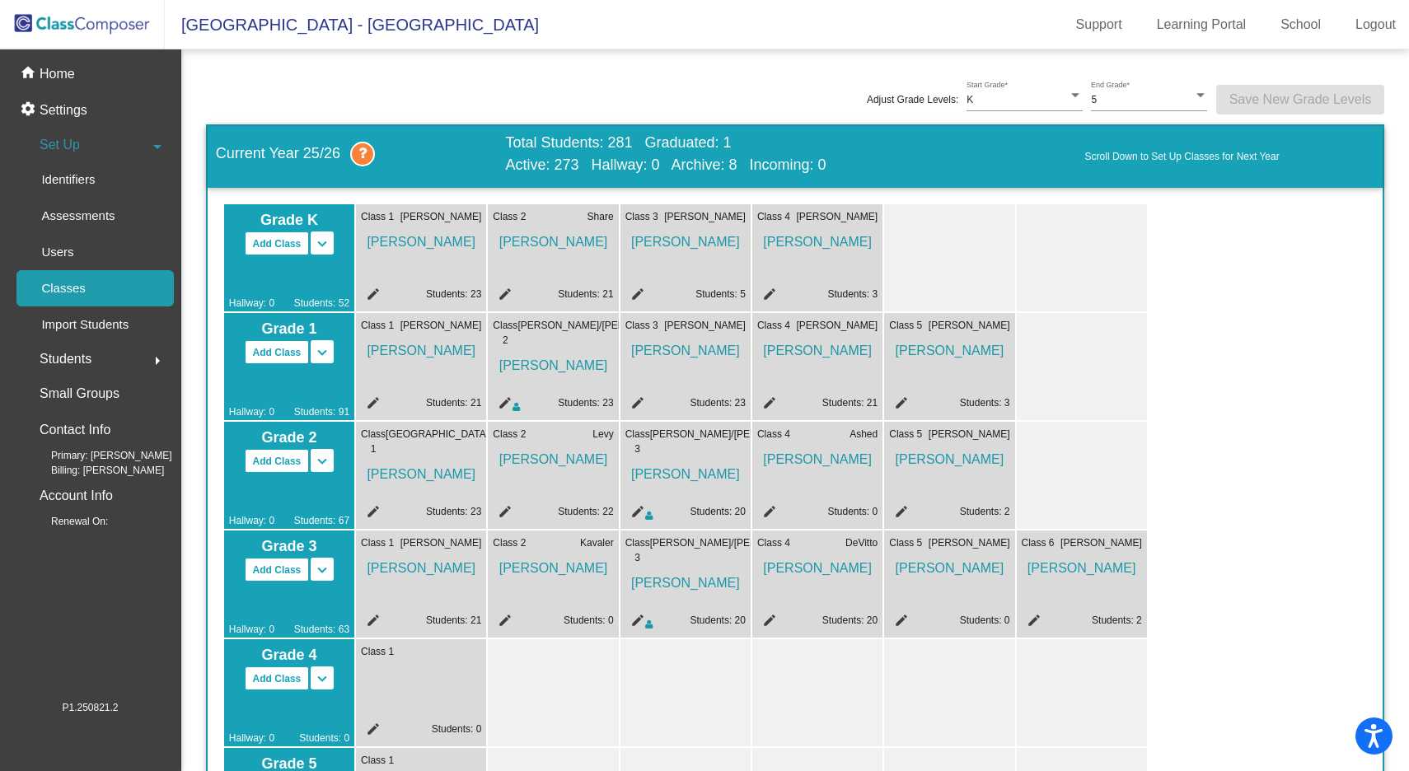
click at [834, 507] on link "Students: 0" at bounding box center [853, 512] width 50 height 12
click at [764, 507] on mat-icon "edit" at bounding box center [767, 514] width 20 height 20
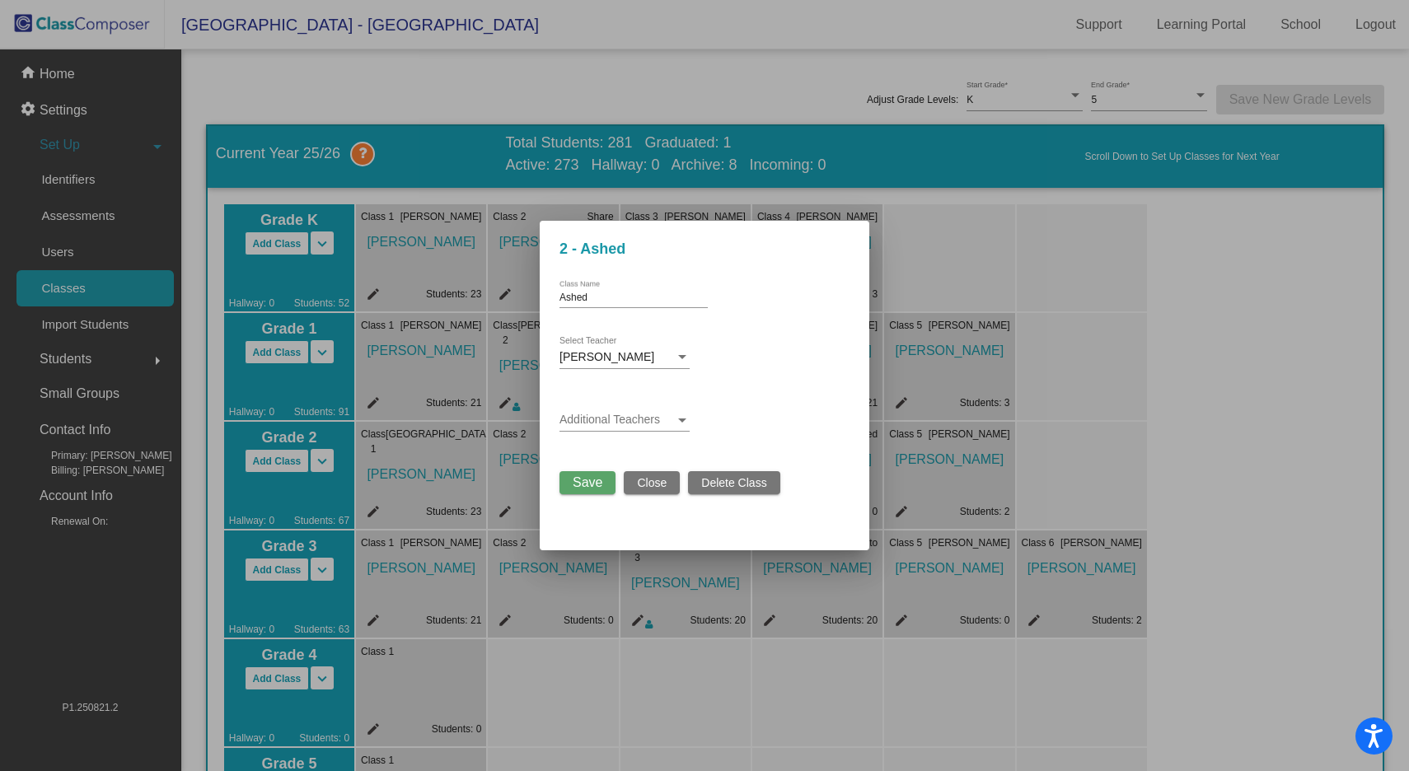
click at [653, 480] on span "Close" at bounding box center [652, 482] width 30 height 13
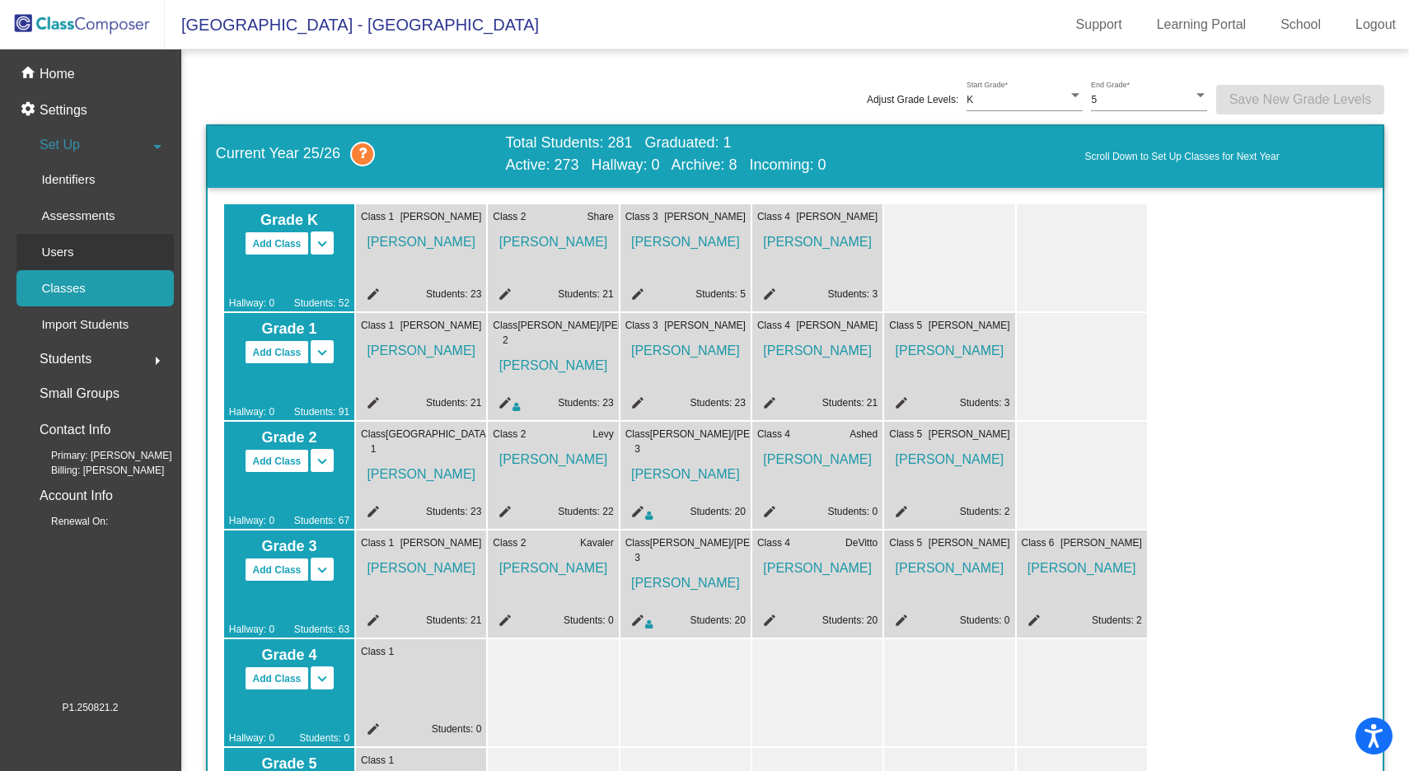
click at [69, 246] on p "Users" at bounding box center [57, 252] width 32 height 20
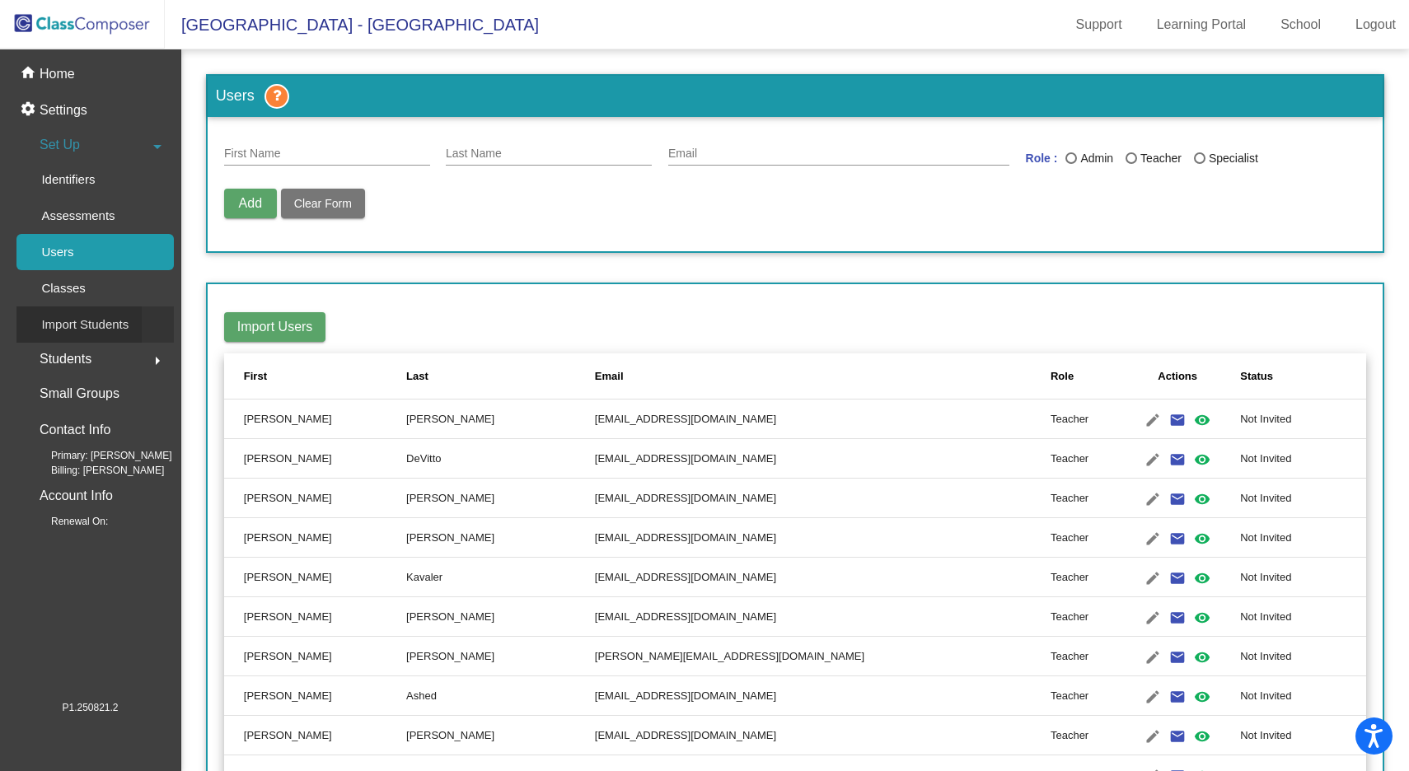
click at [72, 326] on p "Import Students" at bounding box center [84, 325] width 87 height 20
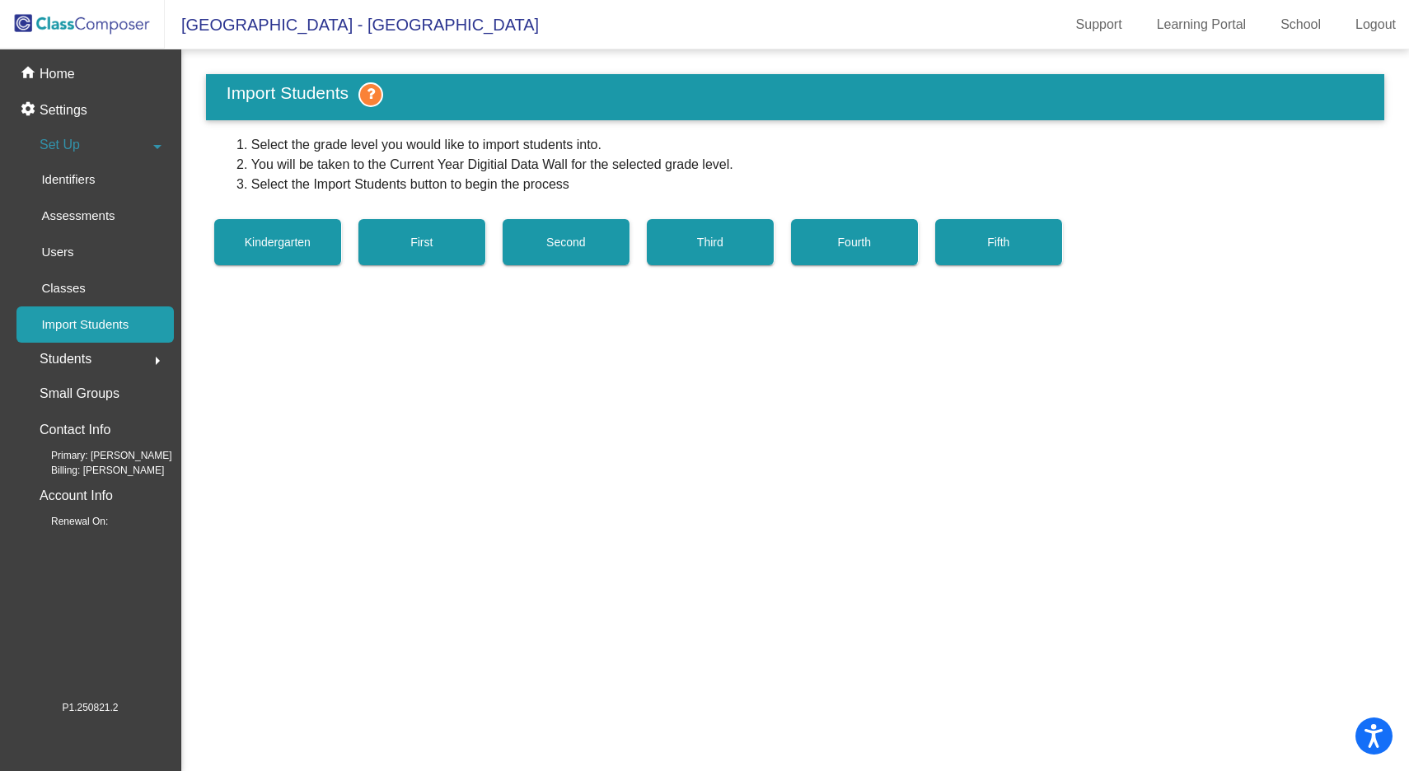
click at [73, 368] on span "Students" at bounding box center [66, 359] width 52 height 23
click at [84, 344] on div "All Students" at bounding box center [68, 357] width 104 height 36
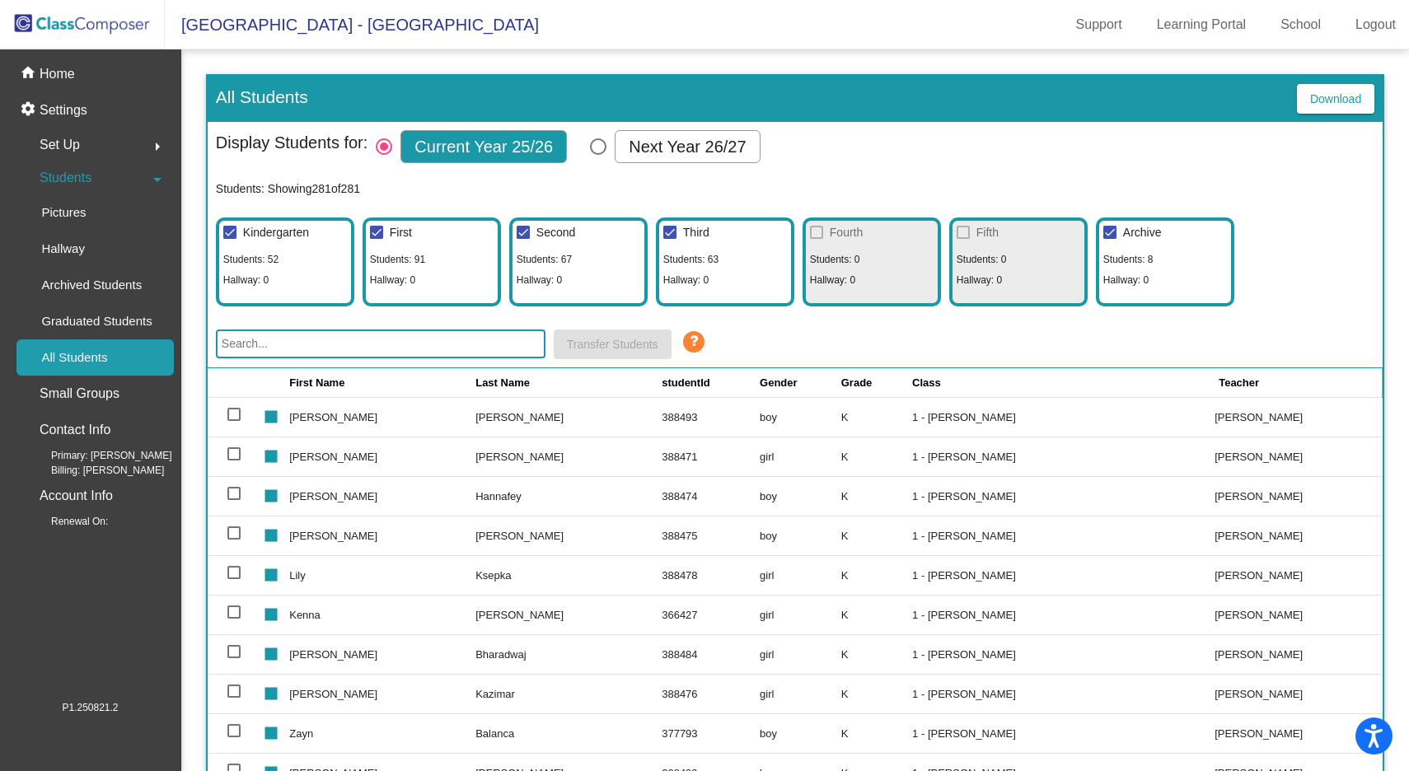
click at [106, 144] on div "Set Up arrow_right" at bounding box center [94, 145] width 157 height 33
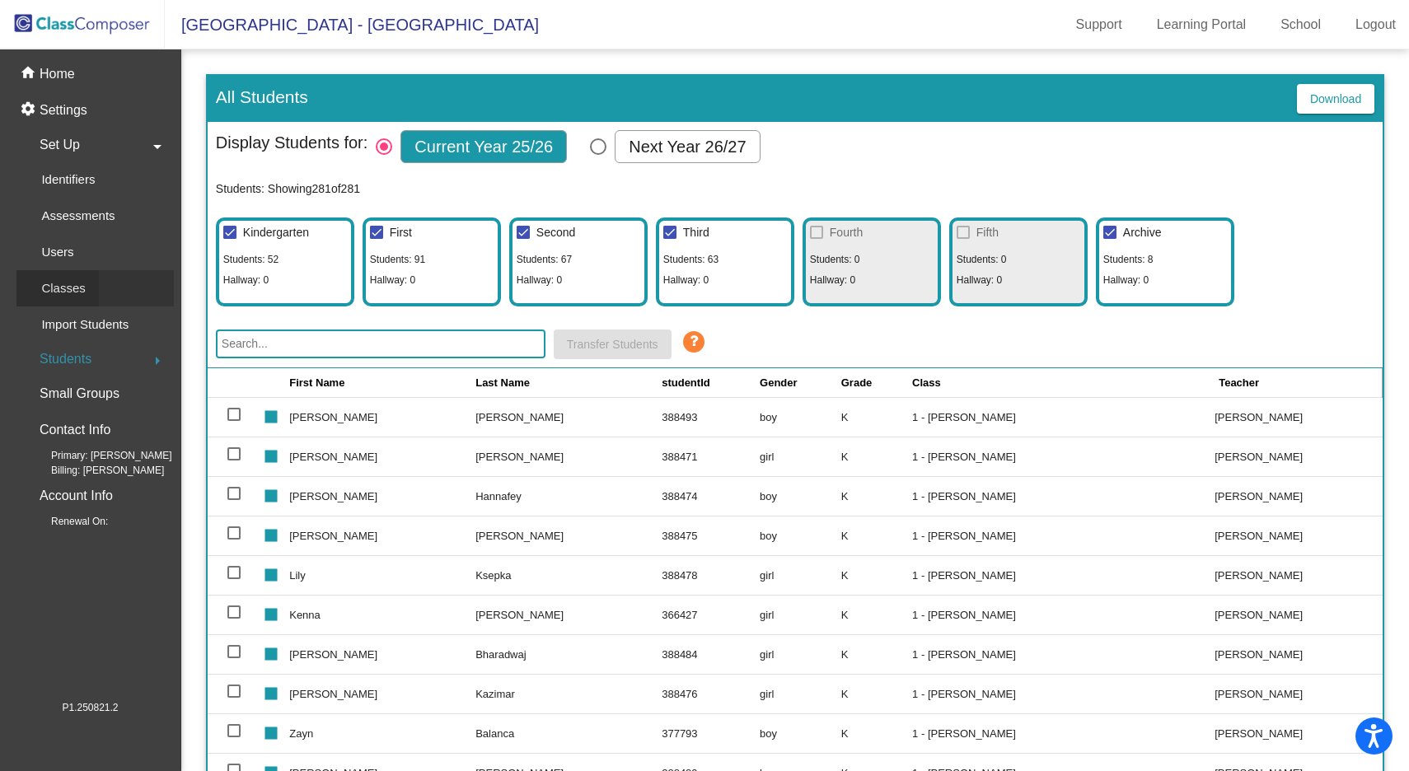
click at [72, 296] on p "Classes" at bounding box center [63, 288] width 44 height 20
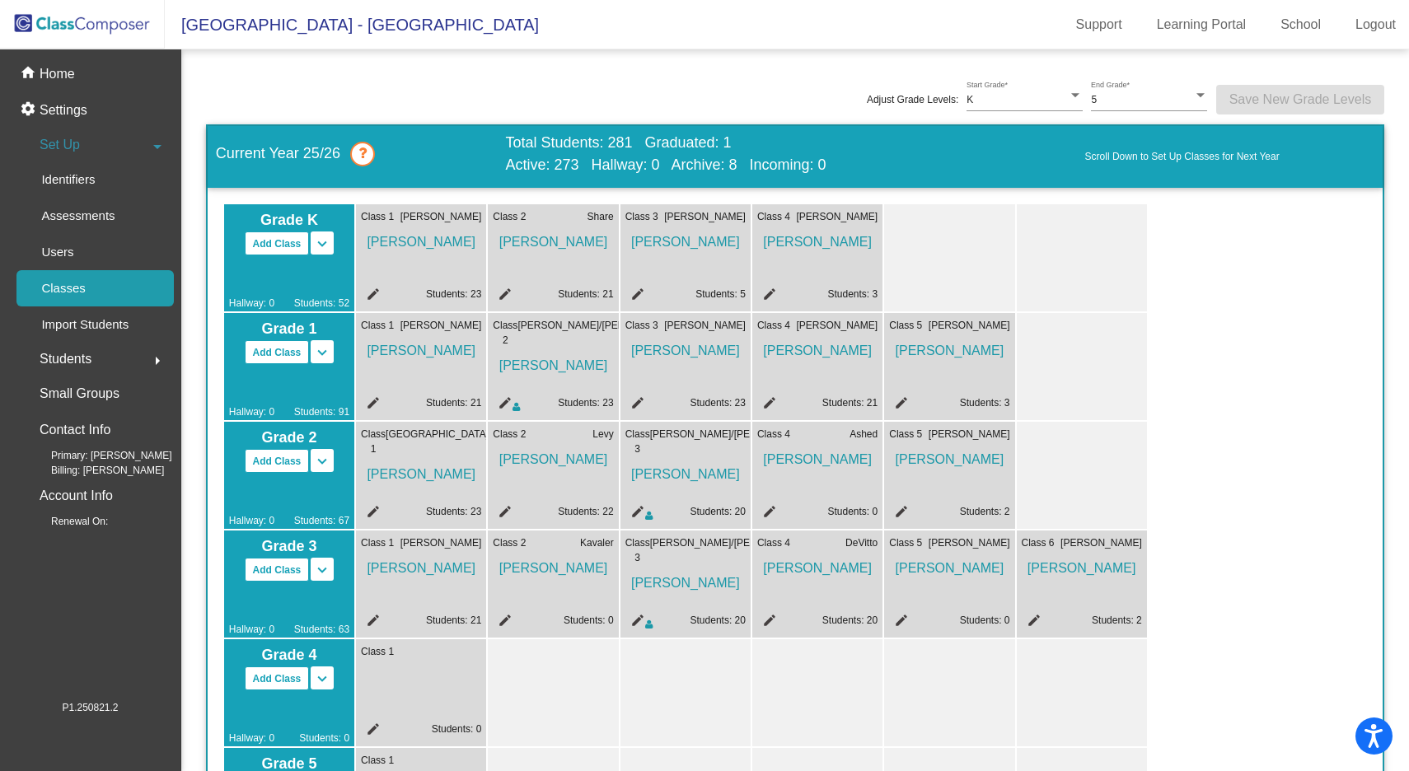
click at [370, 157] on icon at bounding box center [362, 154] width 25 height 25
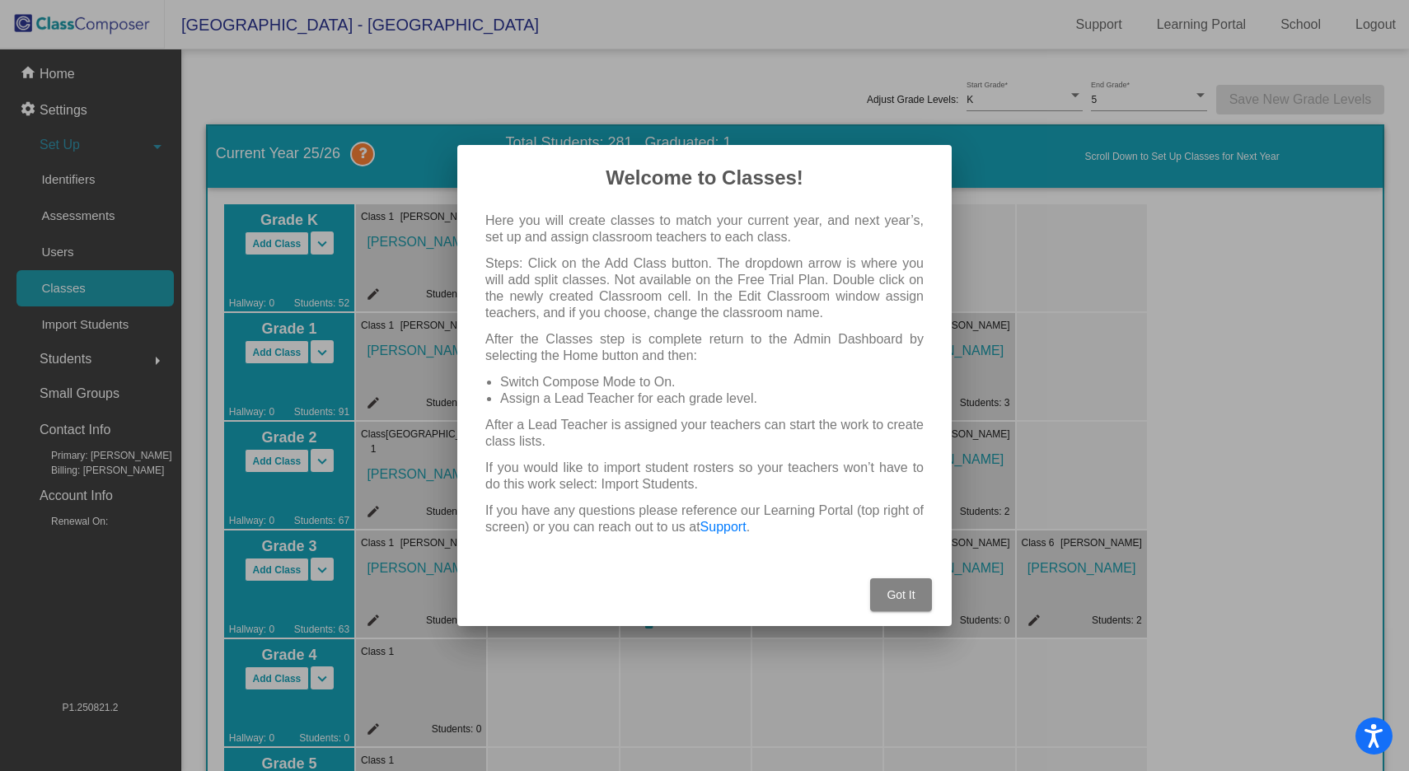
click at [905, 592] on span "Got It" at bounding box center [900, 594] width 28 height 13
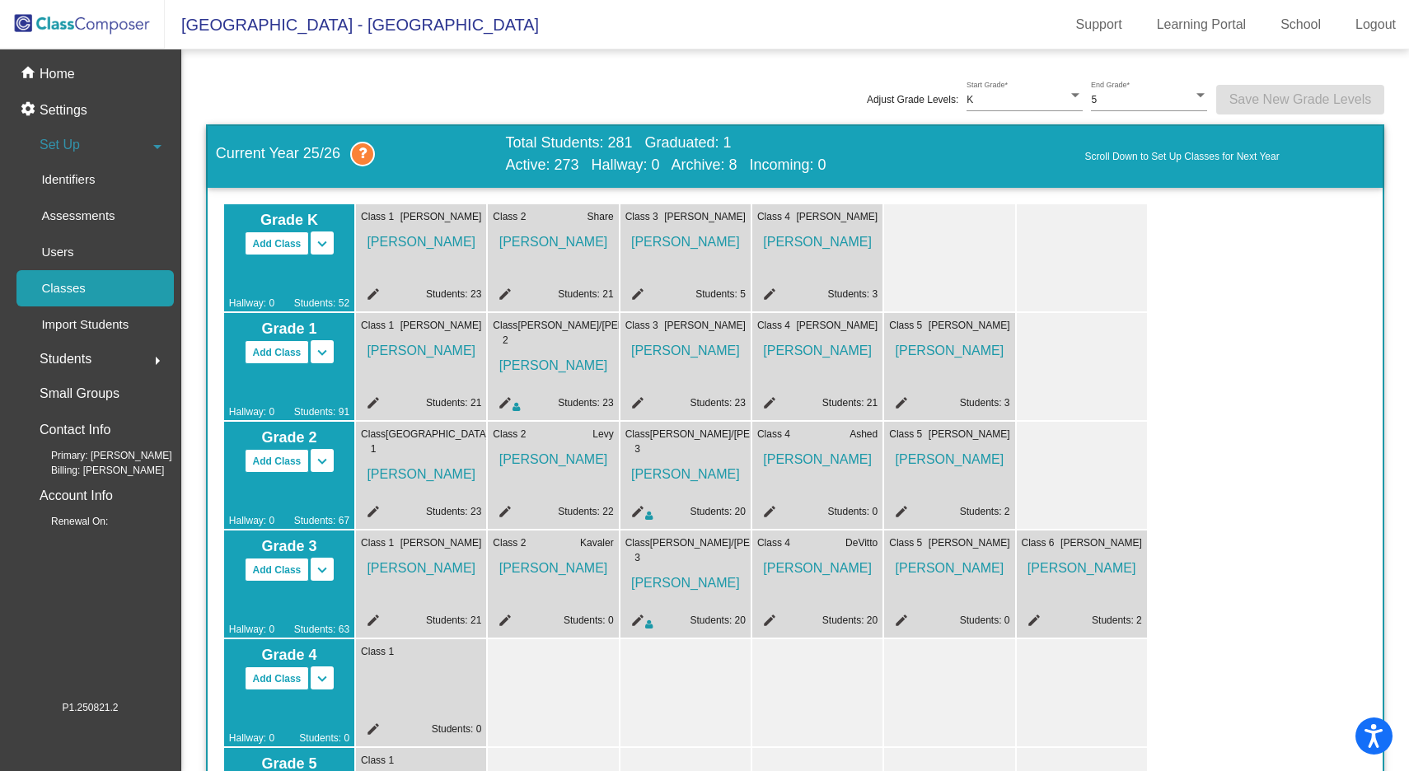
click at [507, 510] on mat-icon "edit" at bounding box center [503, 514] width 20 height 20
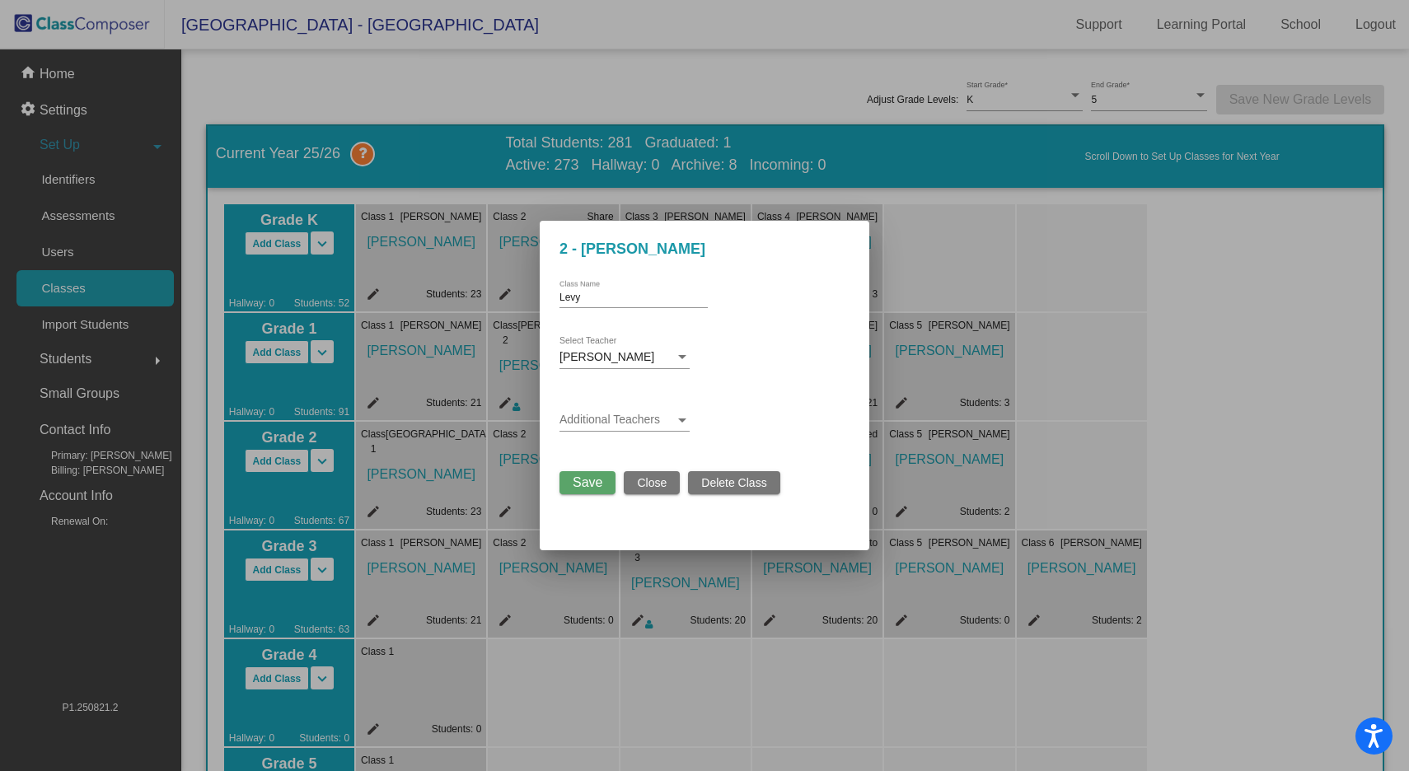
click at [597, 417] on span at bounding box center [616, 420] width 115 height 13
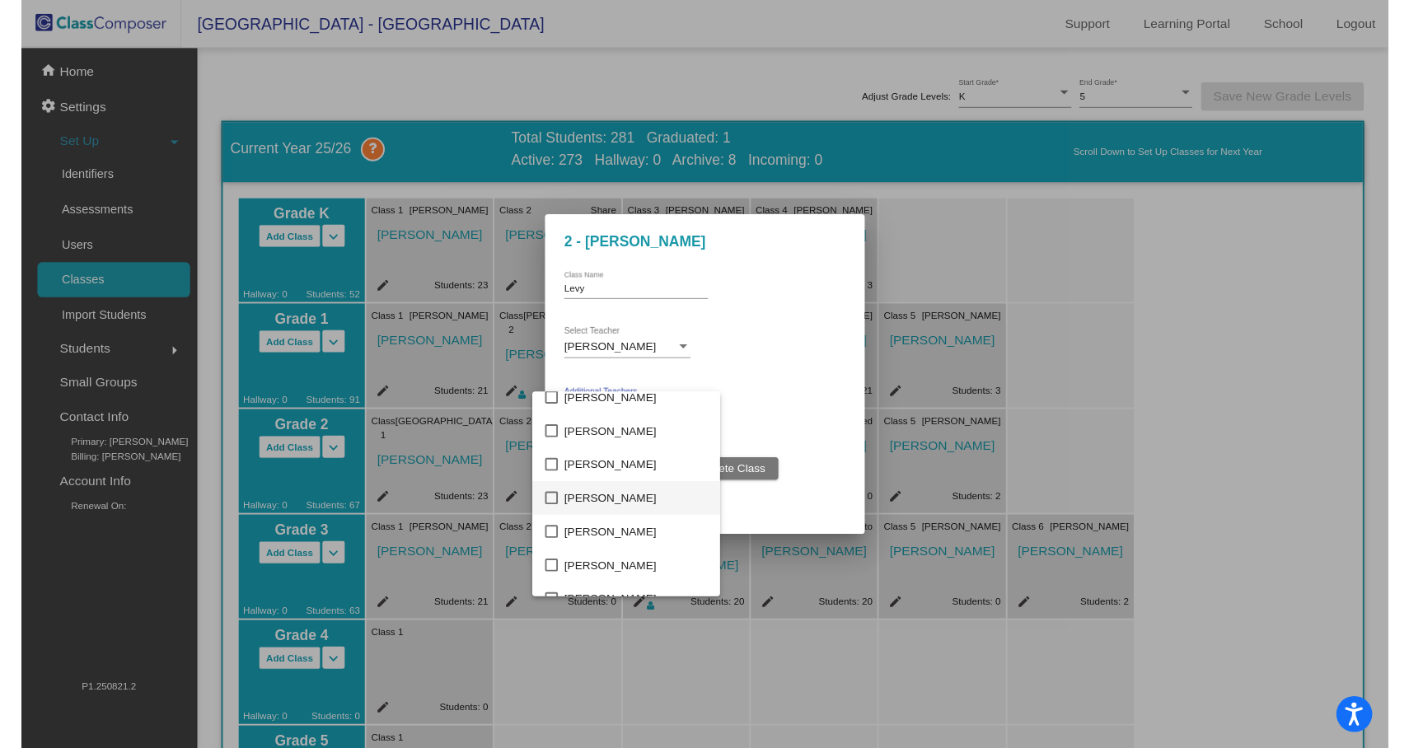
scroll to position [63, 0]
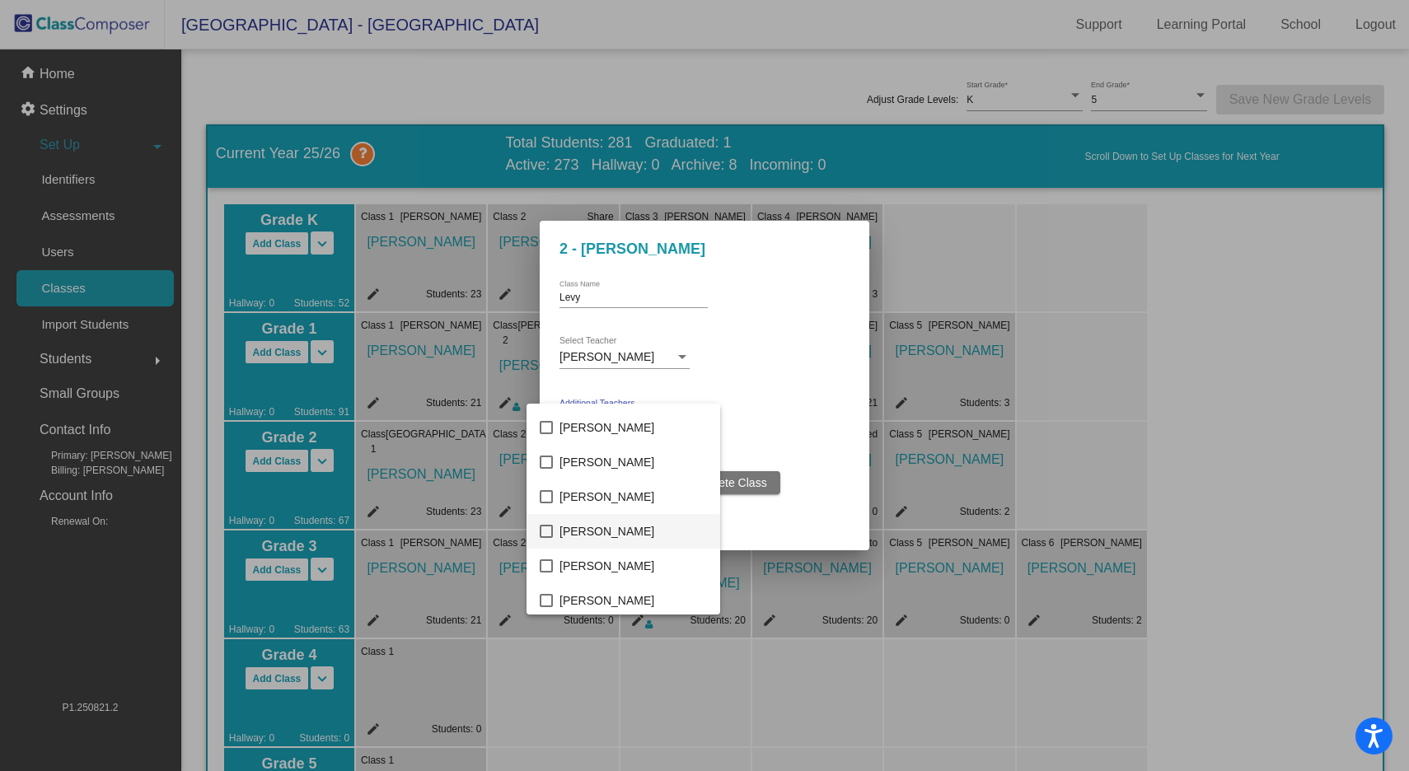
click at [545, 534] on mat-pseudo-checkbox at bounding box center [546, 531] width 13 height 13
click at [776, 392] on div at bounding box center [704, 385] width 1409 height 771
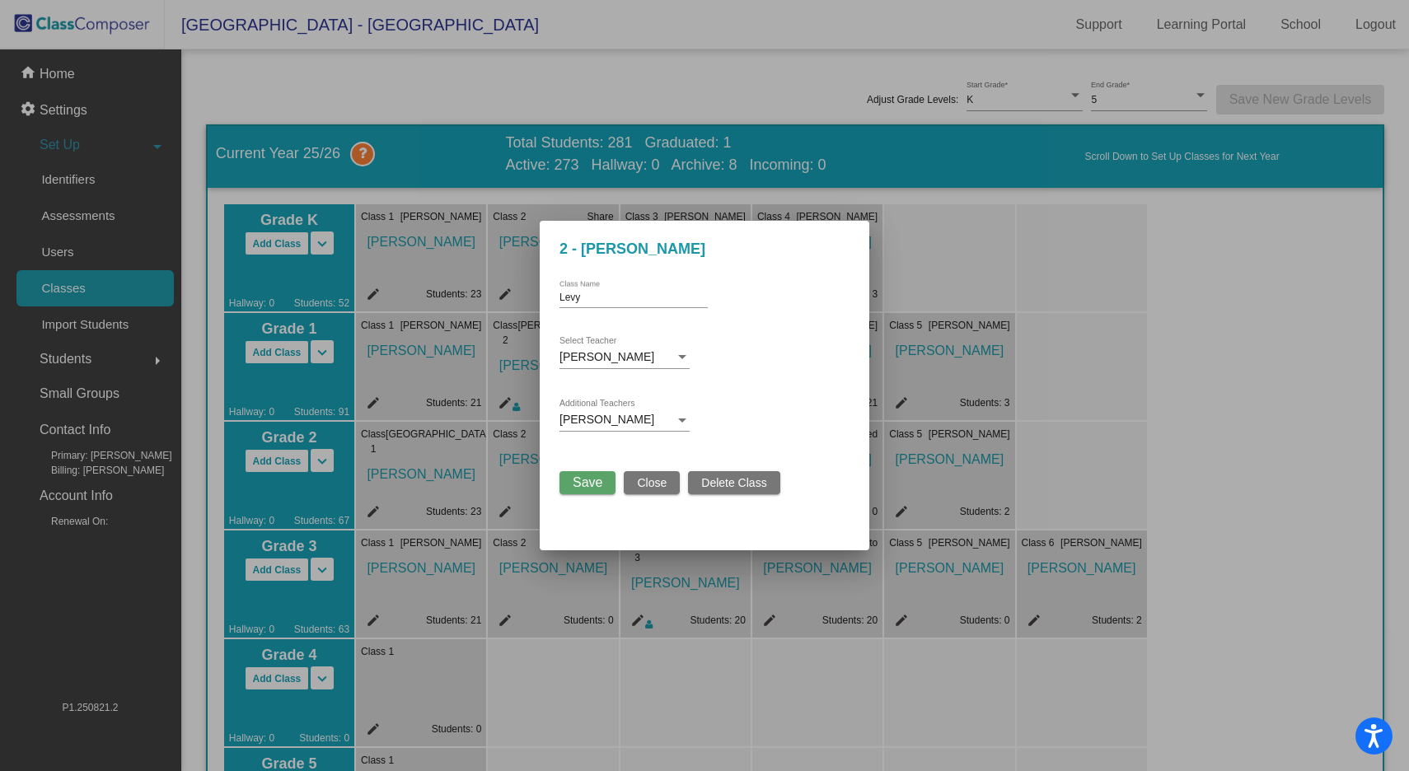
click at [596, 492] on button "Save" at bounding box center [587, 482] width 56 height 23
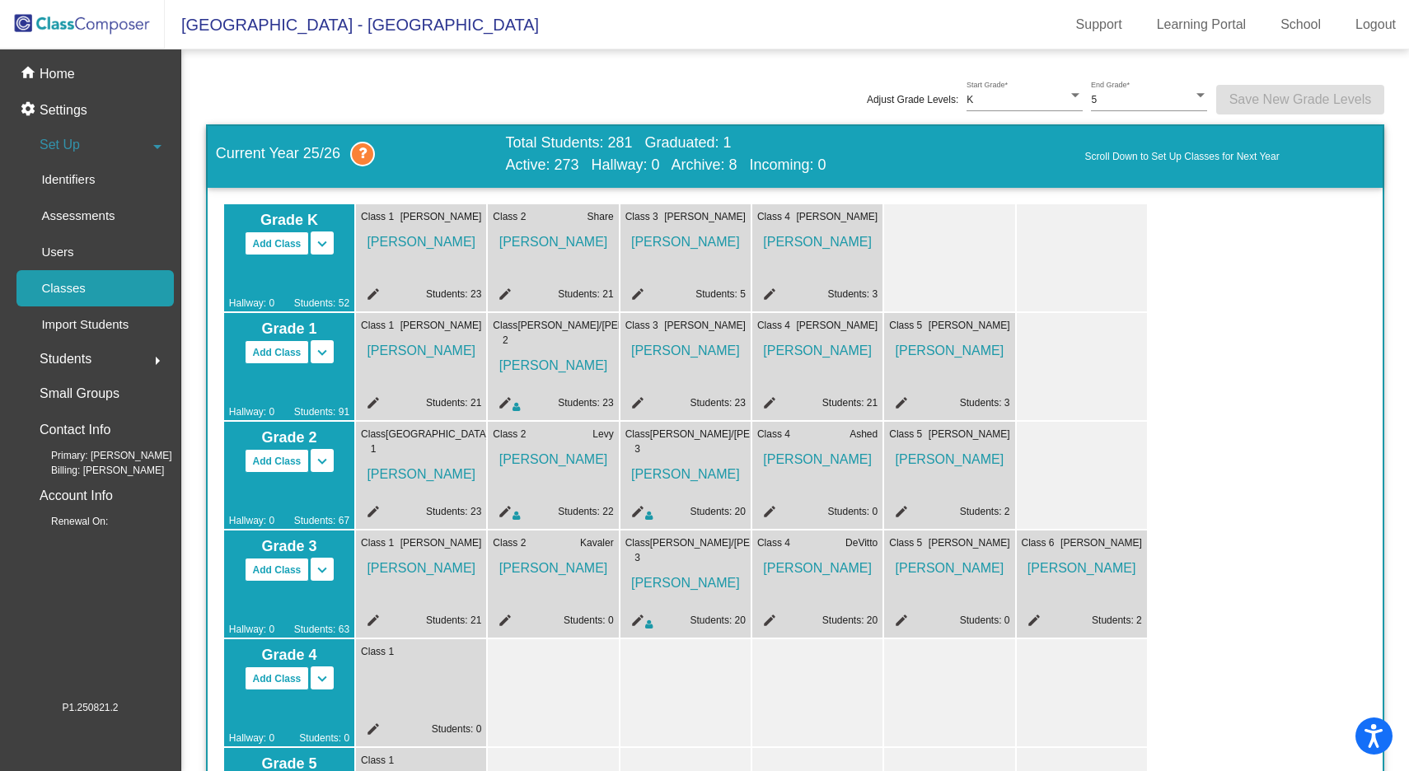
click at [767, 509] on mat-icon "edit" at bounding box center [767, 514] width 20 height 20
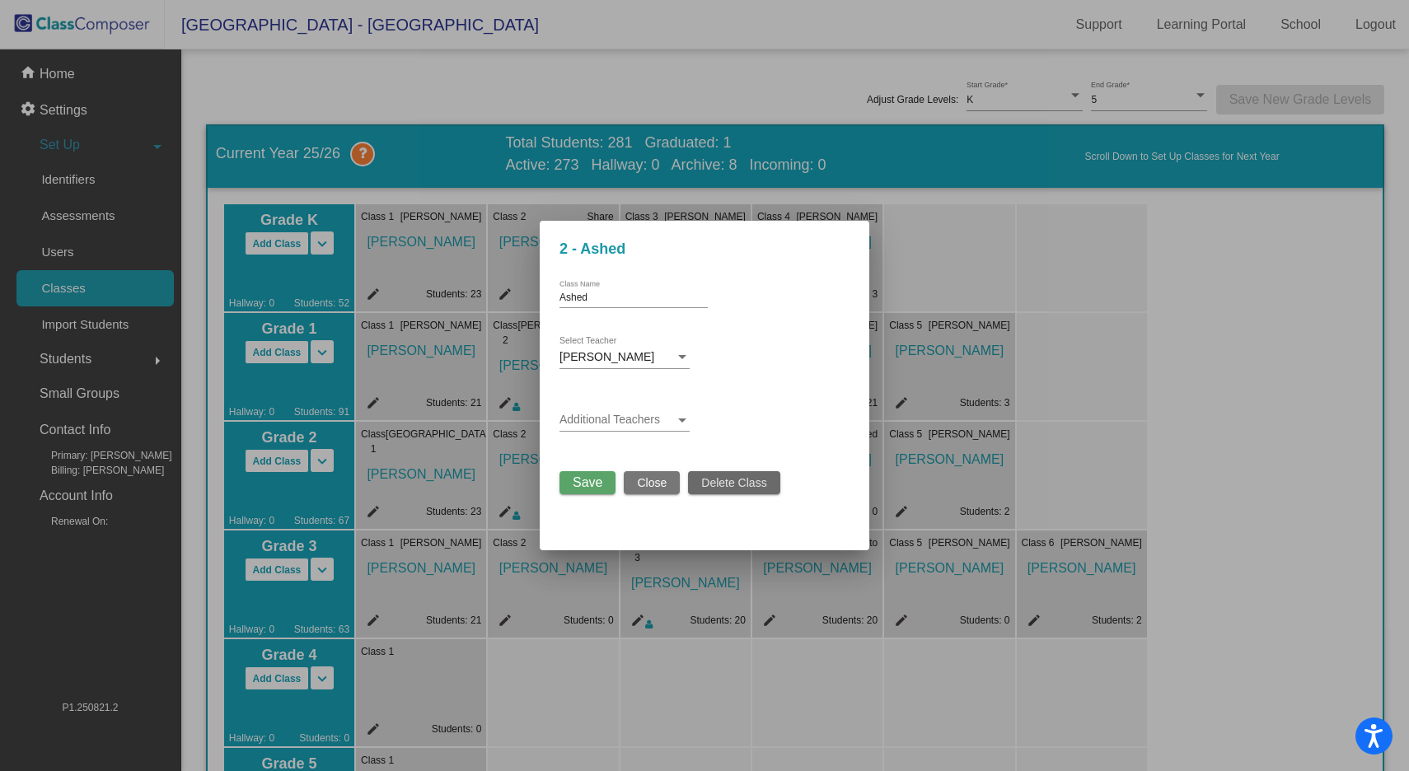
click at [747, 487] on span "Delete Class" at bounding box center [733, 482] width 65 height 13
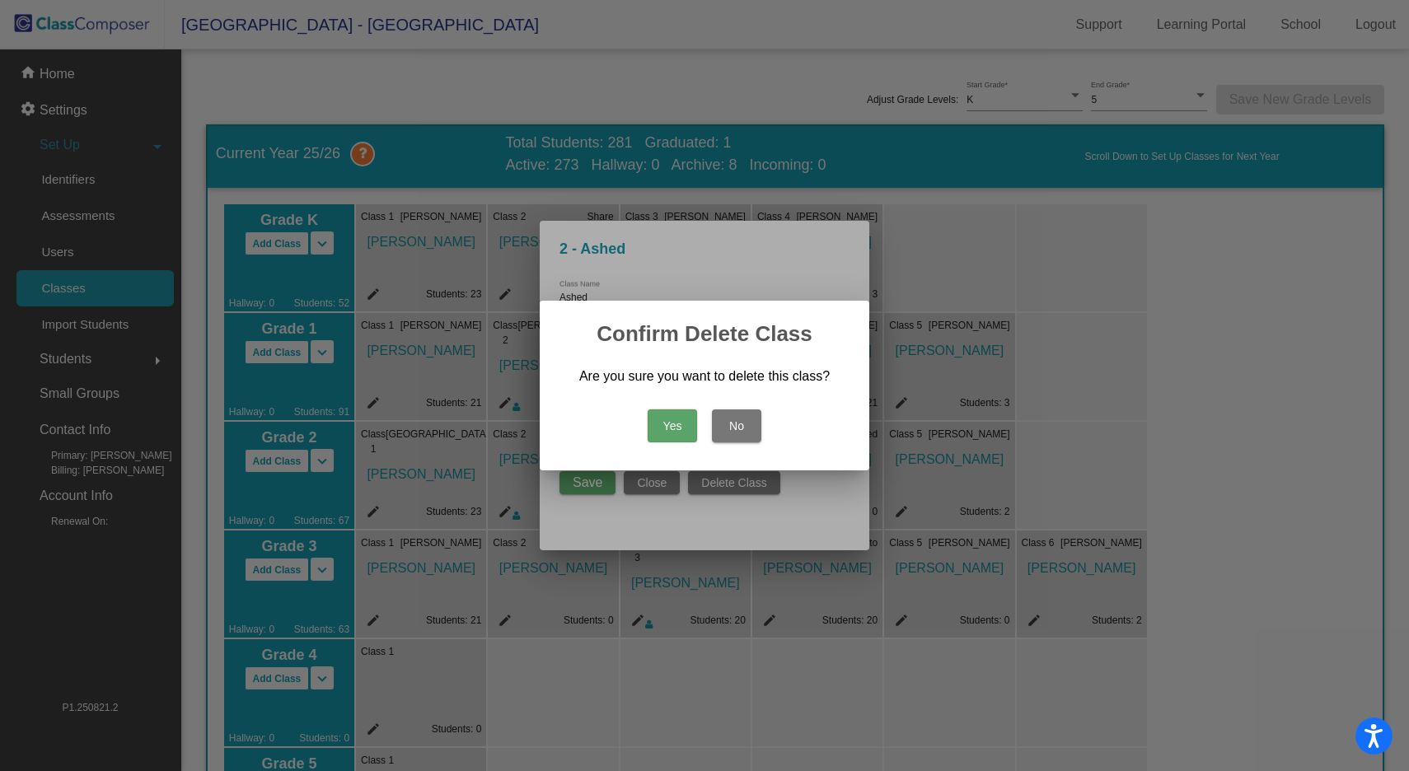
click at [685, 437] on button "Yes" at bounding box center [672, 425] width 49 height 33
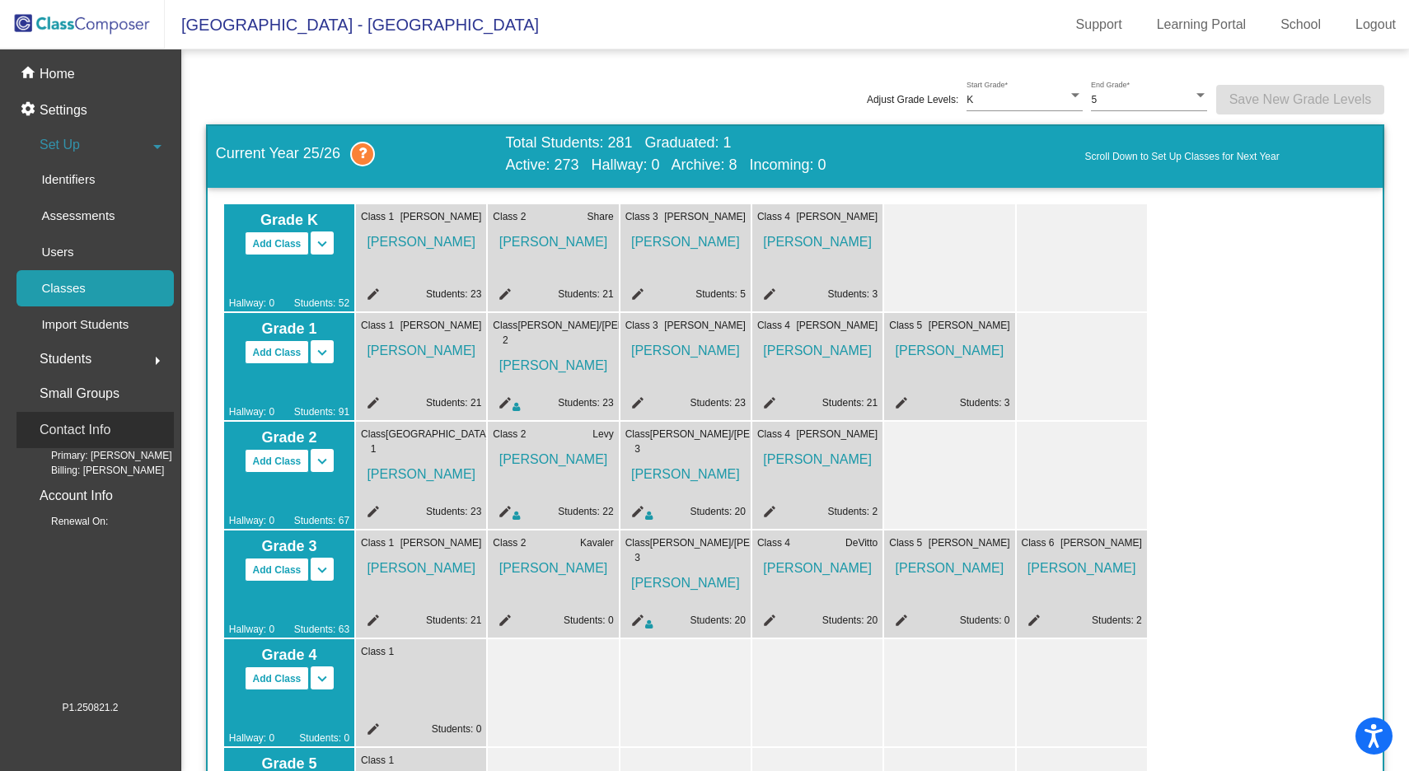
click at [91, 419] on p "Contact Info" at bounding box center [75, 430] width 71 height 23
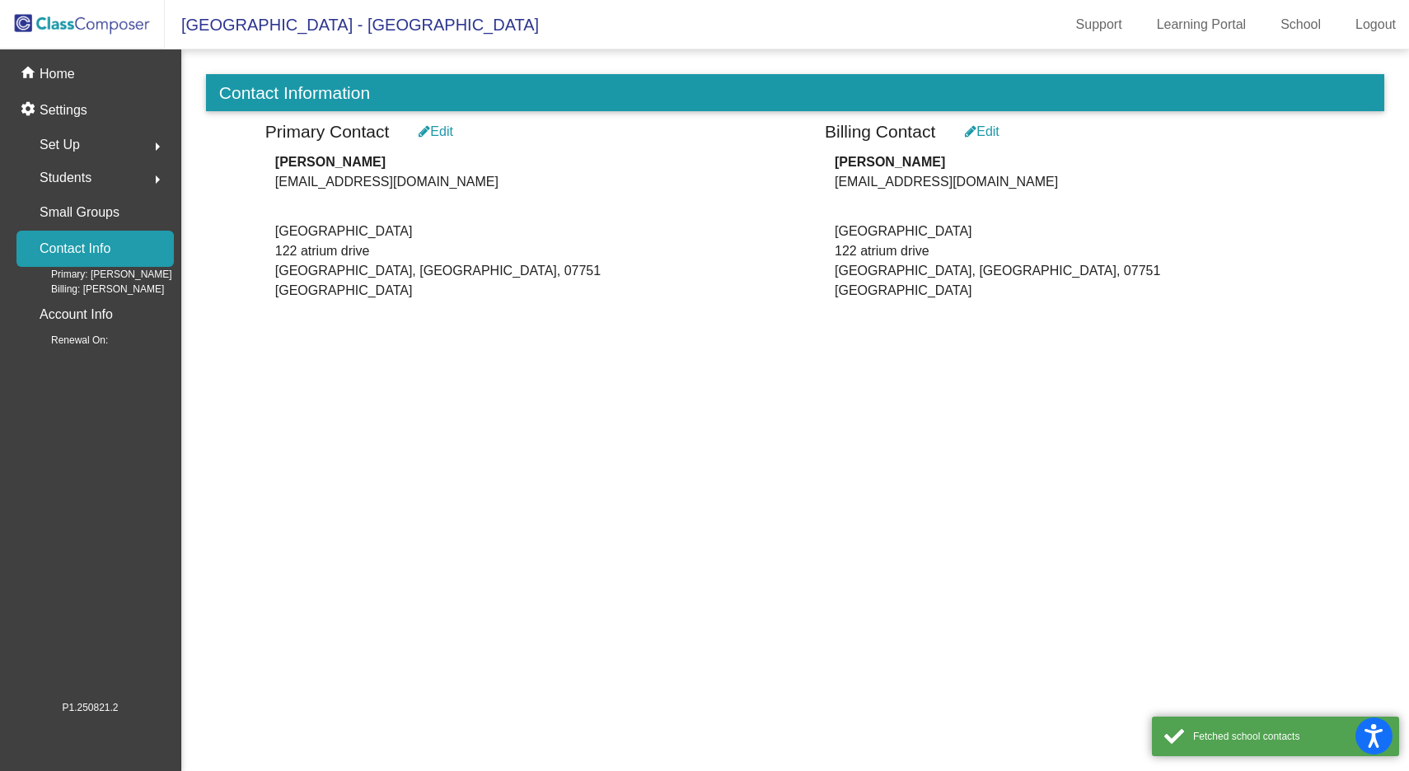
click at [70, 146] on span "Set Up" at bounding box center [60, 144] width 40 height 23
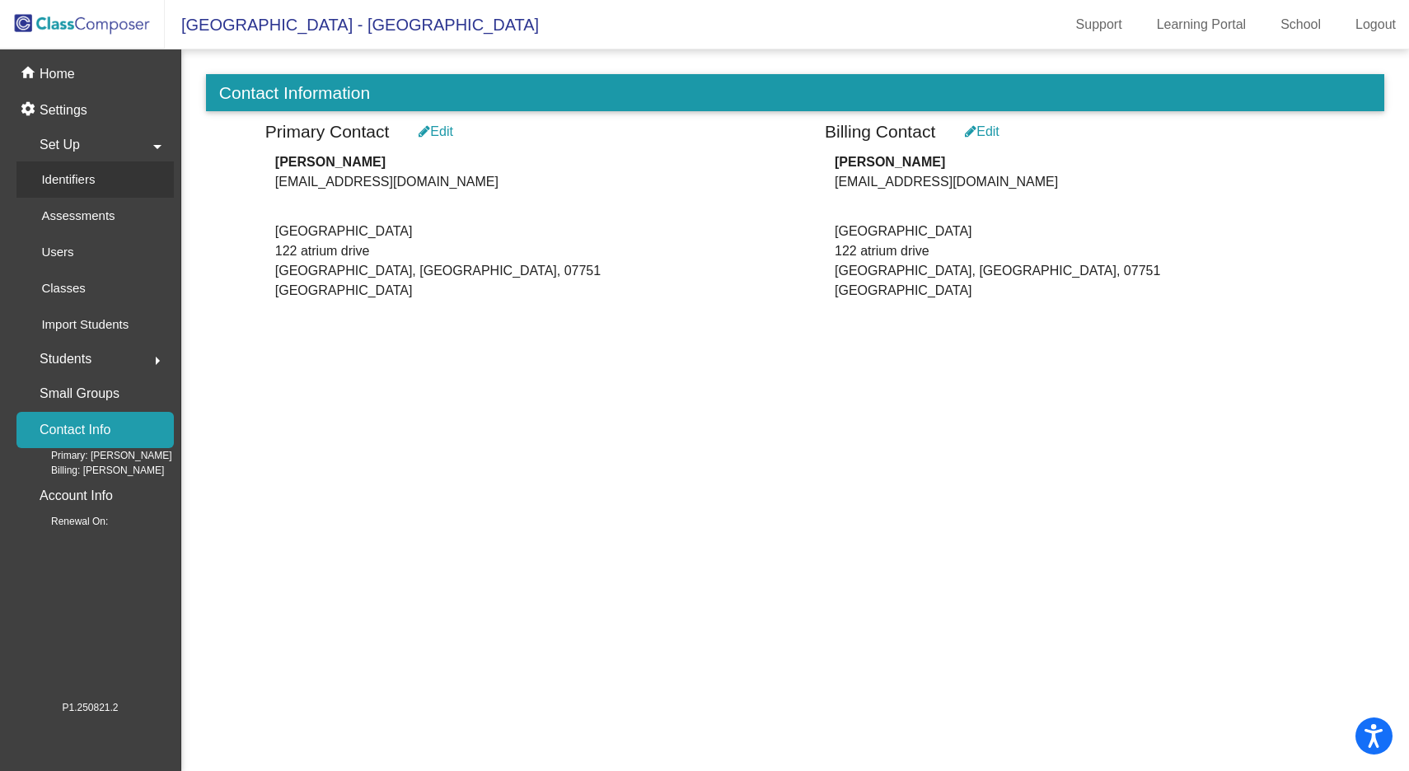
click at [75, 178] on p "Identifiers" at bounding box center [68, 180] width 54 height 20
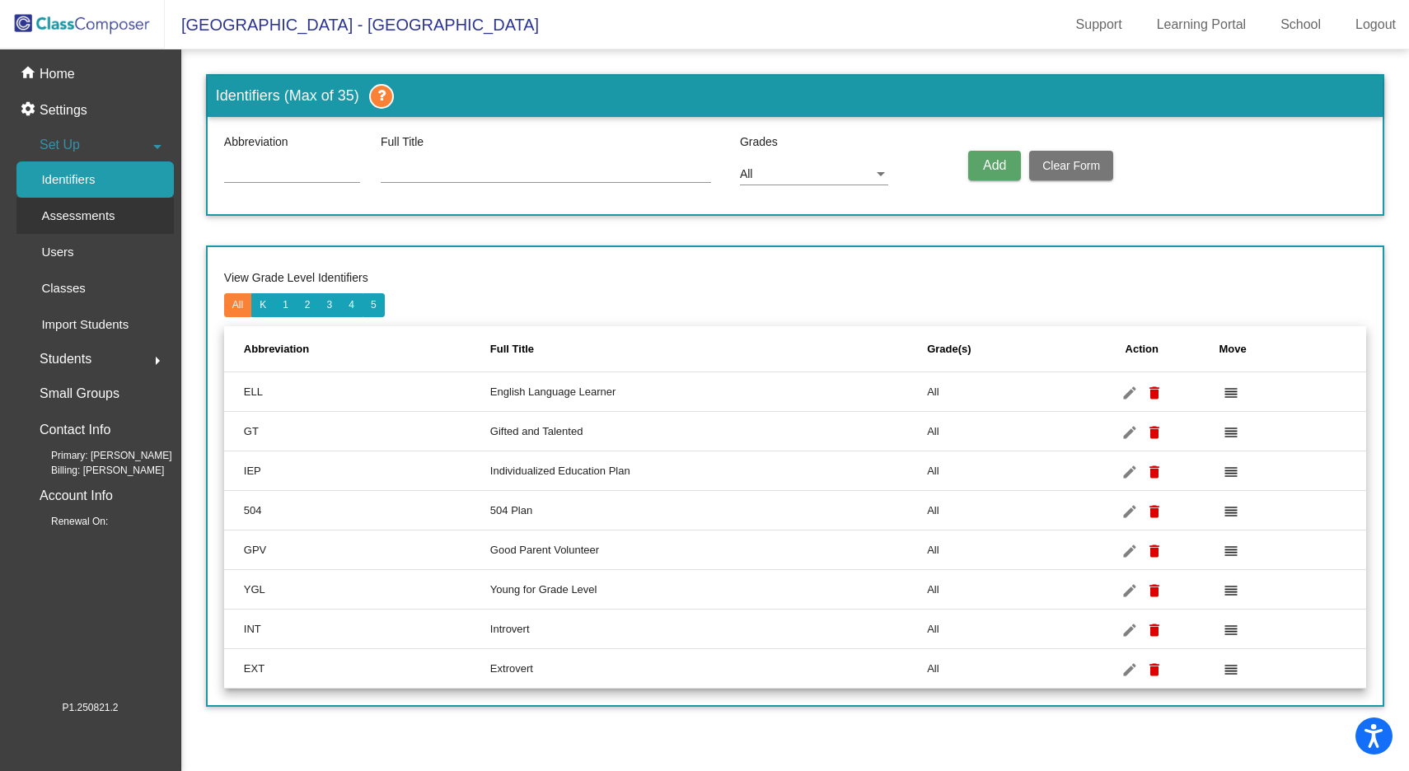
click at [80, 216] on p "Assessments" at bounding box center [77, 216] width 73 height 20
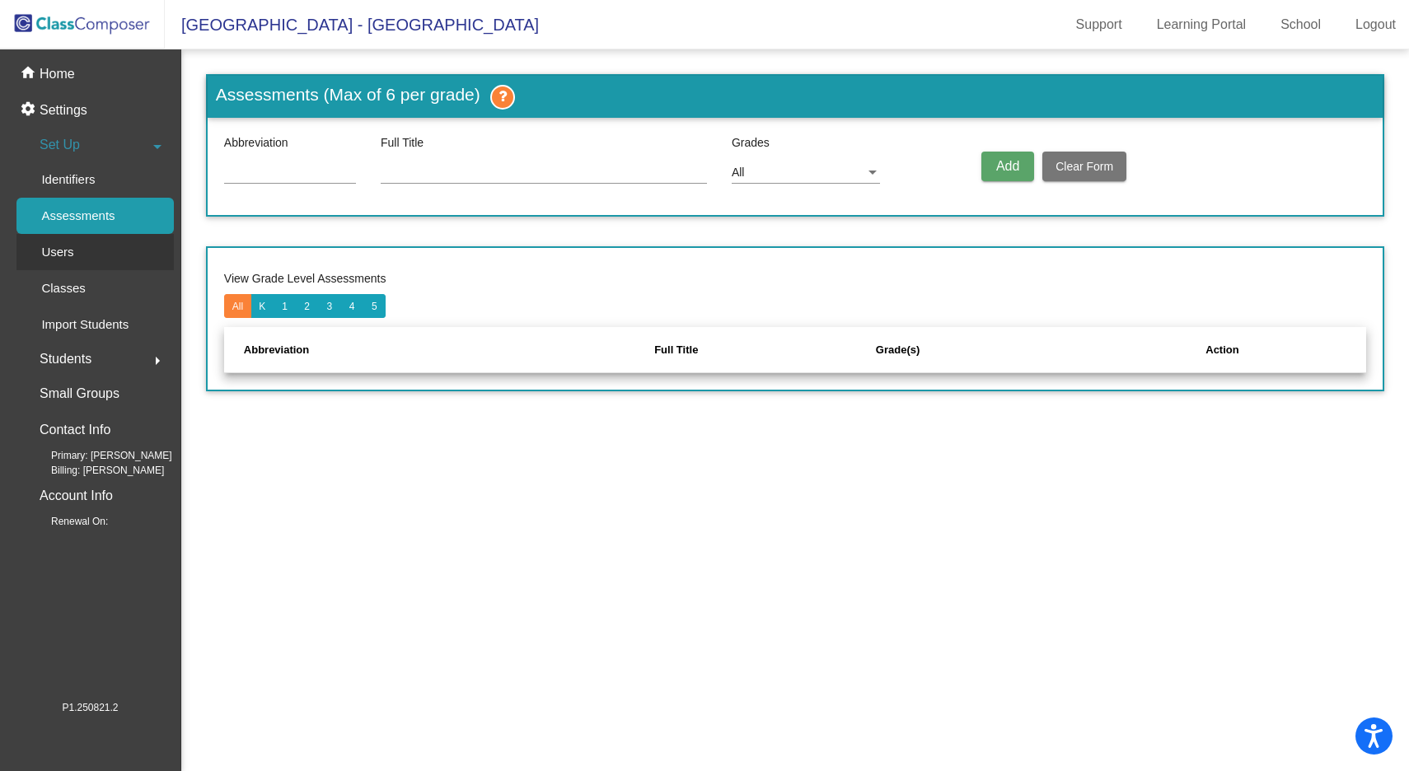
click at [75, 256] on div "Users" at bounding box center [51, 252] width 71 height 36
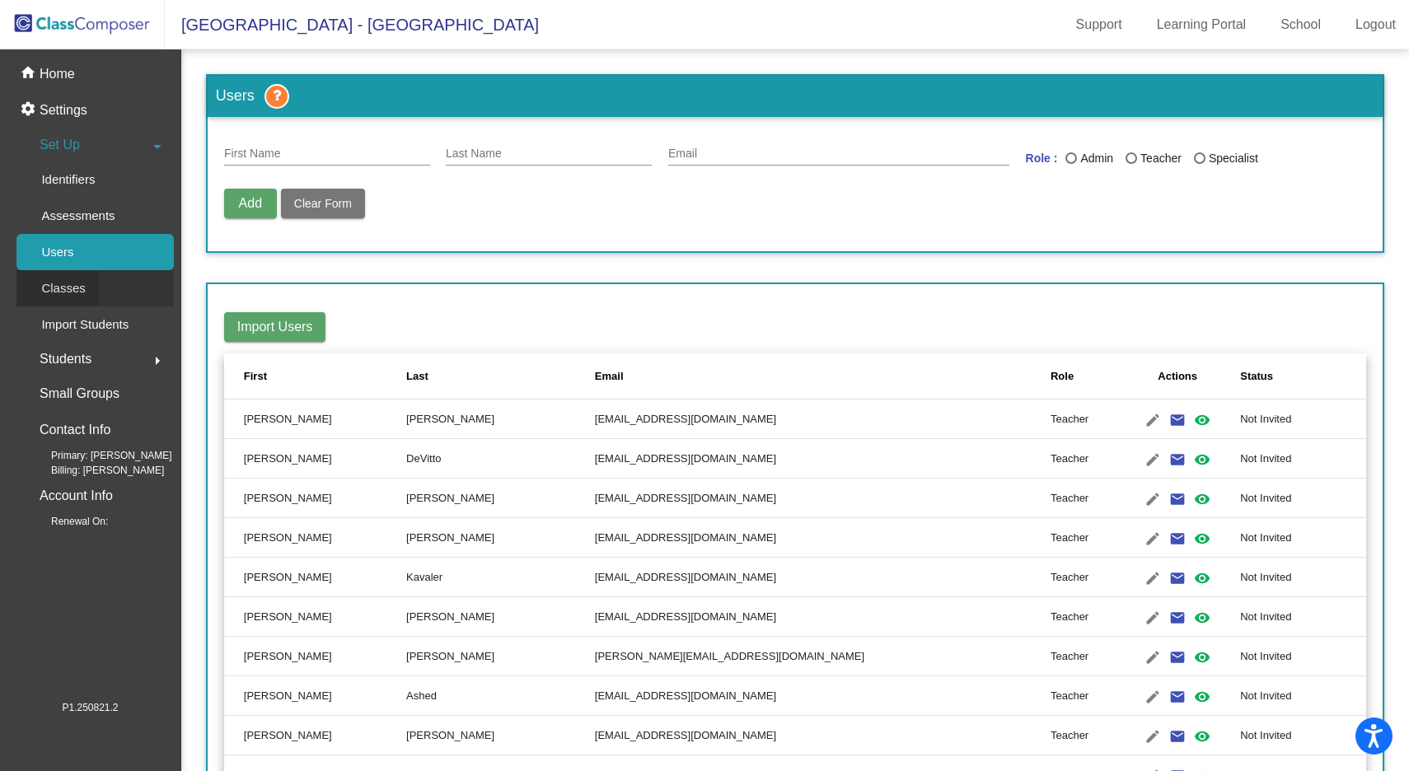
click at [73, 289] on p "Classes" at bounding box center [63, 288] width 44 height 20
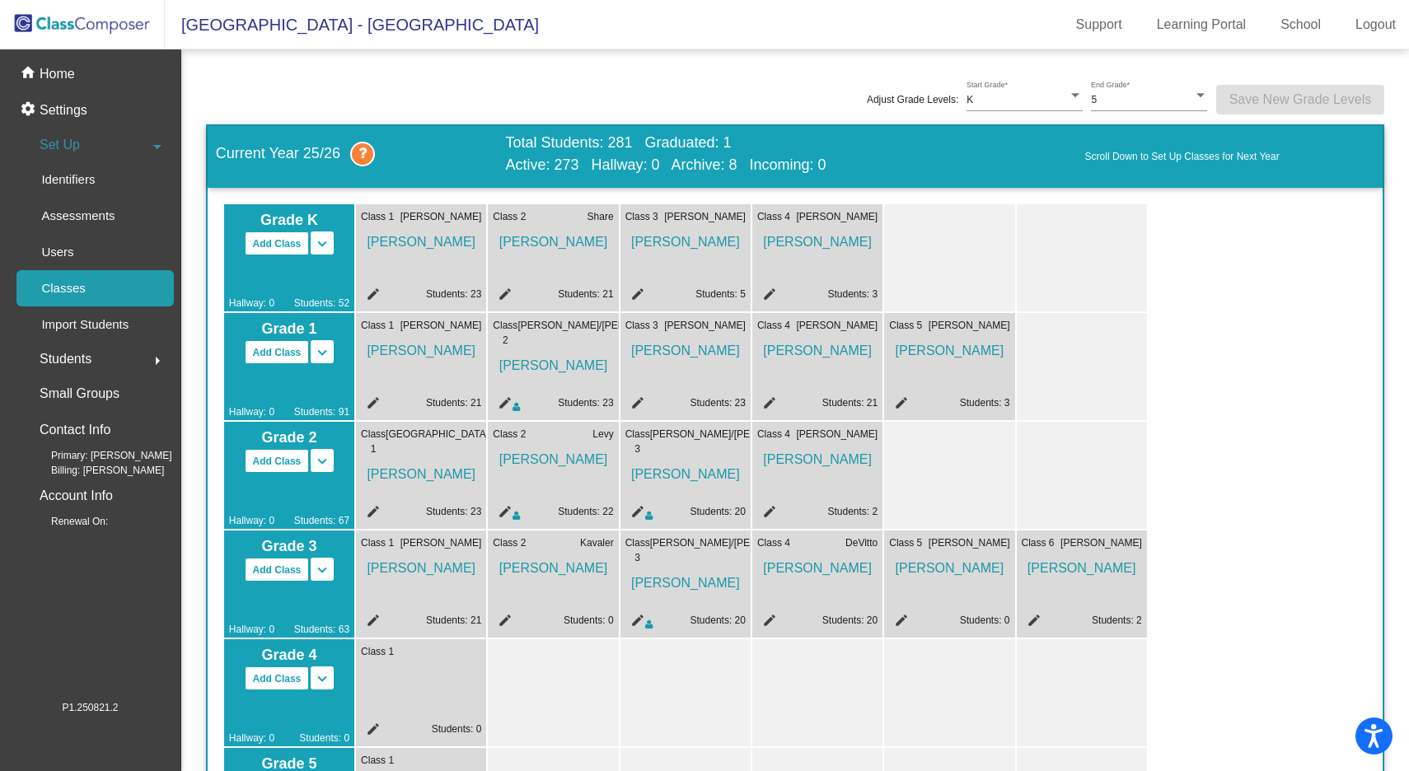
click at [505, 512] on mat-icon "edit" at bounding box center [503, 514] width 20 height 20
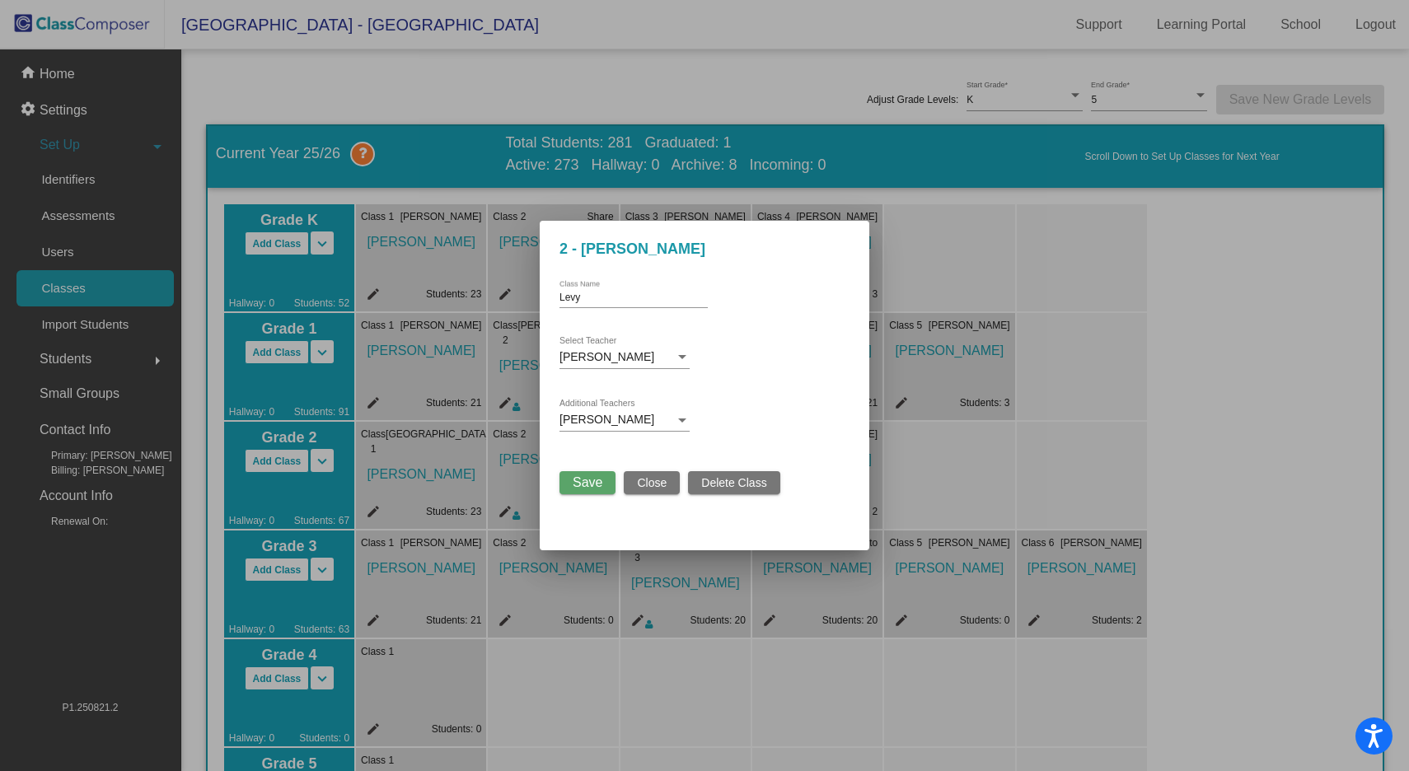
click at [650, 298] on input "Levy" at bounding box center [633, 298] width 148 height 12
type input "Levy/Ashed"
click at [592, 473] on button "Save" at bounding box center [587, 482] width 56 height 23
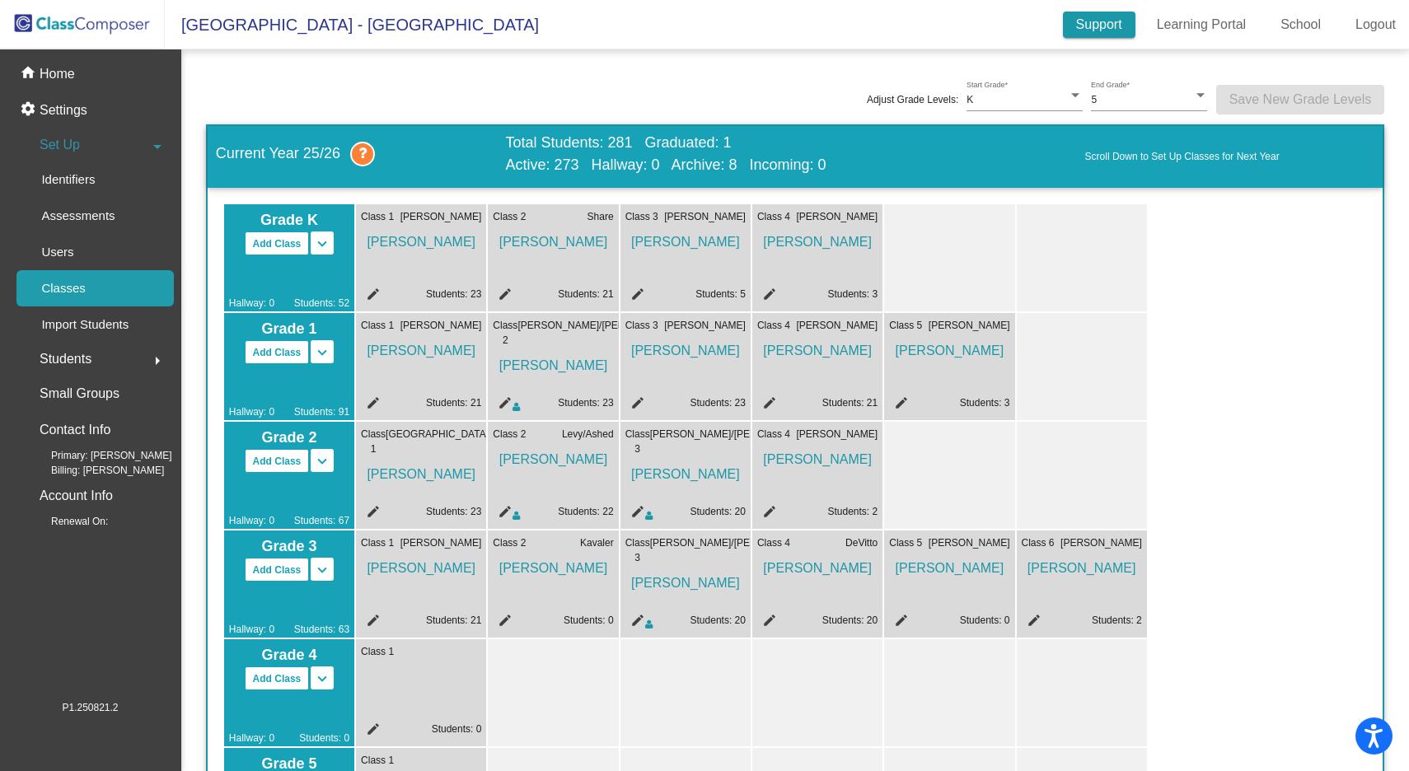
click at [1101, 17] on link "Support" at bounding box center [1099, 25] width 72 height 26
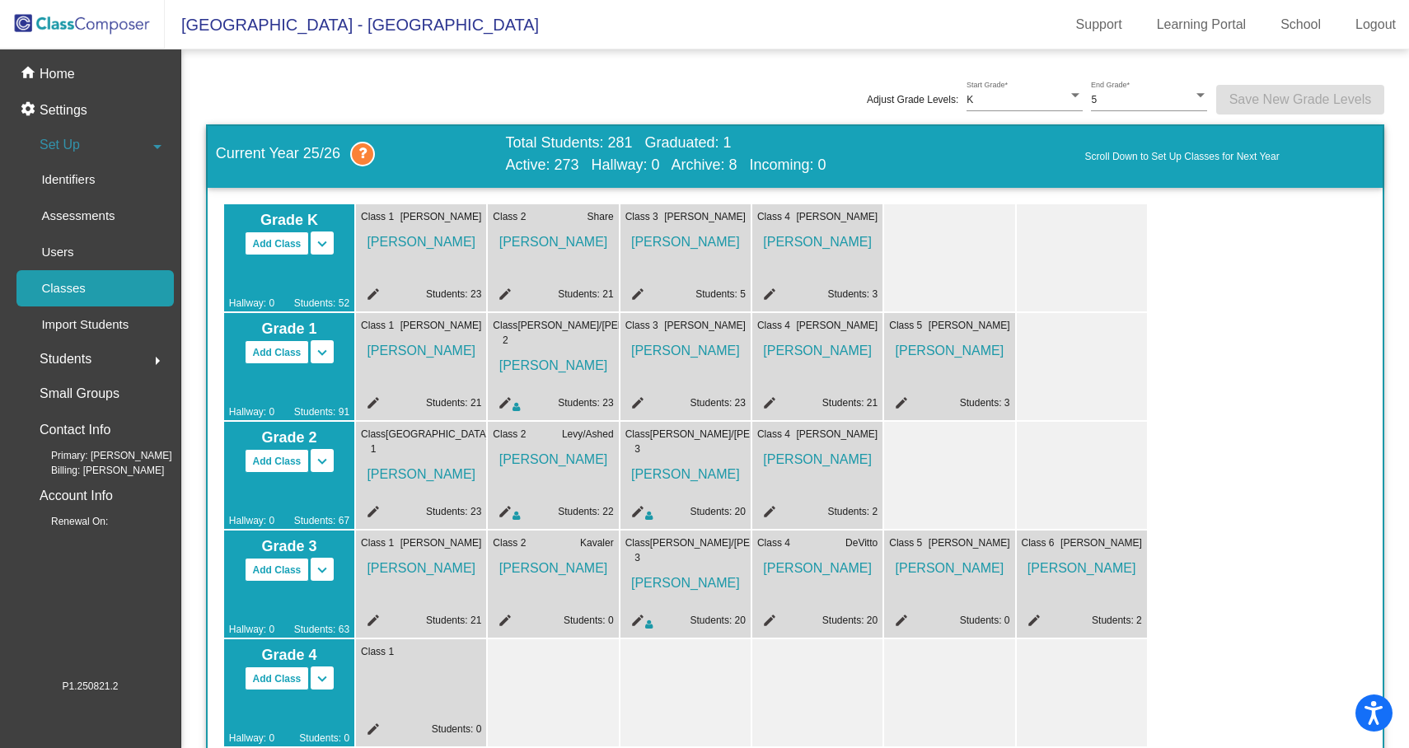
click at [503, 399] on mat-icon "edit" at bounding box center [503, 405] width 20 height 20
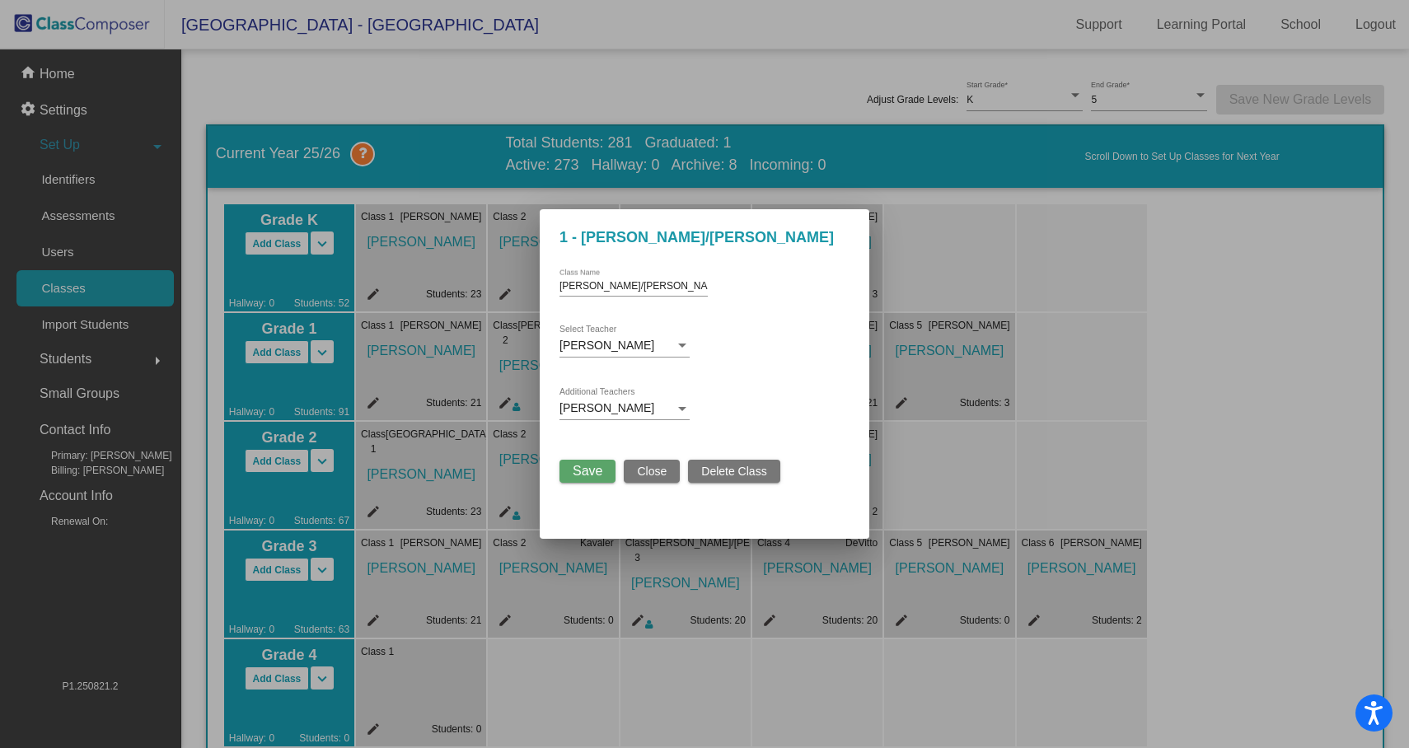
click at [646, 478] on span "Close" at bounding box center [652, 471] width 30 height 13
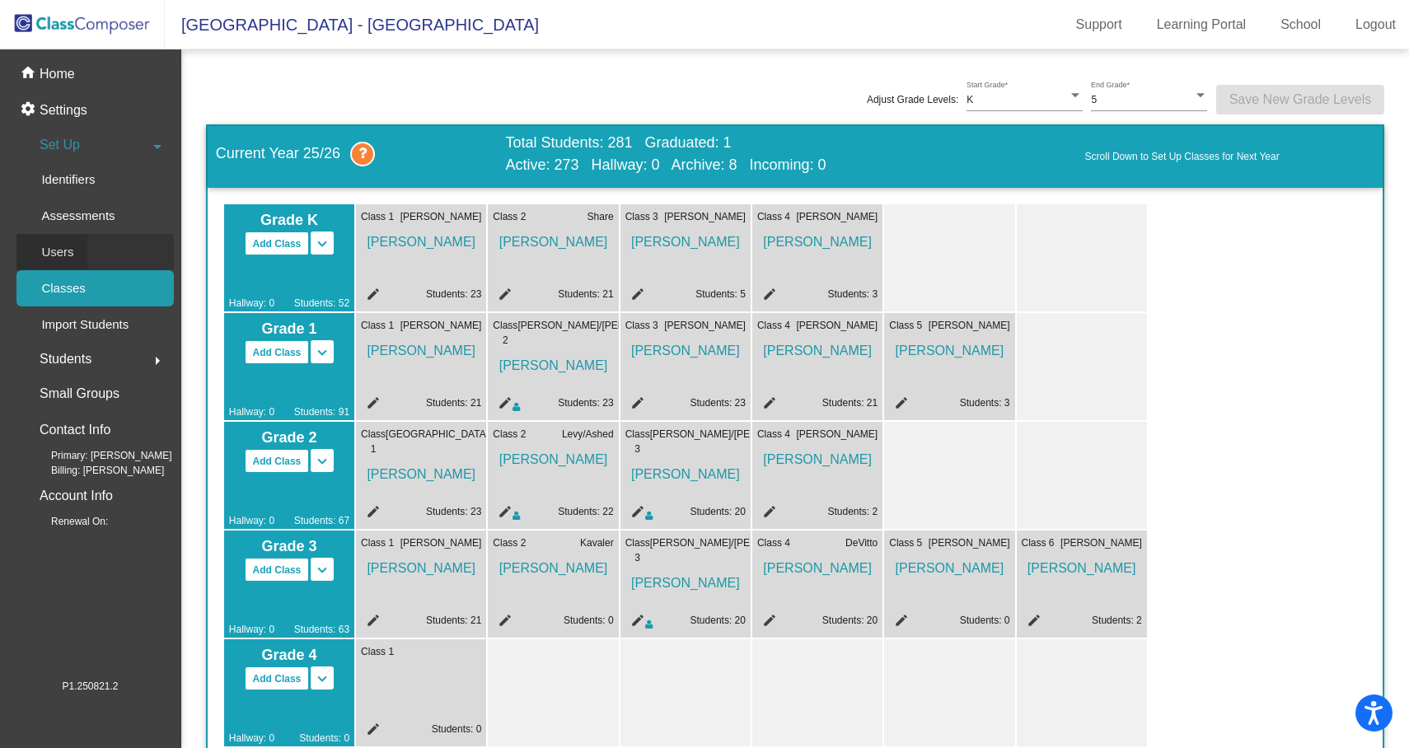
click at [88, 246] on link "Users" at bounding box center [94, 252] width 157 height 36
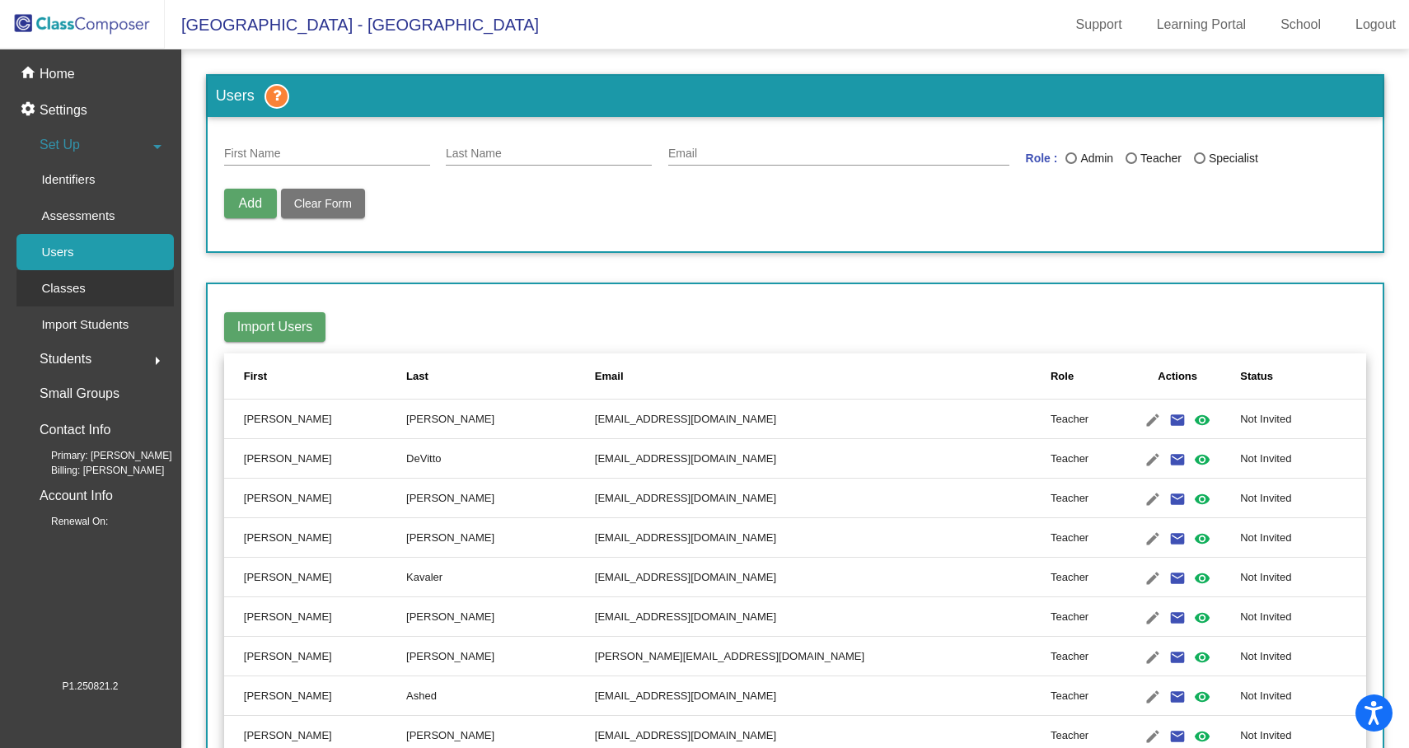
click at [58, 300] on div "Classes" at bounding box center [57, 288] width 82 height 36
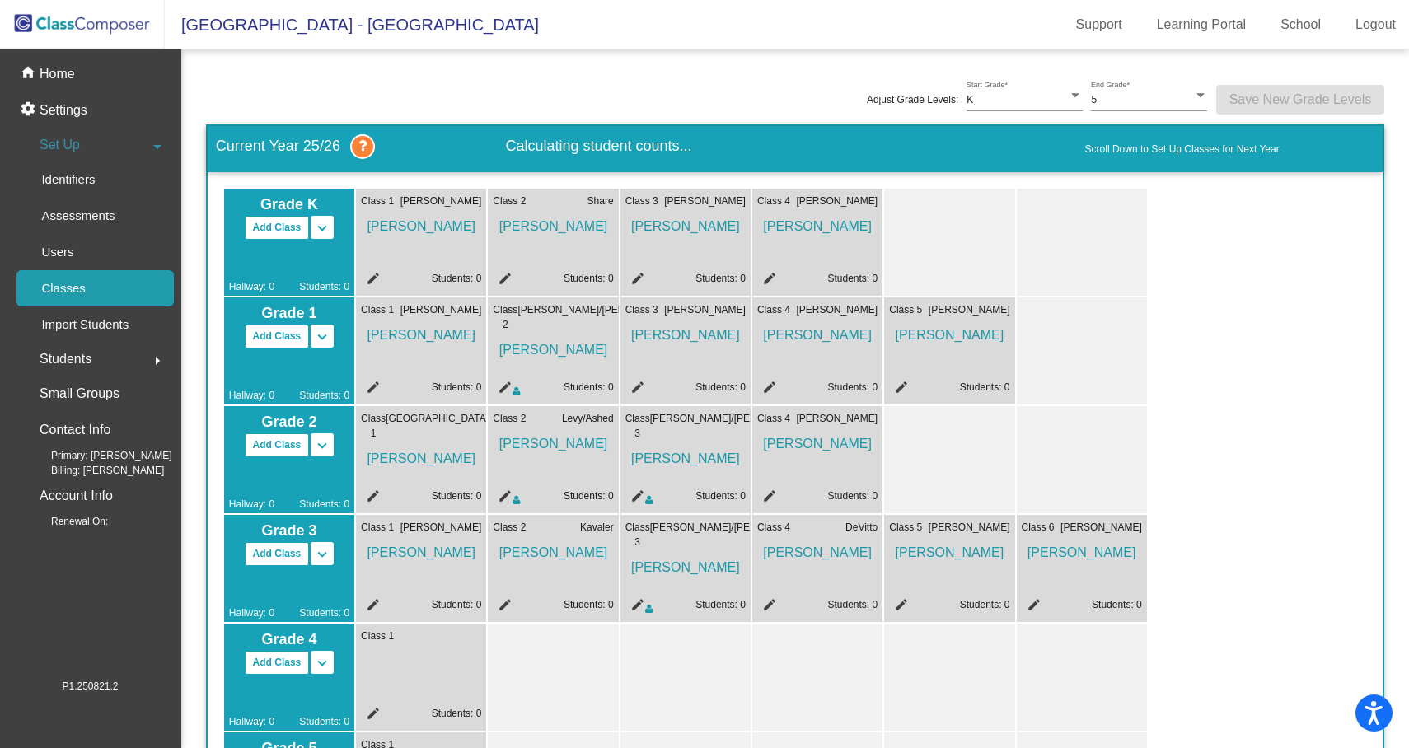
click at [68, 373] on div "Students arrow_right" at bounding box center [94, 359] width 157 height 33
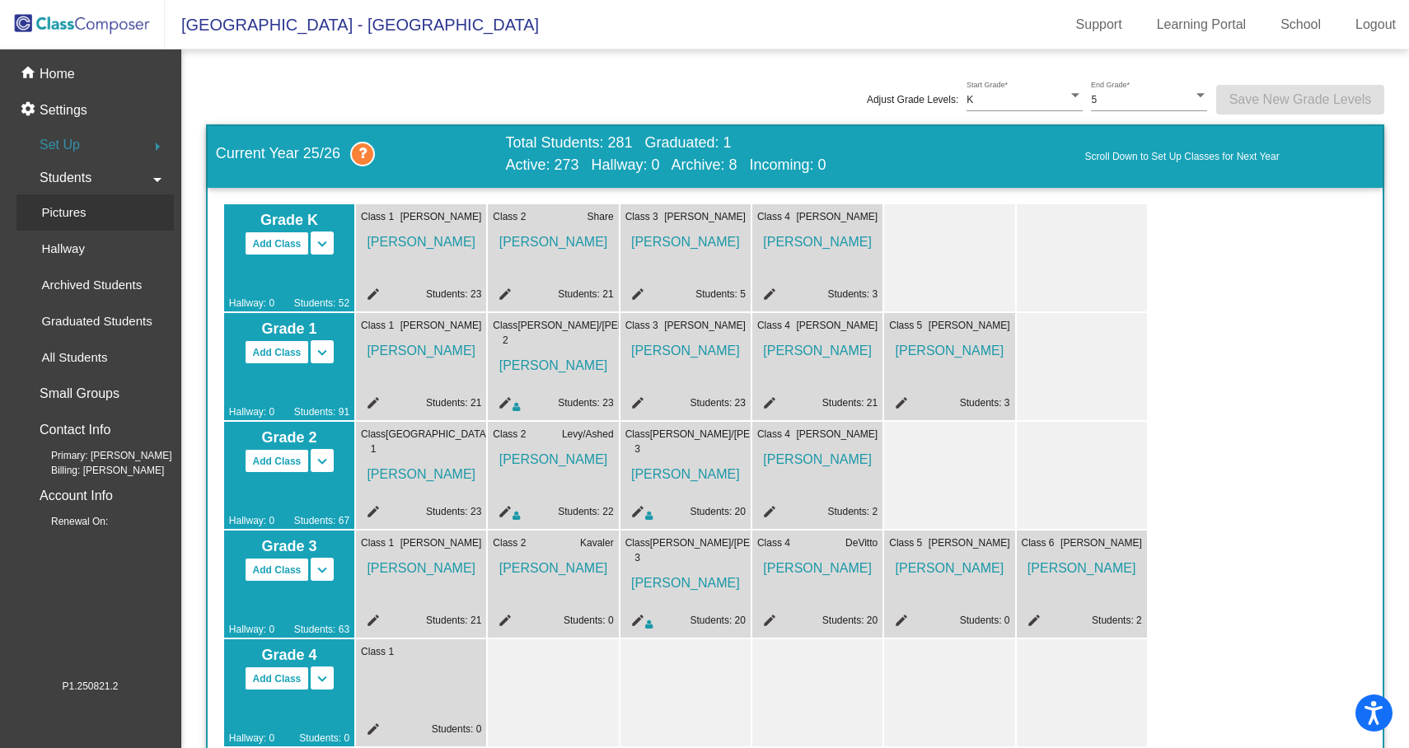
click at [69, 195] on div "Pictures" at bounding box center [57, 212] width 83 height 36
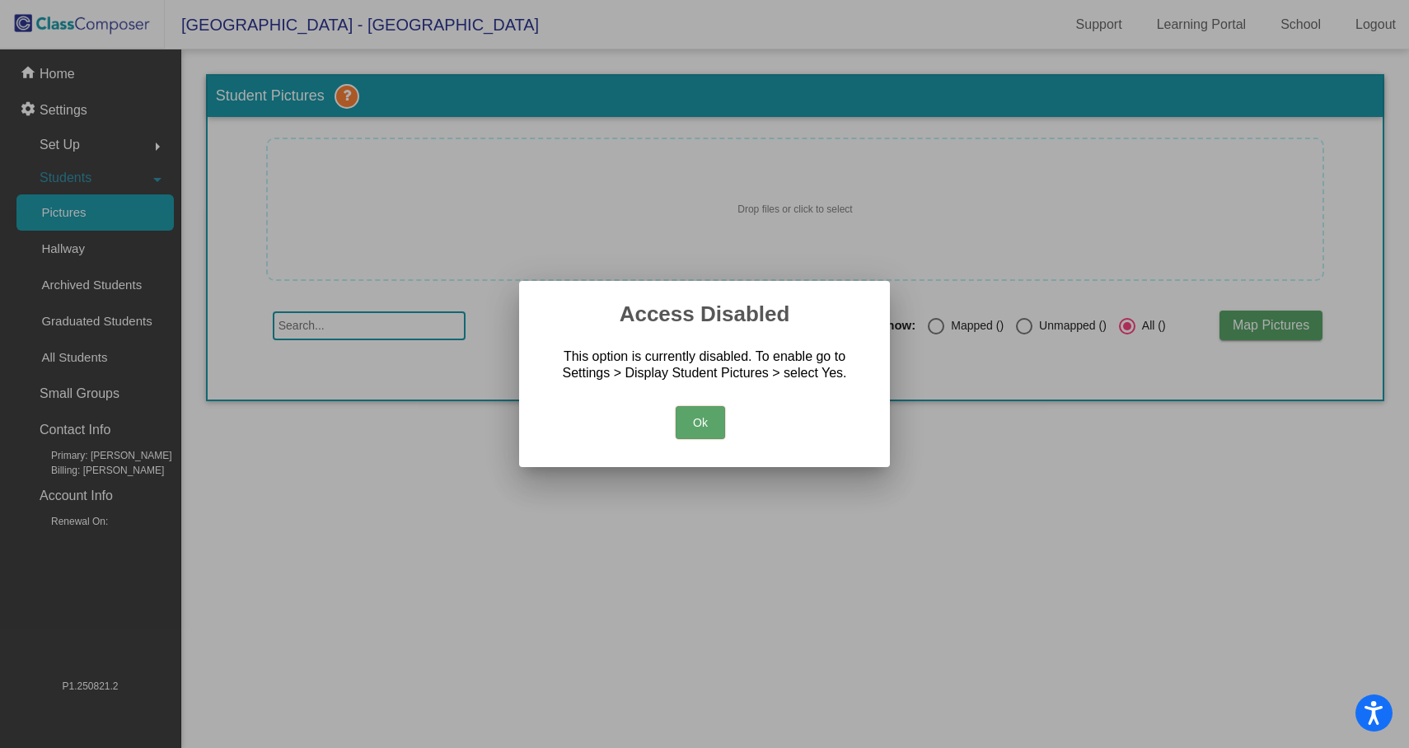
click at [77, 173] on div at bounding box center [704, 374] width 1409 height 748
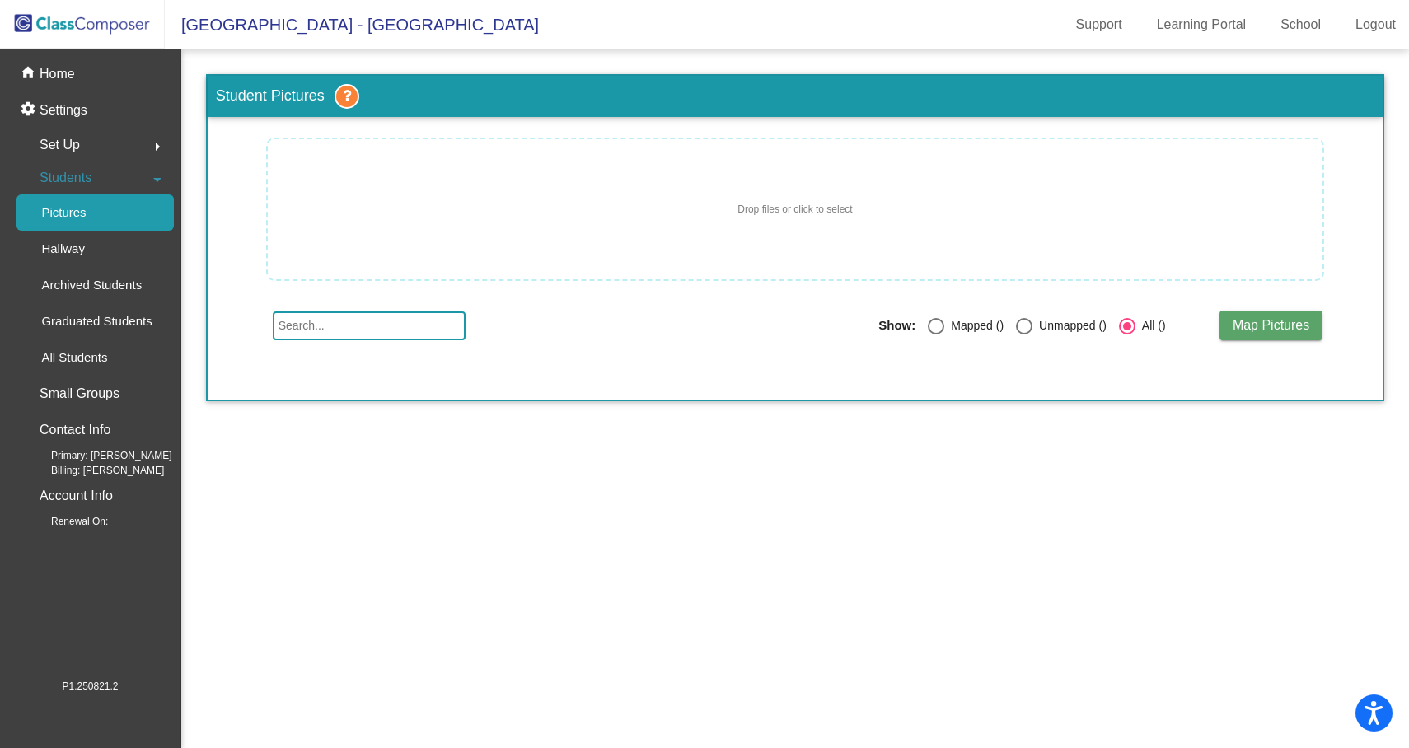
click at [77, 173] on span "Students" at bounding box center [66, 177] width 52 height 23
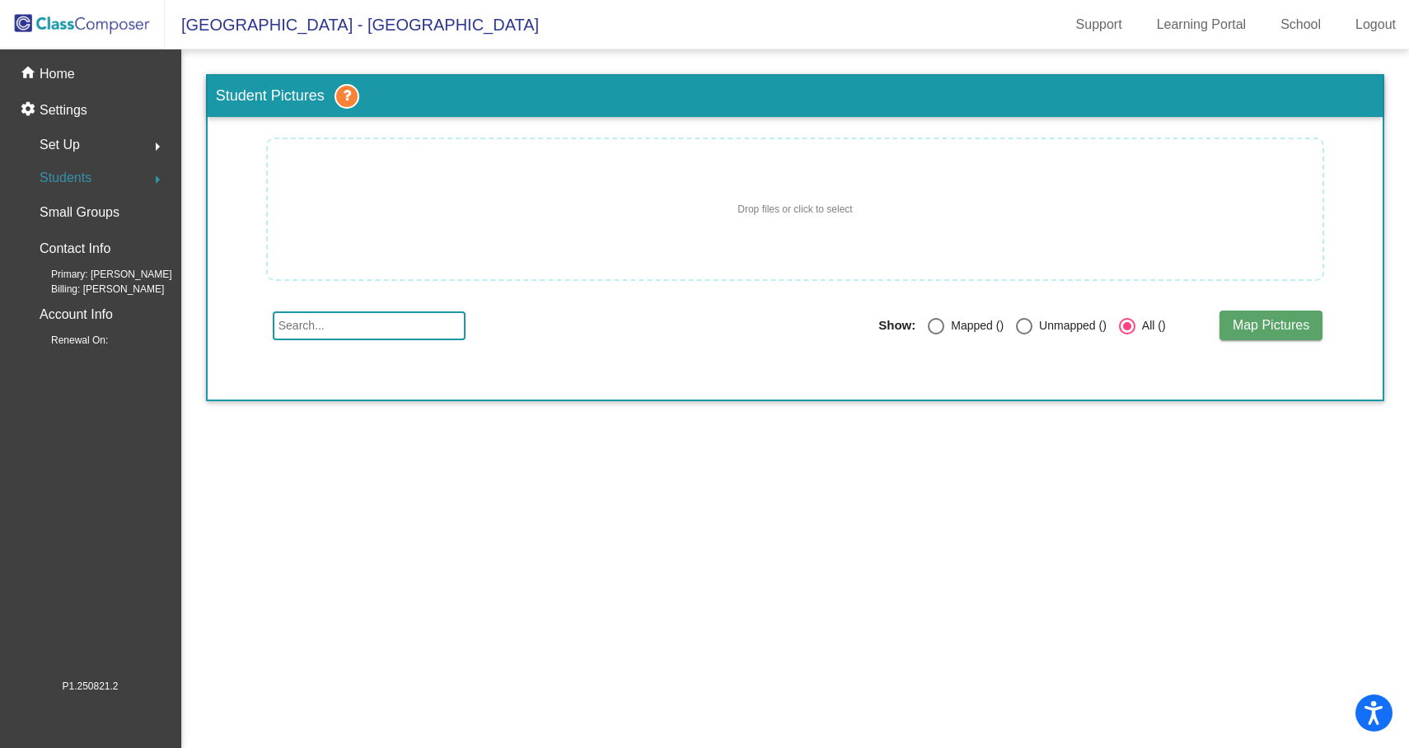
click at [77, 173] on span "Students" at bounding box center [66, 177] width 52 height 23
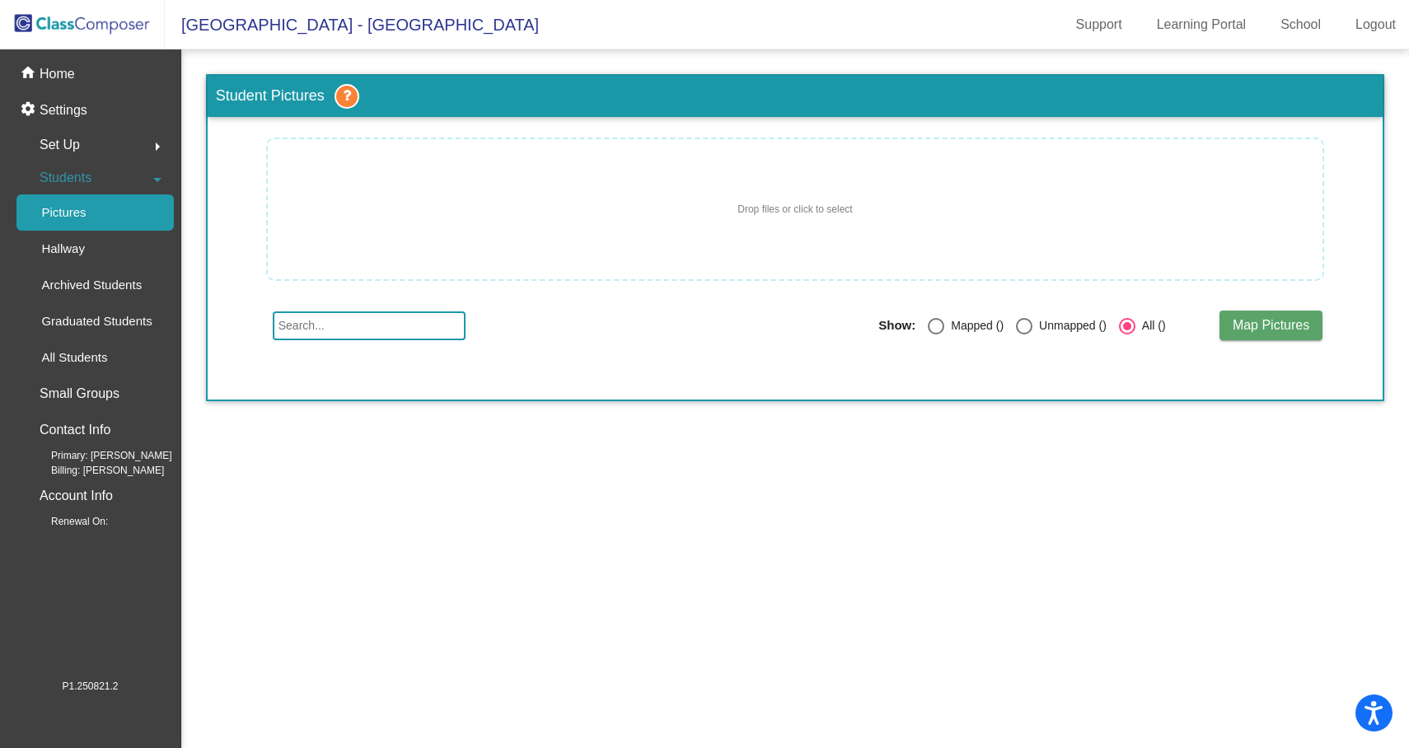
click at [85, 140] on div "Set Up arrow_right" at bounding box center [94, 145] width 157 height 33
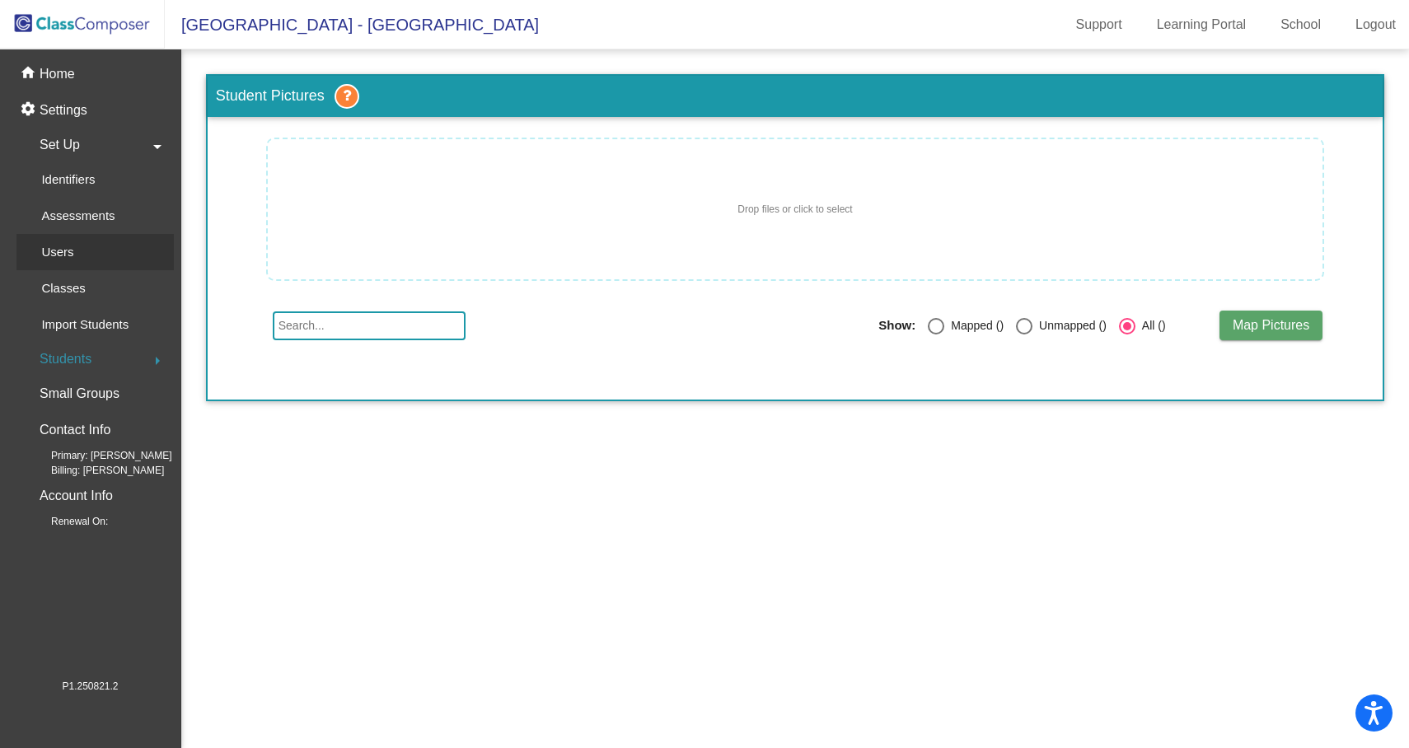
click at [61, 251] on p "Users" at bounding box center [57, 252] width 32 height 20
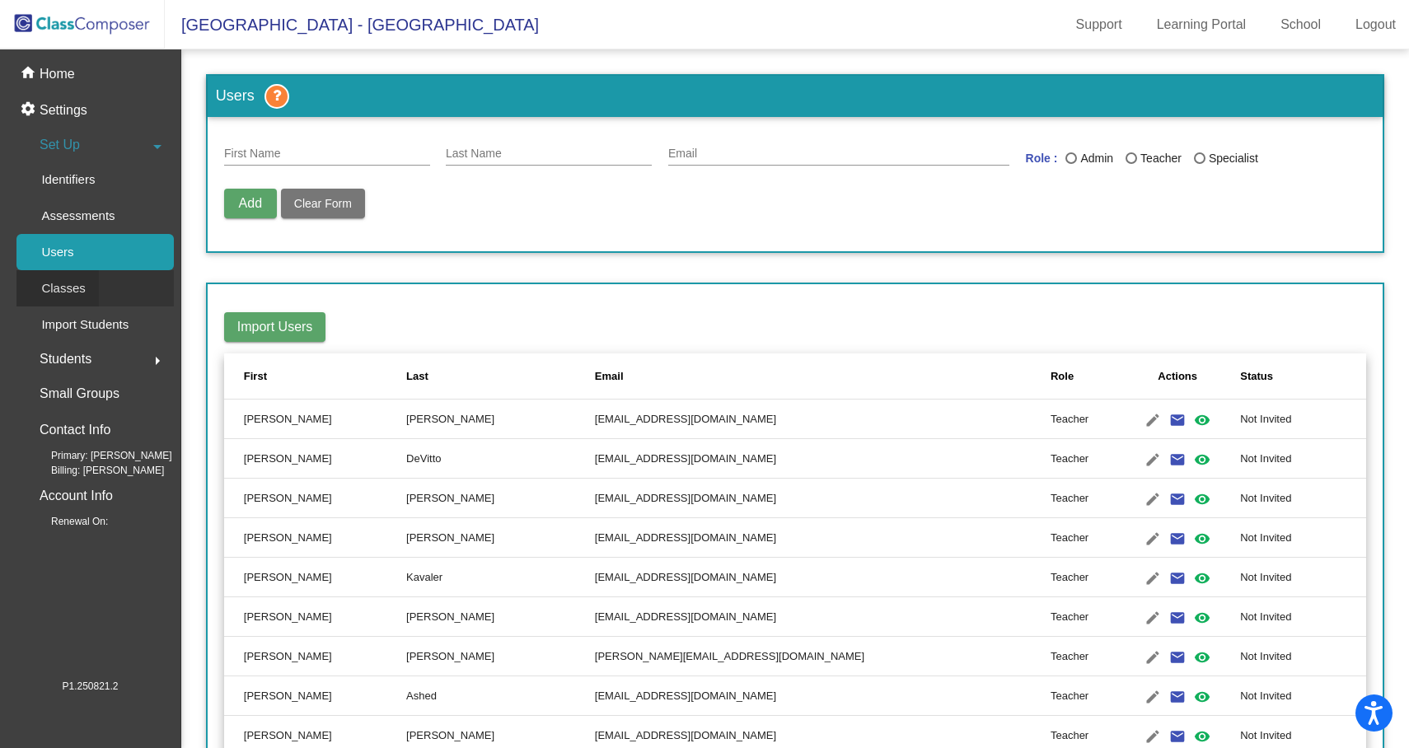
click at [101, 289] on link "Classes" at bounding box center [94, 288] width 157 height 36
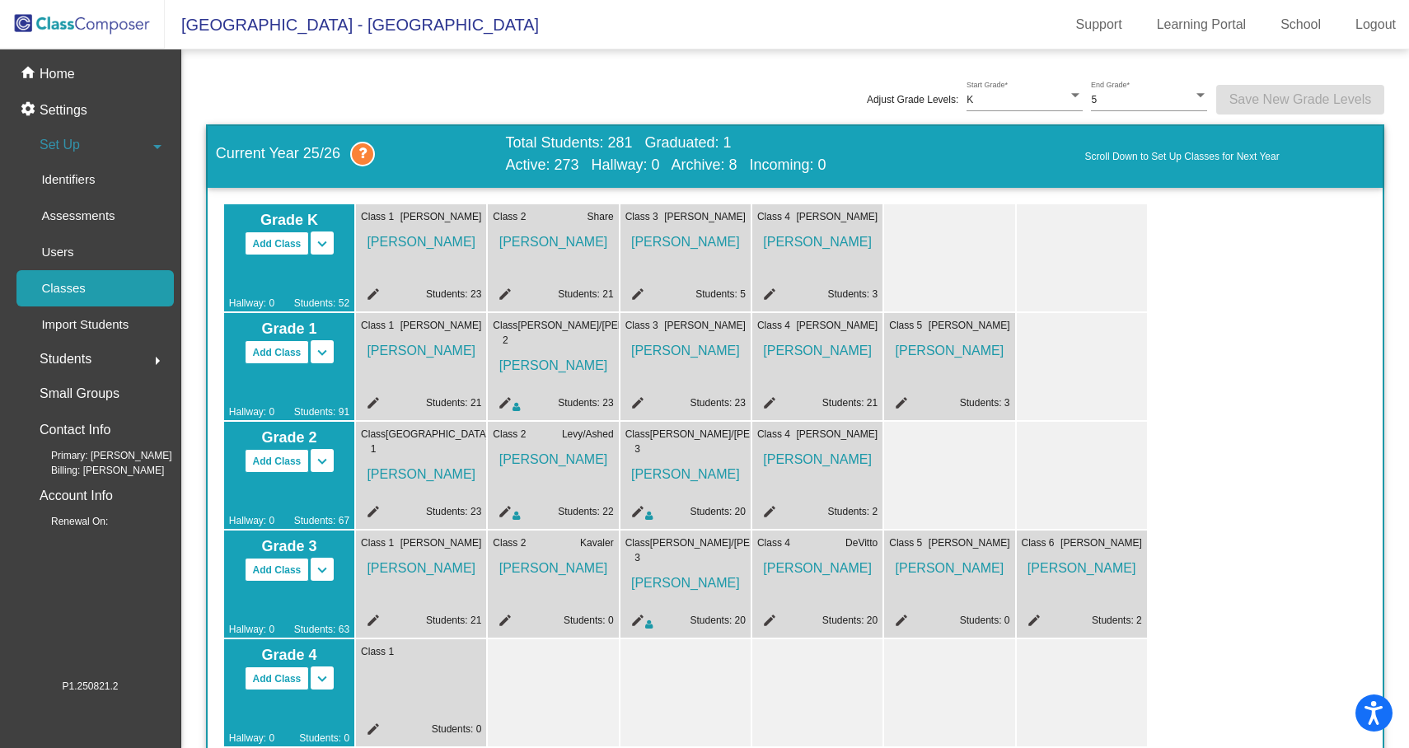
click at [428, 241] on span "[PERSON_NAME]" at bounding box center [421, 238] width 120 height 28
click at [91, 228] on div "Assessments" at bounding box center [72, 216] width 112 height 36
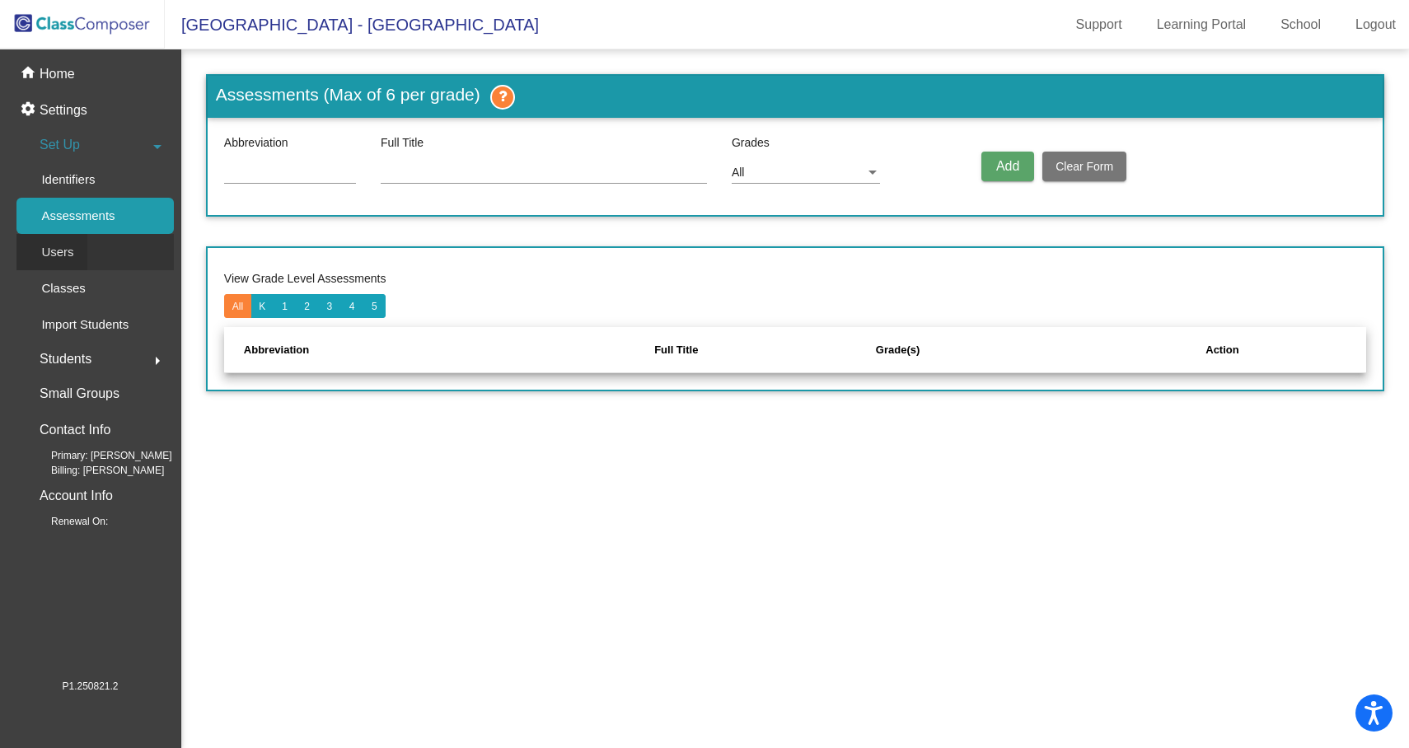
click at [77, 255] on div "Users" at bounding box center [51, 252] width 71 height 36
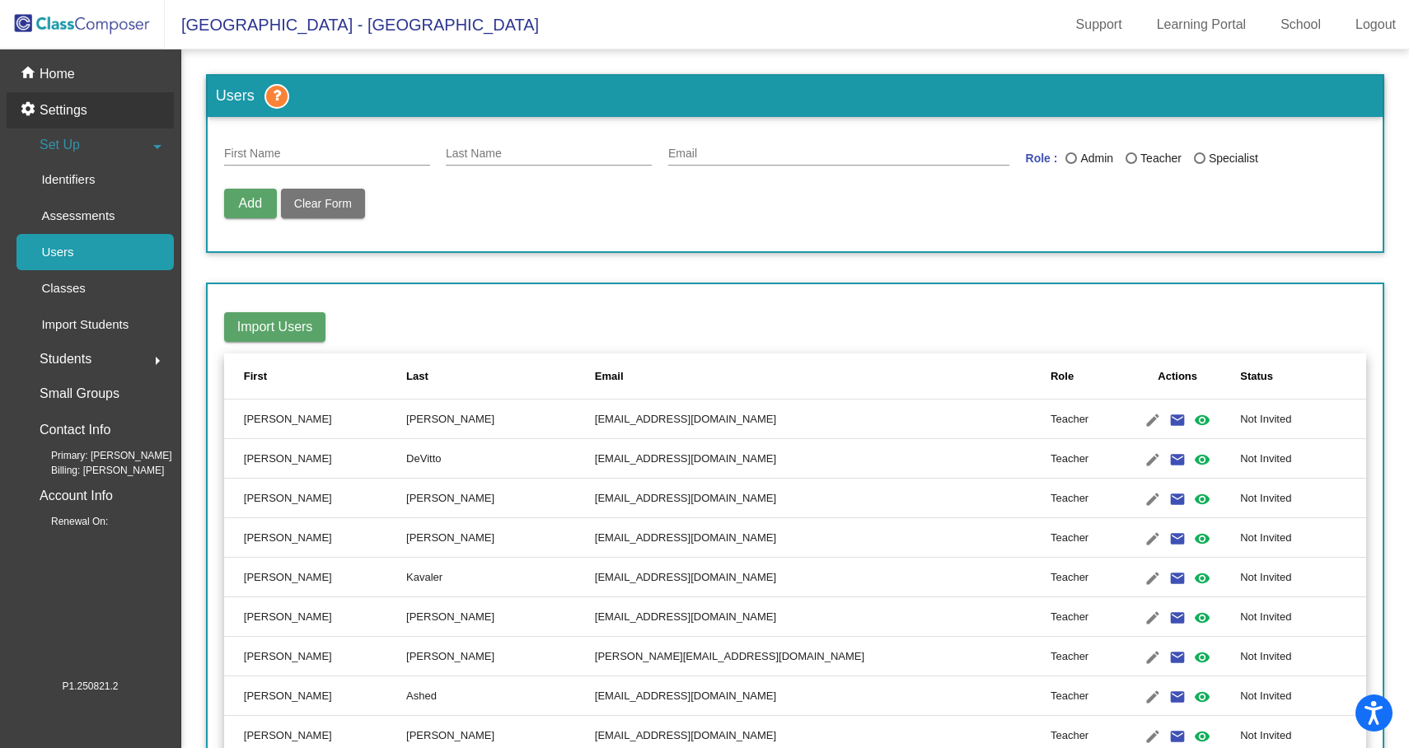
click at [80, 113] on p "Settings" at bounding box center [64, 111] width 48 height 20
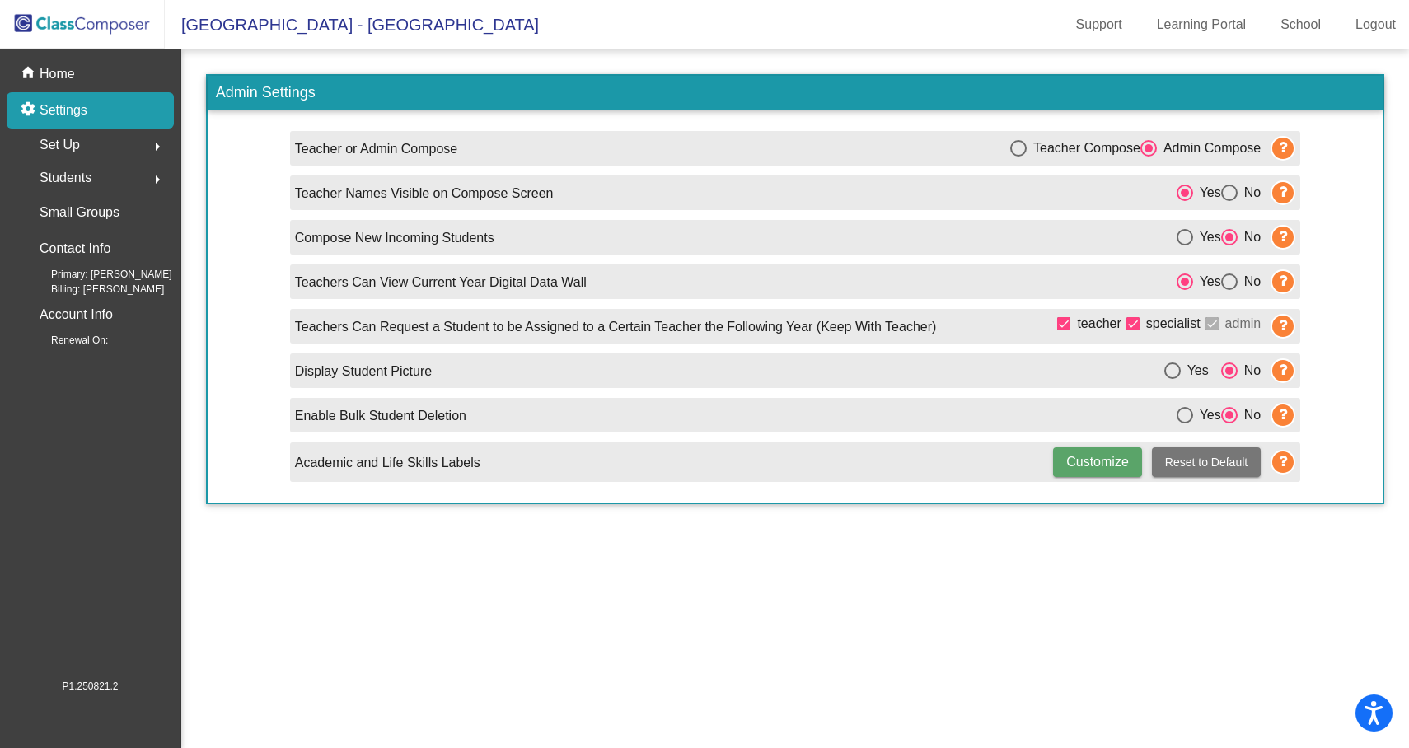
click at [78, 151] on span "Set Up" at bounding box center [60, 144] width 40 height 23
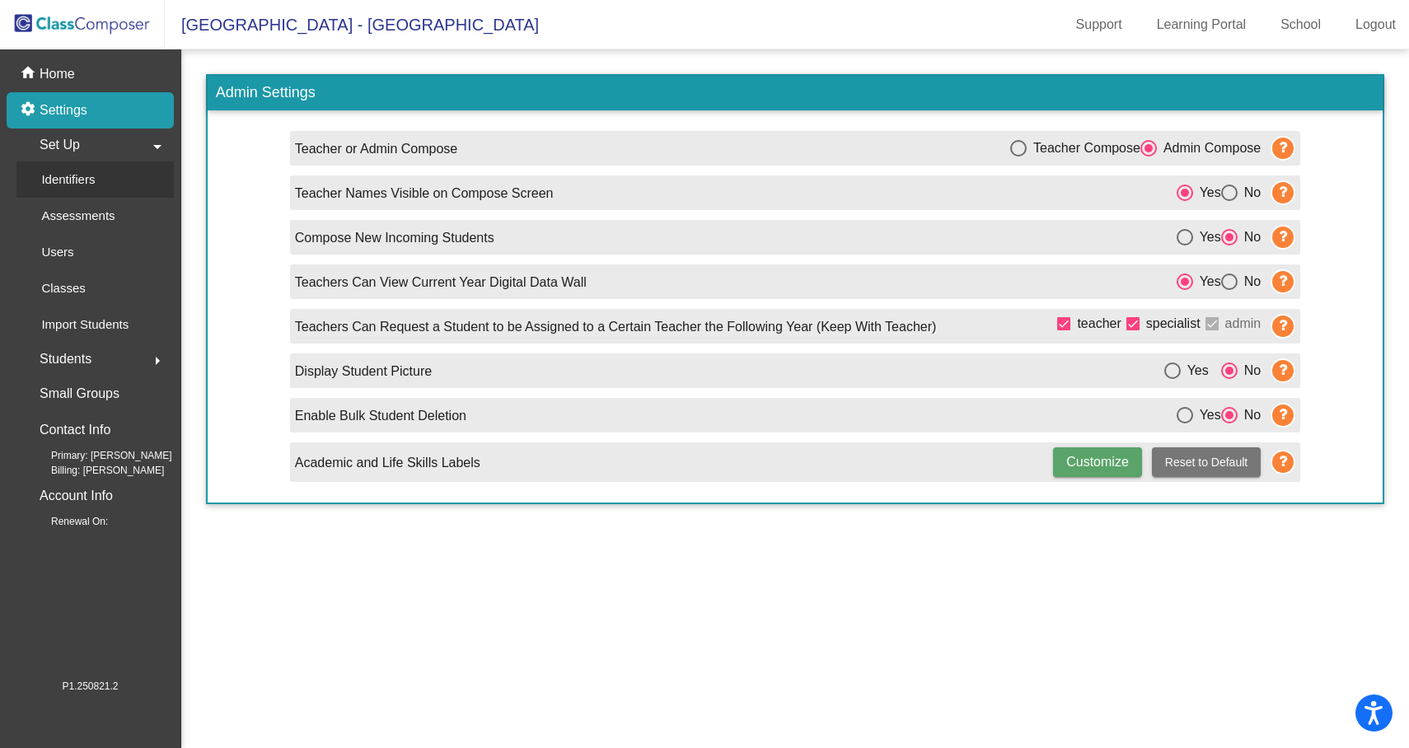
click at [80, 182] on p "Identifiers" at bounding box center [68, 180] width 54 height 20
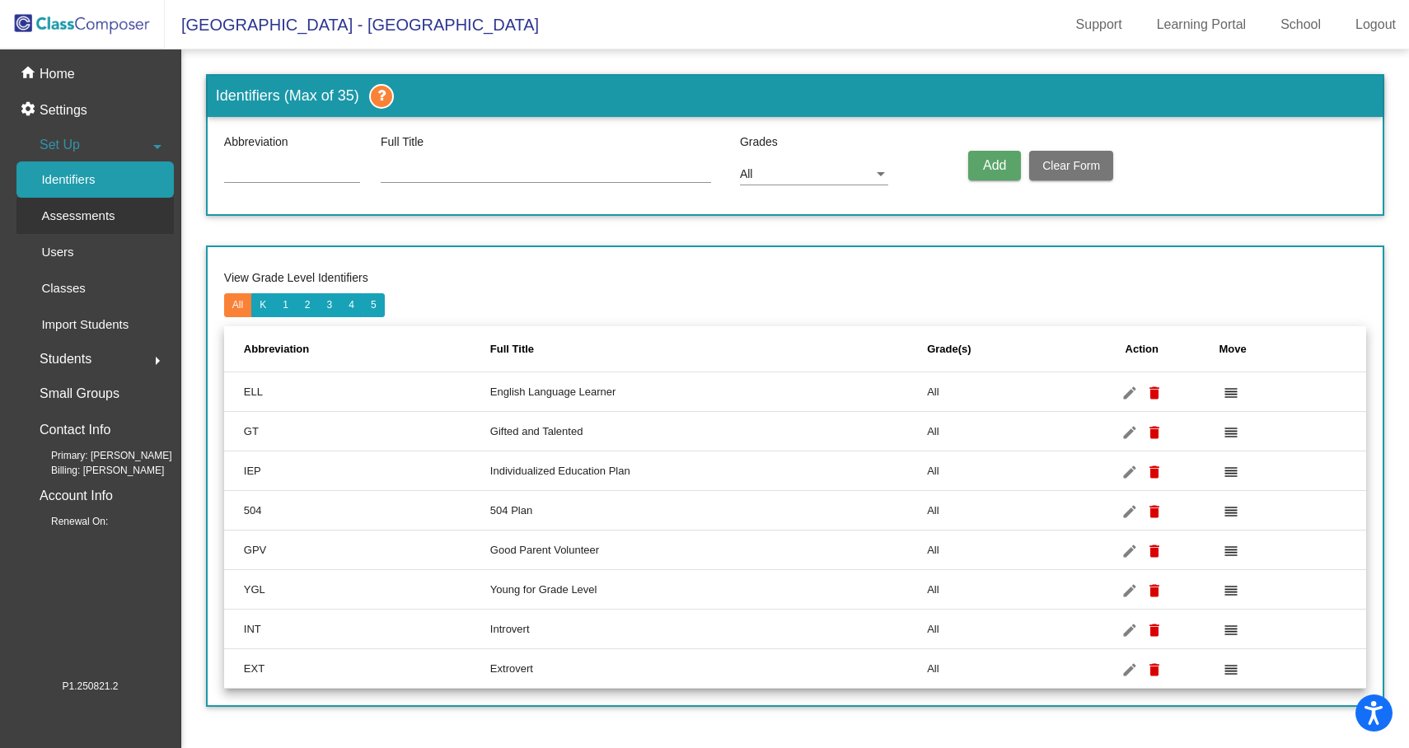
click at [83, 199] on div "Assessments" at bounding box center [72, 216] width 112 height 36
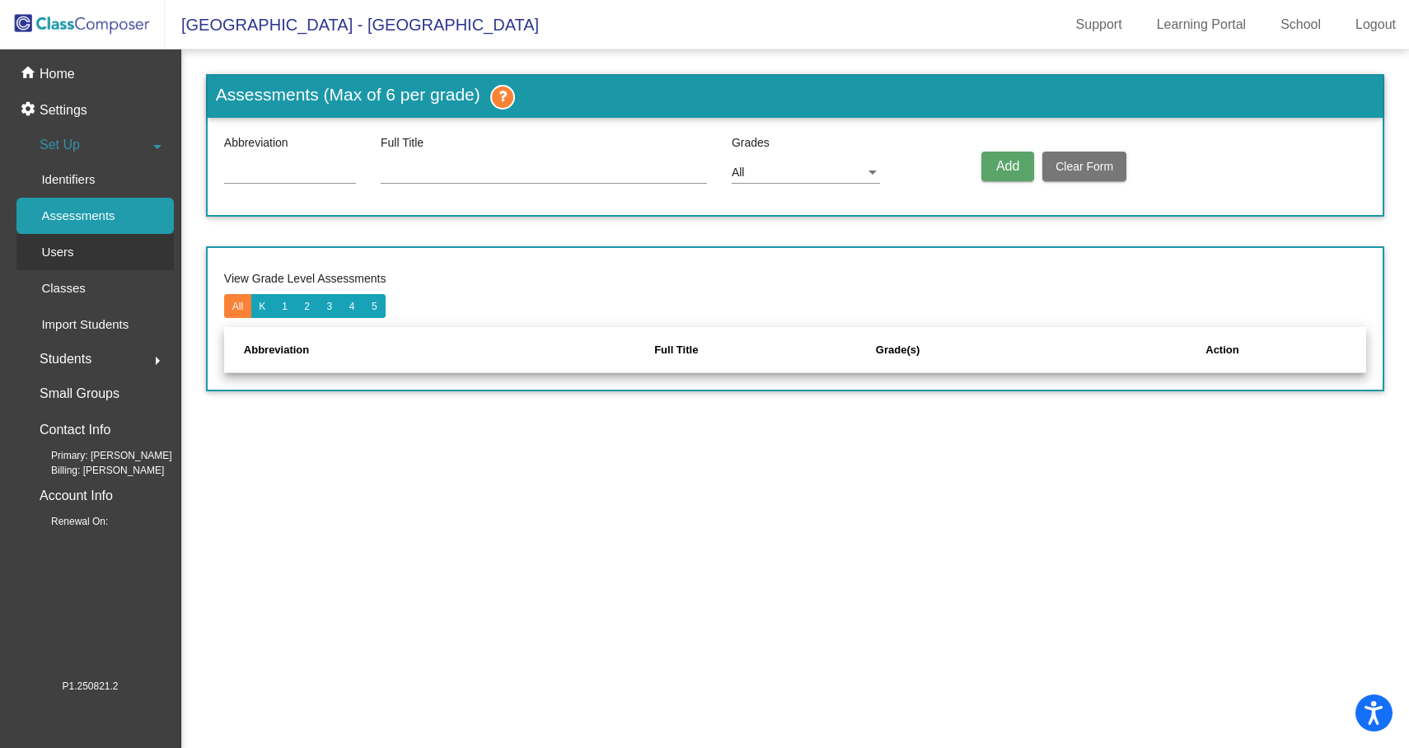
click at [74, 251] on div "Users" at bounding box center [51, 252] width 71 height 36
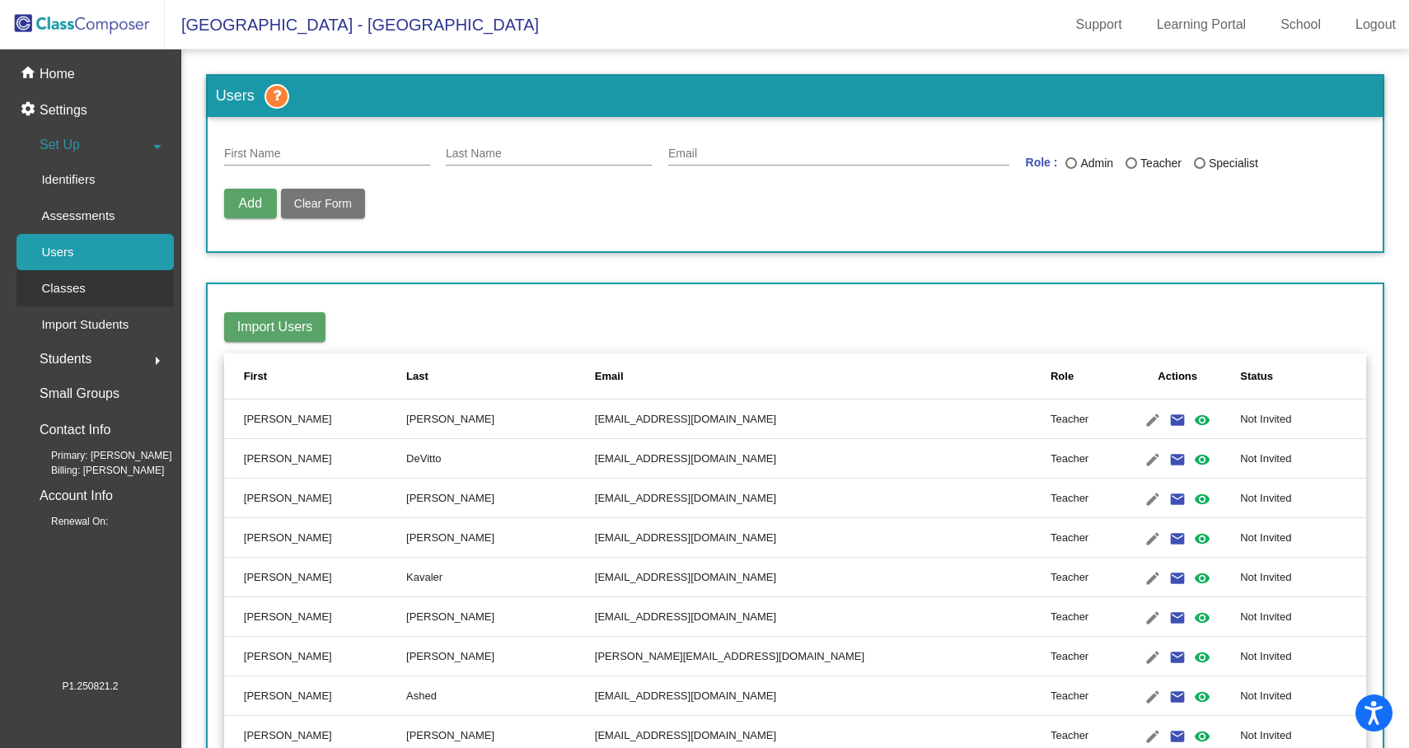
click at [73, 285] on p "Classes" at bounding box center [63, 288] width 44 height 20
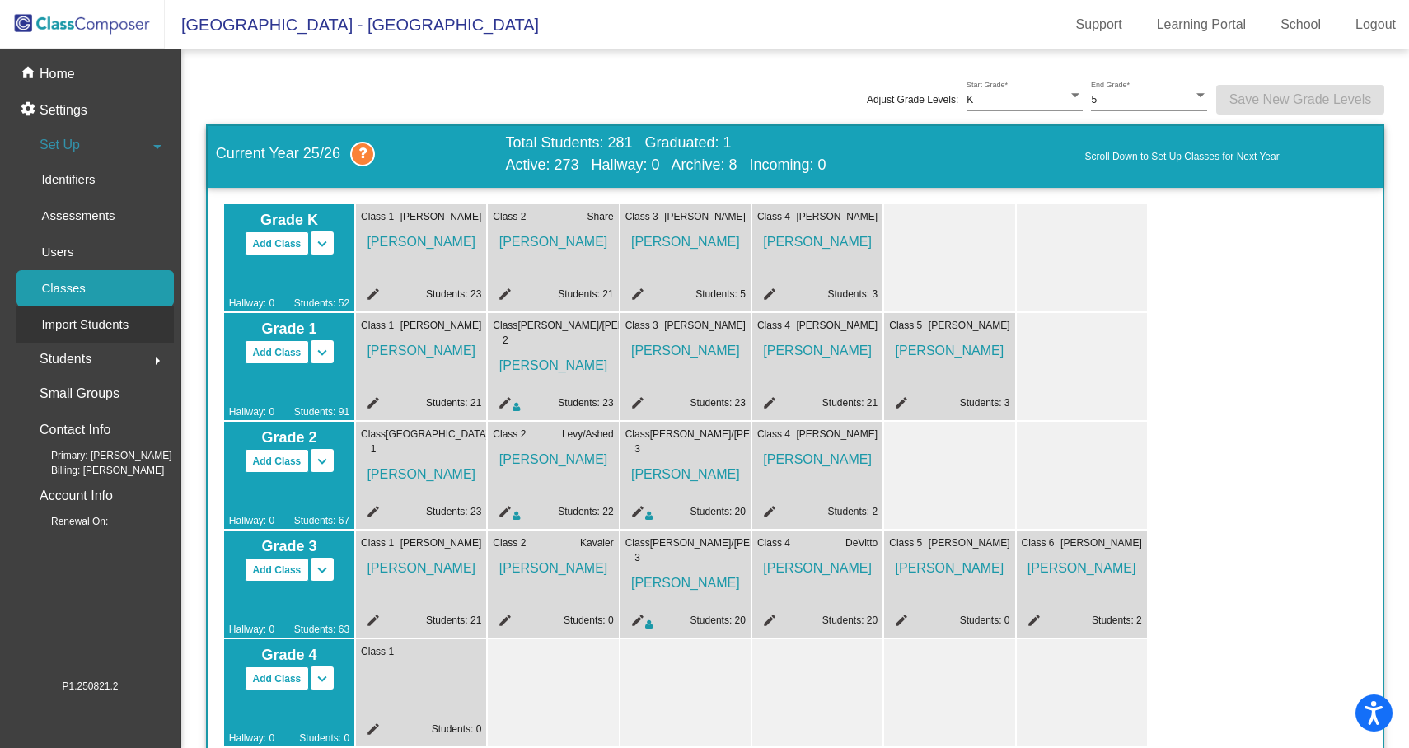
click at [128, 327] on p "Import Students" at bounding box center [84, 325] width 87 height 20
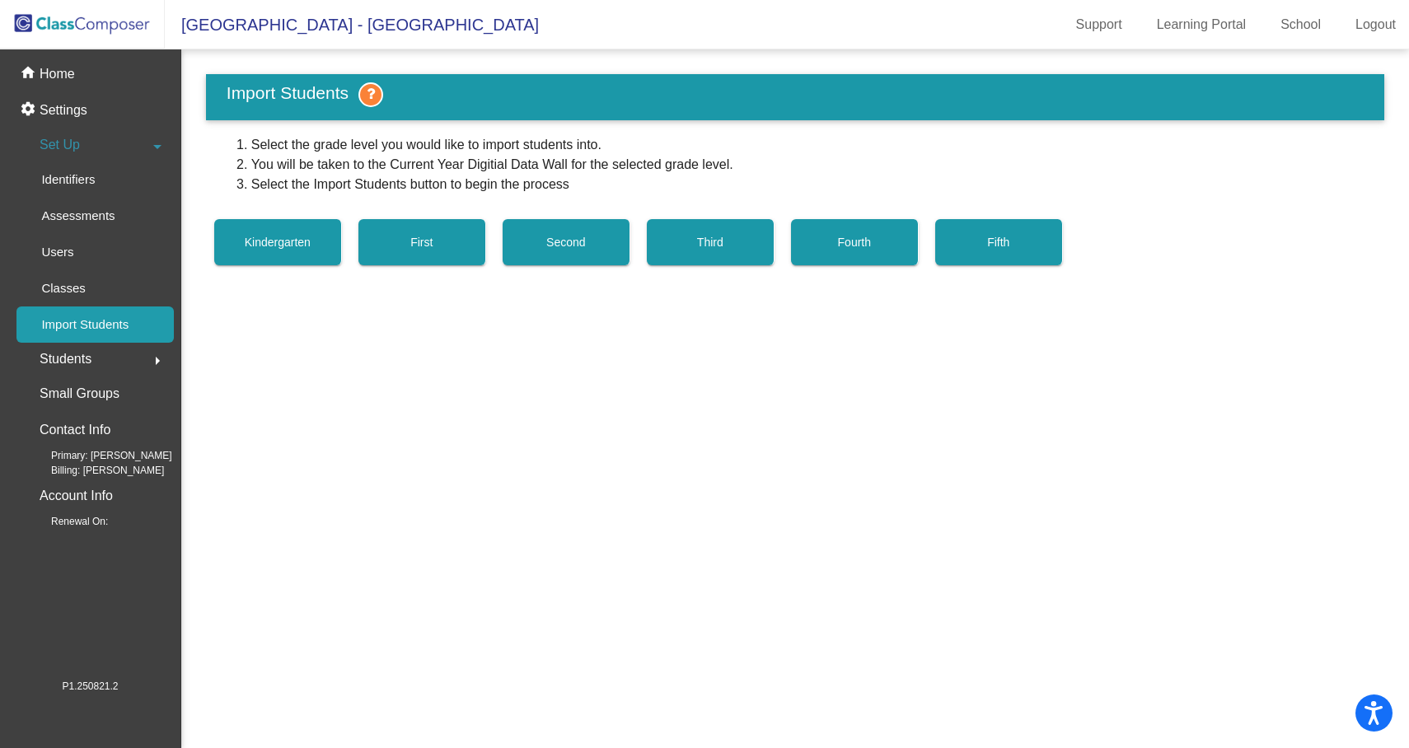
click at [508, 246] on button "Second" at bounding box center [567, 242] width 128 height 46
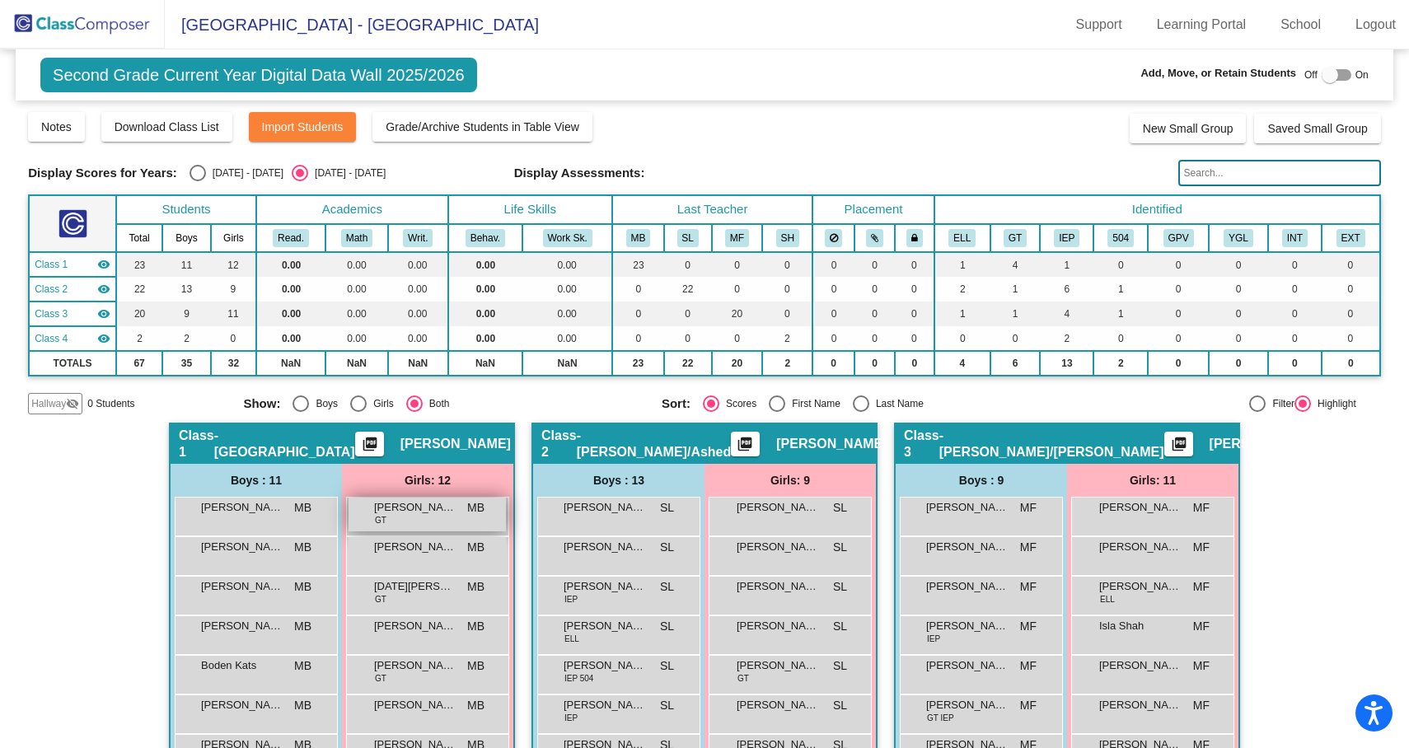
click at [417, 512] on span "Ananya Iyer" at bounding box center [415, 507] width 82 height 16
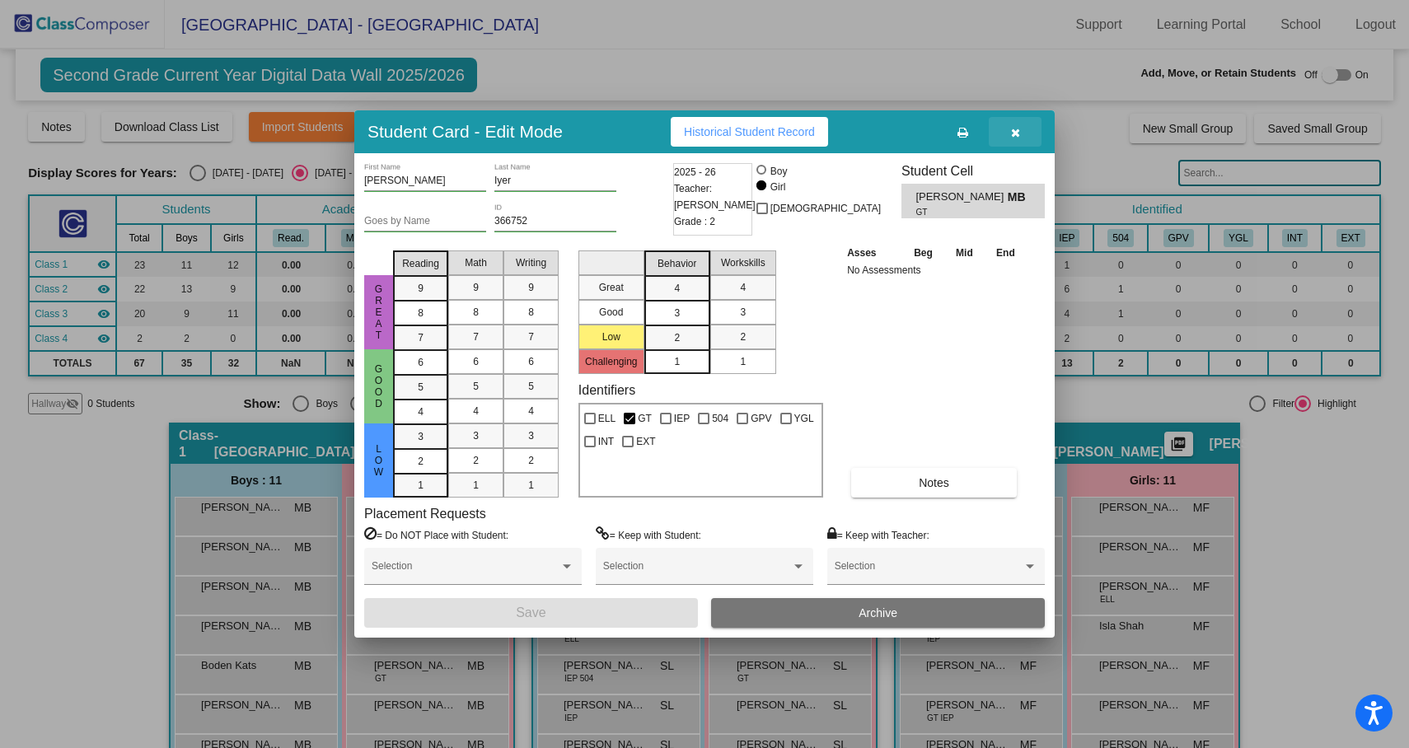
click at [1015, 136] on icon "button" at bounding box center [1015, 133] width 9 height 12
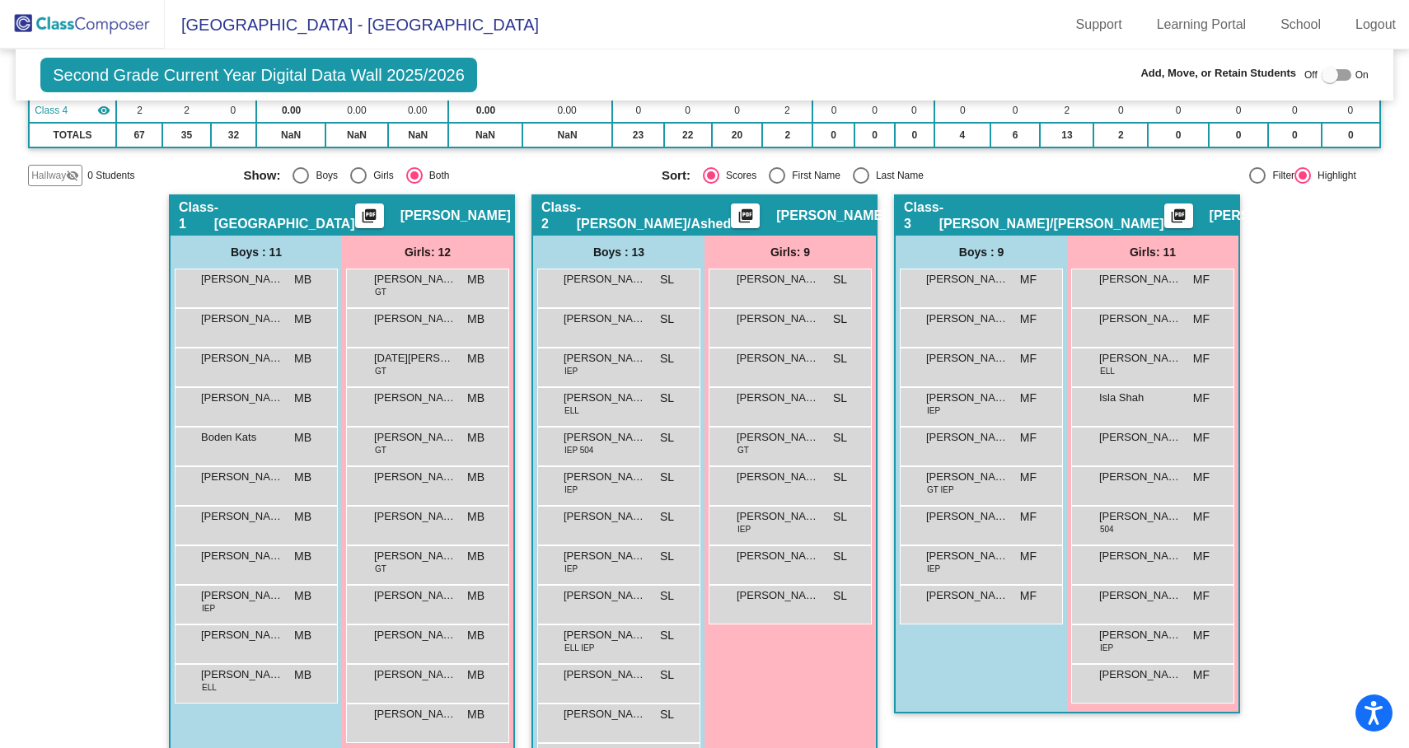
scroll to position [229, 0]
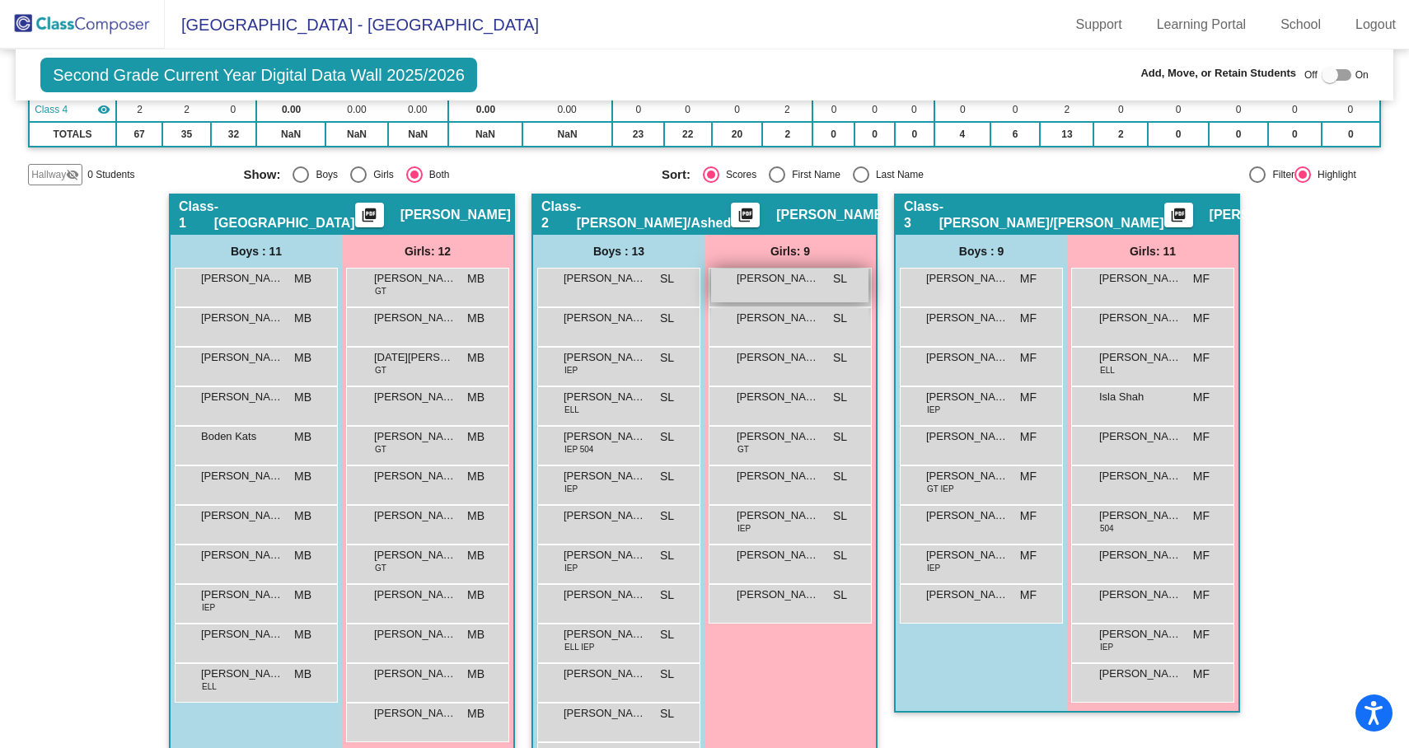
click at [753, 298] on div "Anaaya Singh SL lock do_not_disturb_alt" at bounding box center [789, 286] width 157 height 34
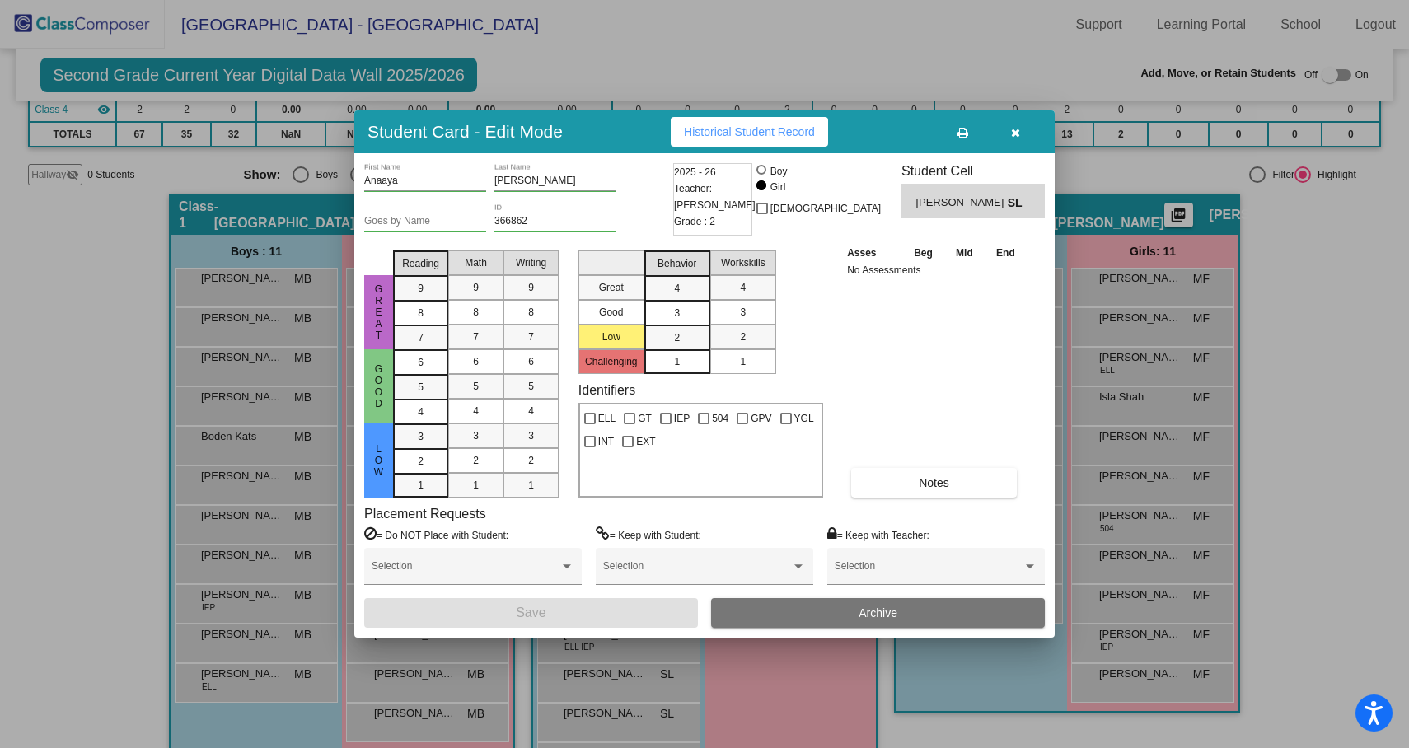
click at [1017, 130] on icon "button" at bounding box center [1015, 133] width 9 height 12
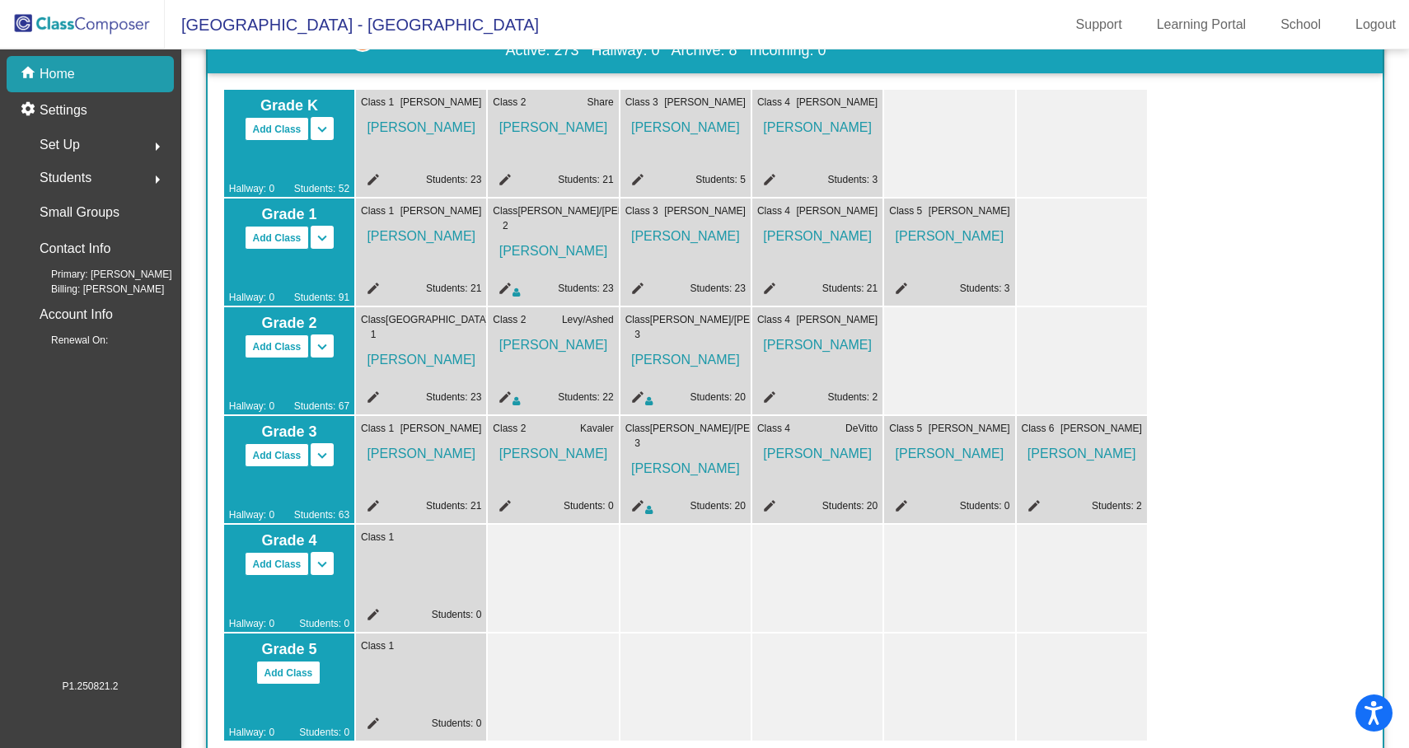
scroll to position [122, 0]
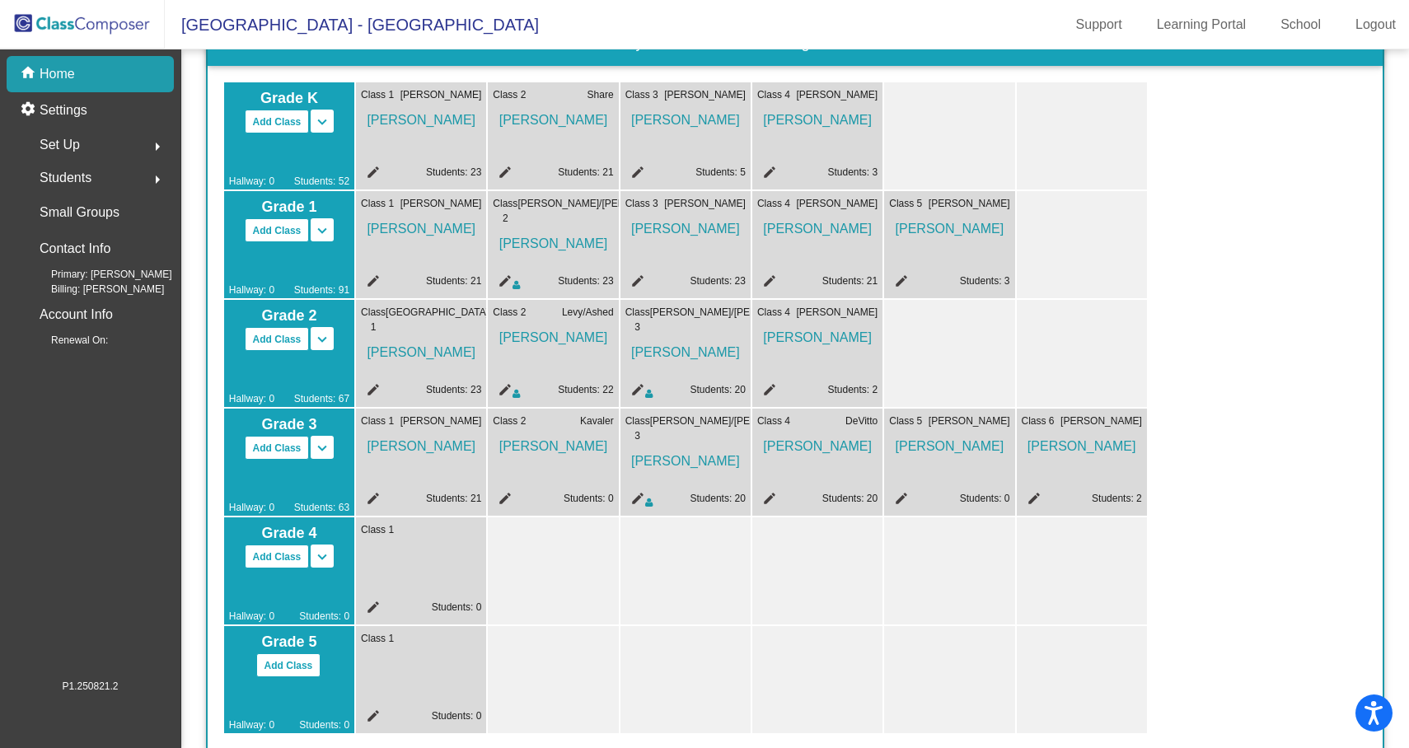
click at [287, 339] on button "Add Class" at bounding box center [277, 339] width 65 height 24
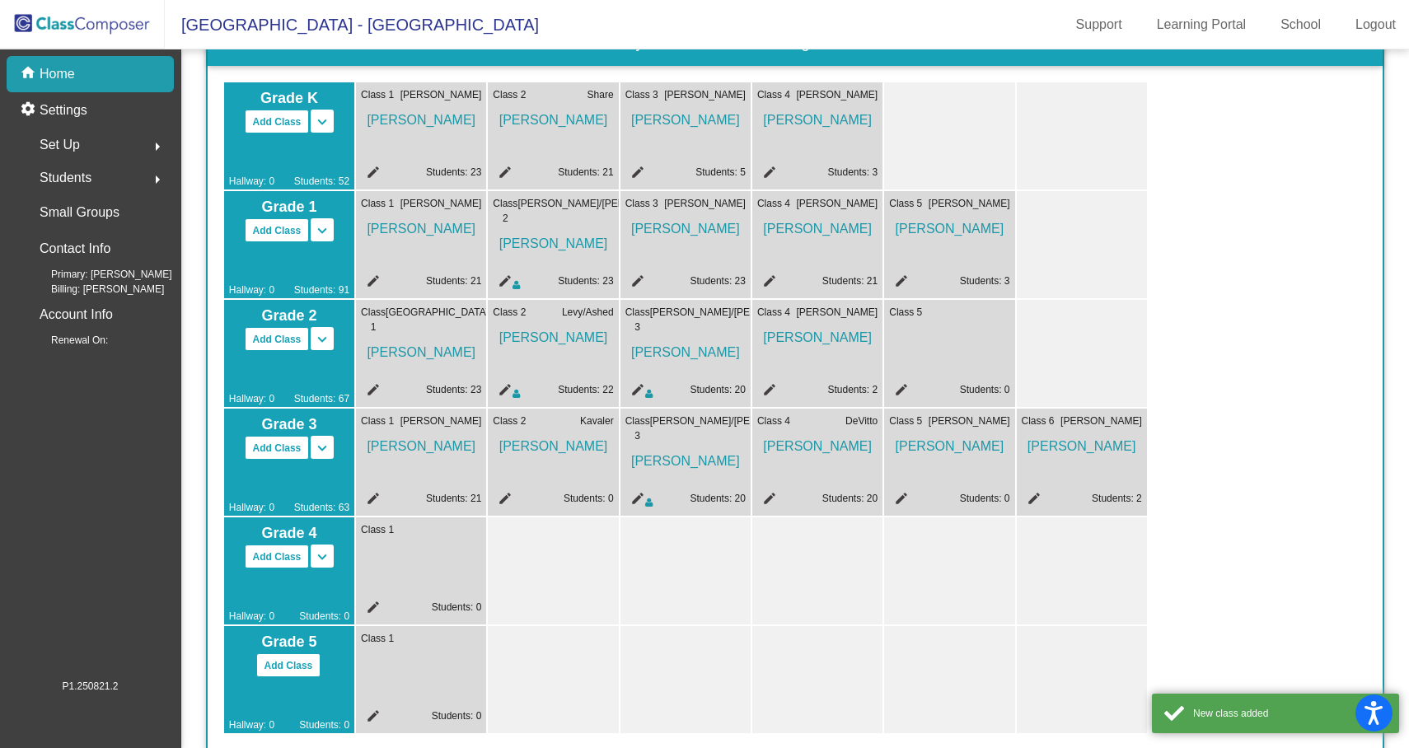
click at [905, 383] on mat-icon "edit" at bounding box center [899, 392] width 20 height 20
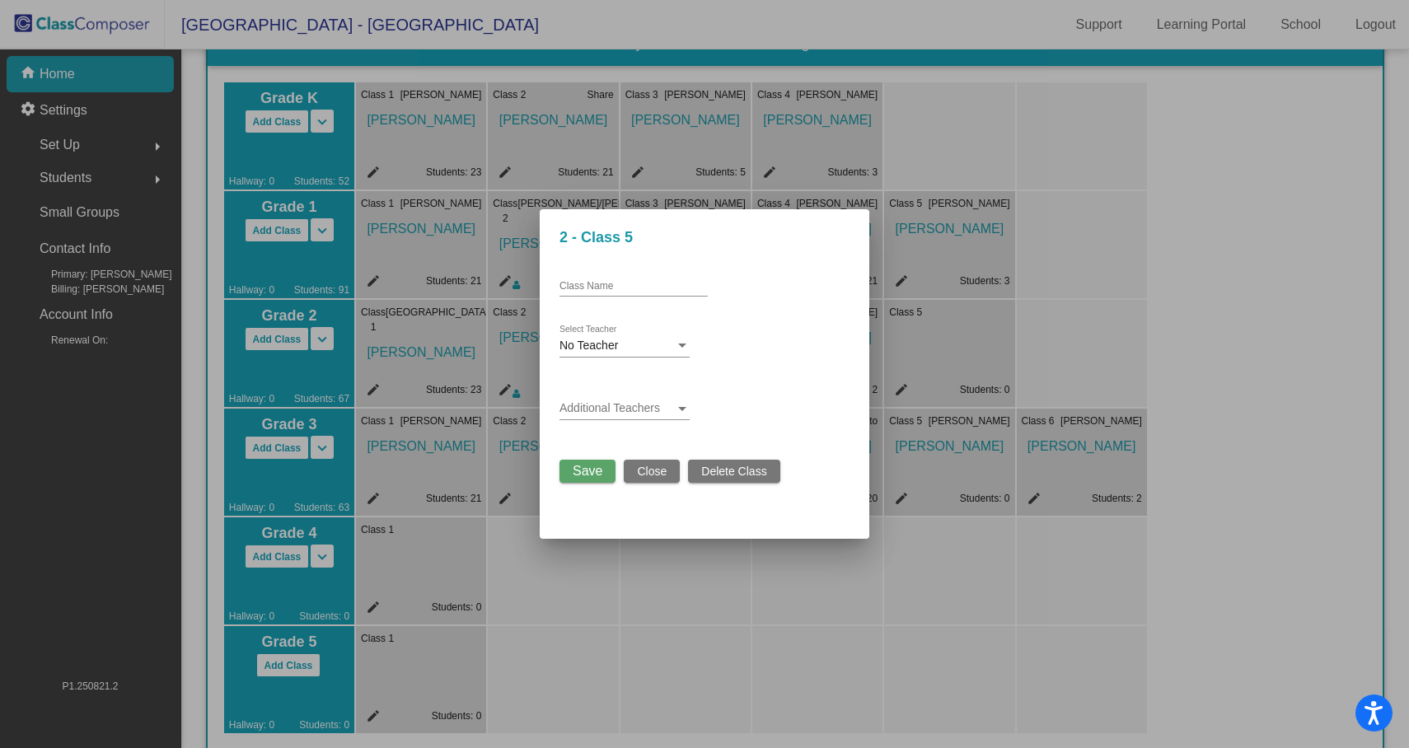
click at [623, 338] on div "No Teacher Select Teacher" at bounding box center [624, 341] width 130 height 32
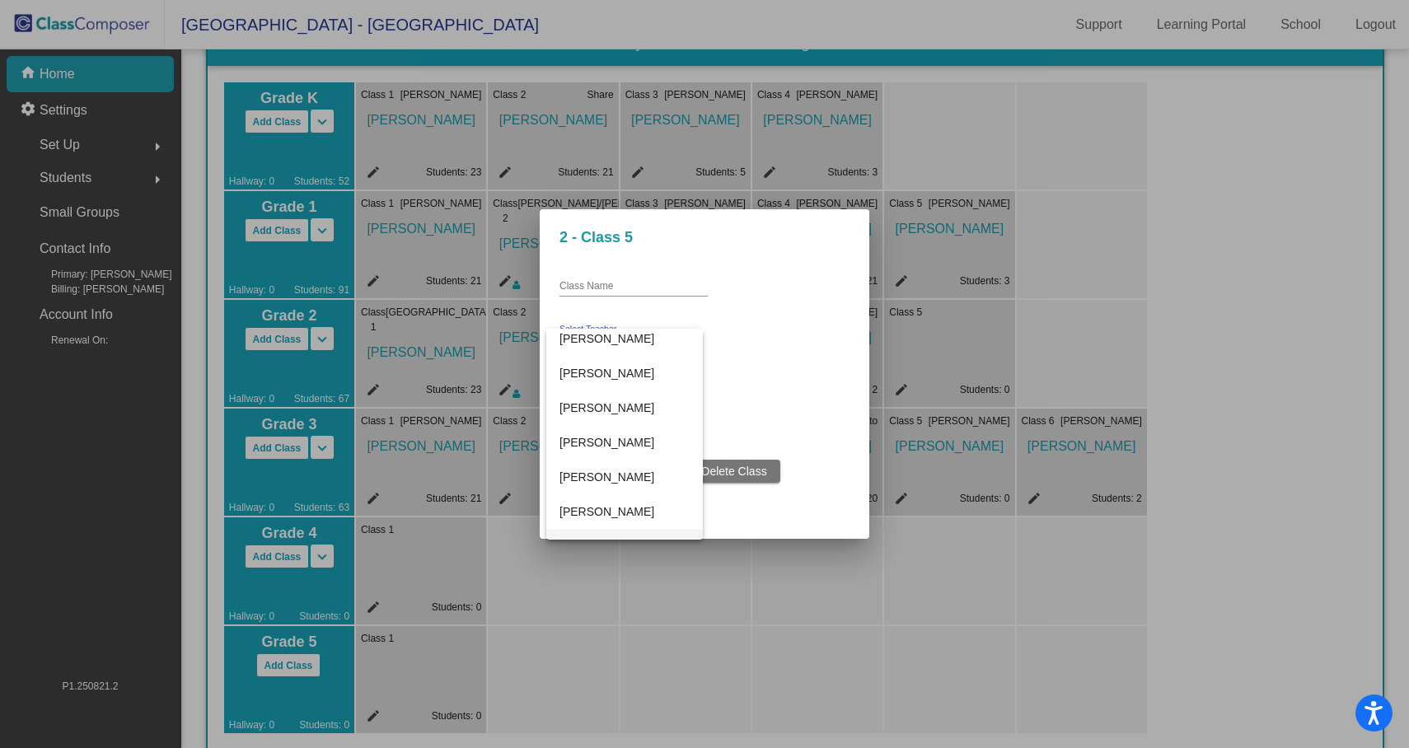
scroll to position [153, 0]
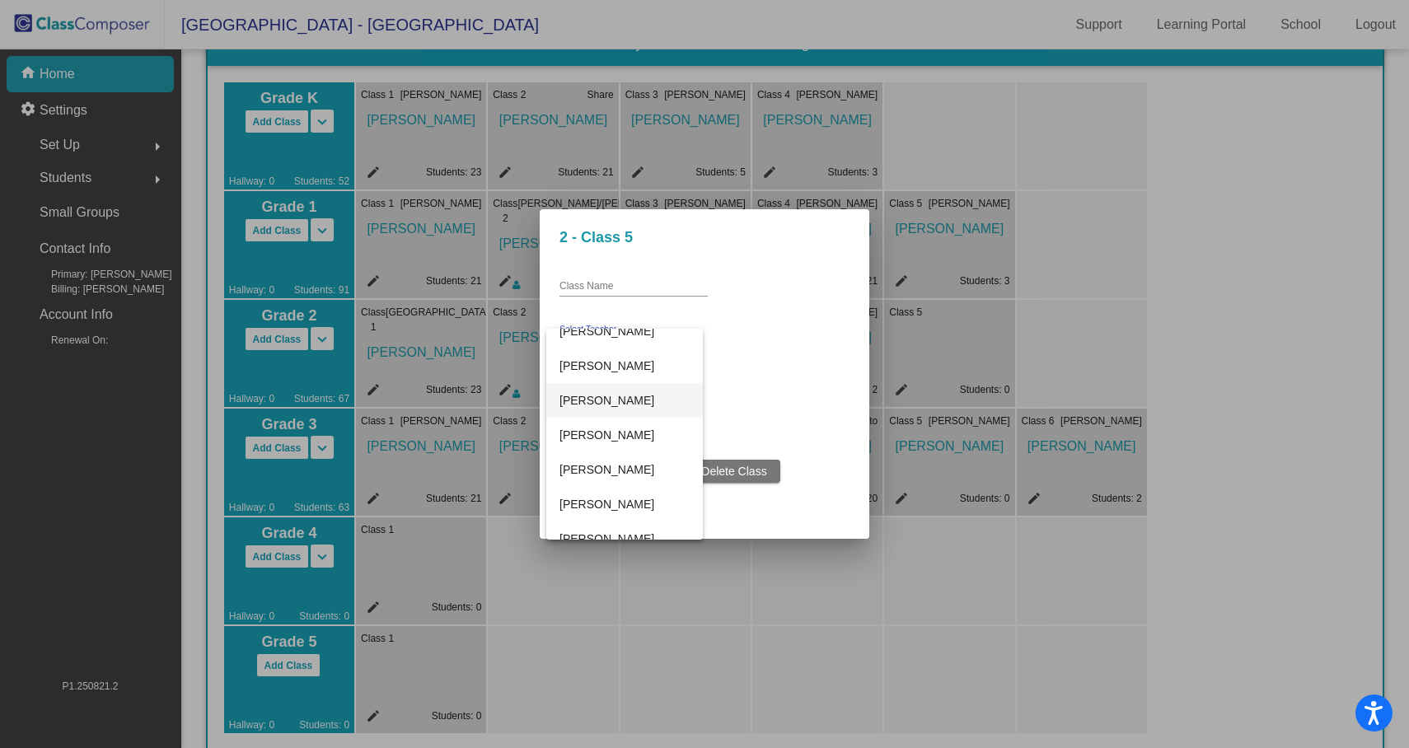
click at [615, 406] on span "[PERSON_NAME]" at bounding box center [624, 400] width 130 height 35
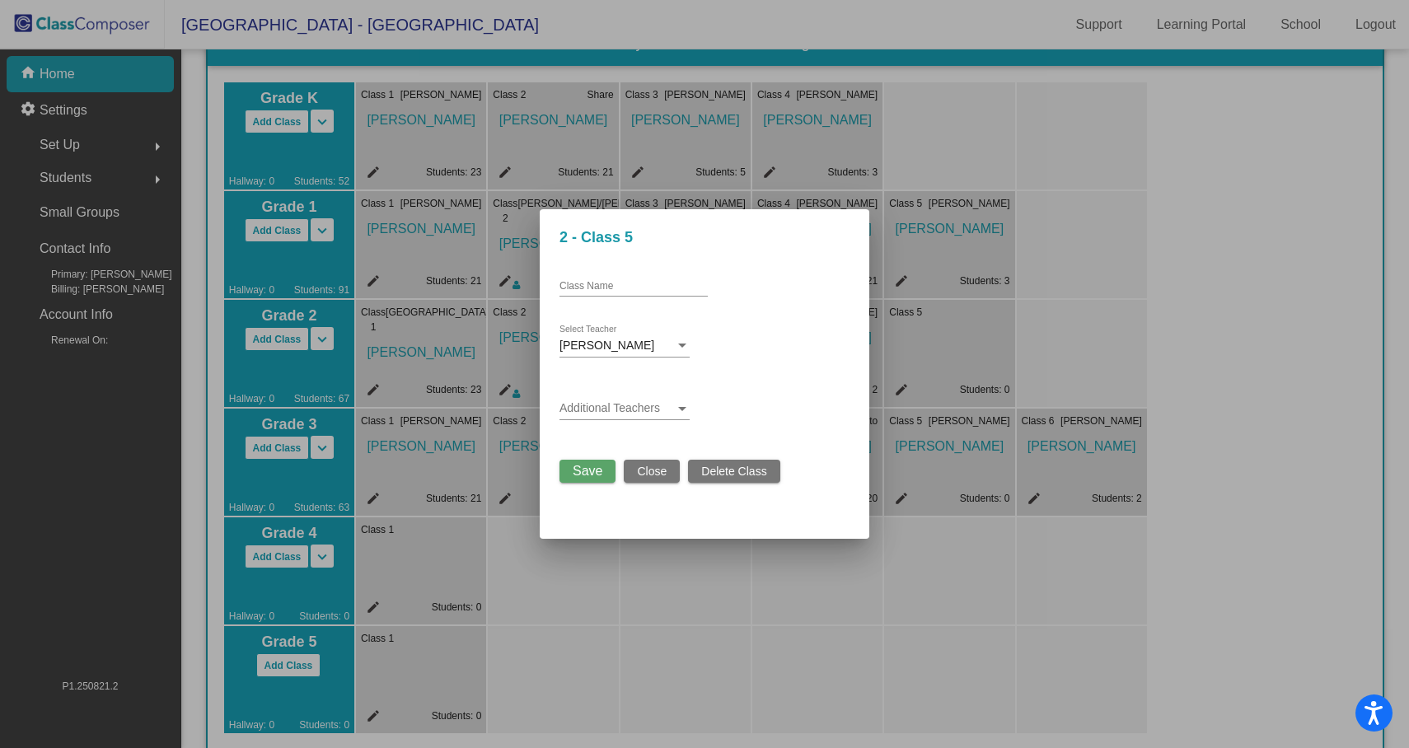
click at [615, 270] on div "Class Name" at bounding box center [633, 283] width 148 height 28
type input "Ashed"
click at [590, 468] on span "Save" at bounding box center [588, 471] width 30 height 14
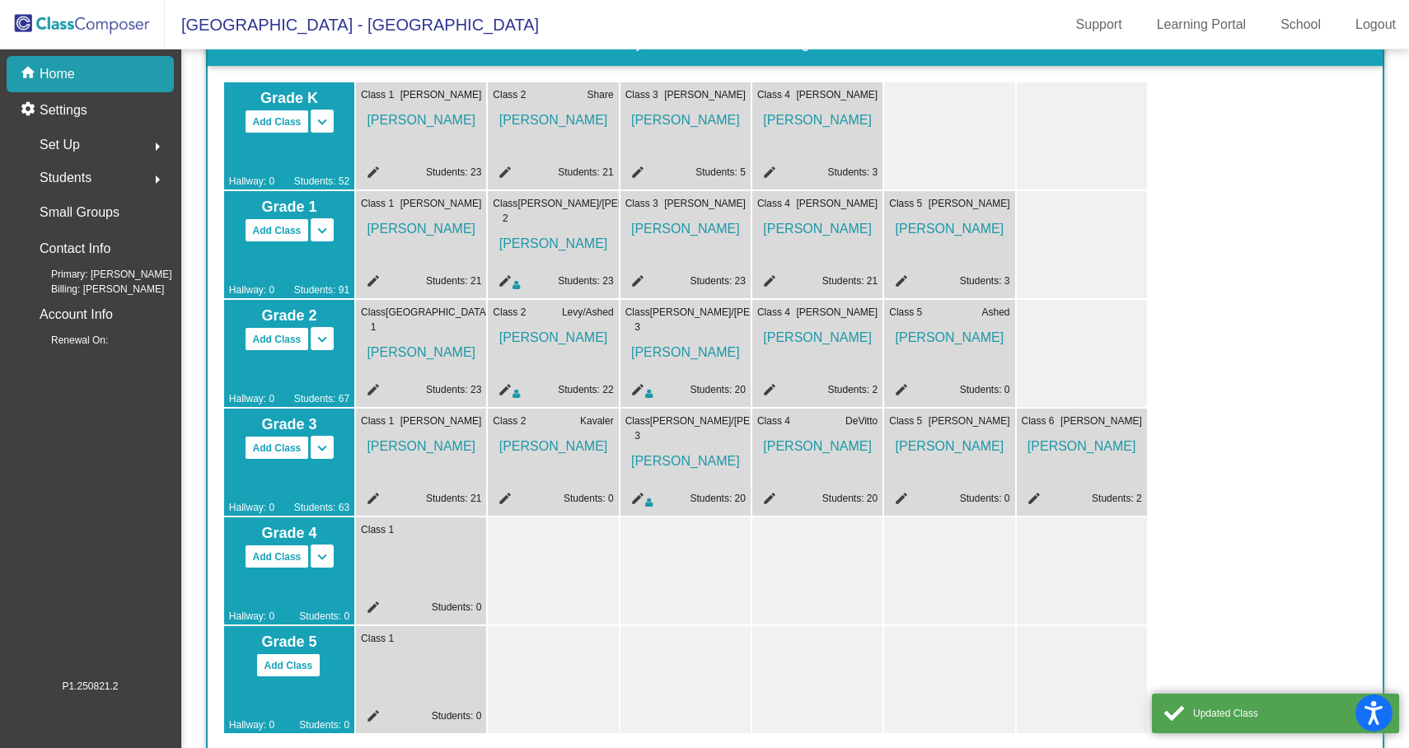
click at [502, 386] on mat-icon "edit" at bounding box center [503, 392] width 20 height 20
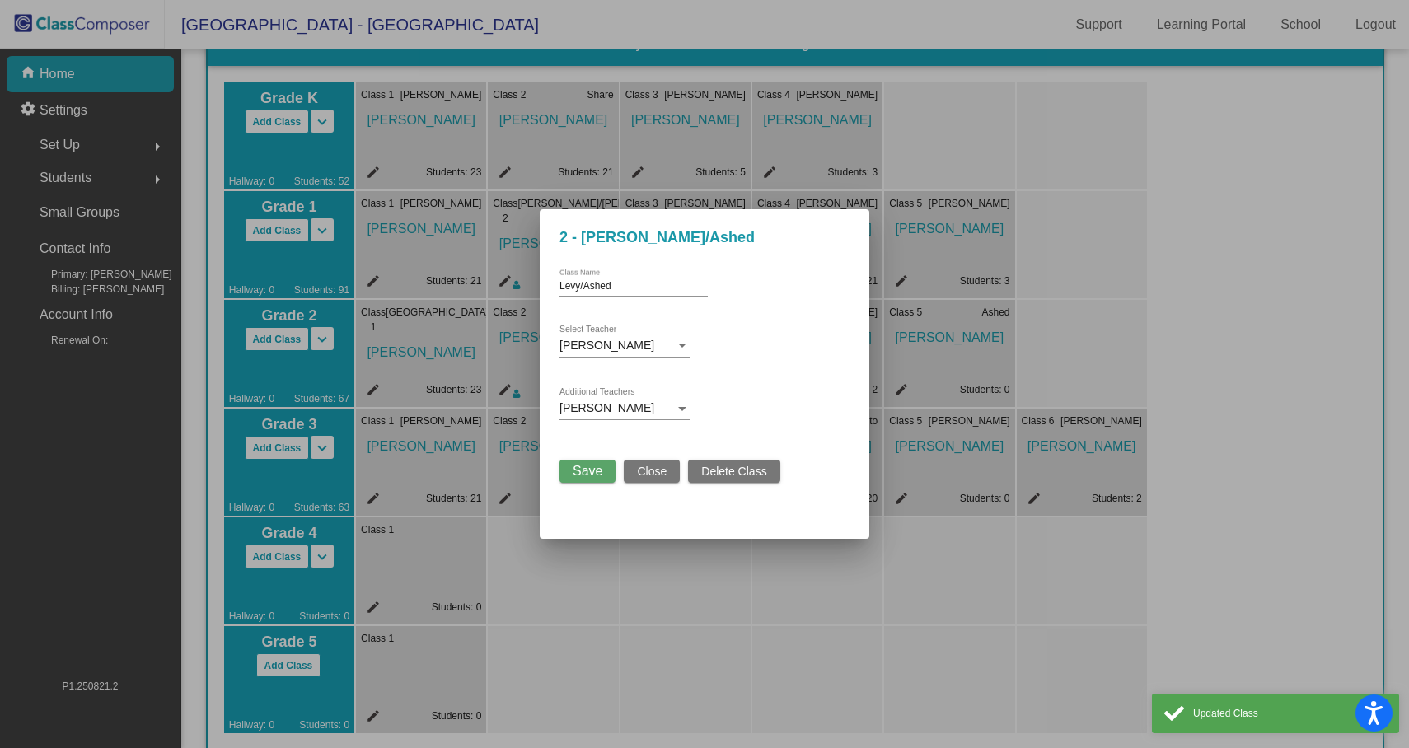
click at [620, 400] on div "[PERSON_NAME] Additional Teachers" at bounding box center [624, 404] width 130 height 32
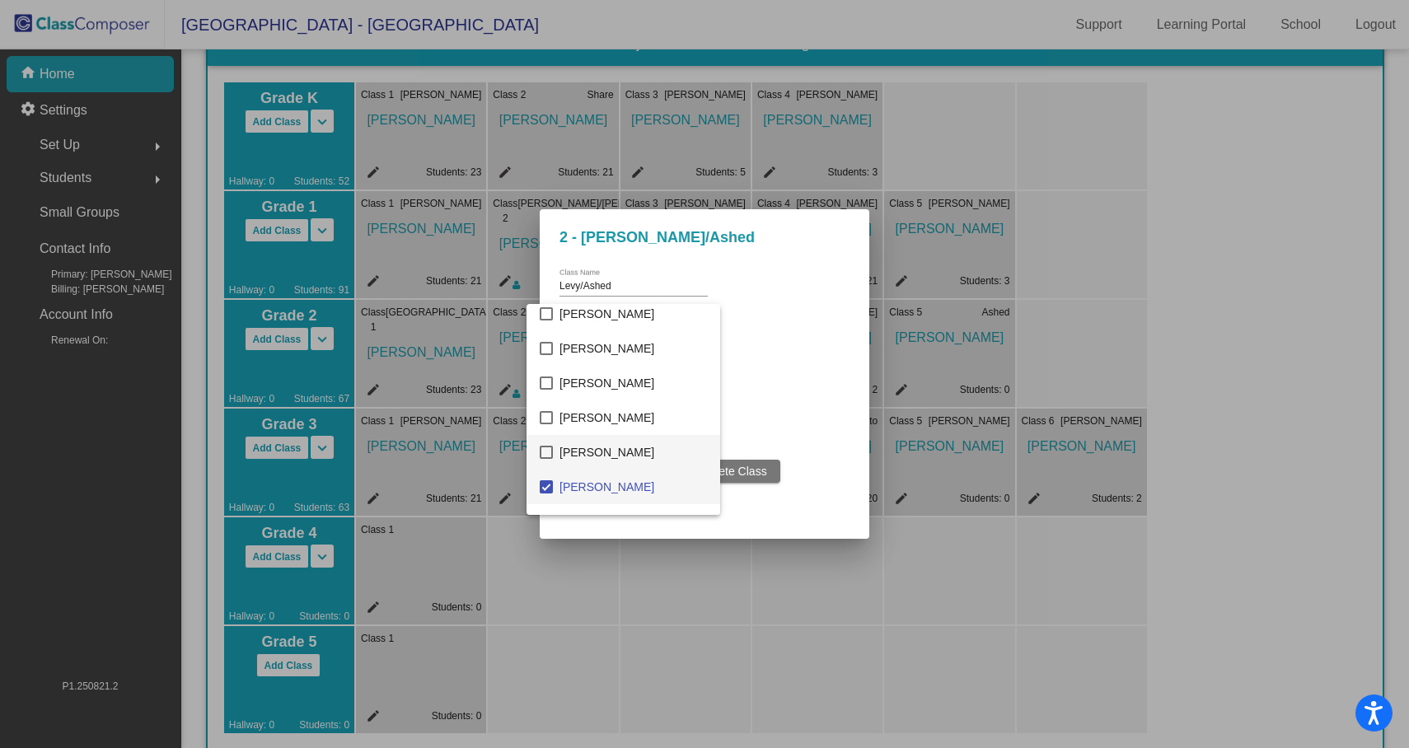
scroll to position [171, 0]
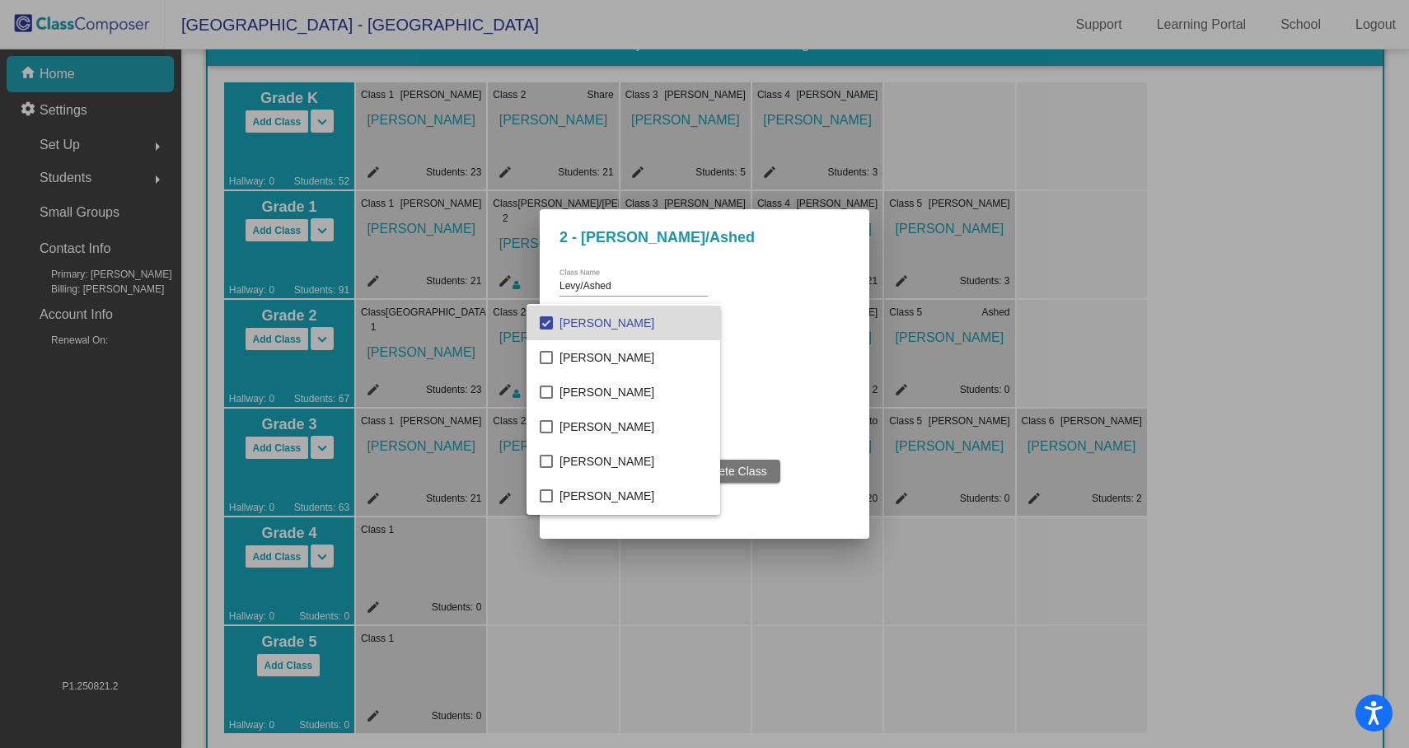
click at [549, 317] on mat-pseudo-checkbox at bounding box center [546, 322] width 13 height 13
click at [819, 367] on div at bounding box center [704, 374] width 1409 height 748
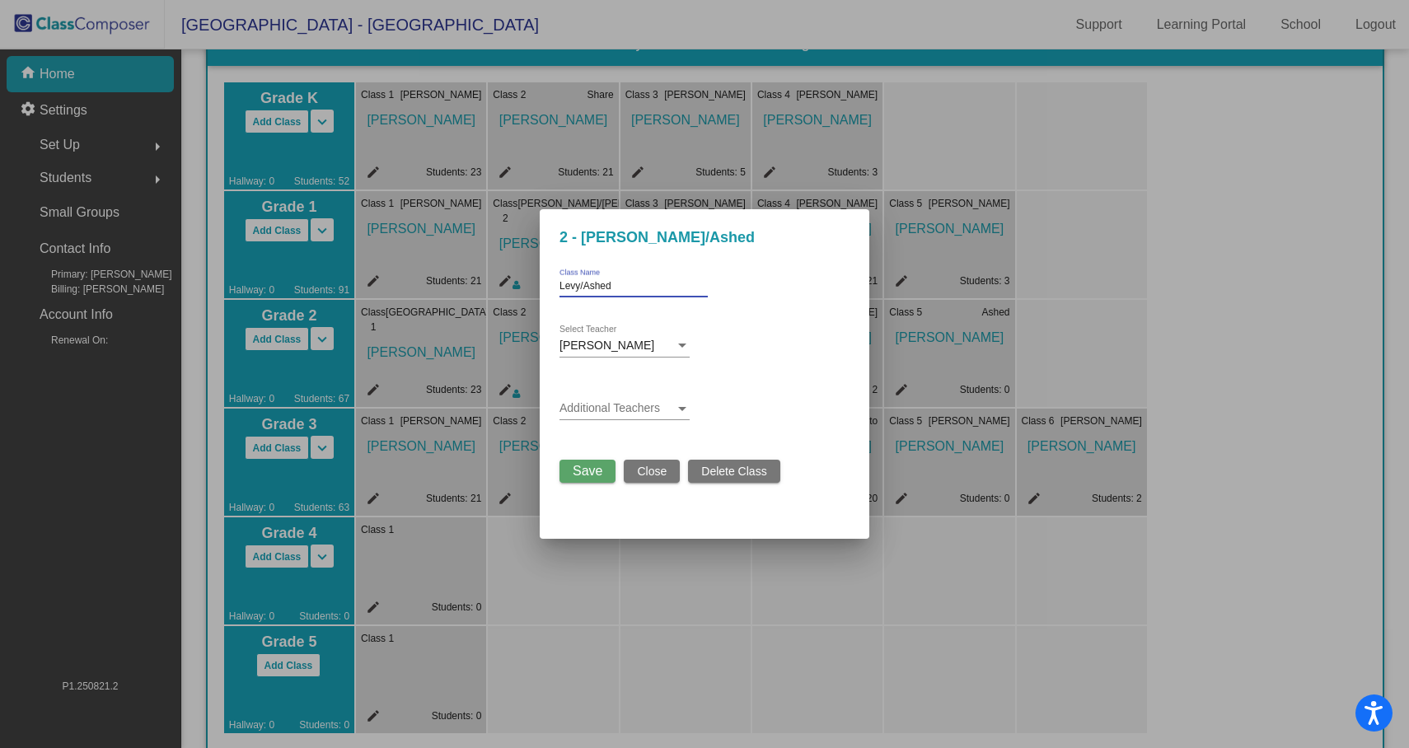
click at [640, 288] on input "Levy/Ashed" at bounding box center [633, 287] width 148 height 12
type input "Levy"
click at [581, 476] on span "Save" at bounding box center [588, 471] width 30 height 14
